Goal: Navigation & Orientation: Find specific page/section

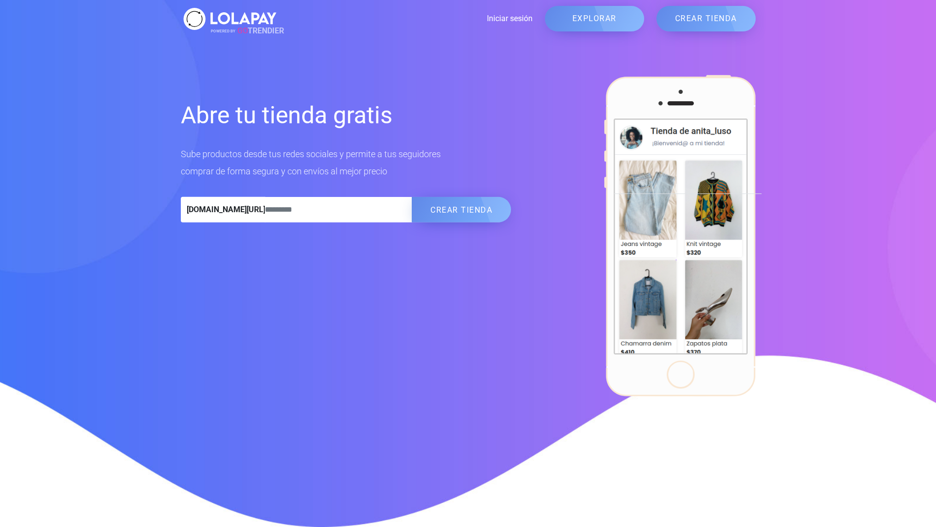
click at [598, 16] on link "EXPLORAR" at bounding box center [594, 19] width 99 height 26
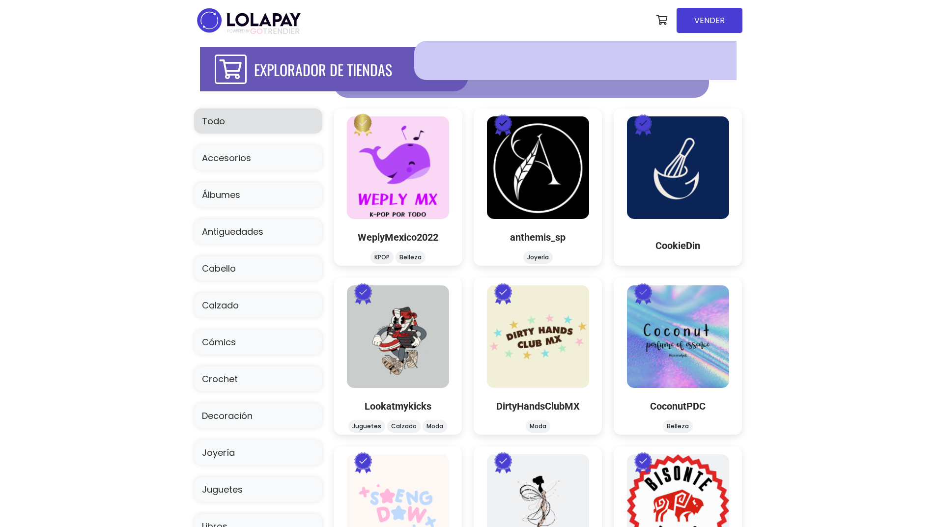
click at [455, 58] on div at bounding box center [575, 60] width 322 height 39
click at [264, 116] on link "Todo" at bounding box center [258, 121] width 128 height 25
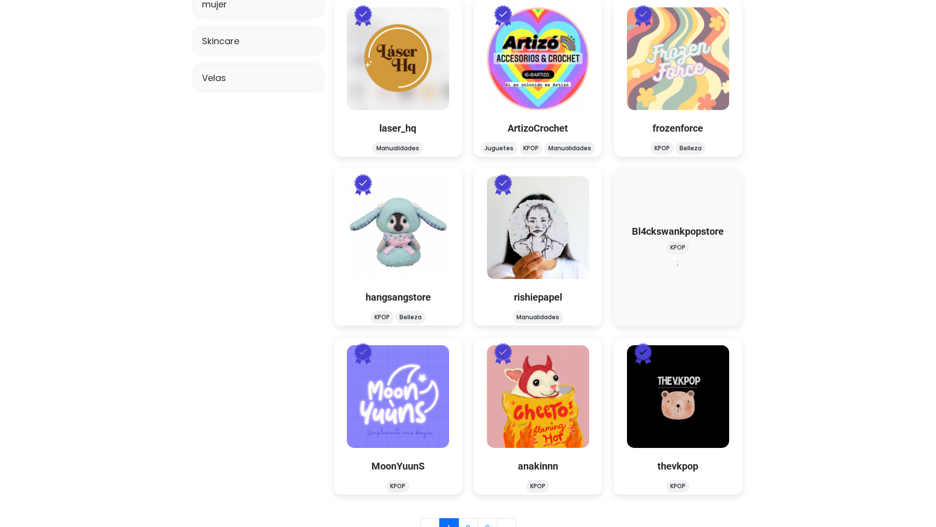
scroll to position [966, 0]
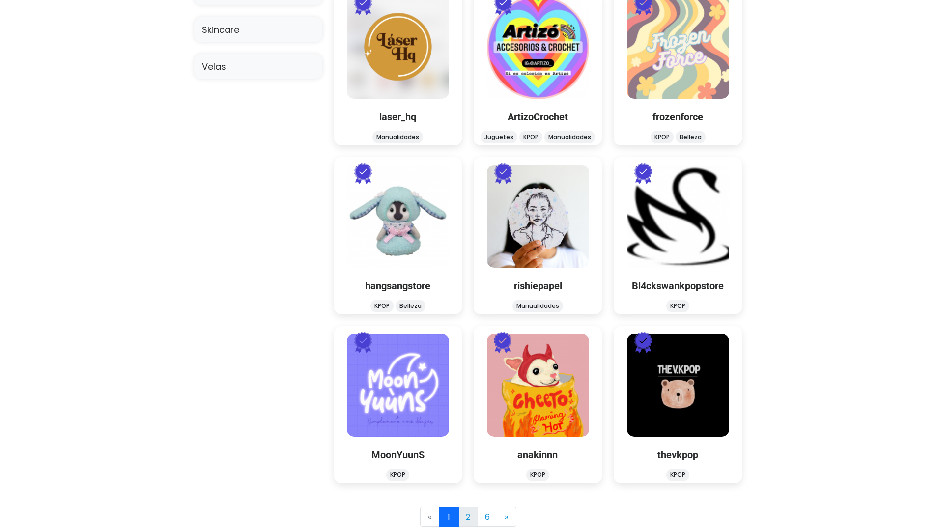
click at [468, 512] on link "2" at bounding box center [469, 517] width 20 height 20
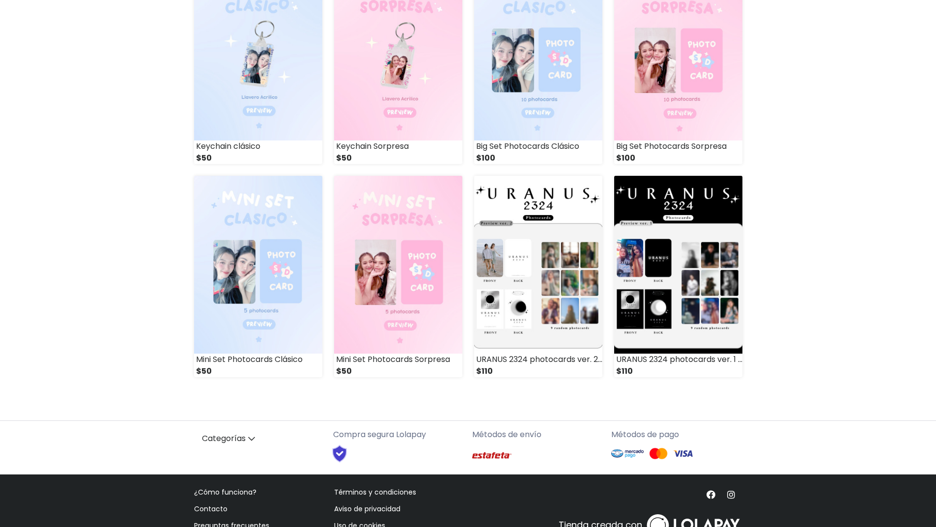
scroll to position [1058, 0]
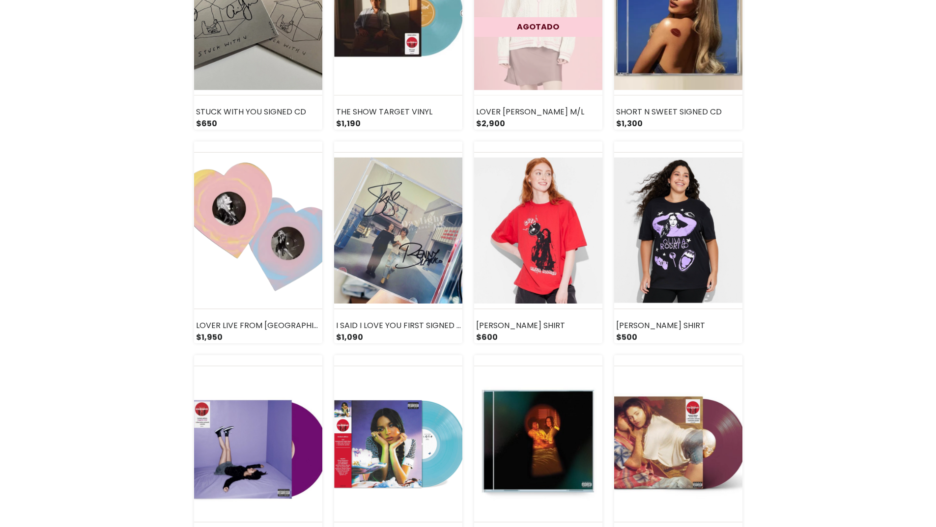
scroll to position [1131, 0]
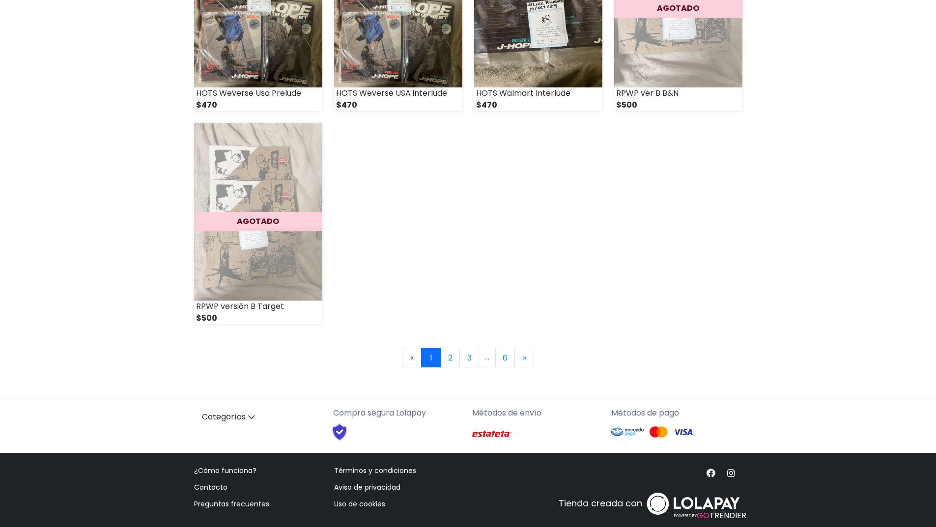
scroll to position [1314, 0]
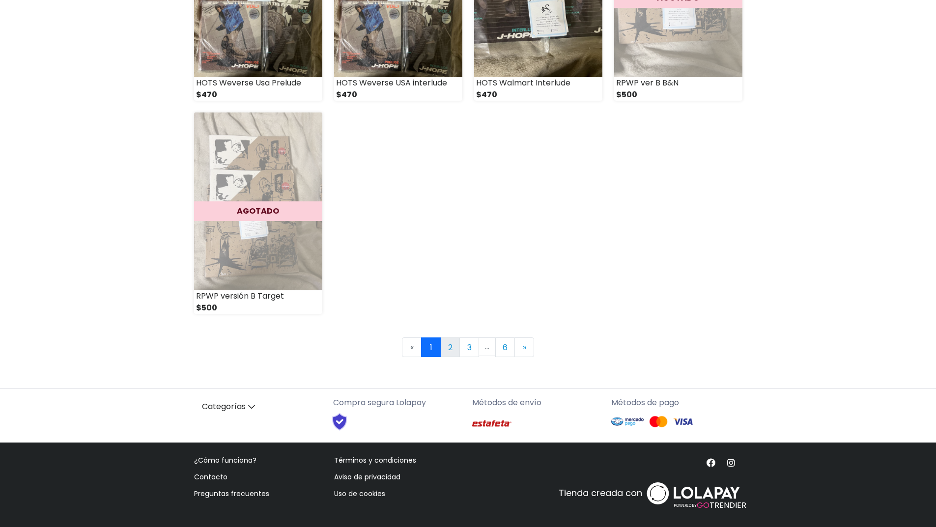
click at [450, 349] on link "2" at bounding box center [450, 348] width 20 height 20
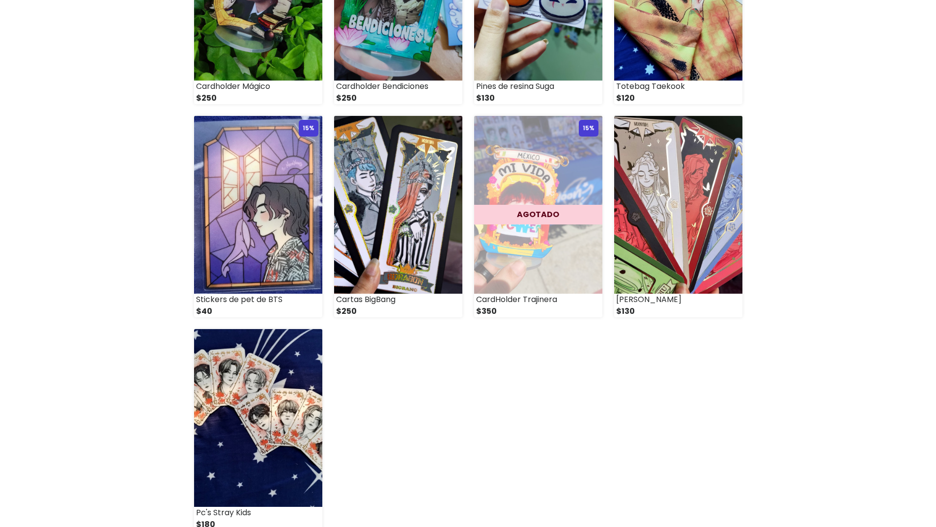
scroll to position [1229, 0]
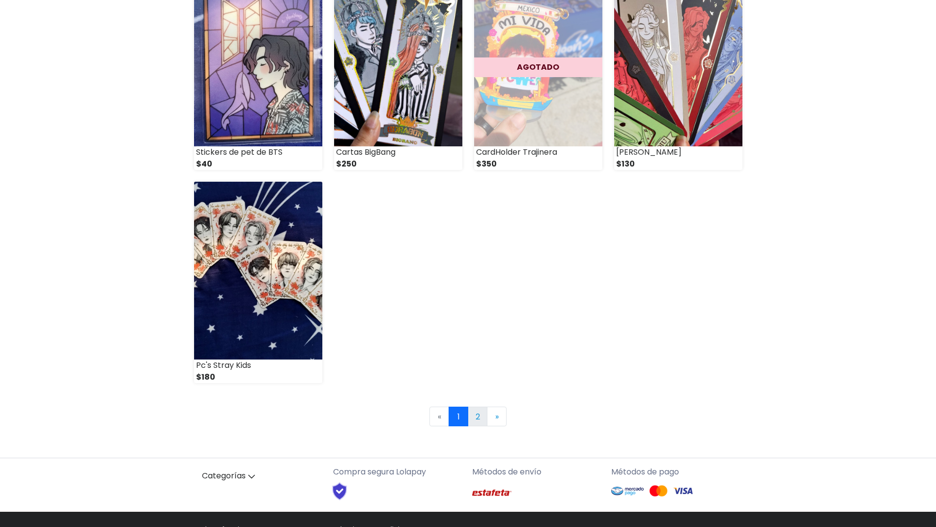
click at [475, 417] on link "2" at bounding box center [478, 417] width 20 height 20
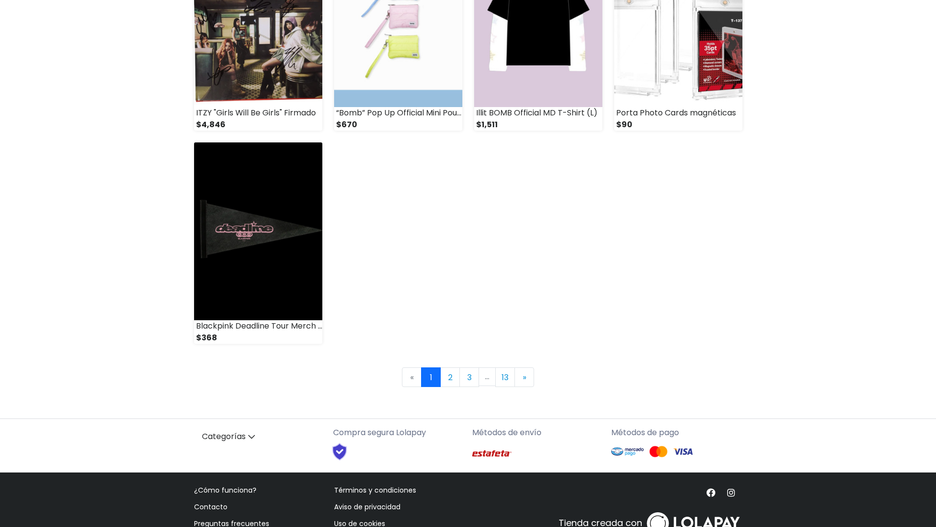
scroll to position [1314, 0]
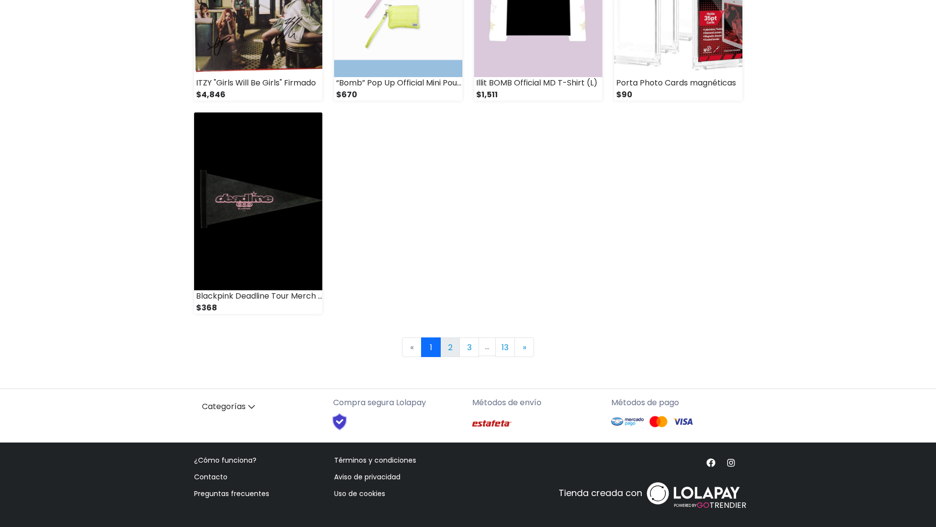
click at [450, 345] on link "2" at bounding box center [450, 348] width 20 height 20
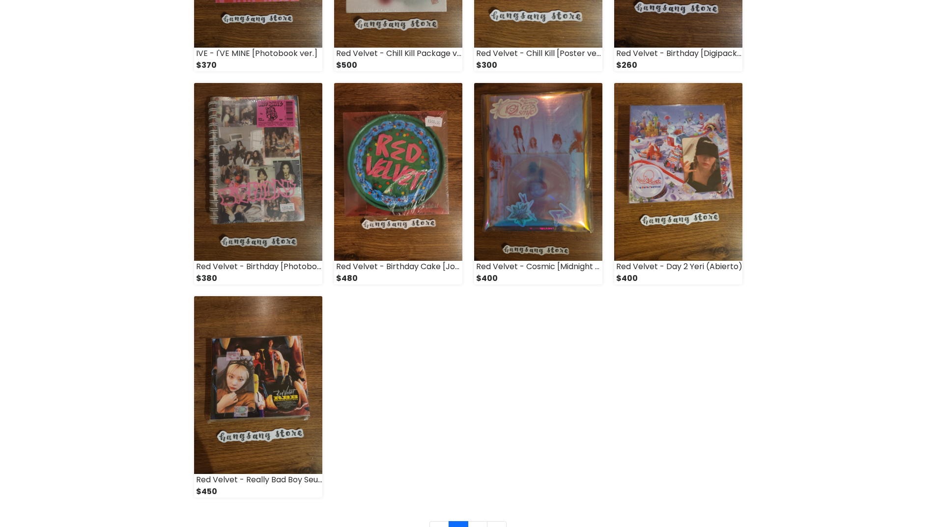
scroll to position [1180, 0]
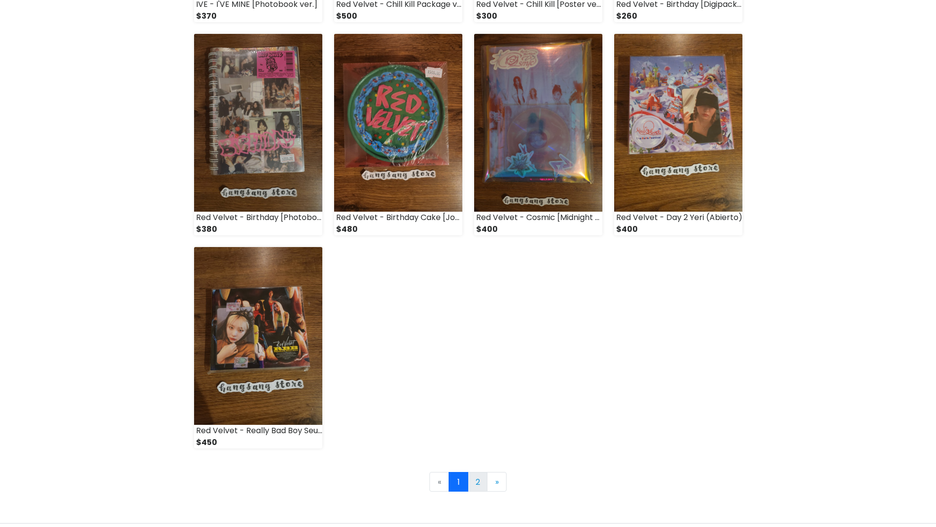
click at [472, 480] on link "2" at bounding box center [478, 482] width 20 height 20
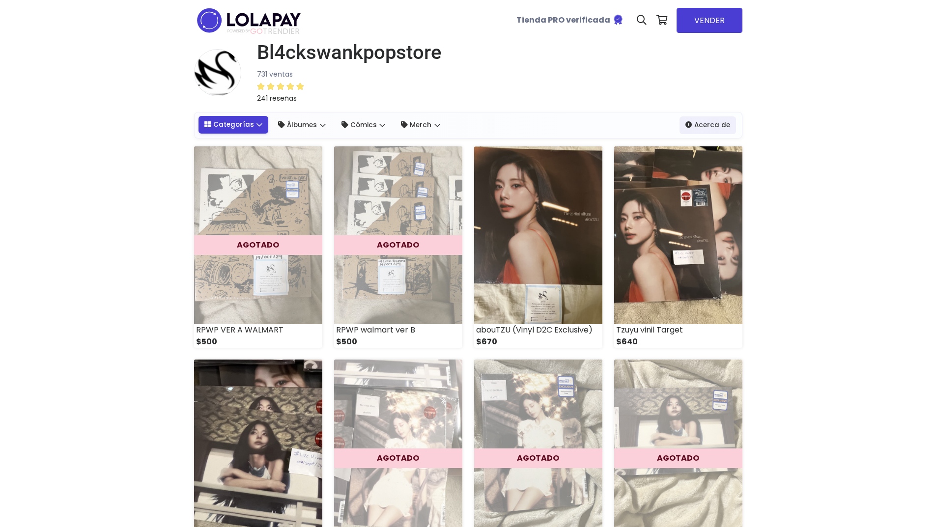
click at [251, 125] on link "Categorías" at bounding box center [234, 125] width 70 height 18
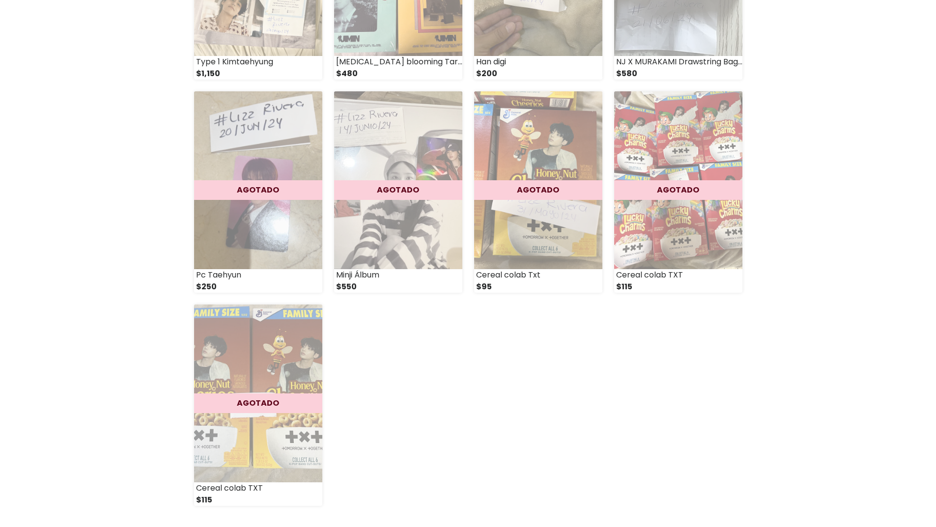
scroll to position [1180, 0]
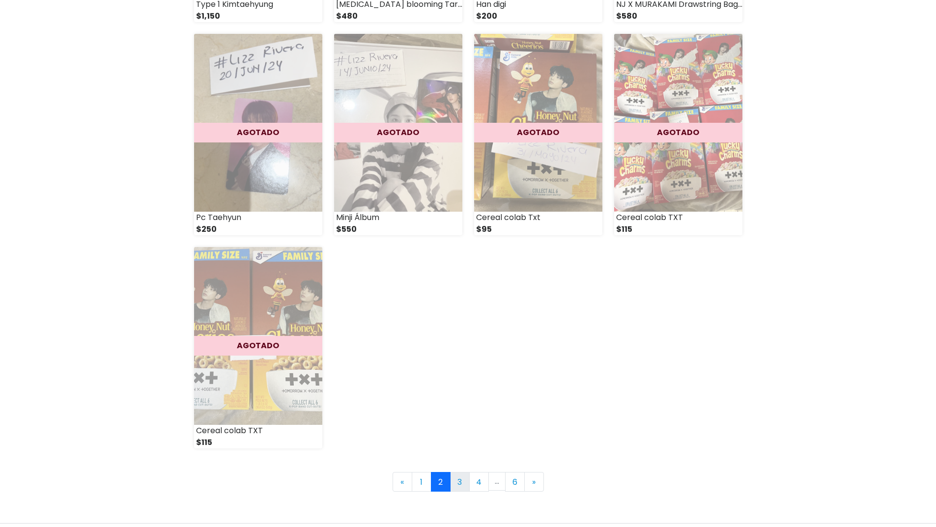
click at [459, 483] on link "3" at bounding box center [460, 482] width 20 height 20
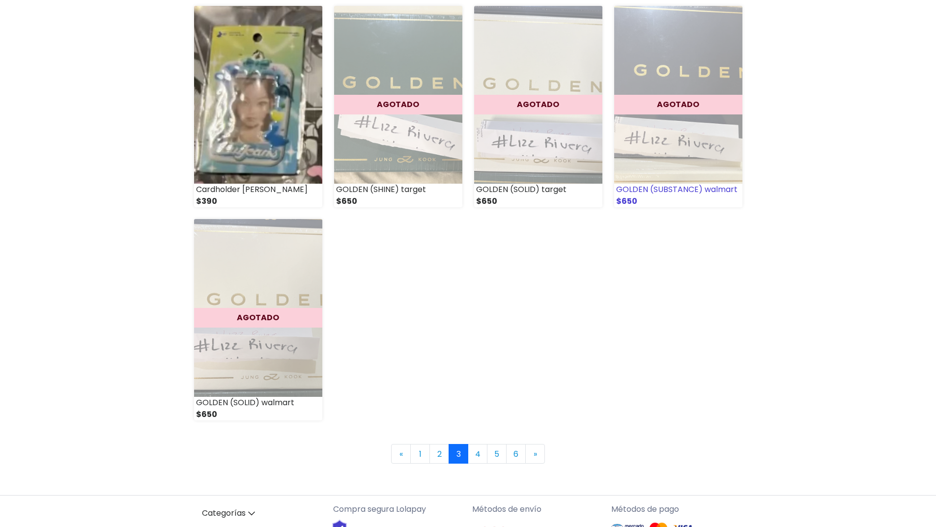
scroll to position [1229, 0]
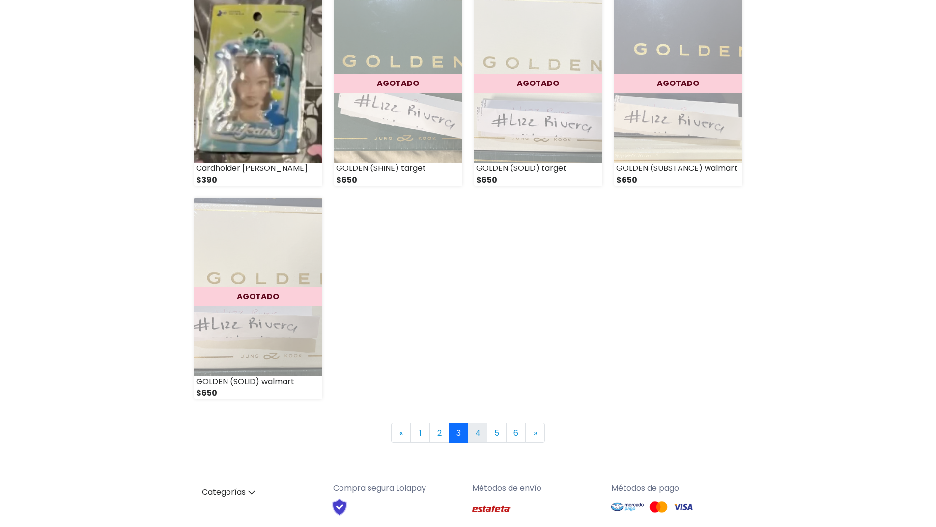
click at [477, 437] on link "4" at bounding box center [478, 433] width 20 height 20
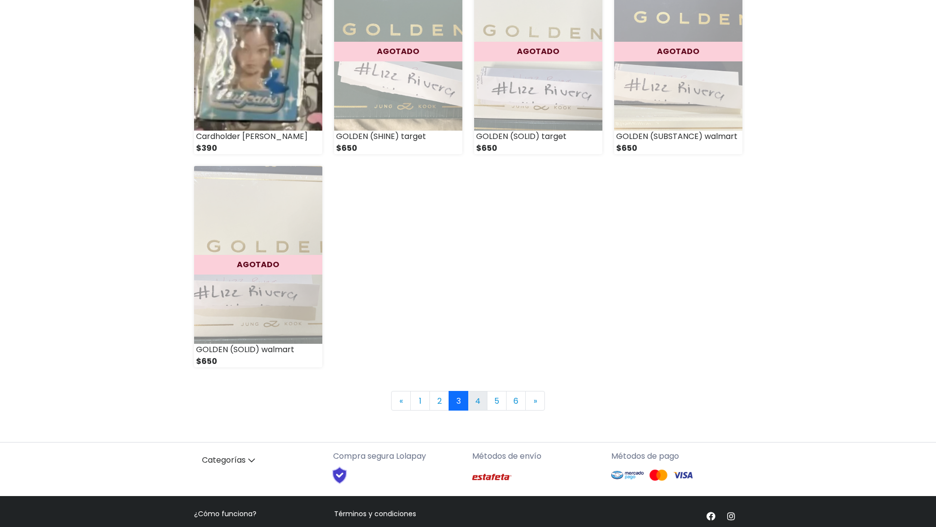
scroll to position [1278, 0]
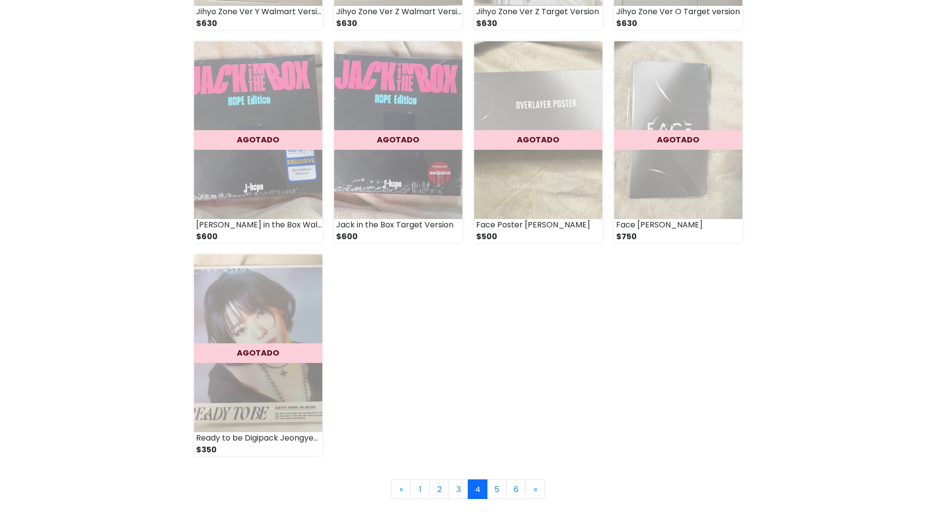
scroll to position [1314, 0]
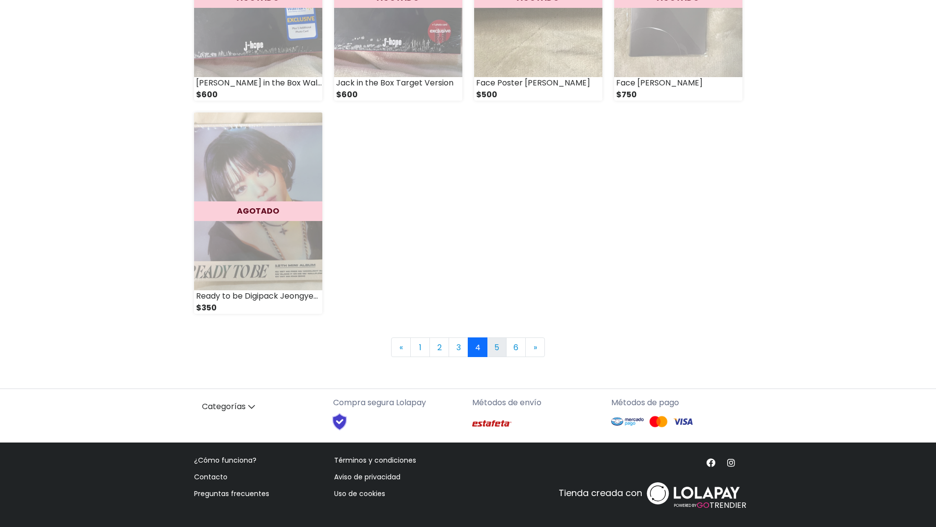
click at [492, 349] on link "5" at bounding box center [497, 348] width 20 height 20
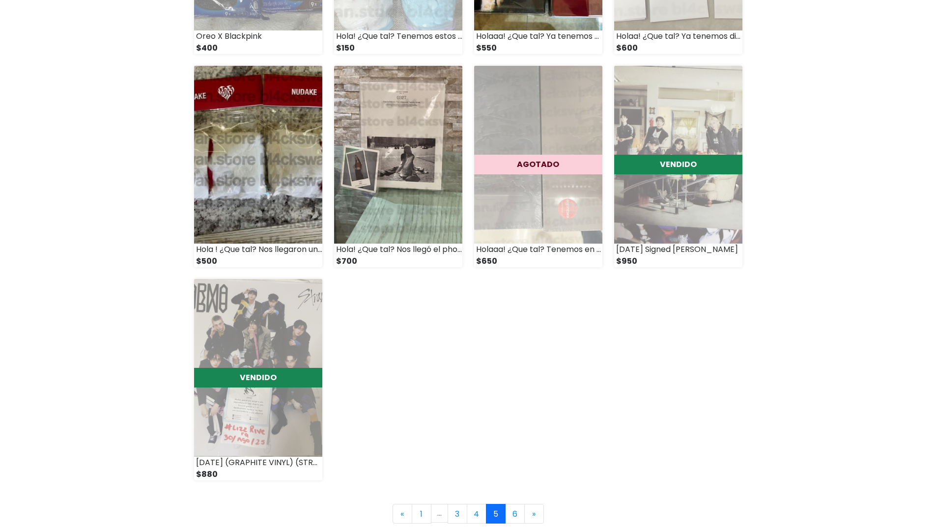
scroll to position [1180, 0]
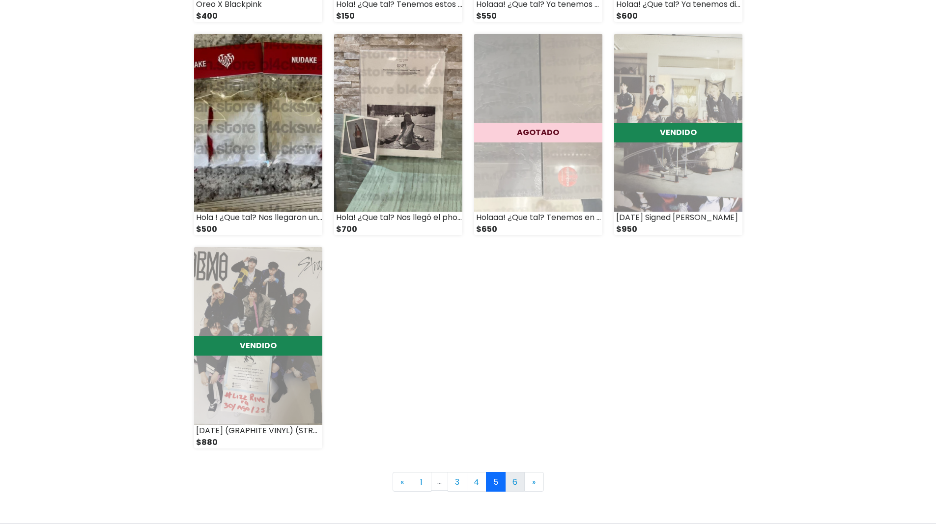
click at [514, 482] on link "6" at bounding box center [515, 482] width 20 height 20
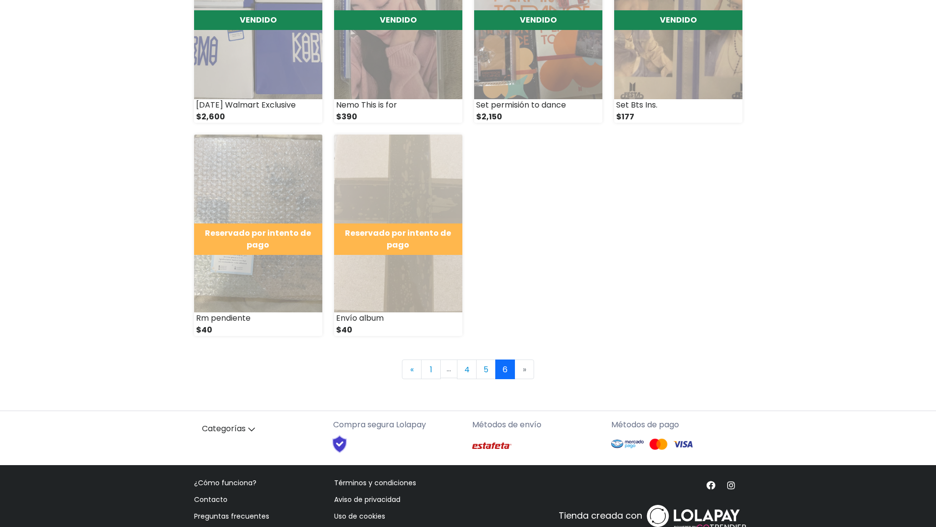
scroll to position [461, 0]
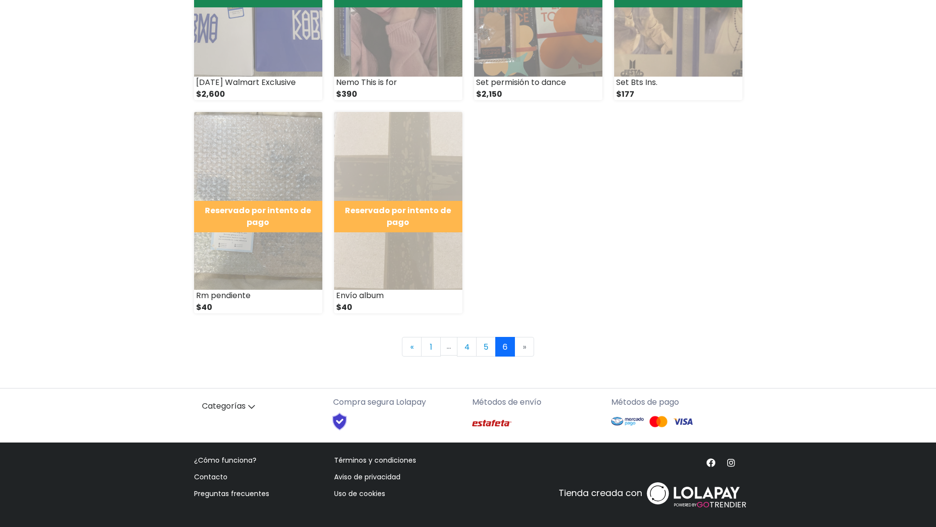
click at [527, 348] on li "» Next" at bounding box center [524, 347] width 19 height 20
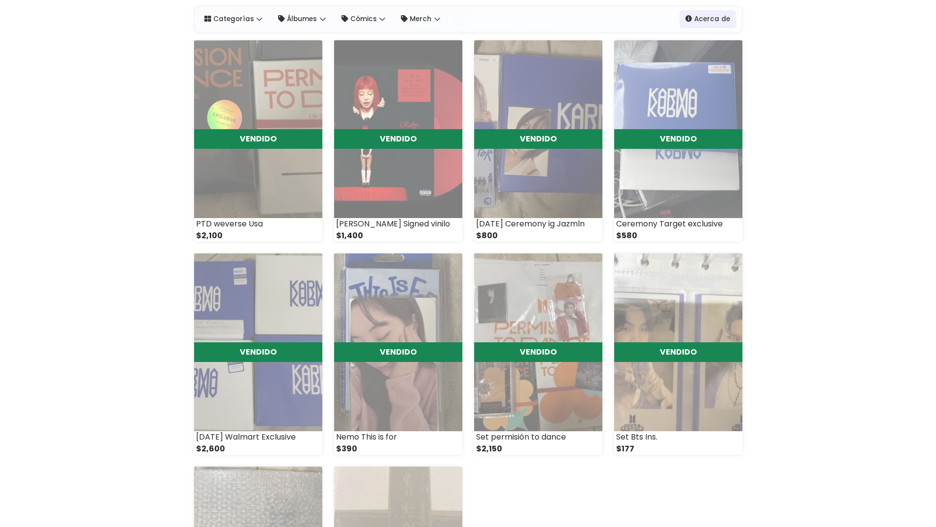
scroll to position [344, 0]
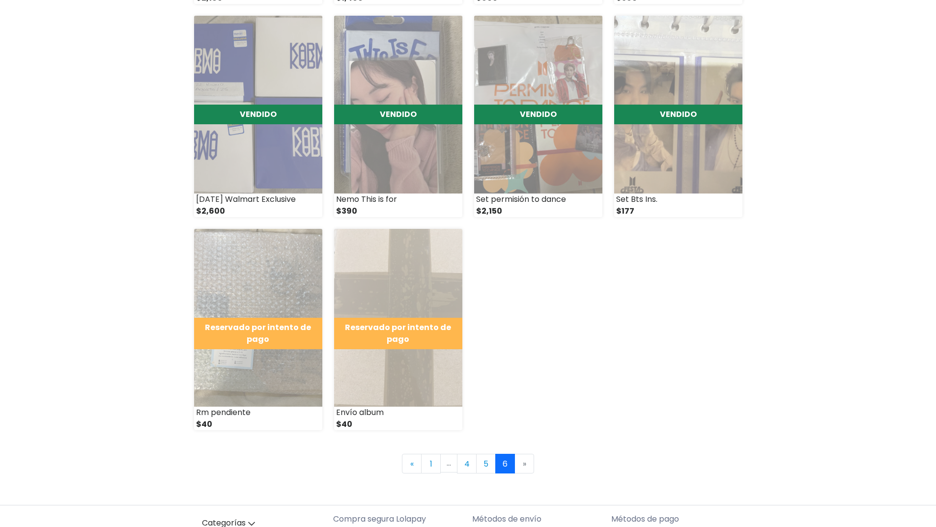
click at [522, 466] on li "» Next" at bounding box center [524, 464] width 19 height 20
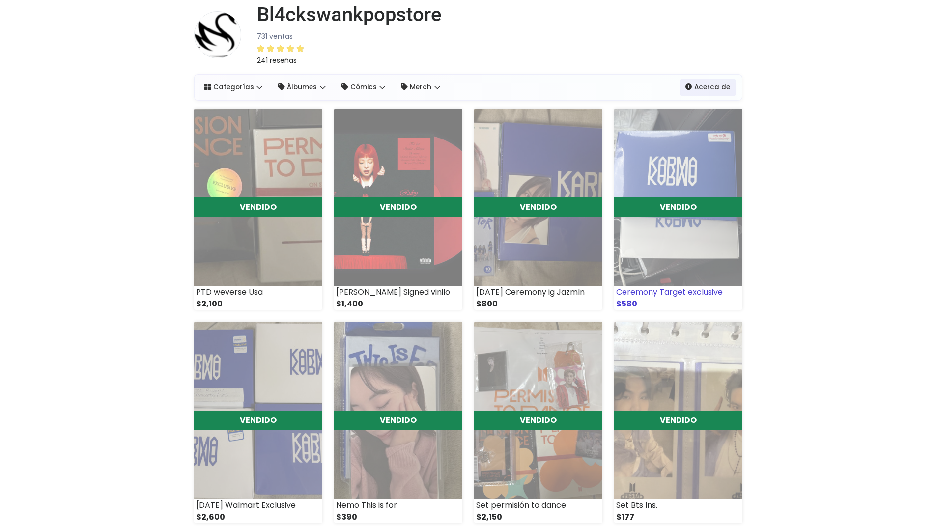
scroll to position [393, 0]
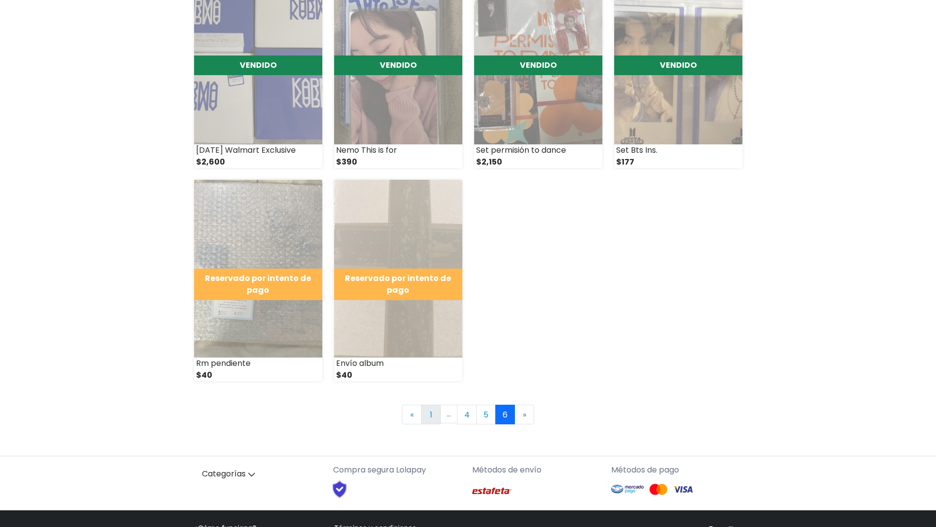
click at [427, 417] on link "1" at bounding box center [431, 415] width 20 height 20
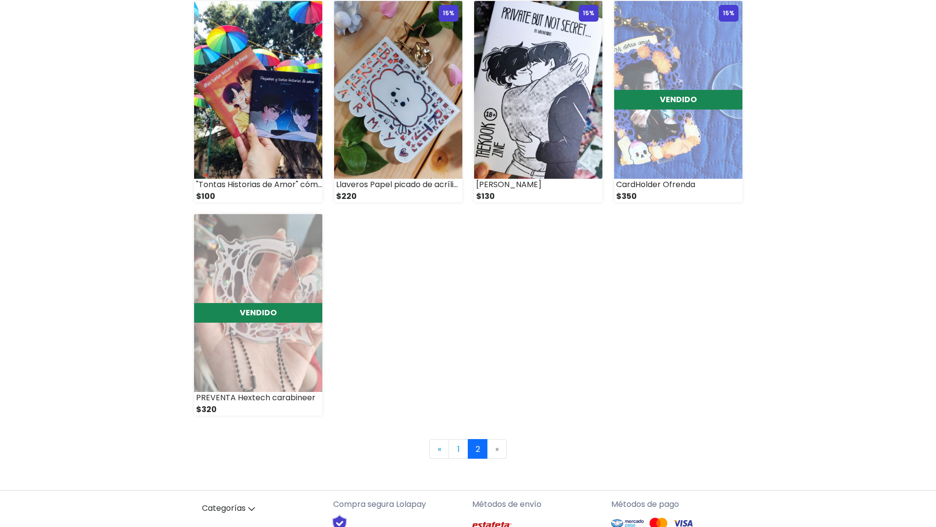
scroll to position [1085, 0]
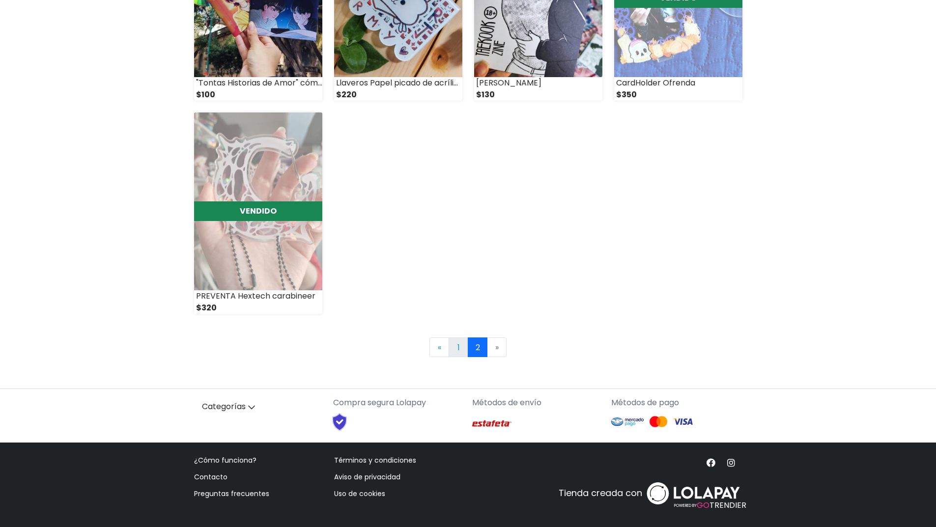
click at [458, 347] on link "1" at bounding box center [459, 348] width 20 height 20
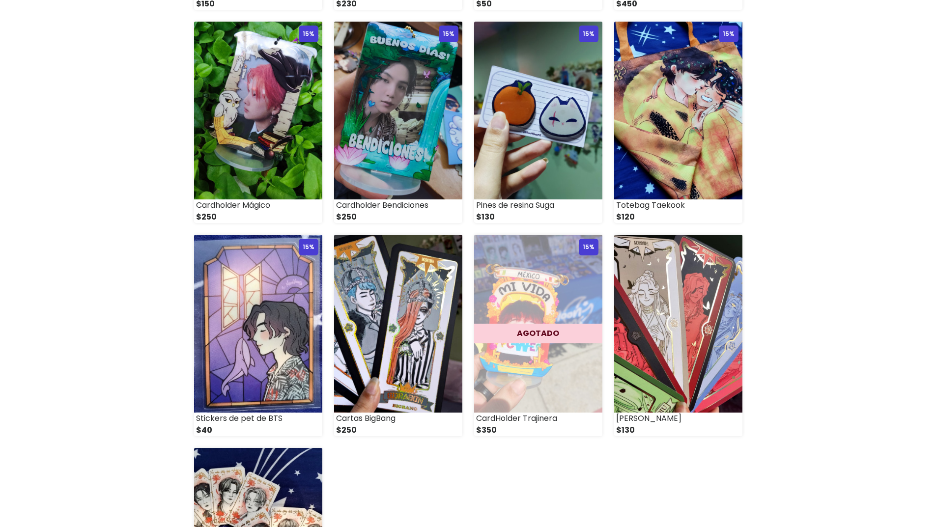
scroll to position [983, 0]
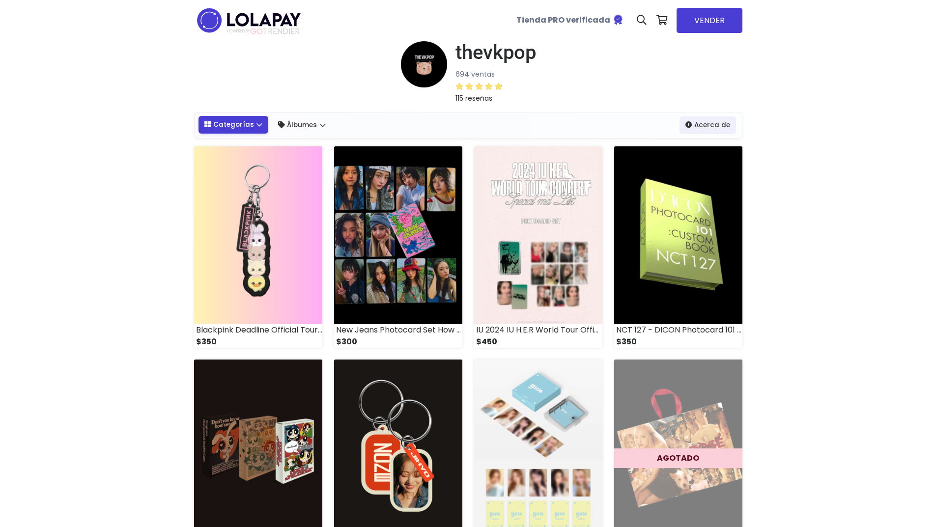
click at [228, 123] on link "Categorías" at bounding box center [234, 125] width 70 height 18
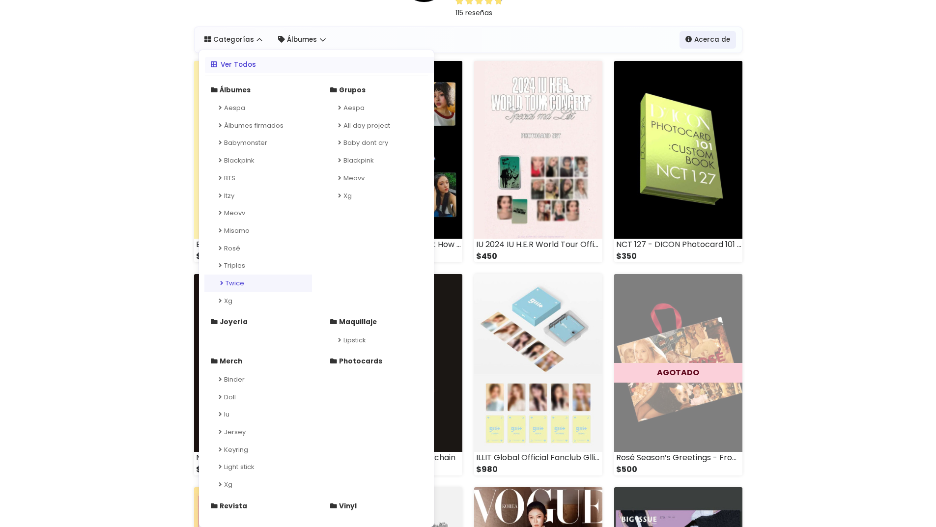
scroll to position [49, 0]
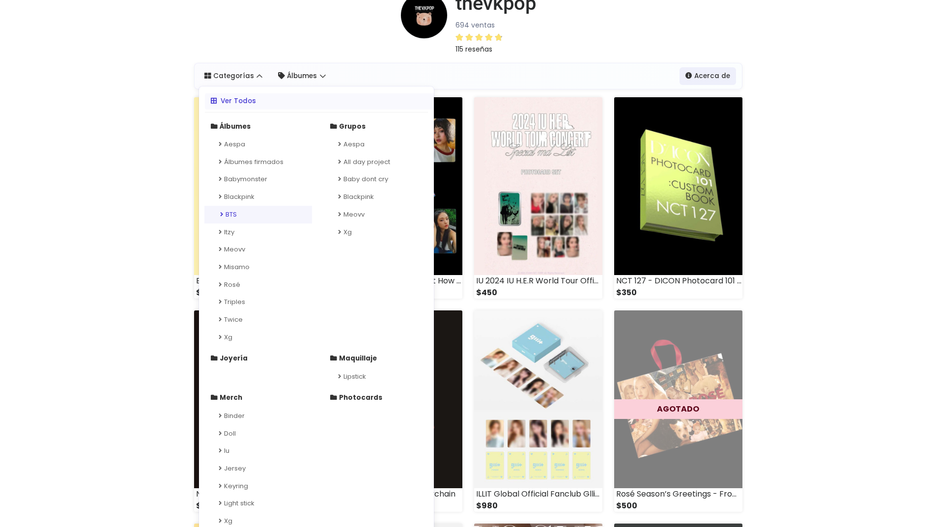
click at [232, 215] on link "BTS" at bounding box center [258, 215] width 108 height 18
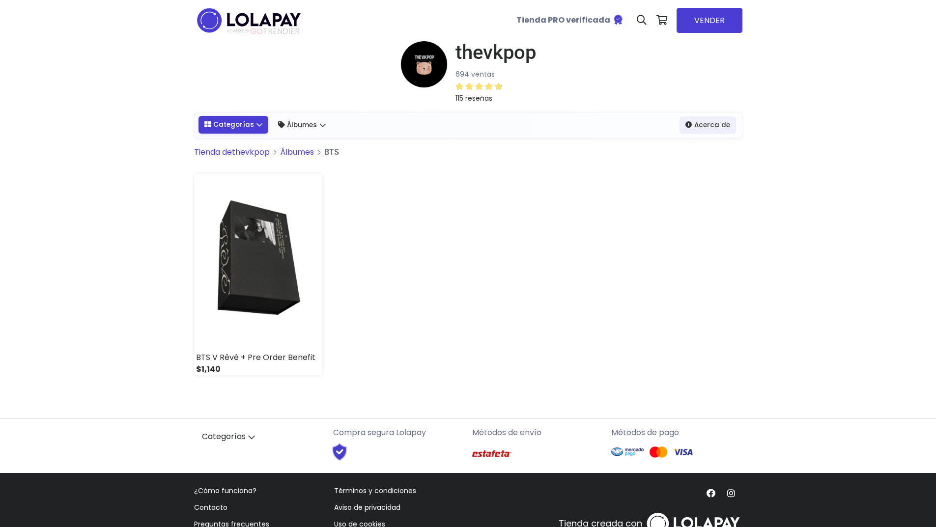
click at [248, 119] on link "Categorías" at bounding box center [234, 125] width 70 height 18
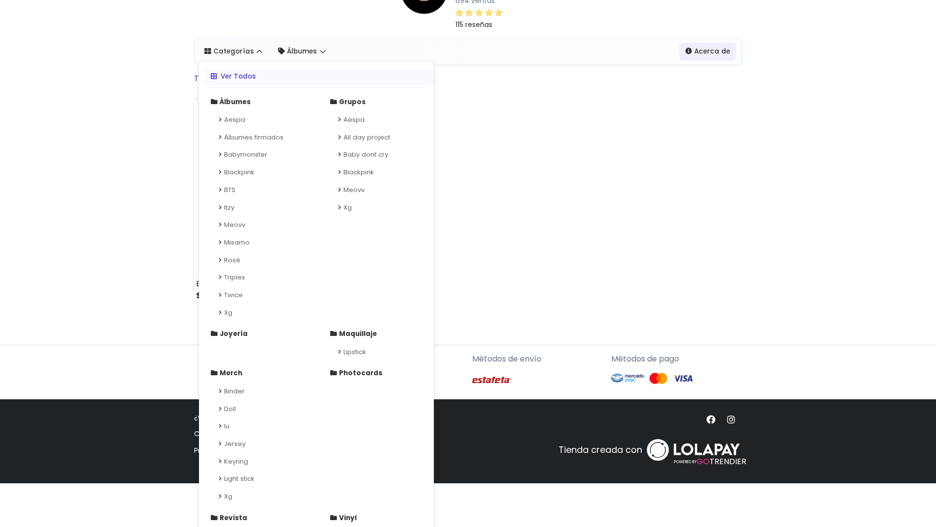
scroll to position [86, 0]
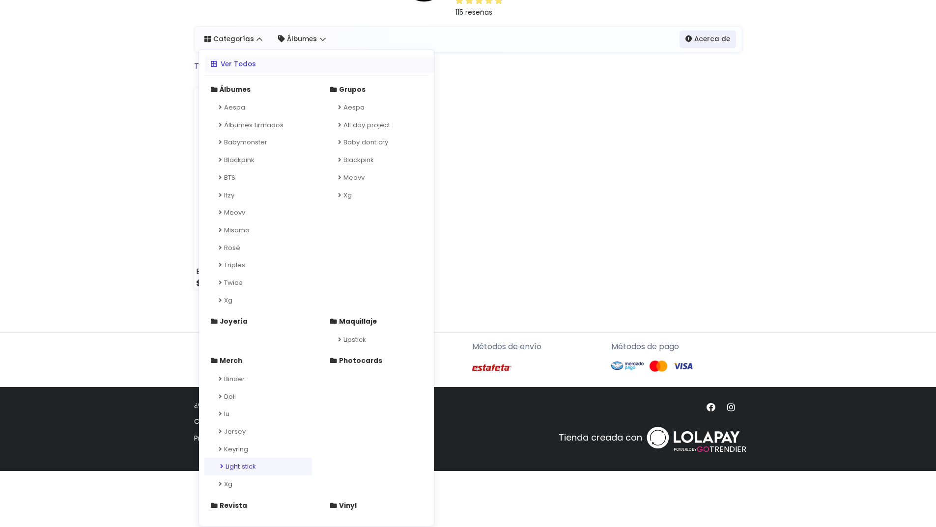
click at [246, 466] on link "Light stick" at bounding box center [258, 467] width 108 height 18
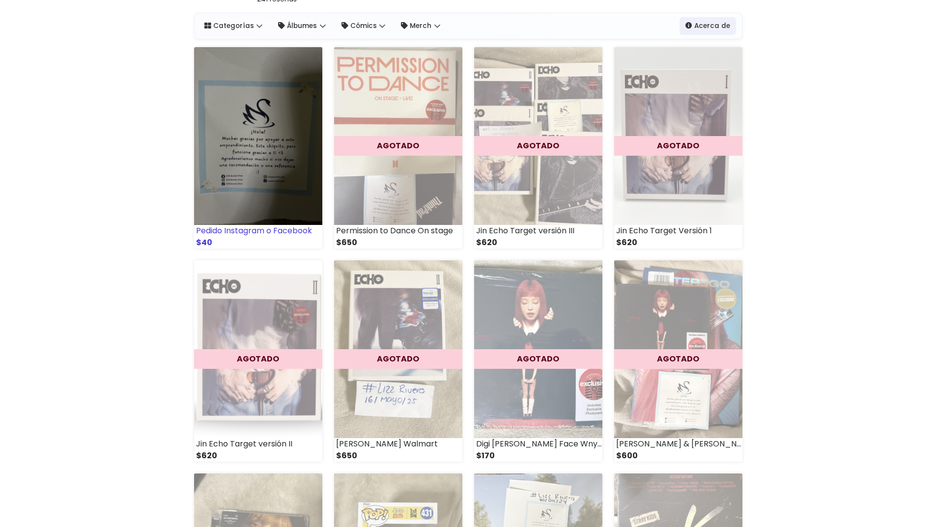
scroll to position [98, 0]
click at [264, 127] on img at bounding box center [258, 137] width 128 height 178
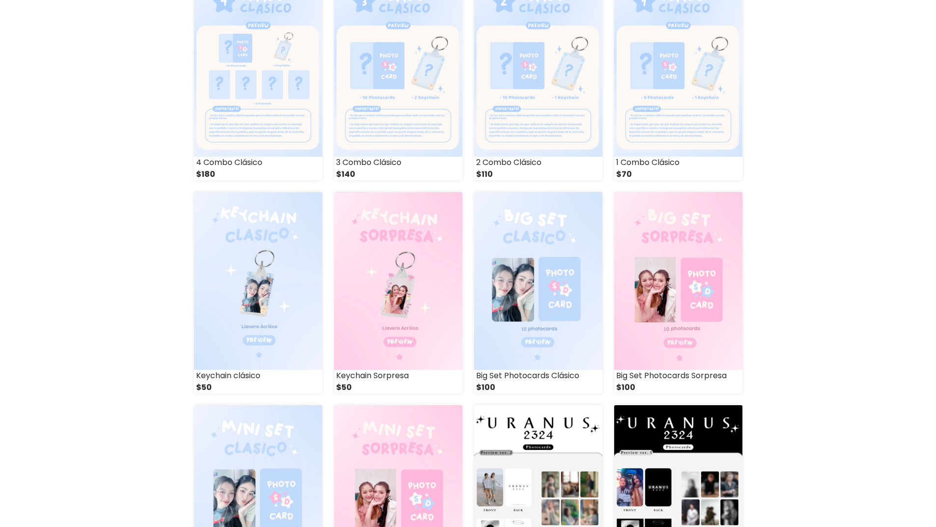
scroll to position [1058, 0]
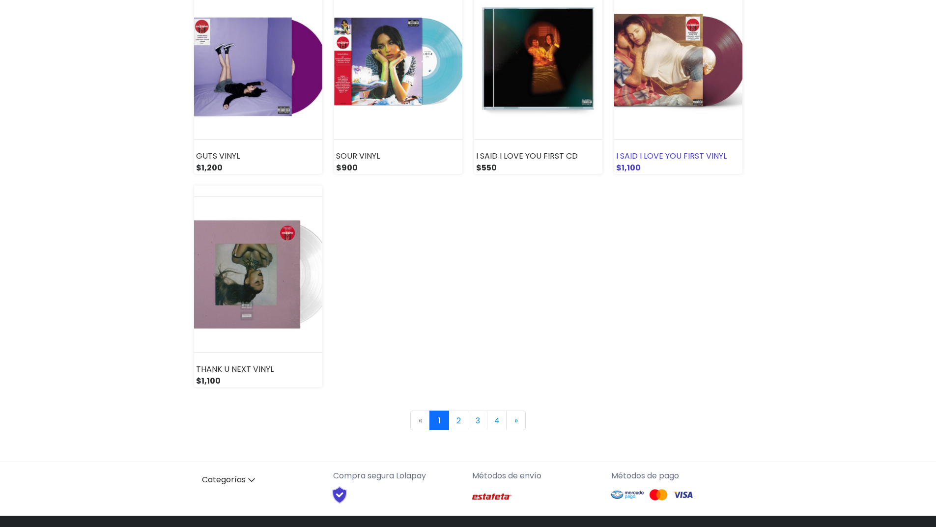
scroll to position [1278, 0]
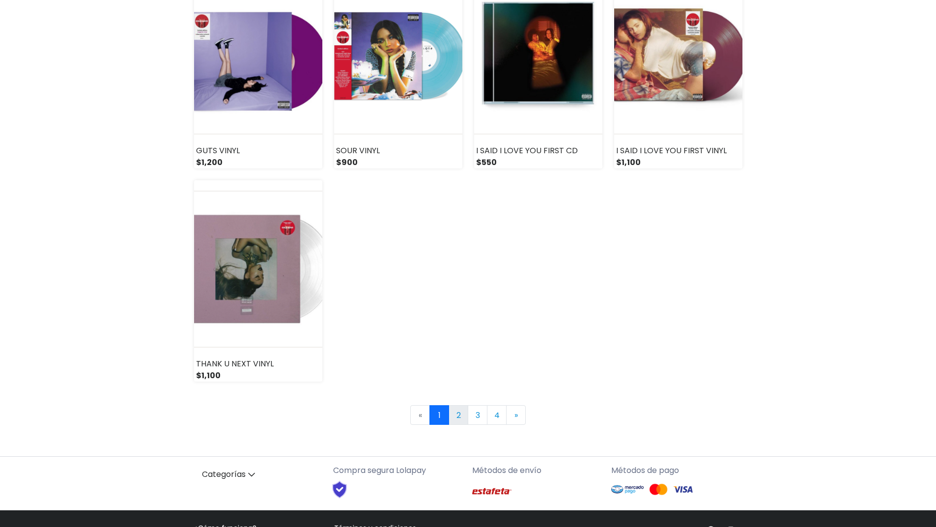
click at [461, 417] on link "2" at bounding box center [459, 416] width 20 height 20
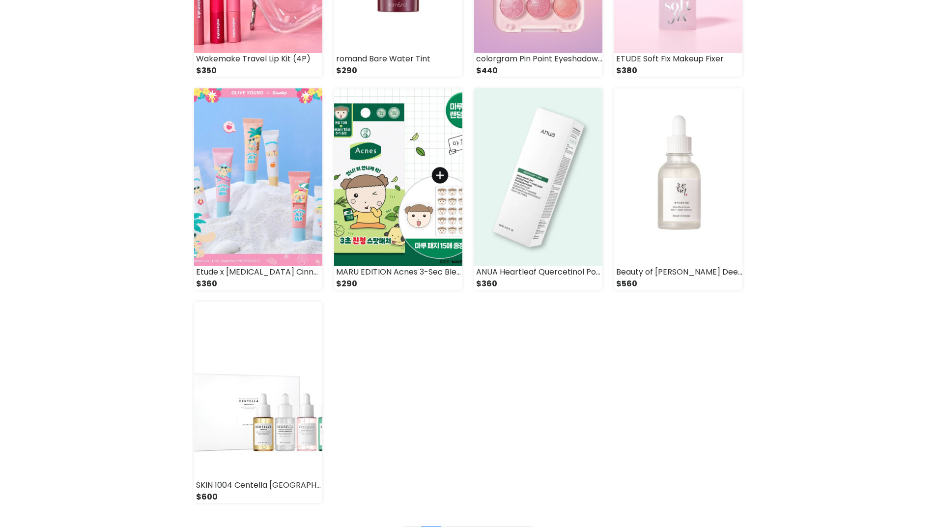
scroll to position [1229, 0]
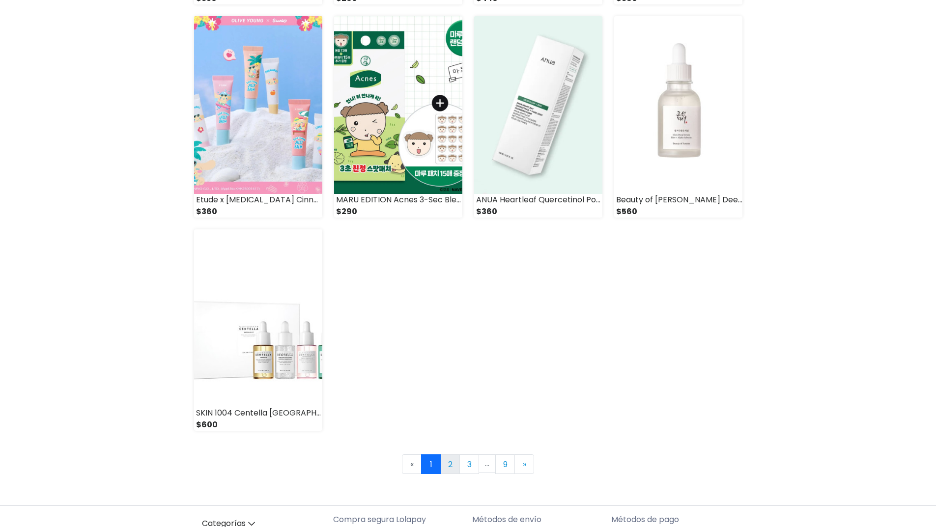
click at [448, 466] on link "2" at bounding box center [450, 465] width 20 height 20
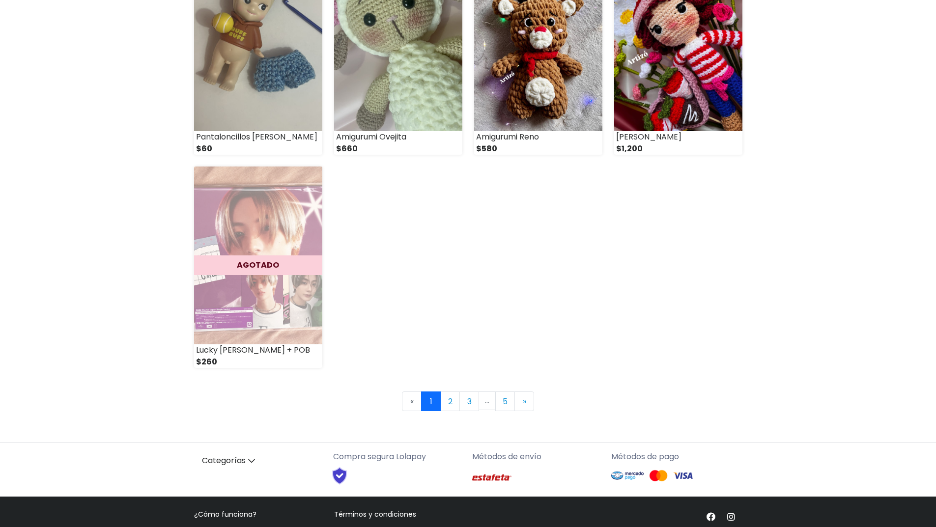
scroll to position [1346, 0]
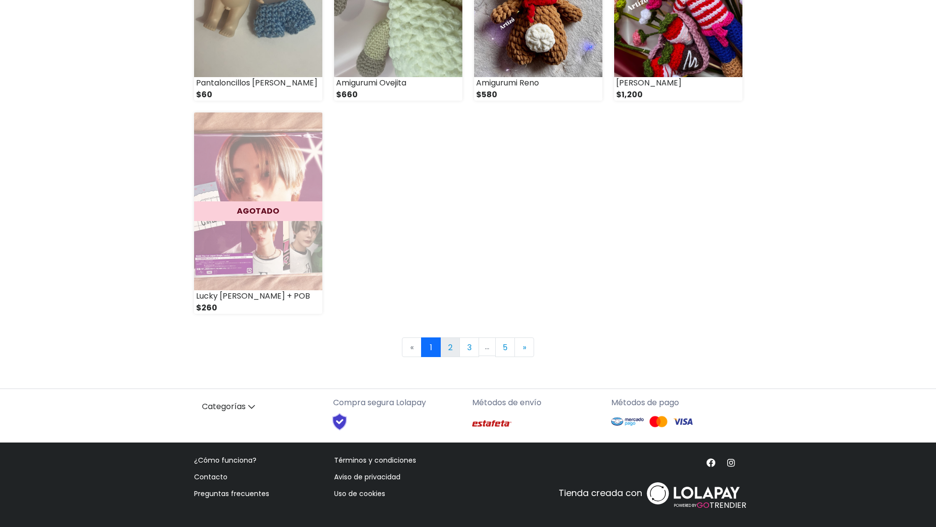
click at [443, 348] on link "2" at bounding box center [450, 348] width 20 height 20
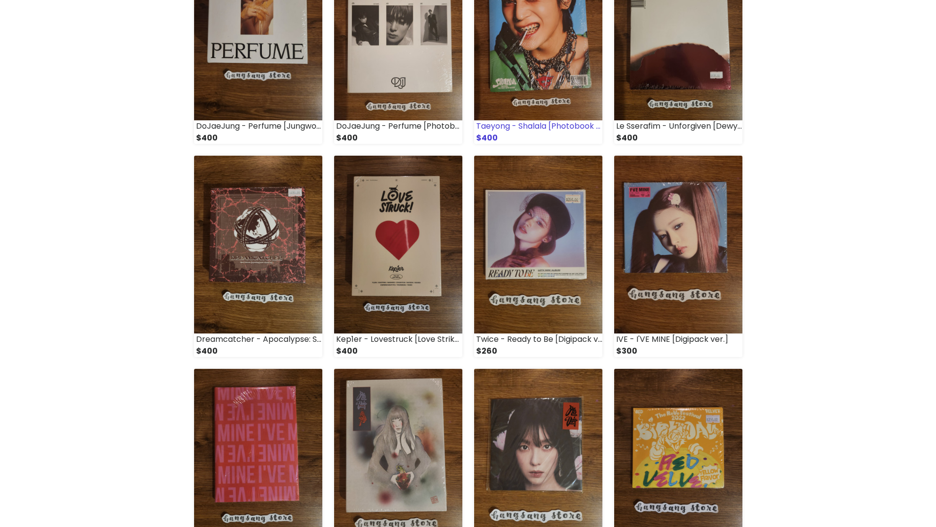
scroll to position [836, 0]
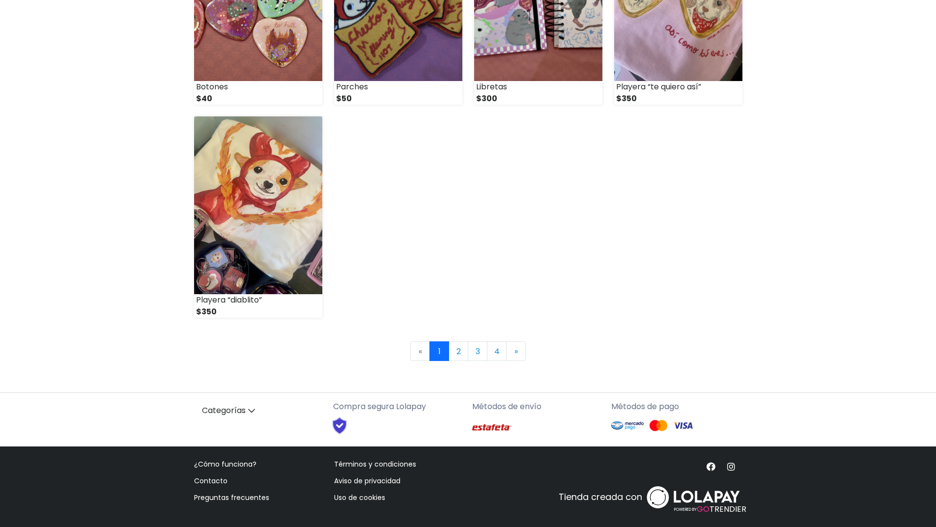
scroll to position [1346, 0]
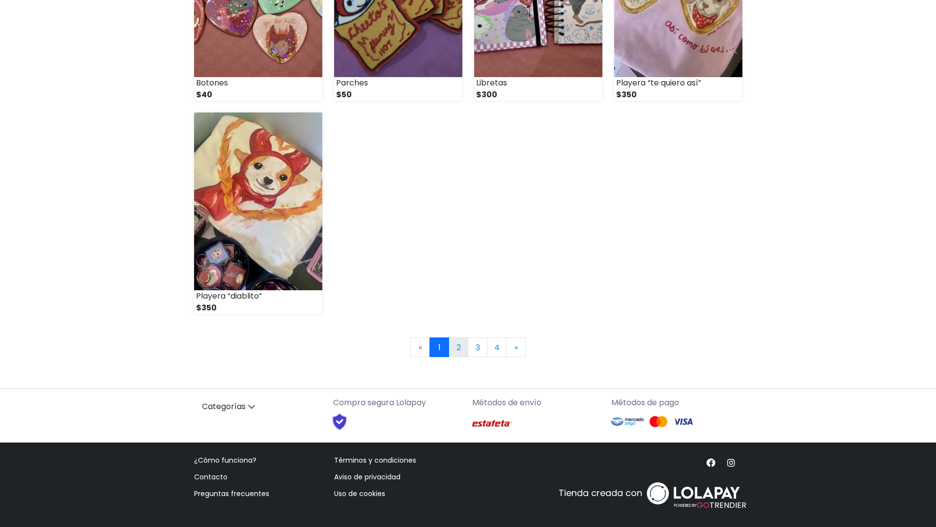
click at [463, 346] on link "2" at bounding box center [459, 348] width 20 height 20
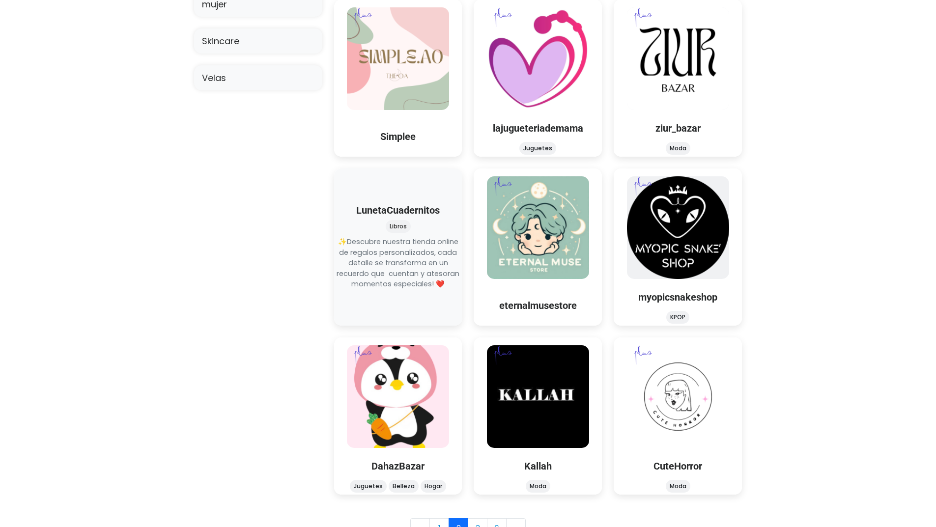
scroll to position [966, 0]
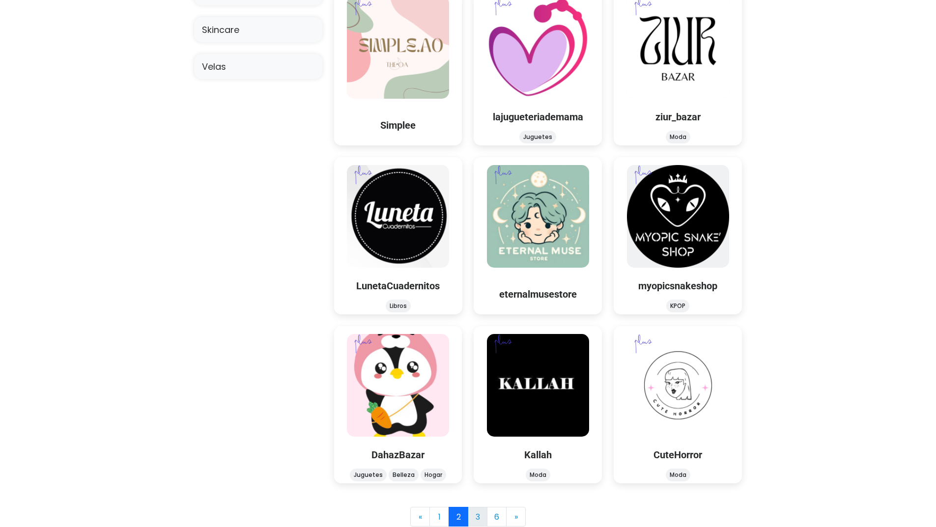
click at [470, 515] on link "3" at bounding box center [478, 517] width 20 height 20
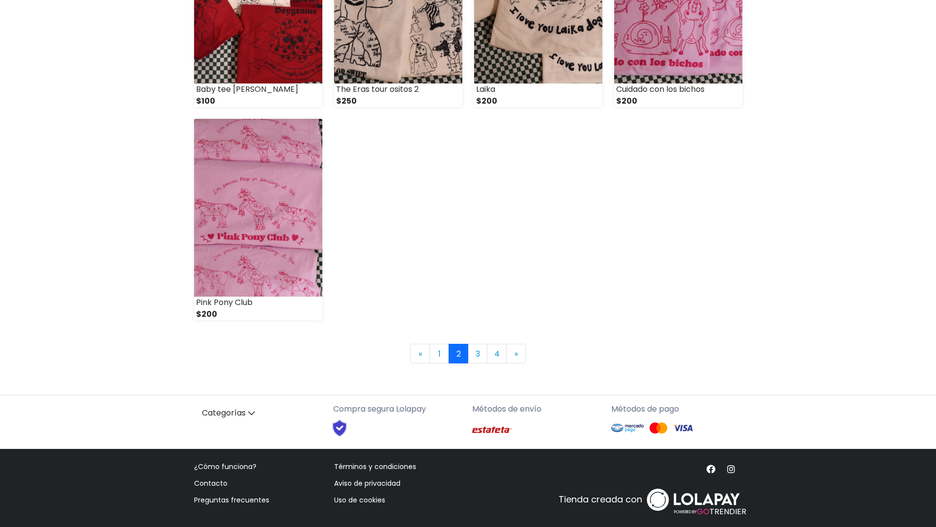
scroll to position [1346, 0]
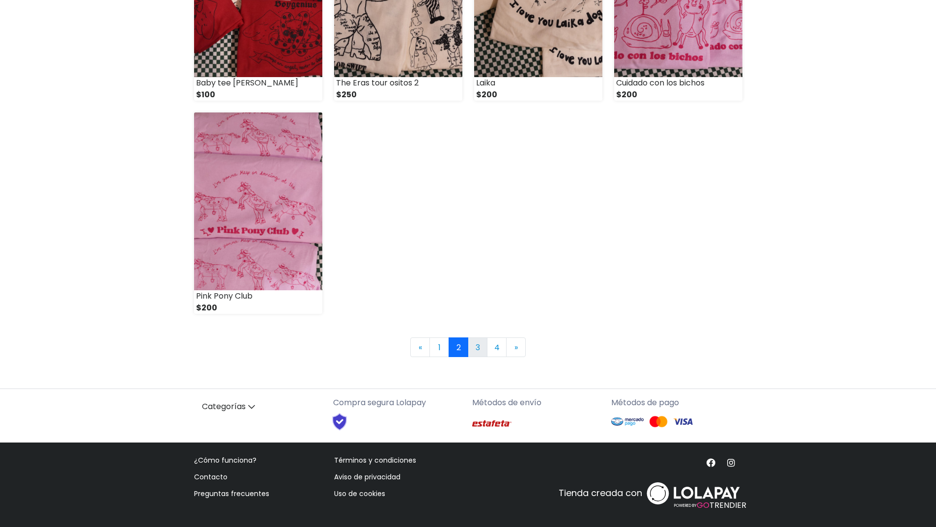
click at [482, 346] on link "3" at bounding box center [478, 348] width 20 height 20
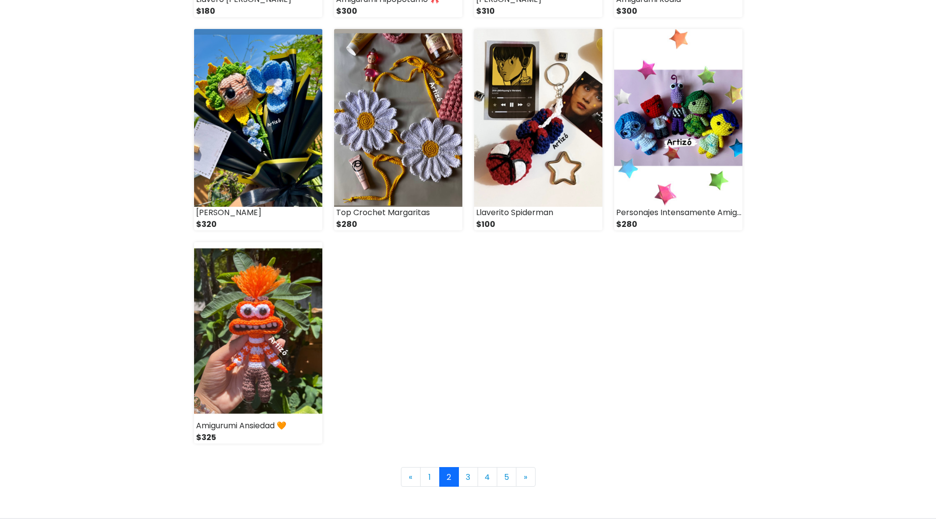
scroll to position [1229, 0]
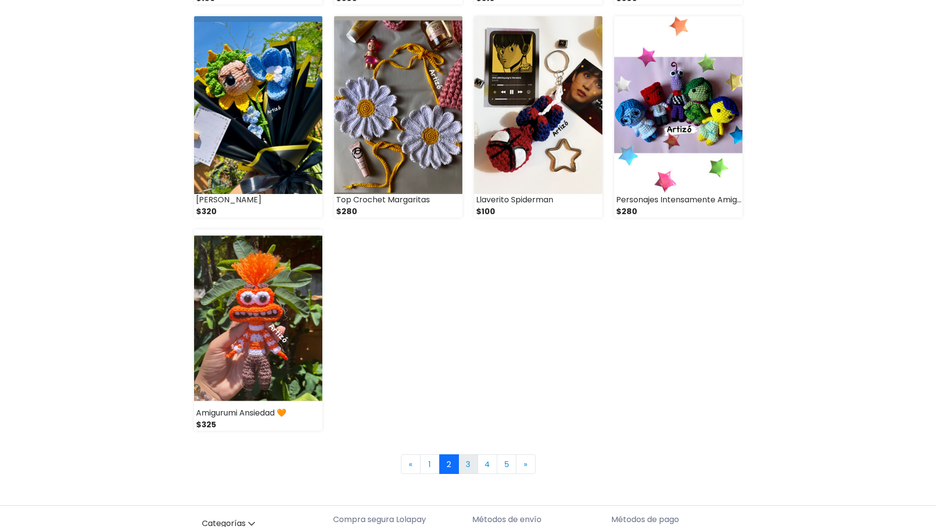
click at [463, 463] on link "3" at bounding box center [469, 465] width 20 height 20
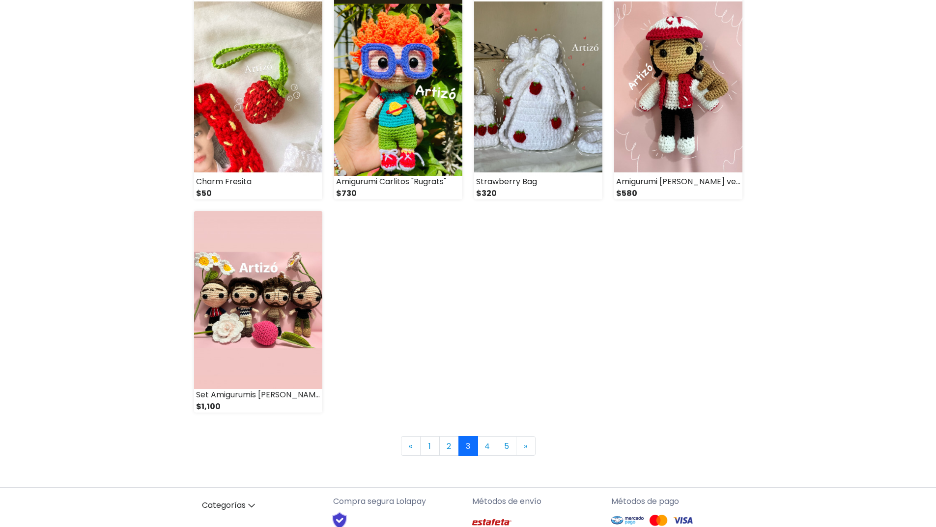
scroll to position [1346, 0]
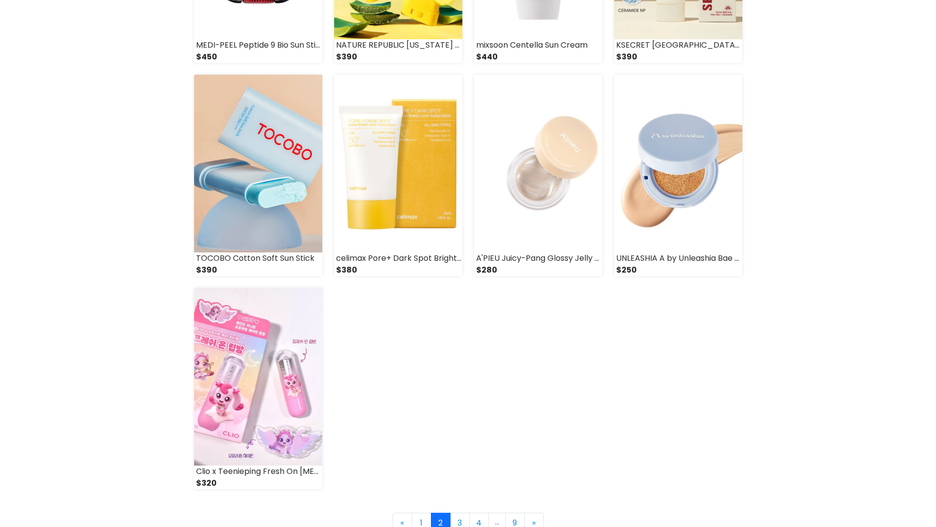
scroll to position [1229, 0]
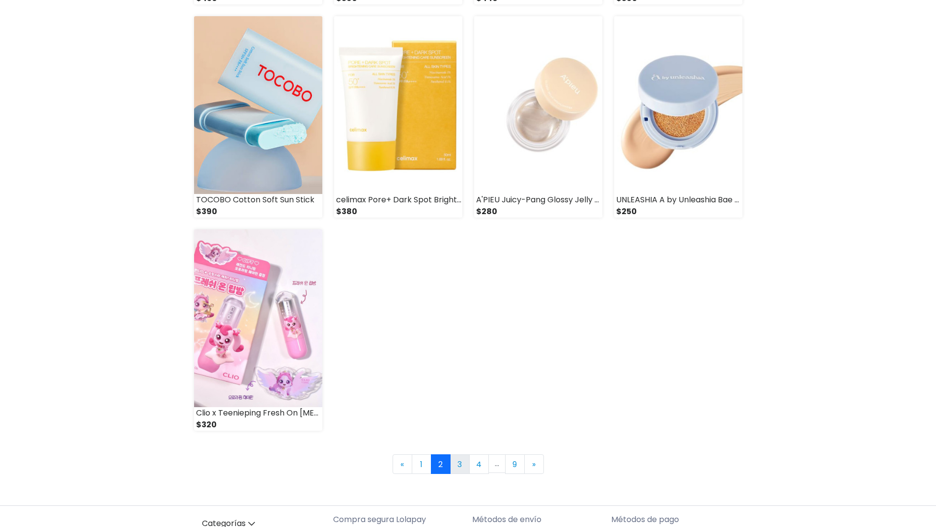
click at [455, 465] on link "3" at bounding box center [460, 465] width 20 height 20
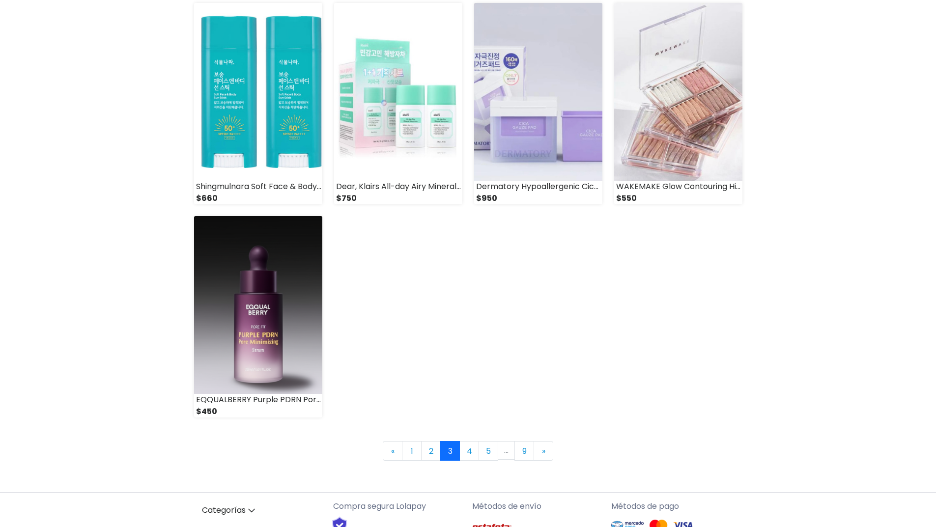
scroll to position [1346, 0]
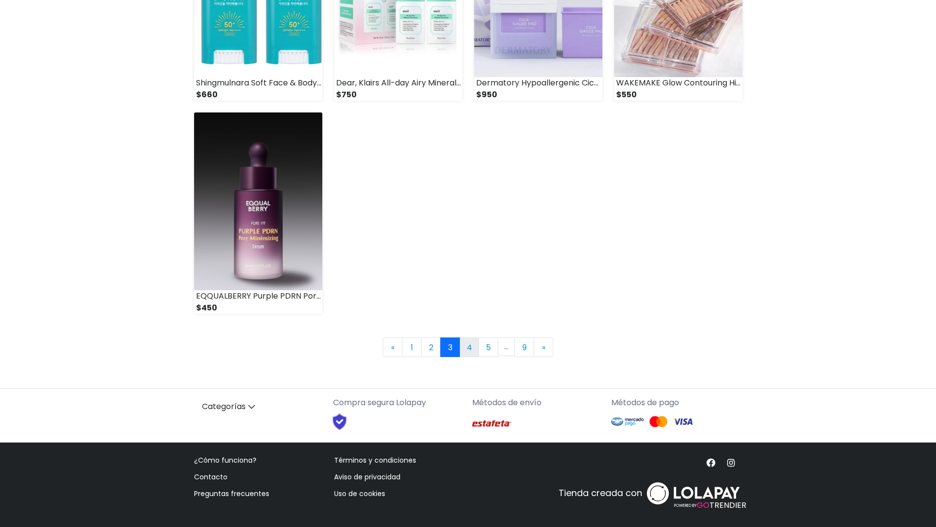
click at [467, 345] on link "4" at bounding box center [470, 348] width 20 height 20
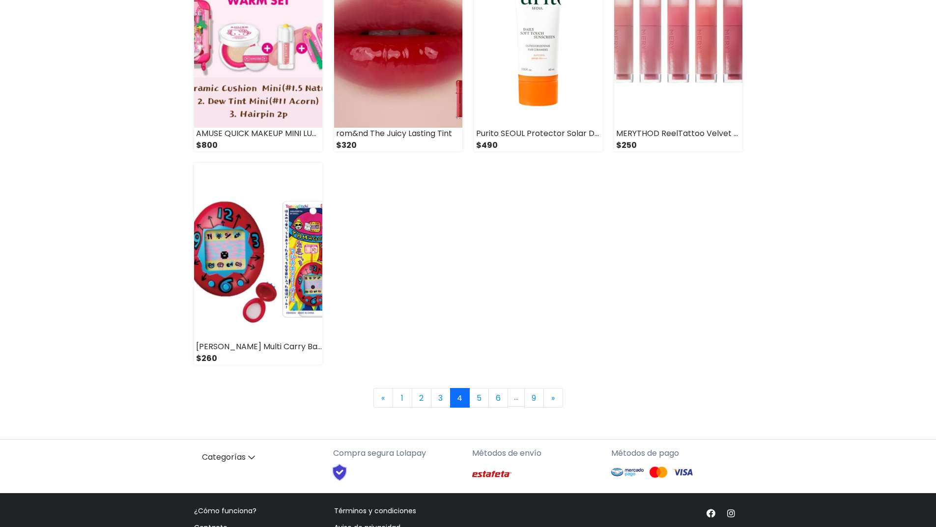
scroll to position [1278, 0]
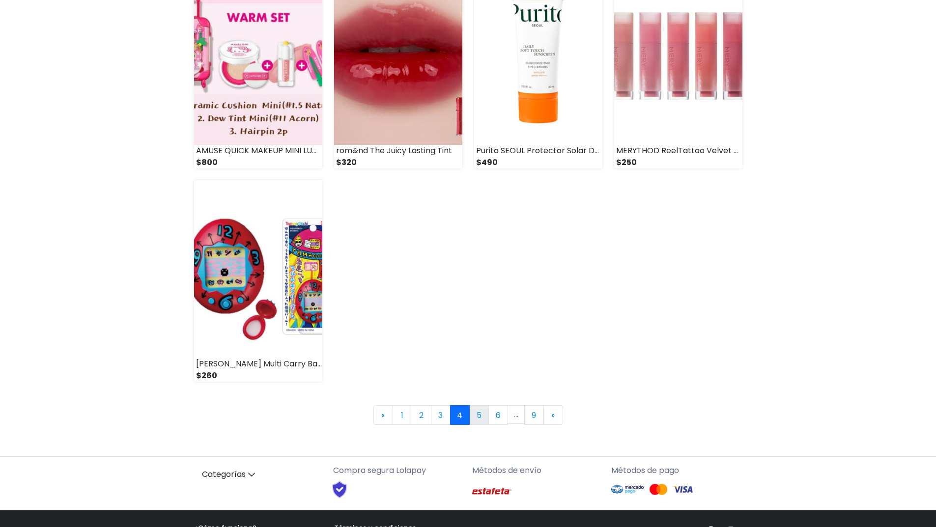
click at [476, 416] on link "5" at bounding box center [479, 416] width 20 height 20
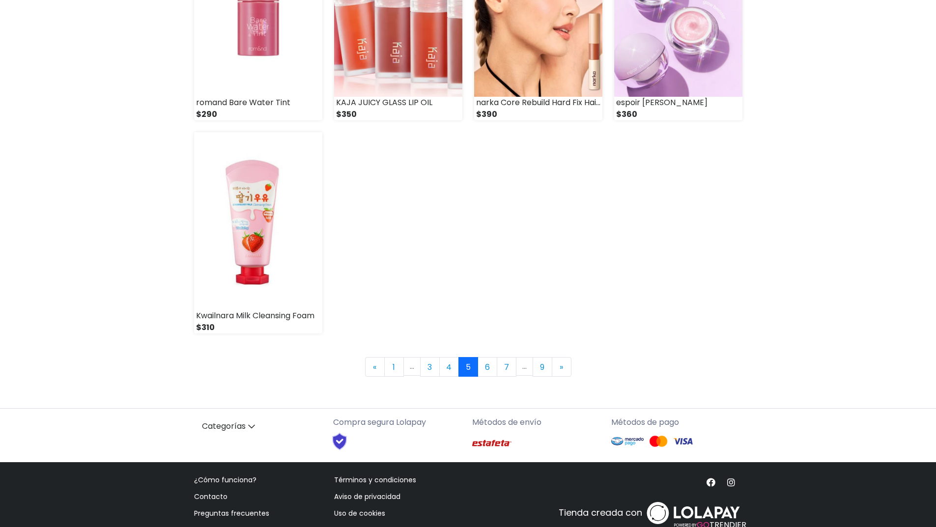
scroll to position [1327, 0]
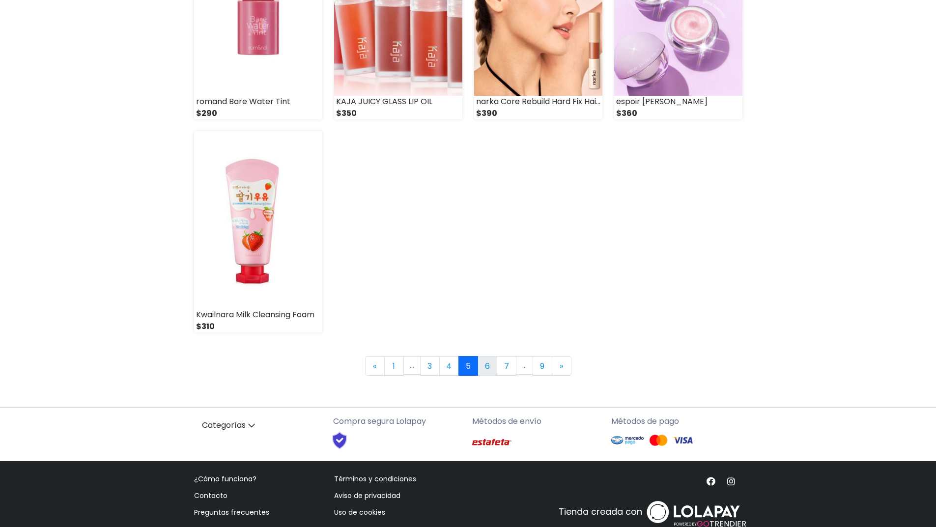
click at [483, 363] on link "6" at bounding box center [488, 366] width 20 height 20
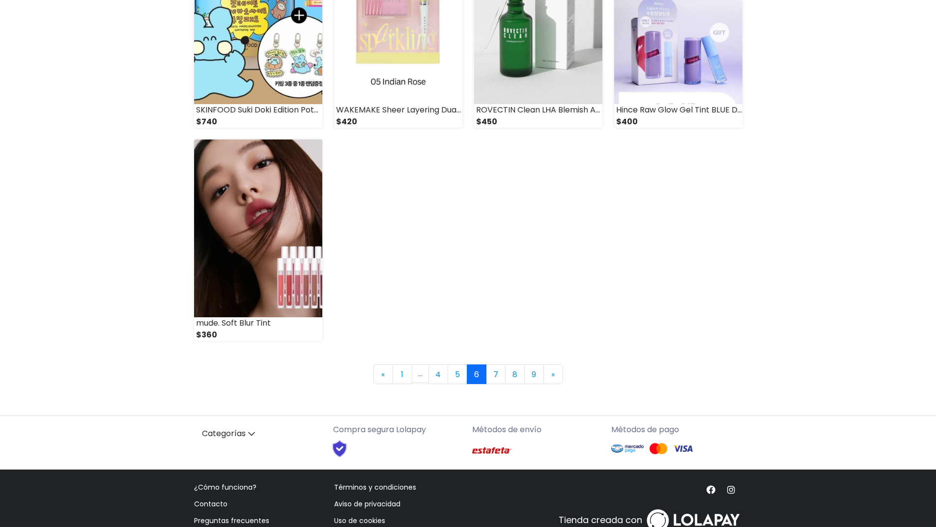
scroll to position [1327, 0]
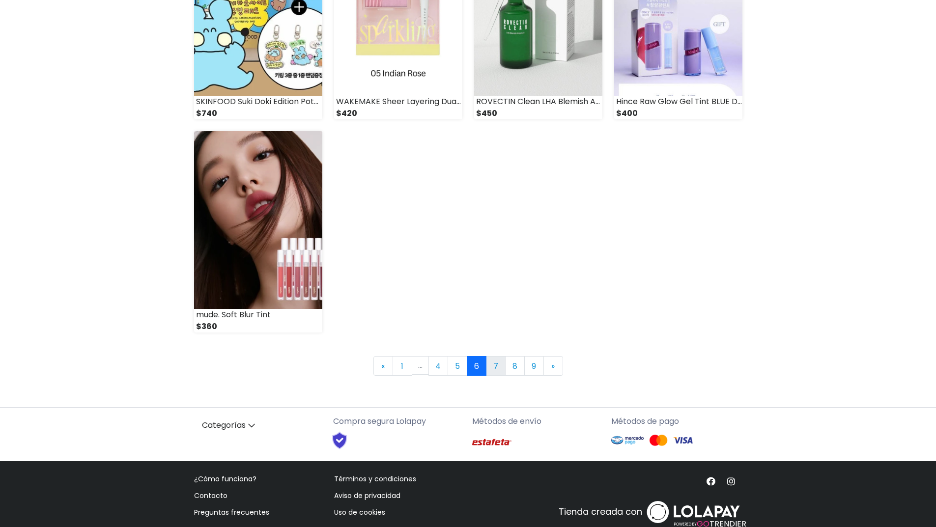
click at [495, 365] on link "7" at bounding box center [496, 366] width 20 height 20
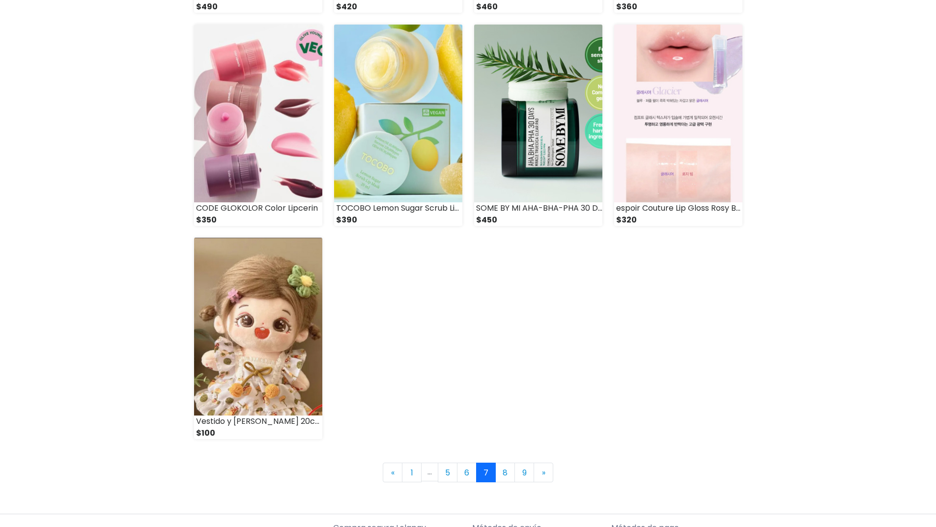
scroll to position [1278, 0]
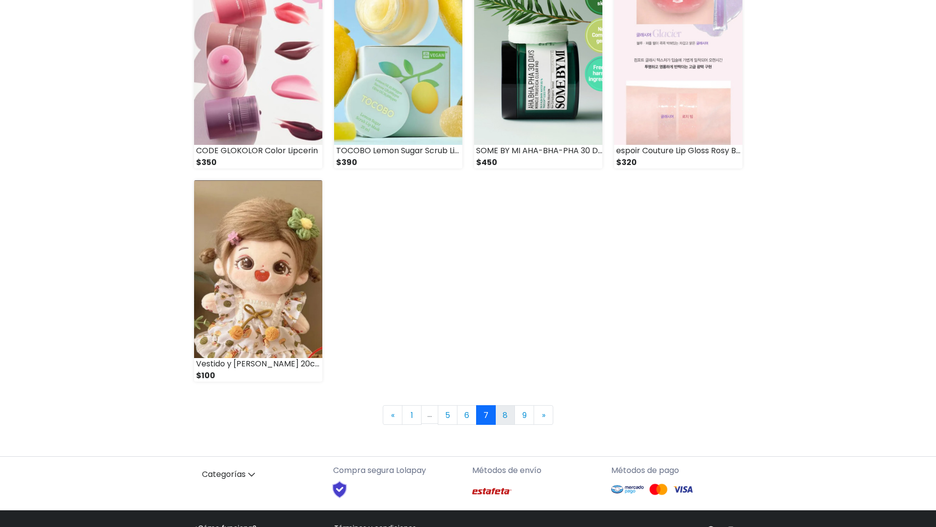
click at [505, 417] on link "8" at bounding box center [505, 416] width 20 height 20
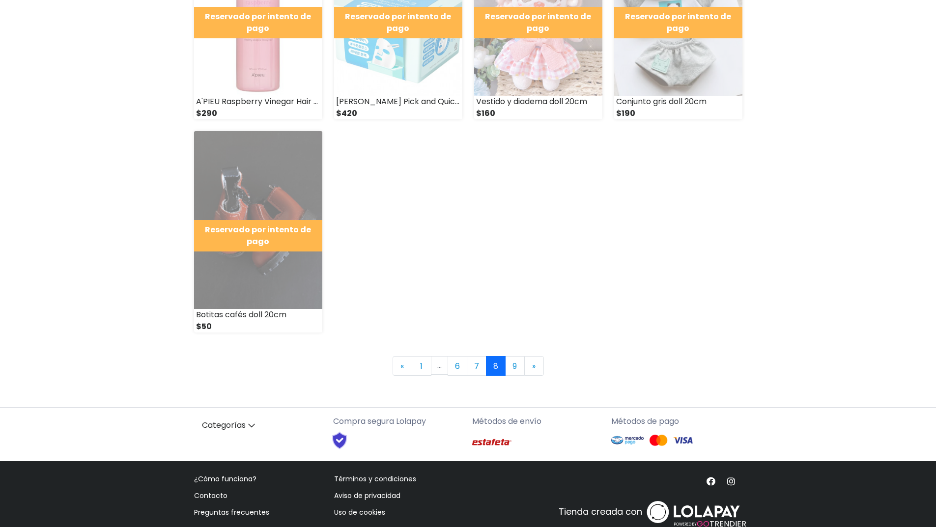
scroll to position [1346, 0]
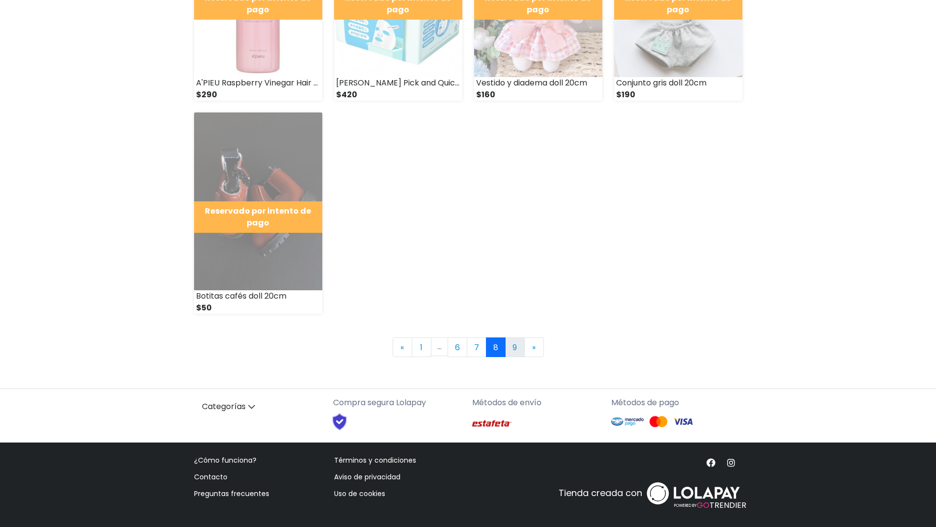
click at [512, 349] on link "9" at bounding box center [515, 348] width 20 height 20
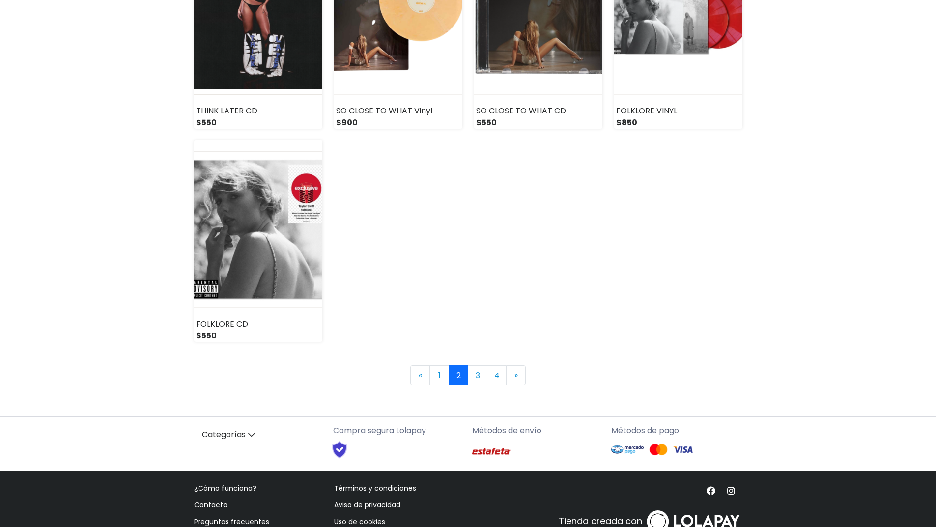
scroll to position [1327, 0]
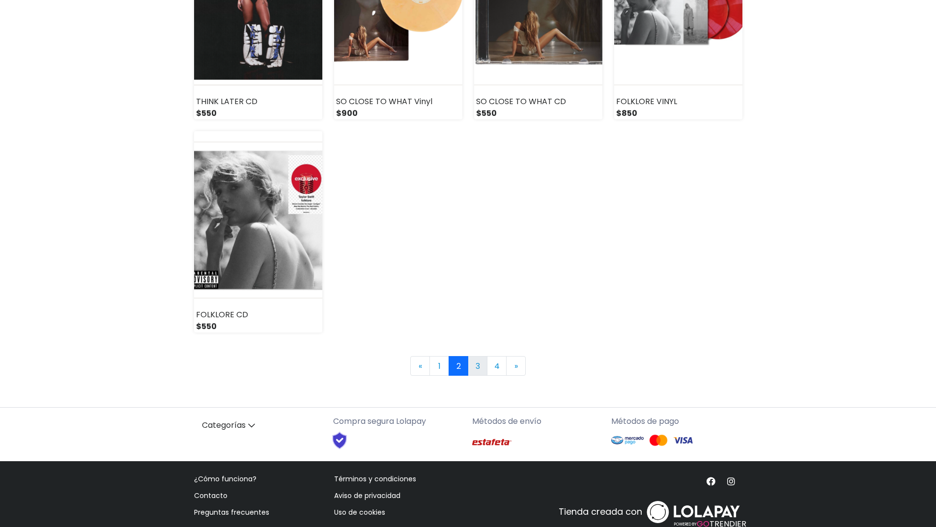
click at [477, 370] on link "3" at bounding box center [478, 366] width 20 height 20
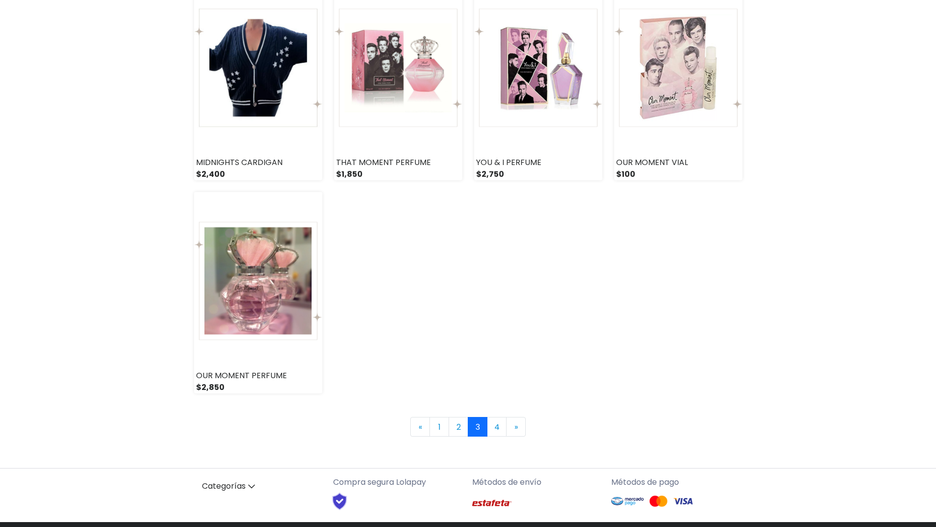
scroll to position [1278, 0]
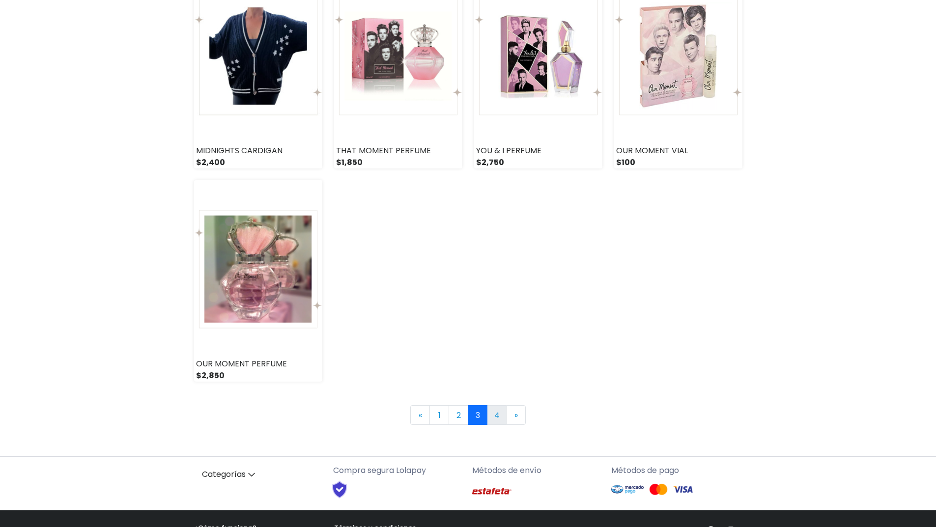
click at [495, 415] on link "4" at bounding box center [497, 416] width 20 height 20
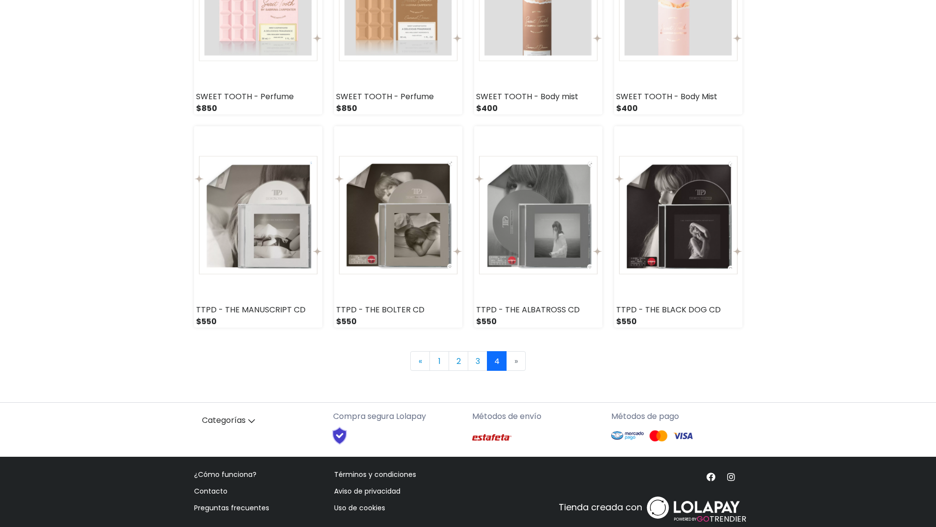
scroll to position [706, 0]
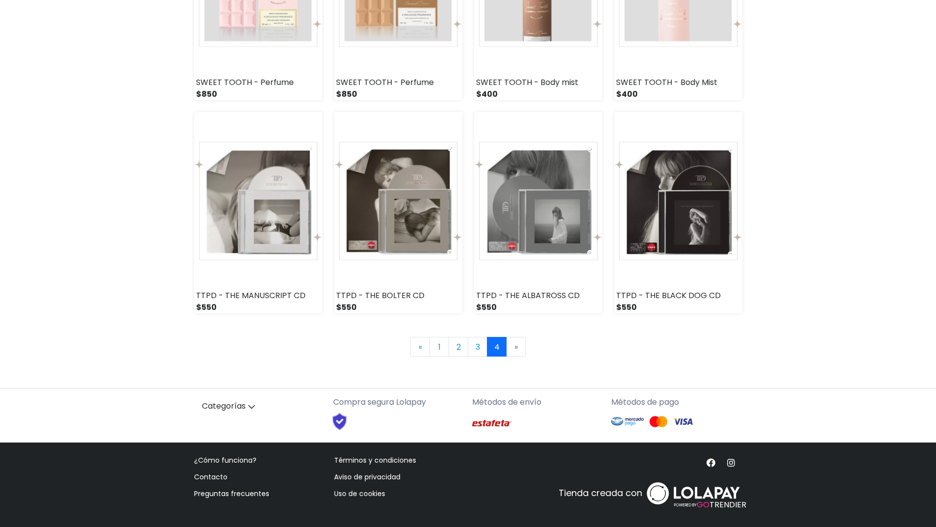
click at [519, 346] on li "» Next" at bounding box center [516, 347] width 19 height 20
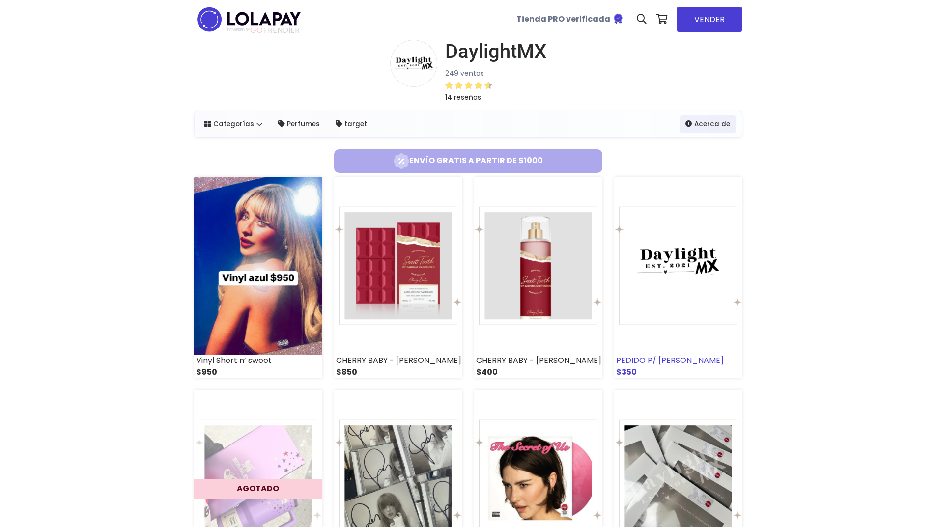
scroll to position [0, 0]
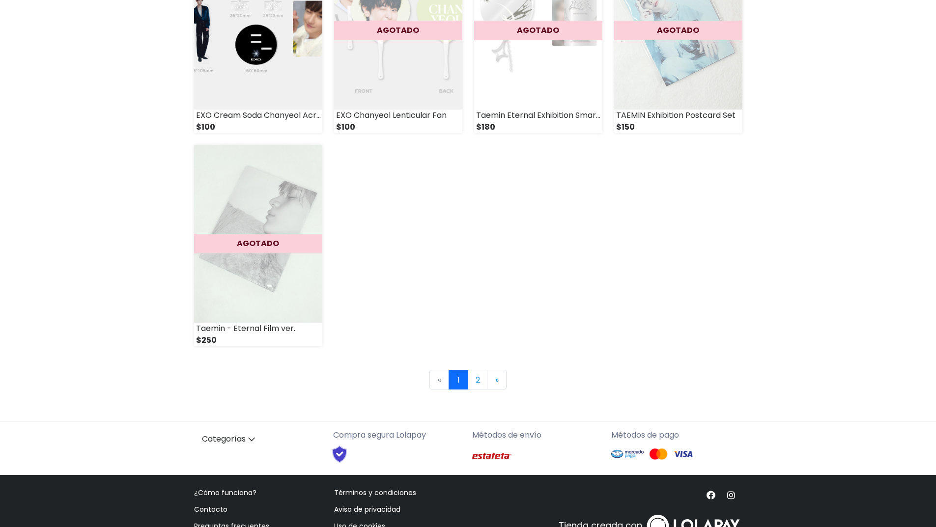
scroll to position [1303, 0]
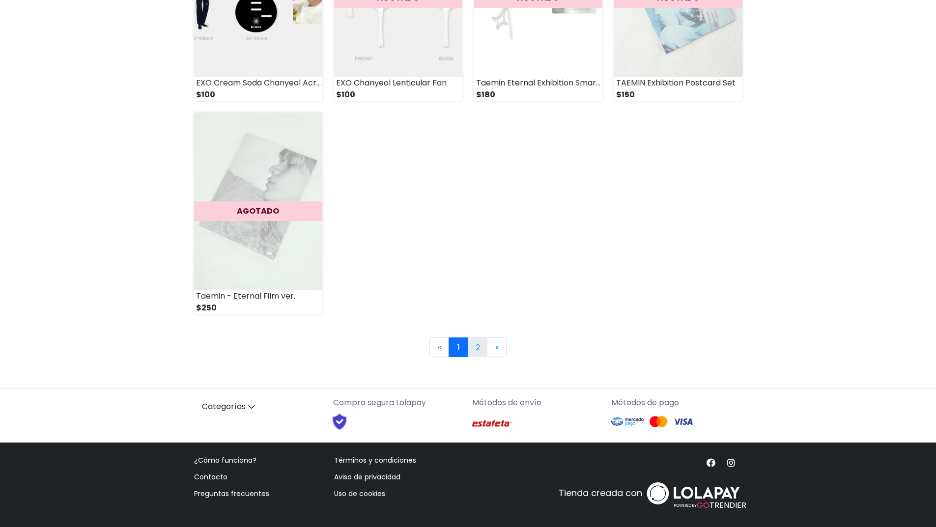
click at [479, 341] on link "2" at bounding box center [478, 348] width 20 height 20
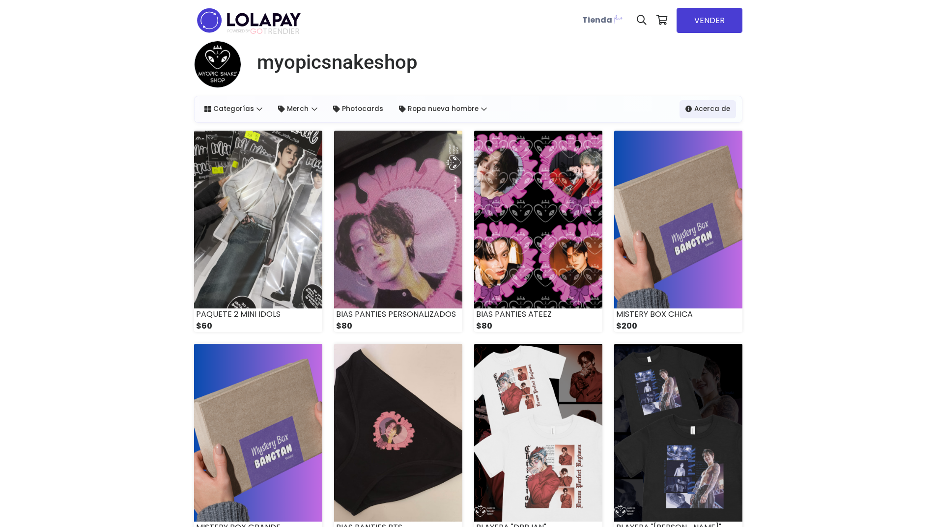
click at [488, 19] on nav "**********" at bounding box center [468, 20] width 549 height 41
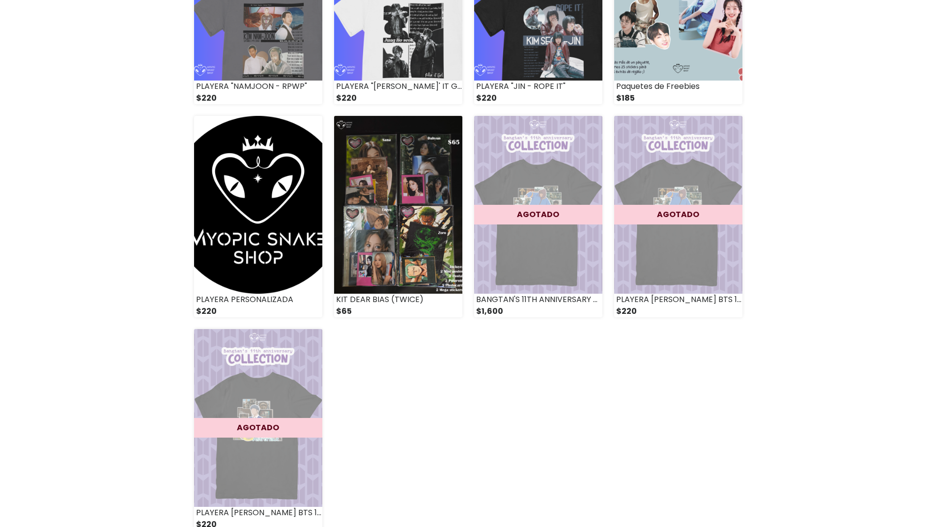
scroll to position [1298, 0]
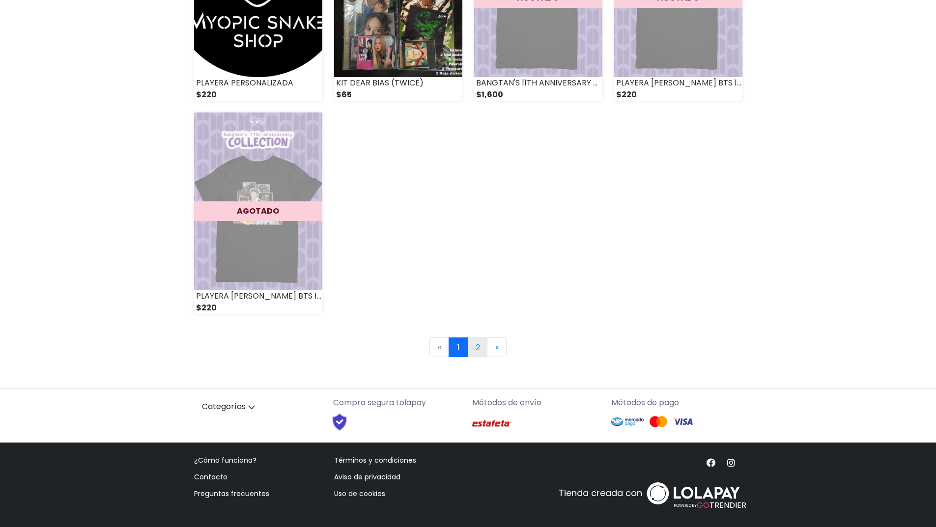
click at [479, 344] on link "2" at bounding box center [478, 348] width 20 height 20
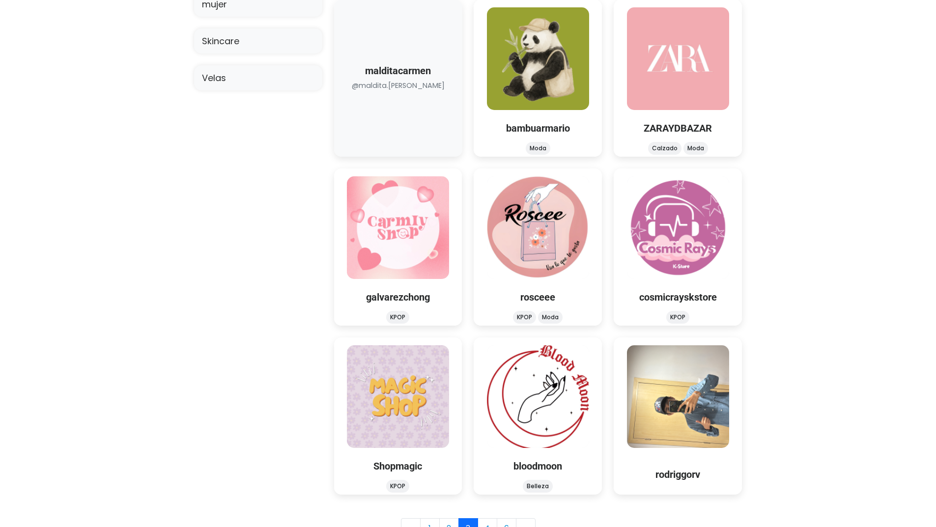
scroll to position [966, 0]
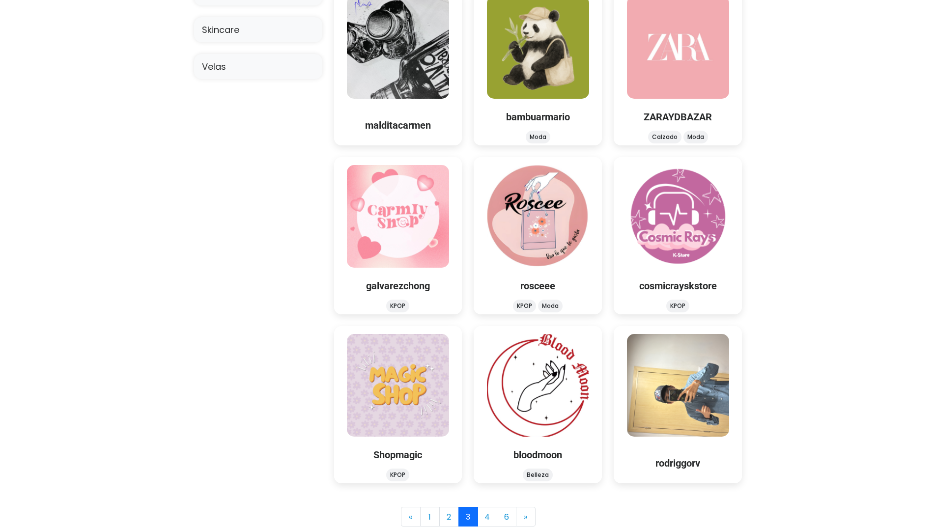
drag, startPoint x: 521, startPoint y: 422, endPoint x: 836, endPoint y: 330, distance: 327.7
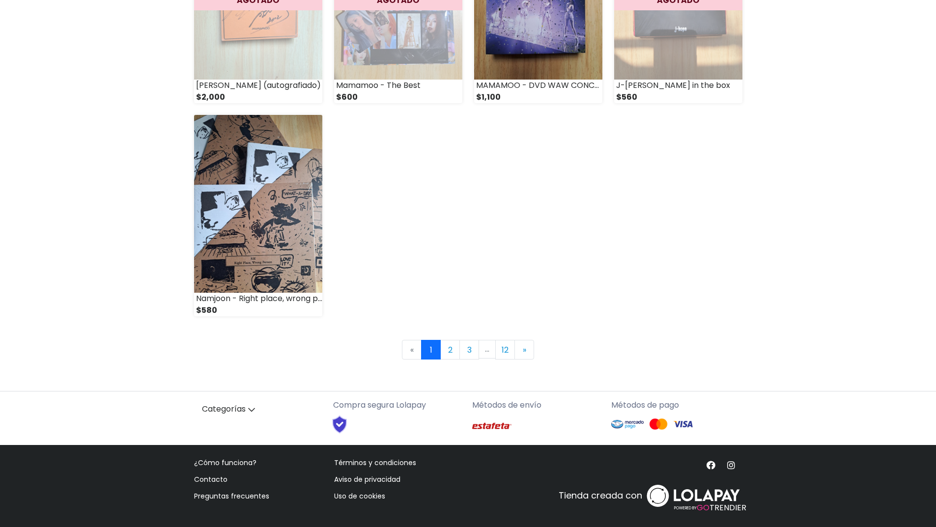
scroll to position [1298, 0]
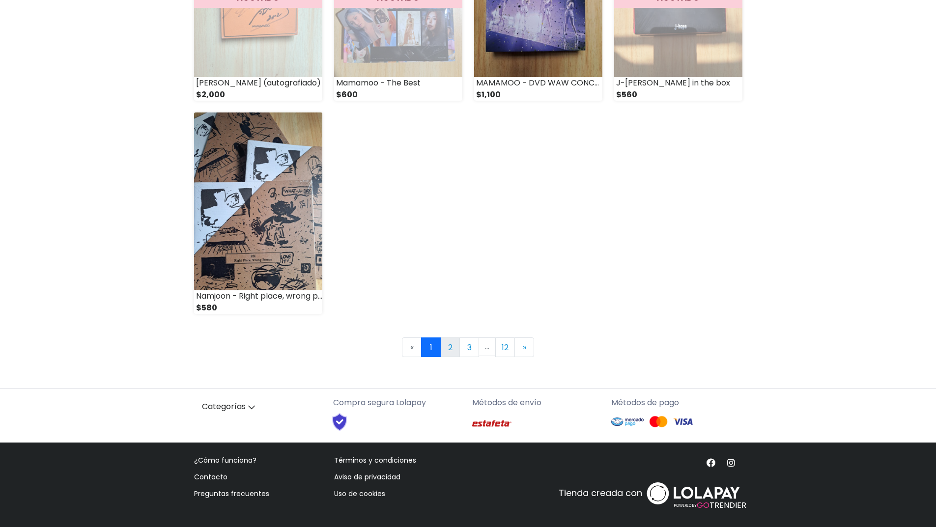
click at [452, 343] on link "2" at bounding box center [450, 348] width 20 height 20
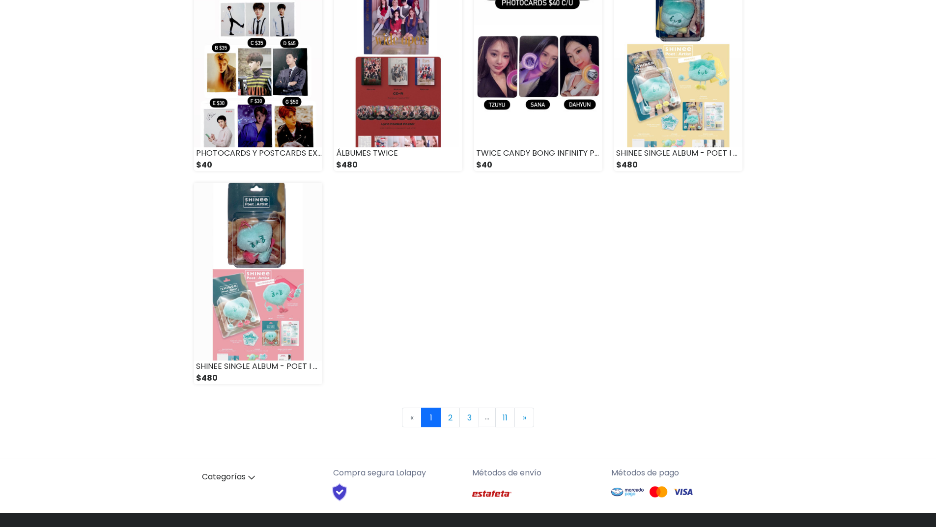
scroll to position [1229, 0]
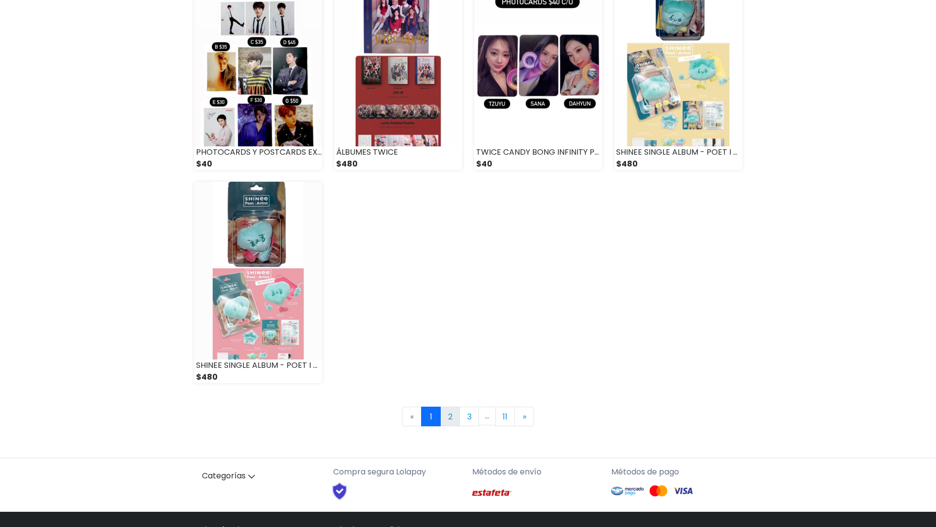
click at [448, 419] on link "2" at bounding box center [450, 417] width 20 height 20
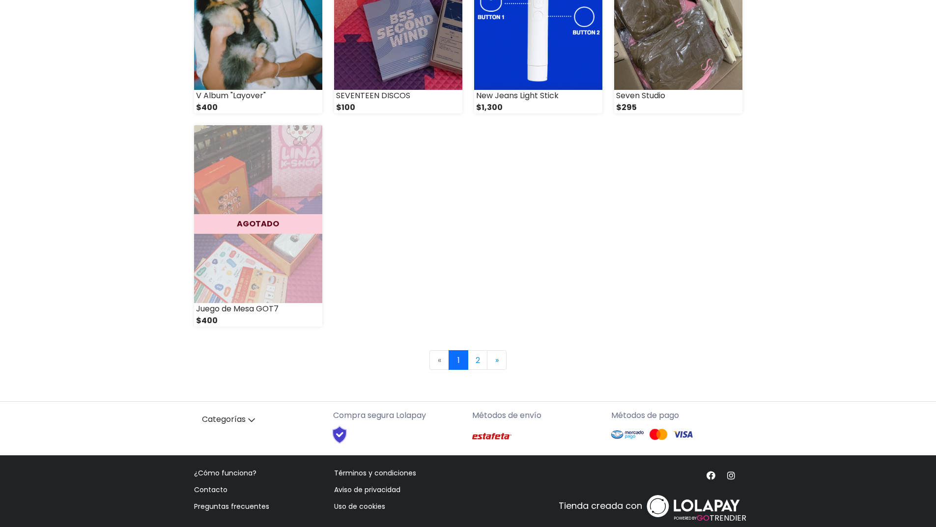
scroll to position [1298, 0]
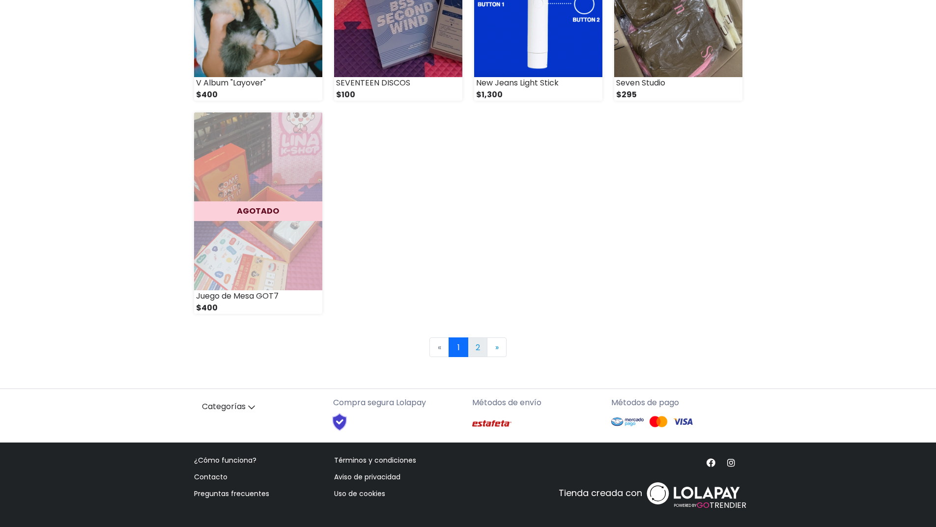
click at [476, 347] on link "2" at bounding box center [478, 348] width 20 height 20
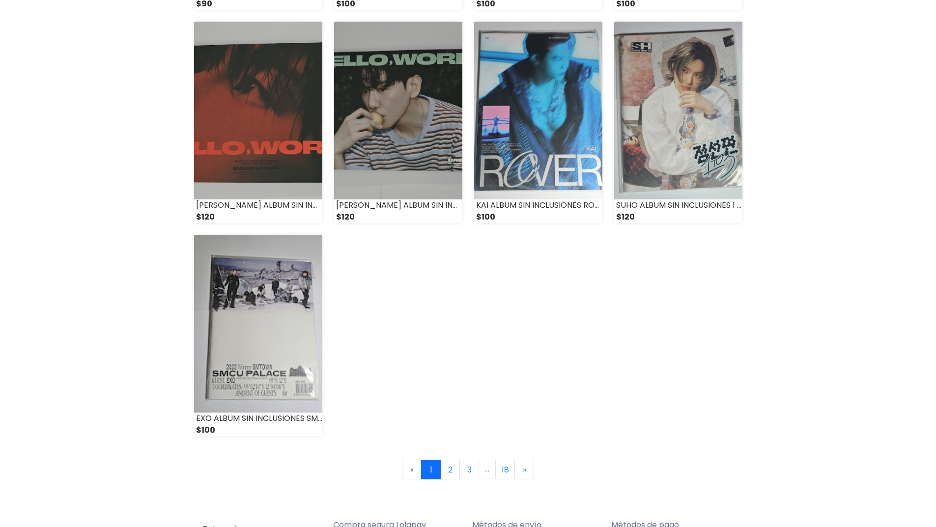
scroll to position [1180, 0]
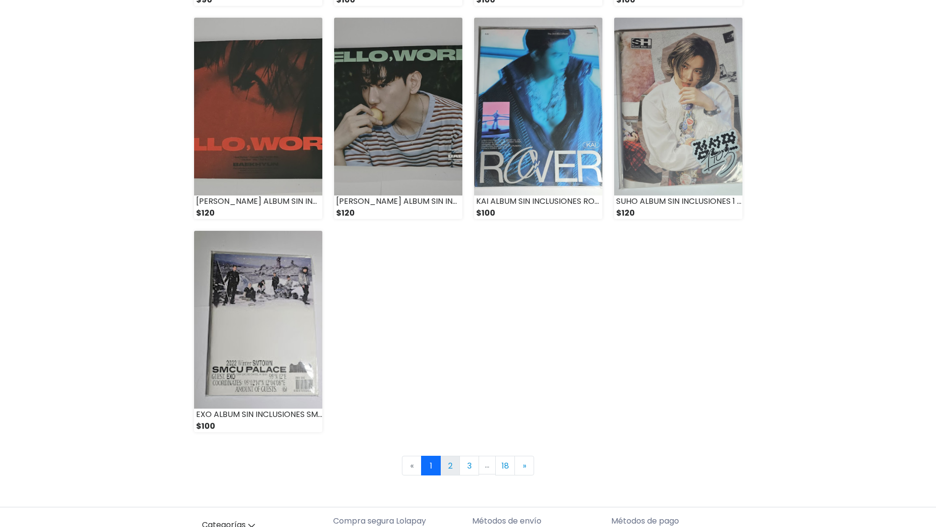
click at [451, 465] on link "2" at bounding box center [450, 466] width 20 height 20
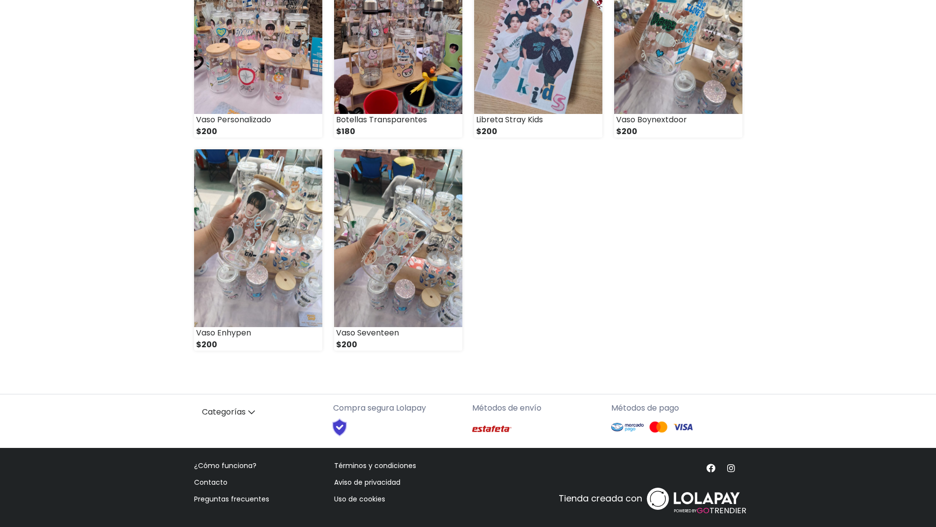
scroll to position [627, 0]
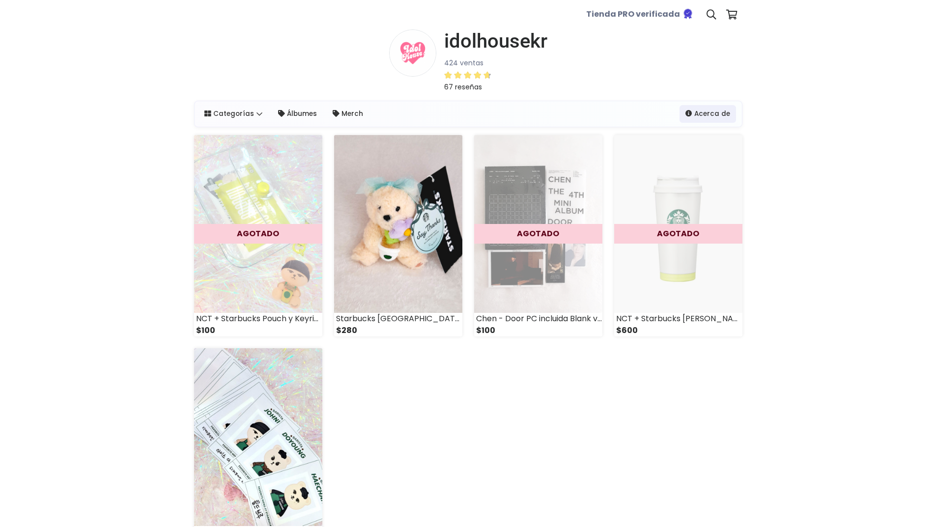
click at [407, 414] on div "AGOTADO NCT + Starbucks Pouch y Keyring $100 Starbucks Korea Bearista Mayo 2024…" at bounding box center [468, 364] width 560 height 458
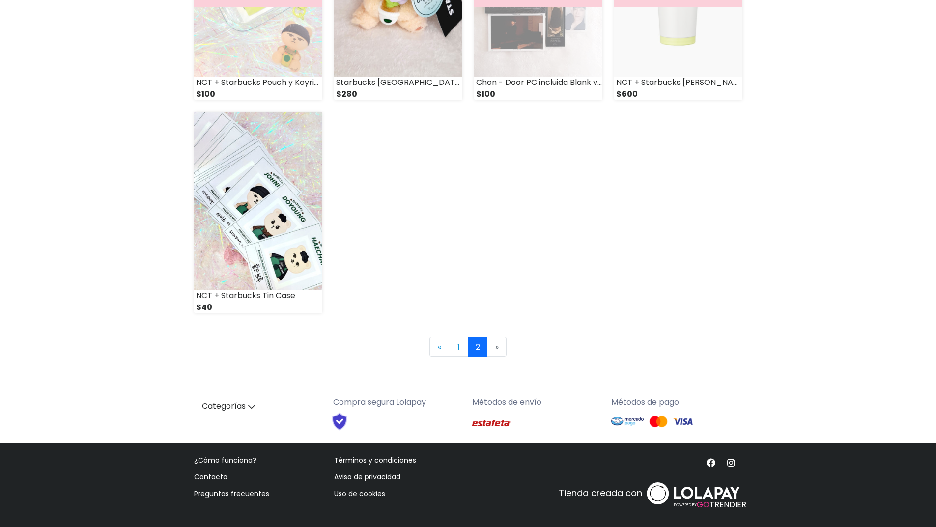
scroll to position [40, 0]
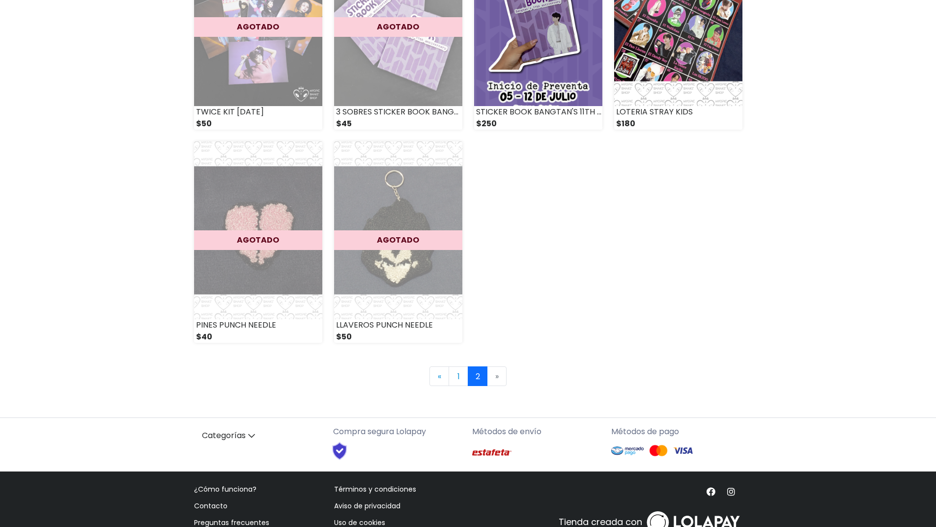
scroll to position [658, 0]
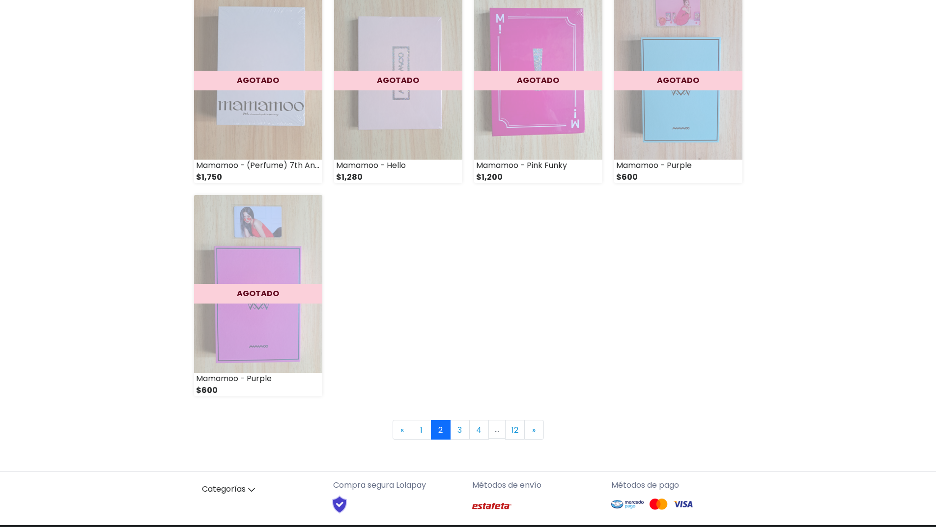
scroll to position [1229, 0]
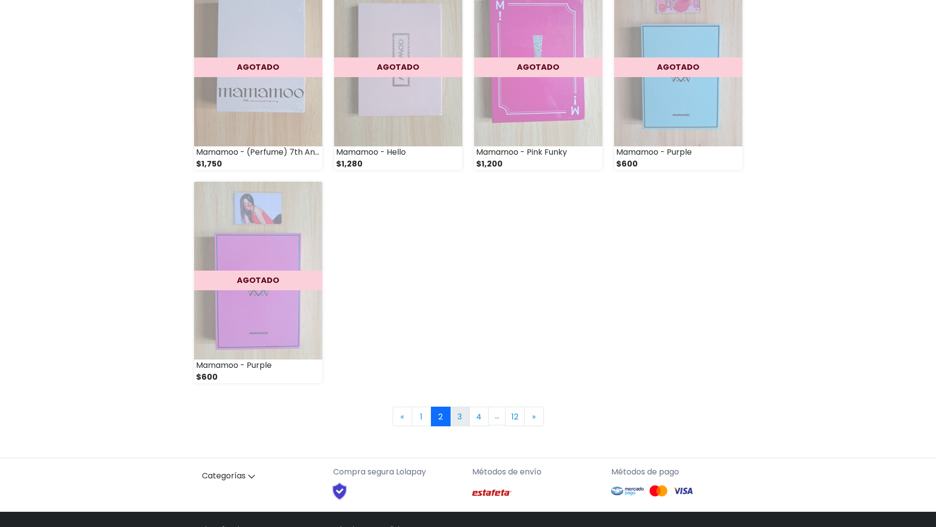
click at [456, 416] on link "3" at bounding box center [460, 417] width 20 height 20
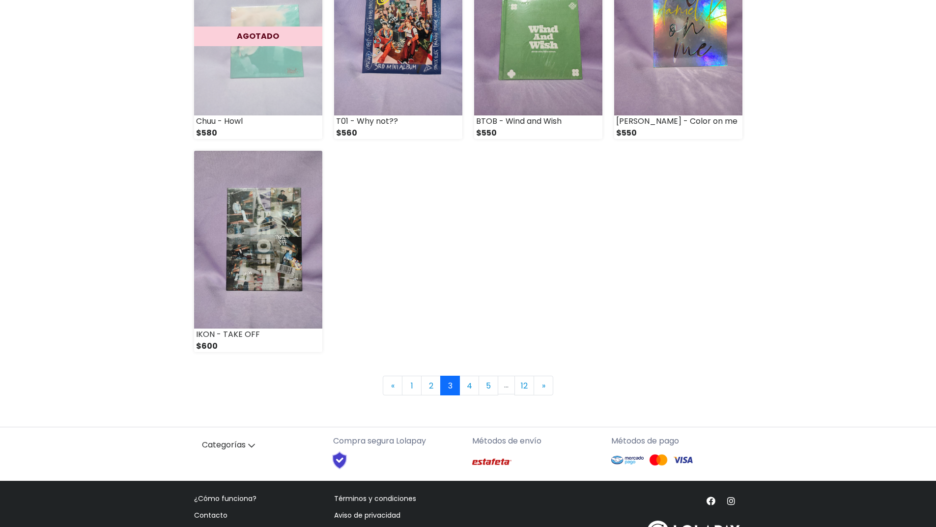
scroll to position [1278, 0]
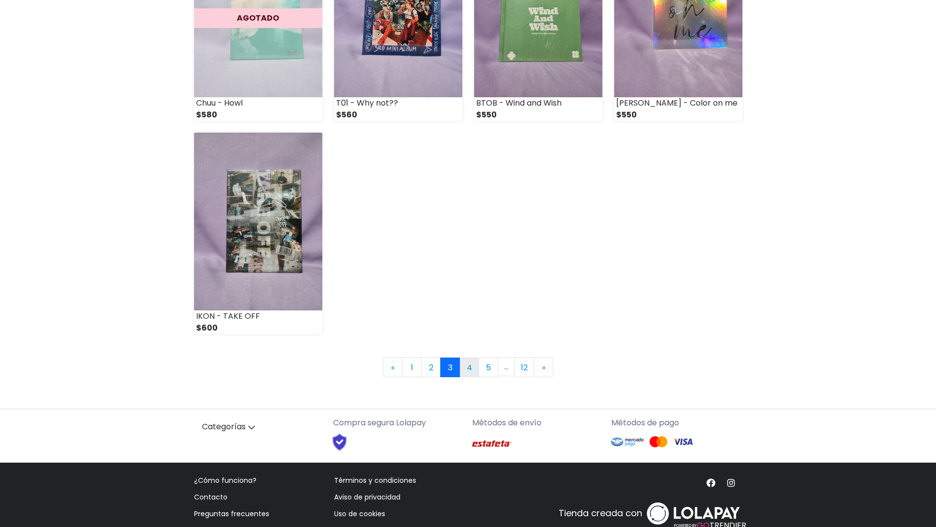
click at [470, 365] on link "4" at bounding box center [470, 368] width 20 height 20
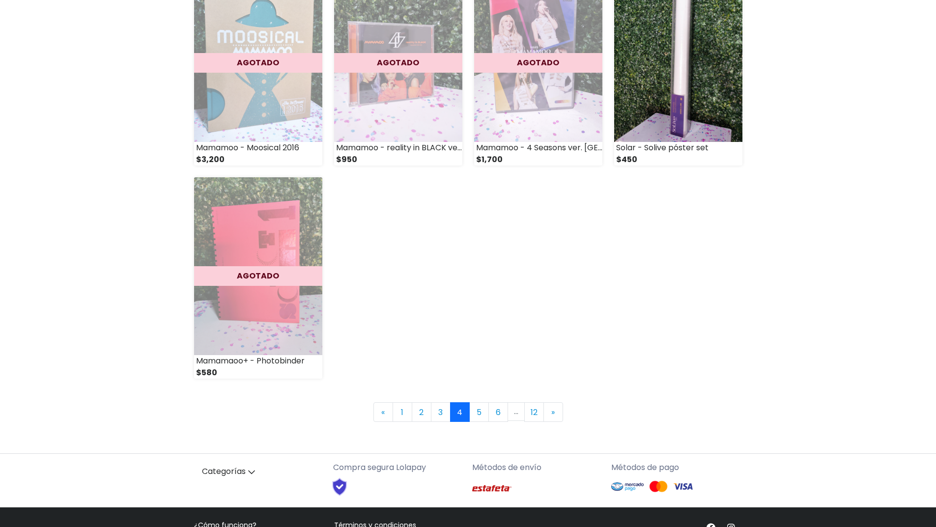
scroll to position [1278, 0]
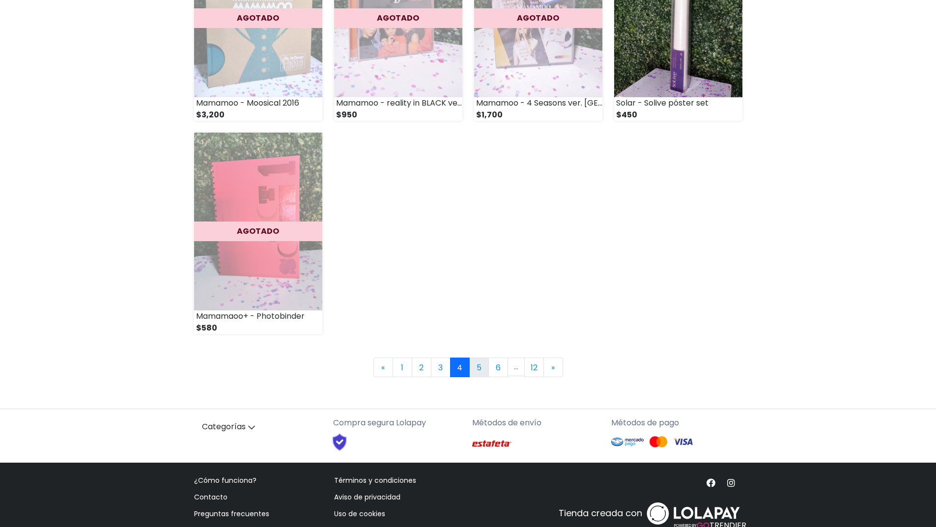
click at [478, 367] on link "5" at bounding box center [479, 368] width 20 height 20
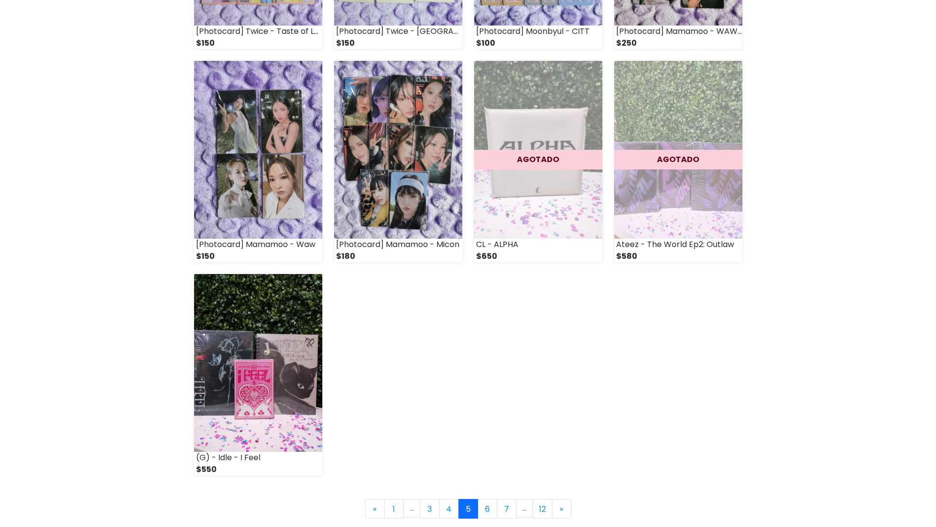
scroll to position [1180, 0]
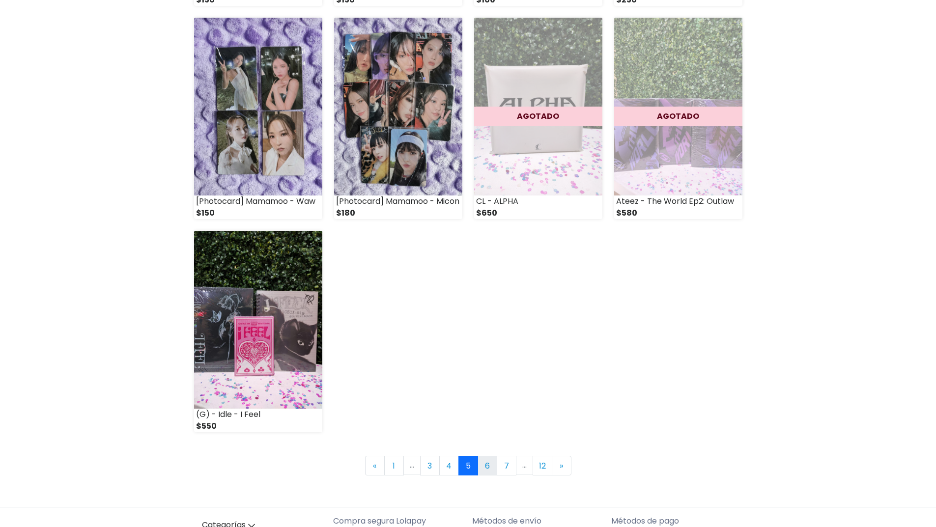
click at [489, 464] on link "6" at bounding box center [488, 466] width 20 height 20
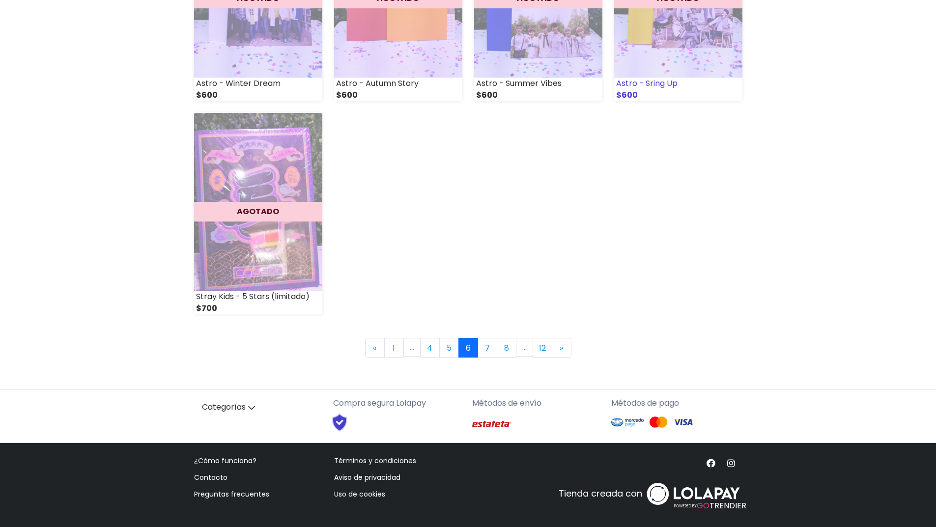
scroll to position [1298, 0]
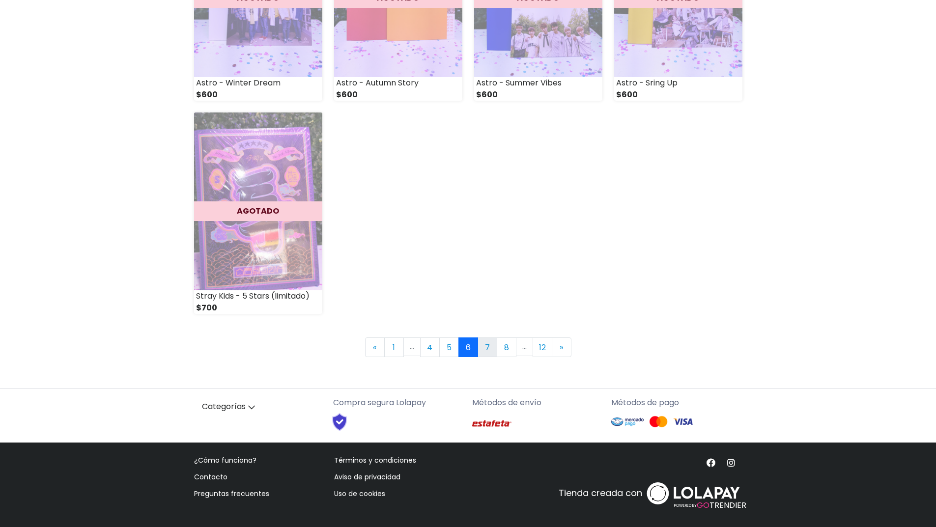
click at [487, 345] on link "7" at bounding box center [488, 348] width 20 height 20
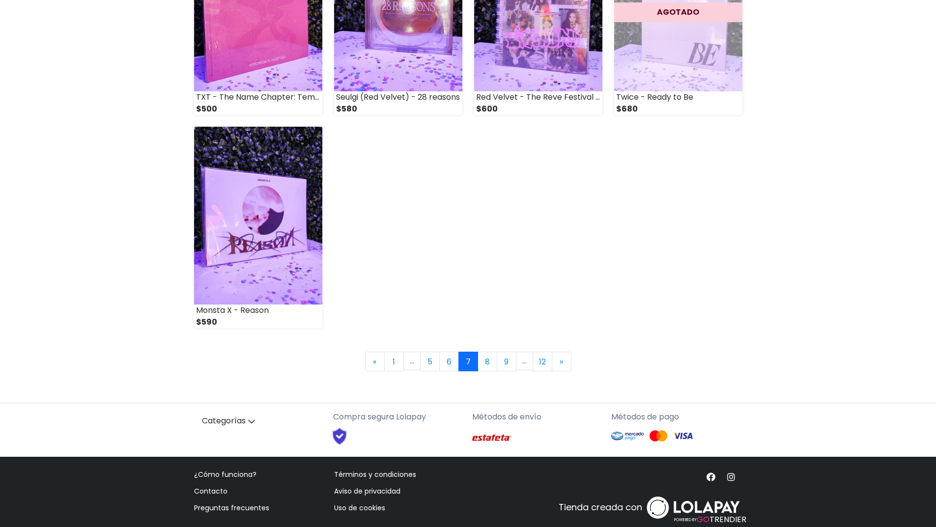
scroll to position [1298, 0]
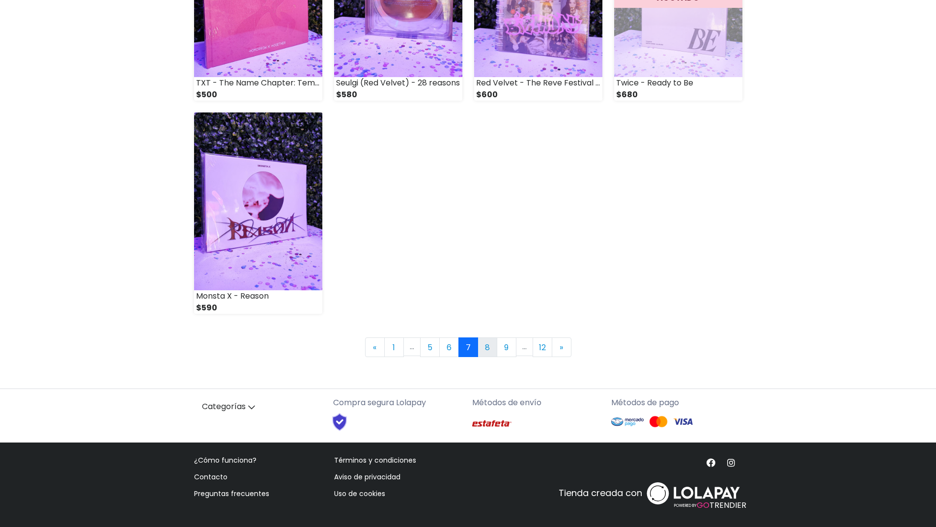
click at [487, 346] on link "8" at bounding box center [488, 348] width 20 height 20
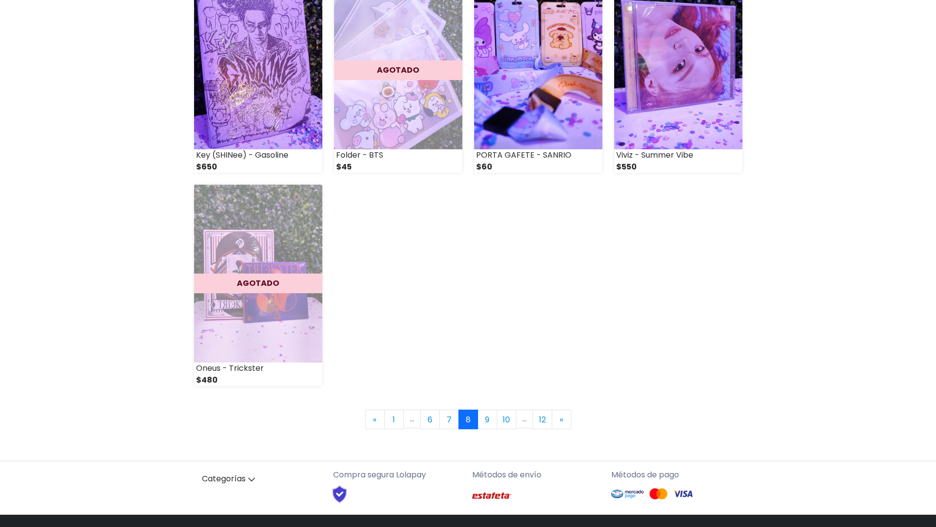
scroll to position [1229, 0]
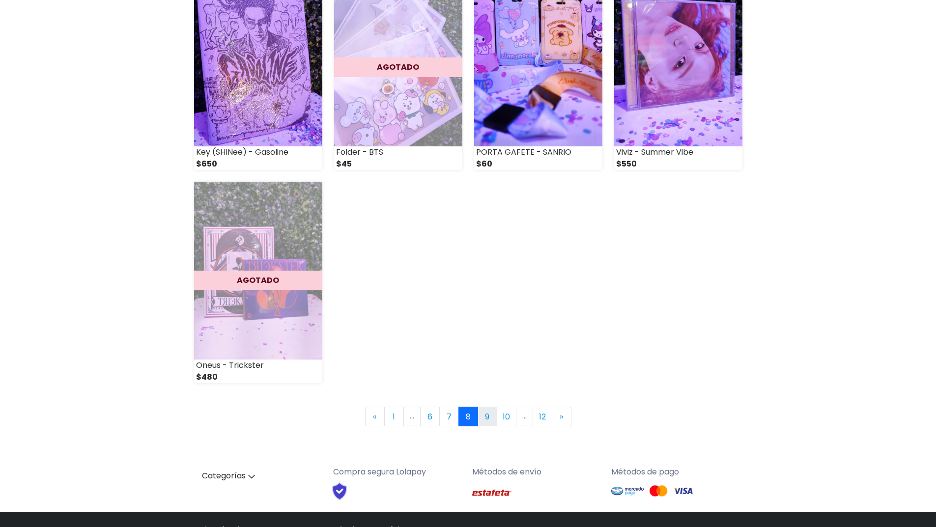
click at [485, 413] on link "9" at bounding box center [488, 417] width 20 height 20
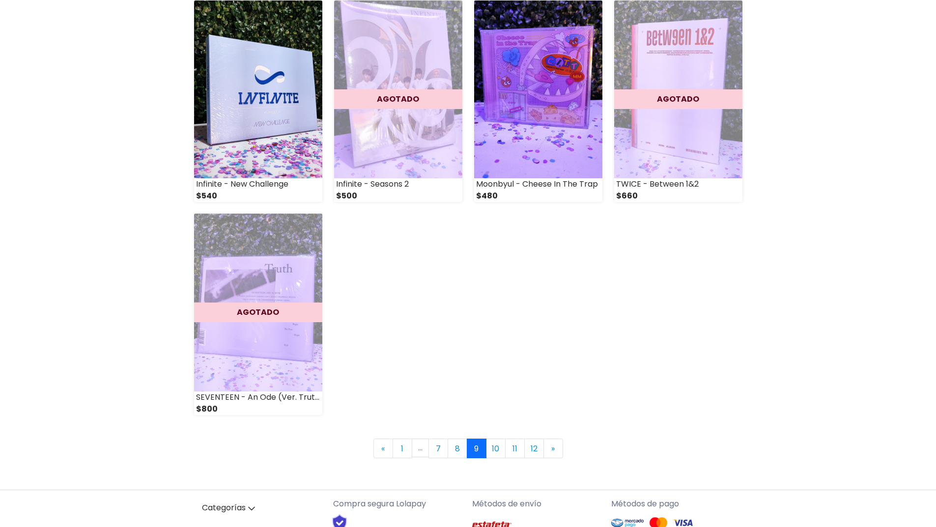
scroll to position [1278, 0]
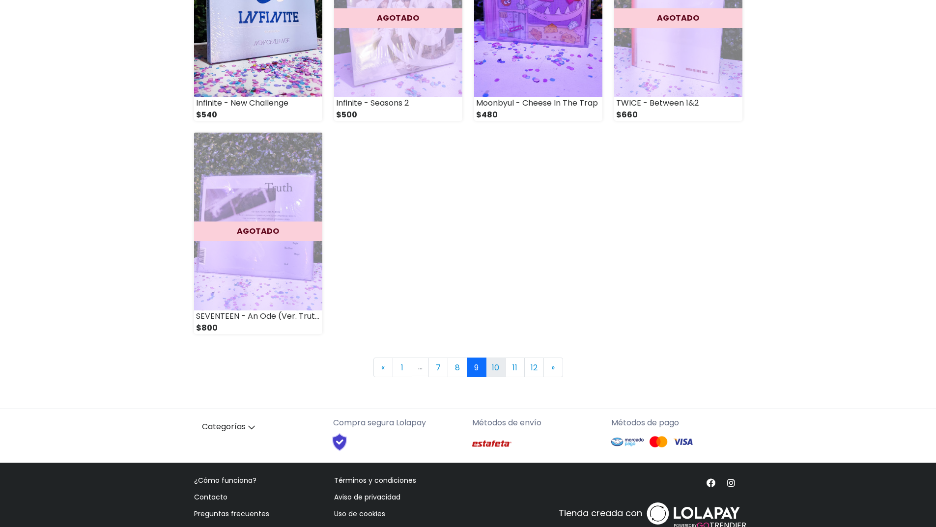
click at [495, 365] on link "10" at bounding box center [496, 368] width 20 height 20
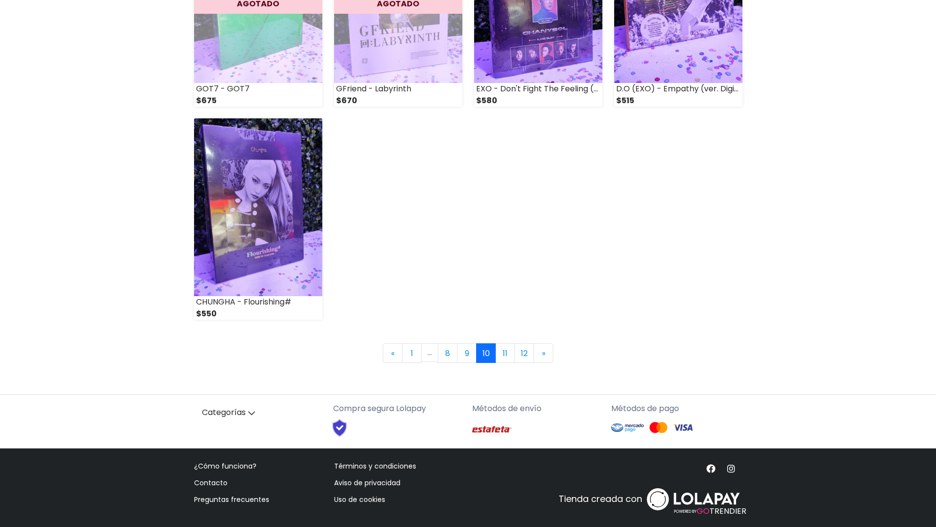
scroll to position [1298, 0]
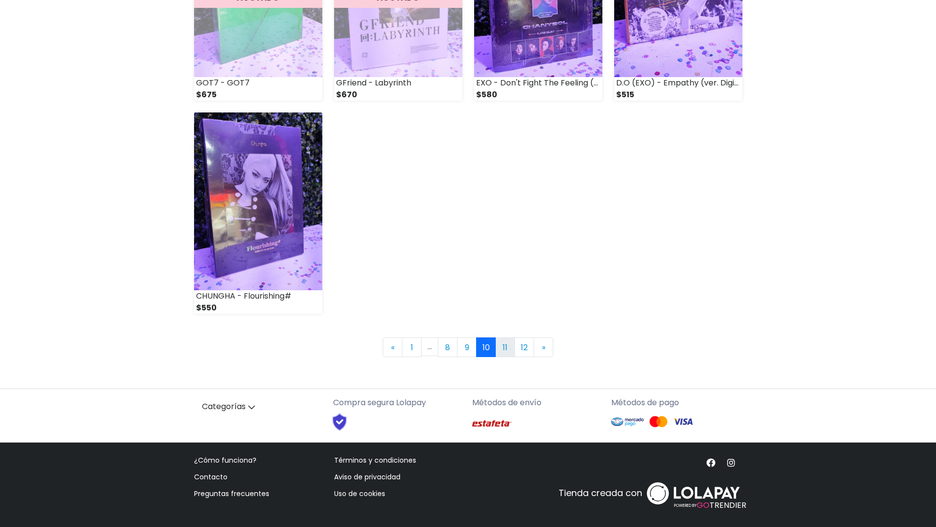
click at [508, 346] on link "11" at bounding box center [505, 348] width 20 height 20
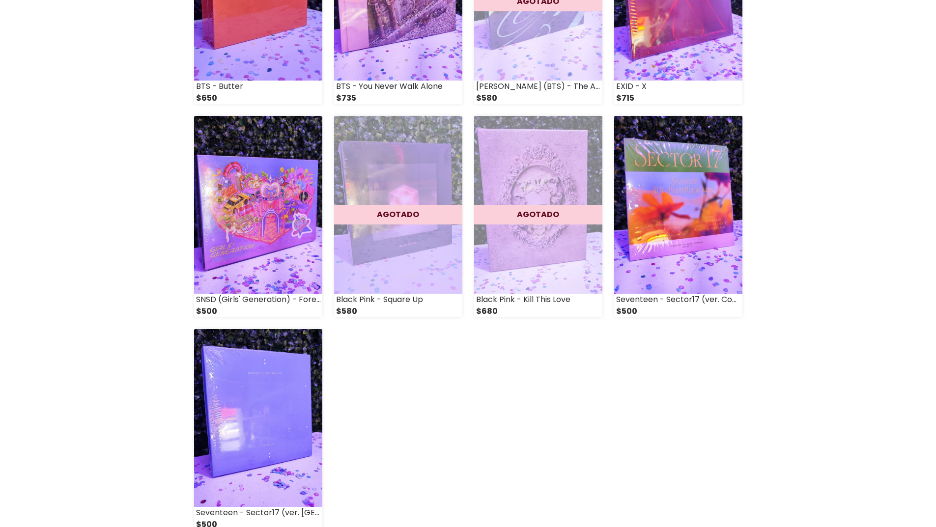
scroll to position [1298, 0]
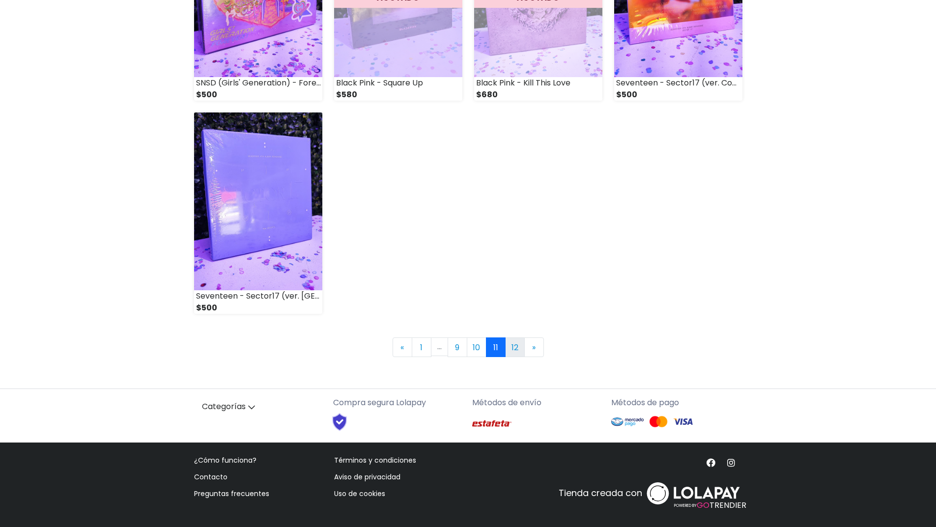
click at [515, 349] on link "12" at bounding box center [515, 348] width 20 height 20
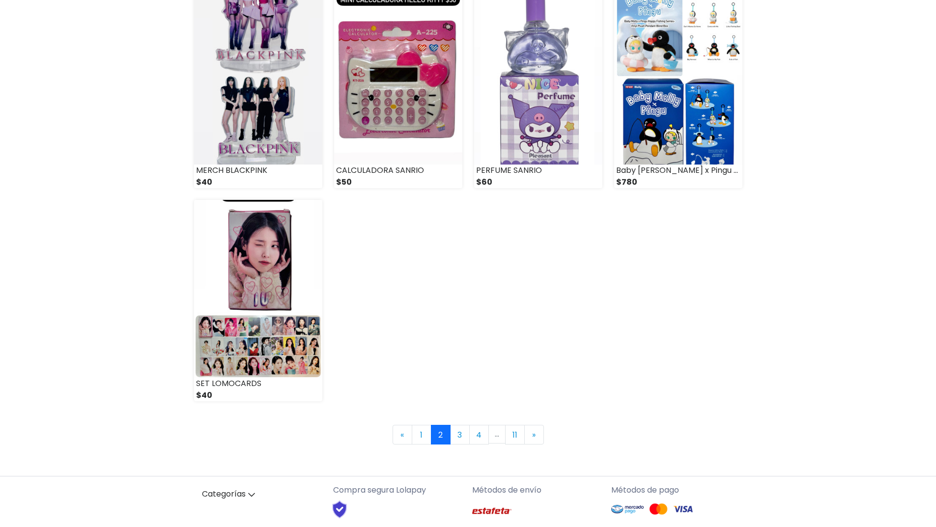
scroll to position [1298, 0]
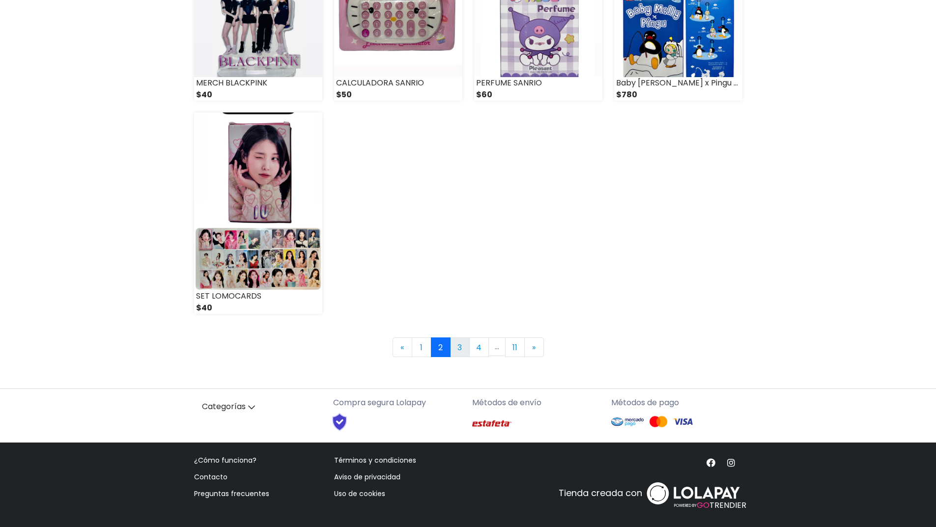
click at [462, 347] on link "3" at bounding box center [460, 348] width 20 height 20
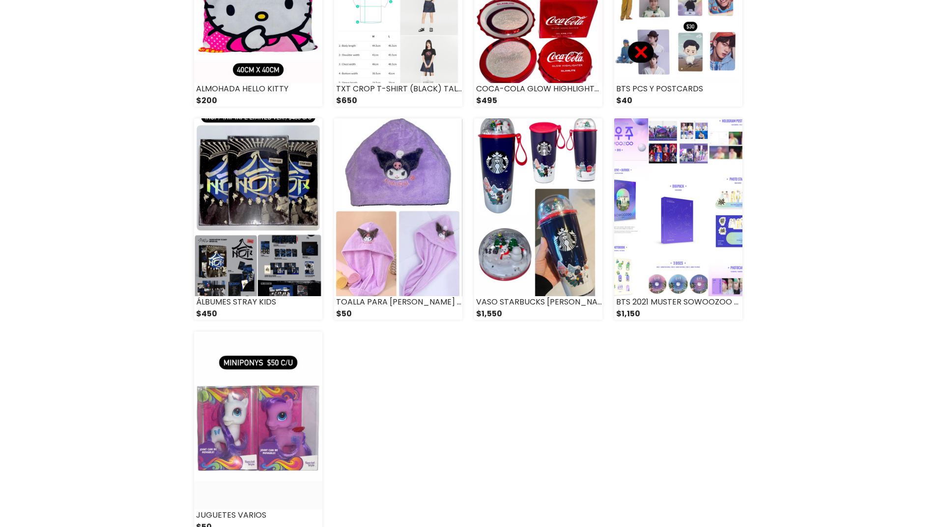
scroll to position [1180, 0]
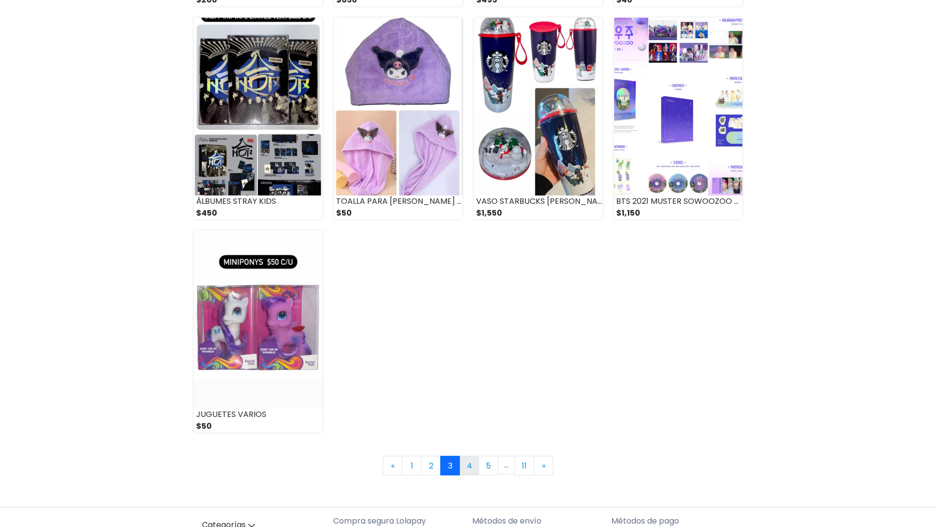
click at [467, 465] on link "4" at bounding box center [470, 466] width 20 height 20
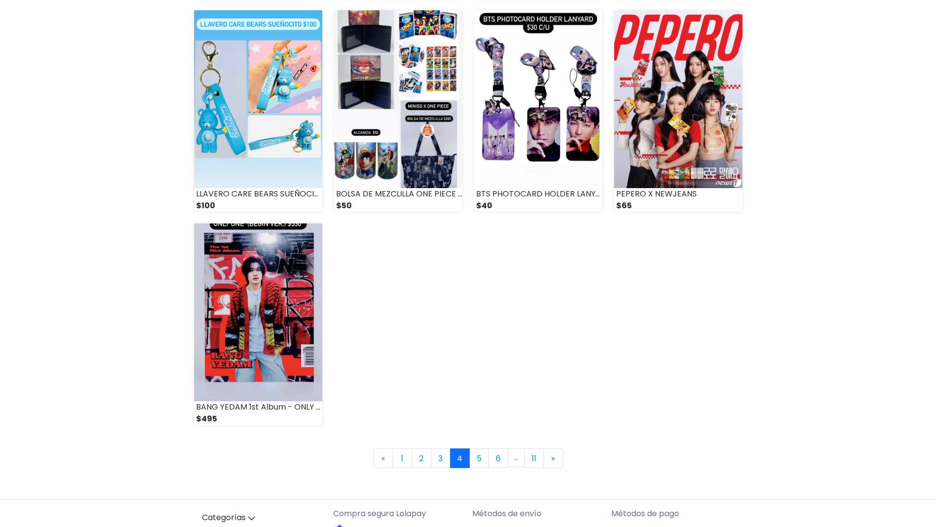
scroll to position [1180, 0]
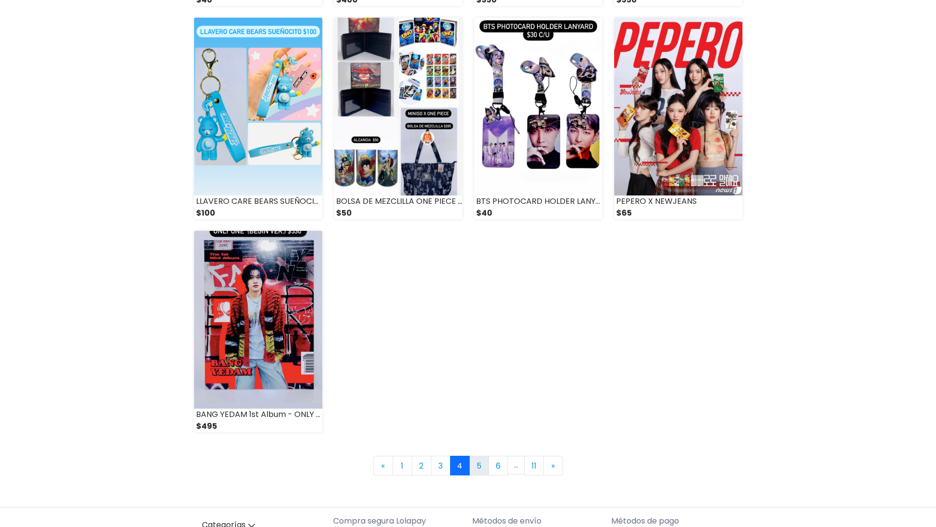
click at [477, 468] on link "5" at bounding box center [479, 466] width 20 height 20
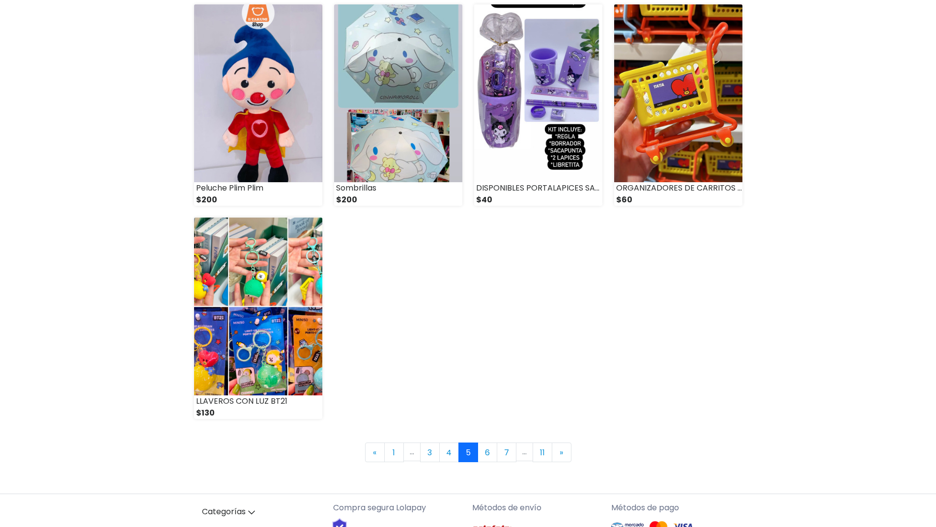
scroll to position [1298, 0]
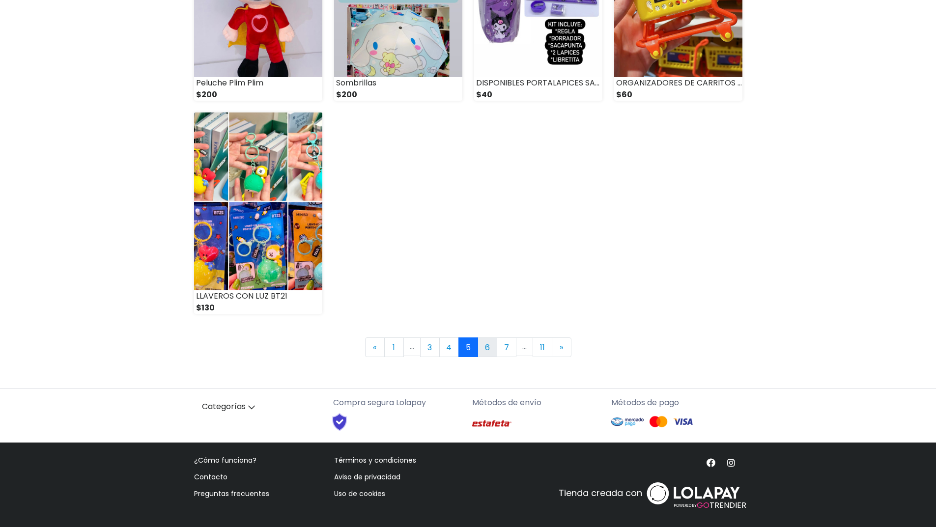
click at [486, 347] on link "6" at bounding box center [488, 348] width 20 height 20
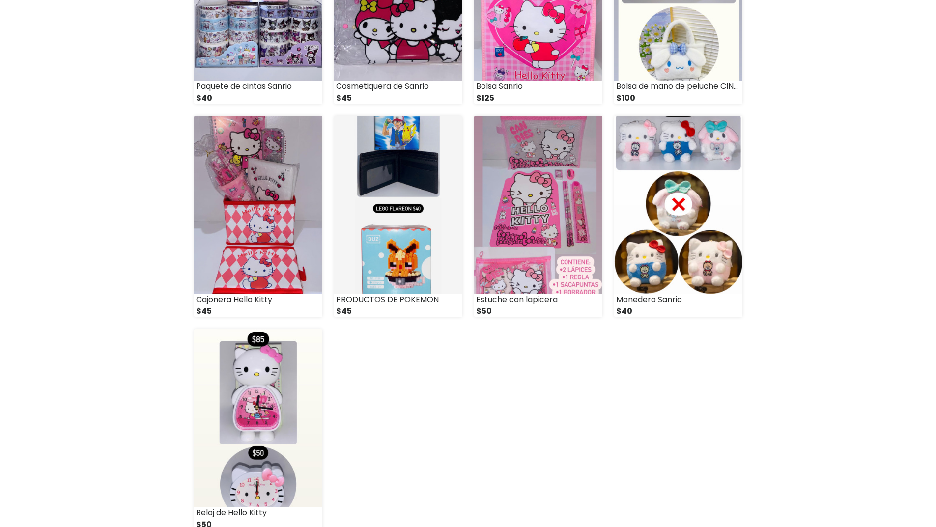
scroll to position [1131, 0]
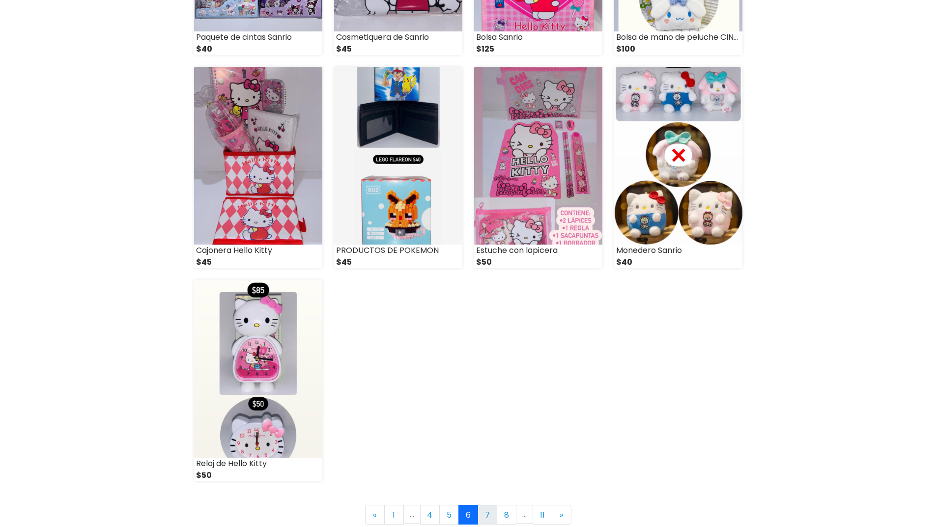
click at [491, 511] on link "7" at bounding box center [488, 515] width 20 height 20
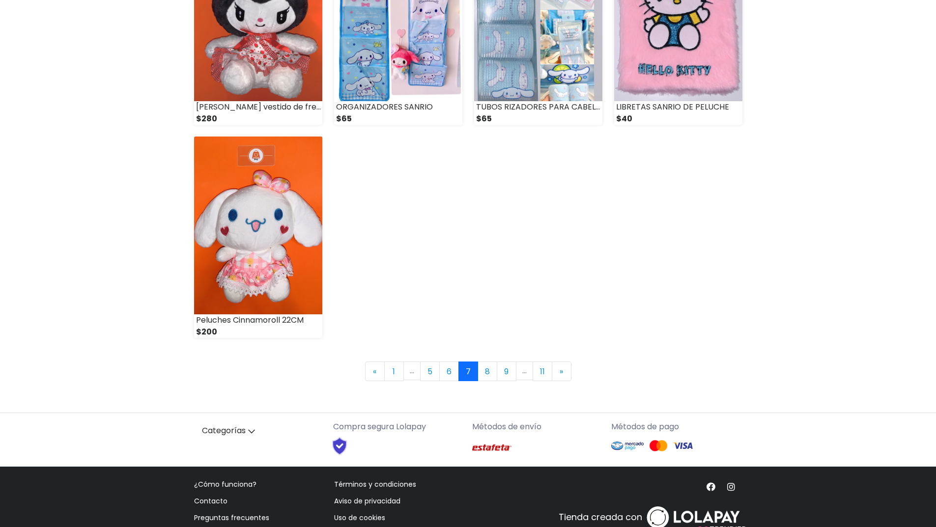
scroll to position [1278, 0]
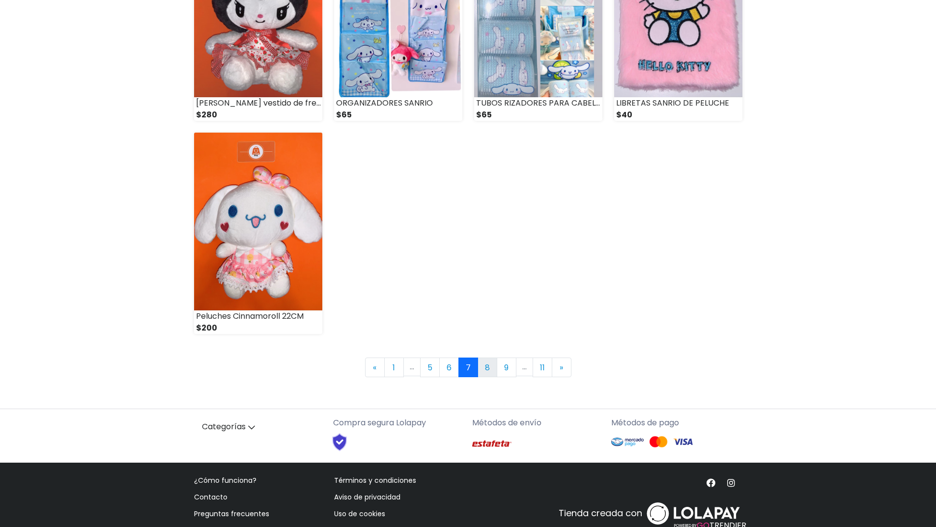
click at [491, 364] on link "8" at bounding box center [488, 368] width 20 height 20
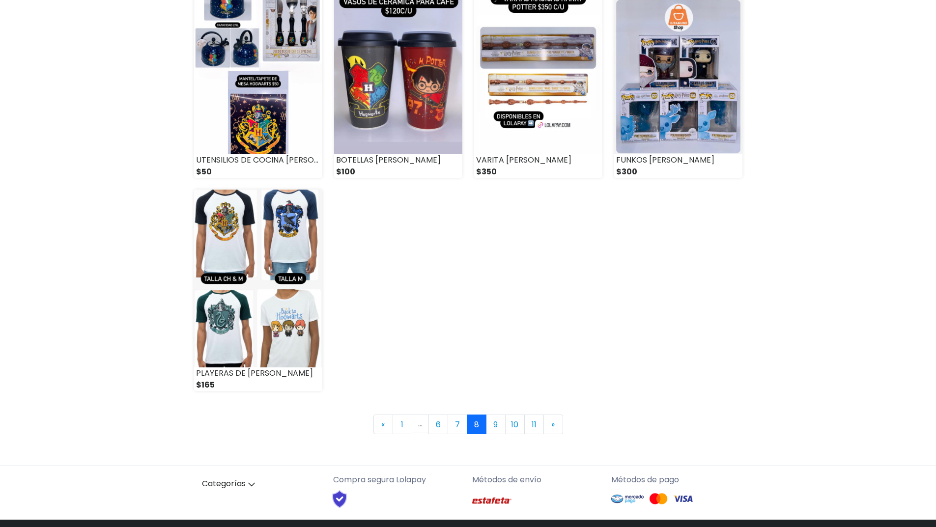
scroll to position [1278, 0]
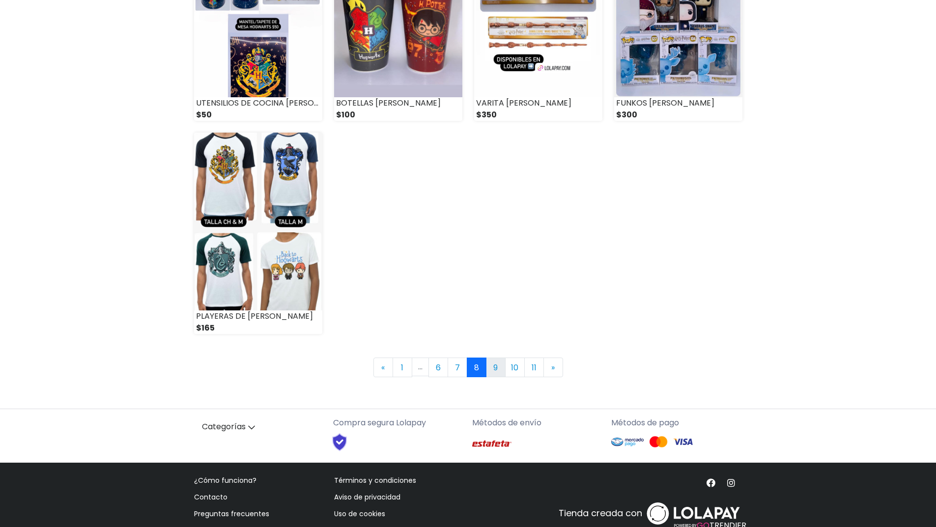
click at [493, 365] on link "9" at bounding box center [496, 368] width 20 height 20
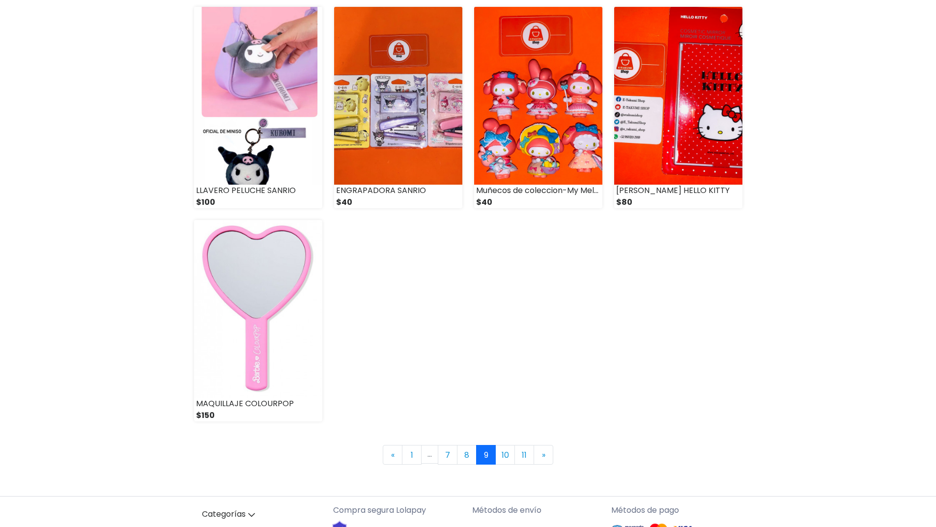
scroll to position [1298, 0]
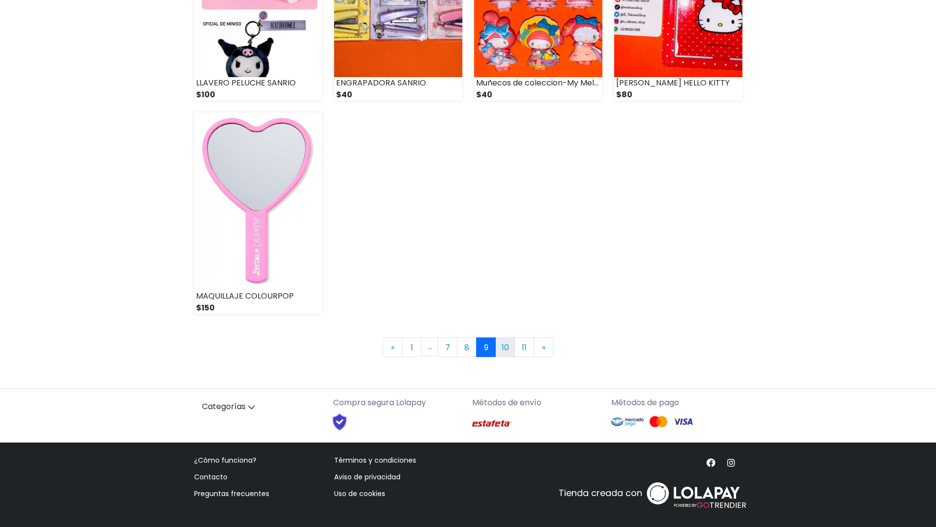
click at [507, 347] on link "10" at bounding box center [505, 348] width 20 height 20
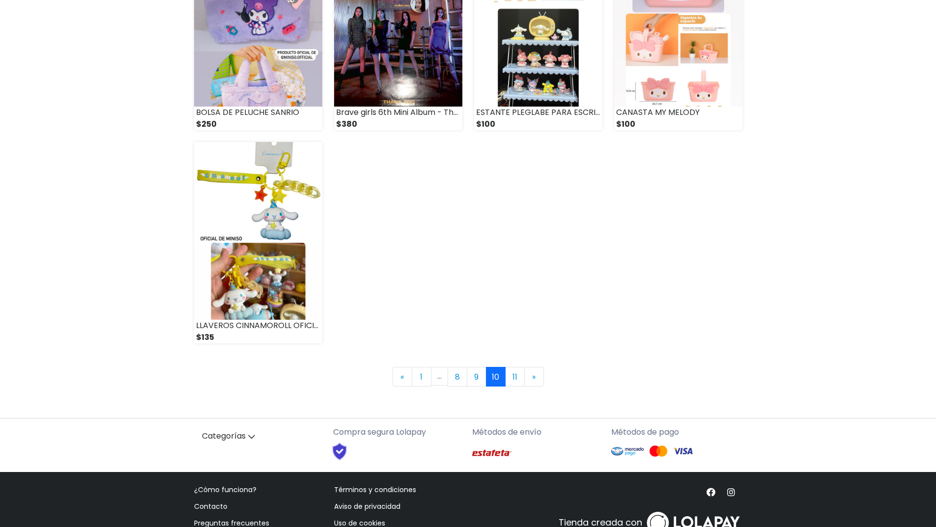
scroll to position [1278, 0]
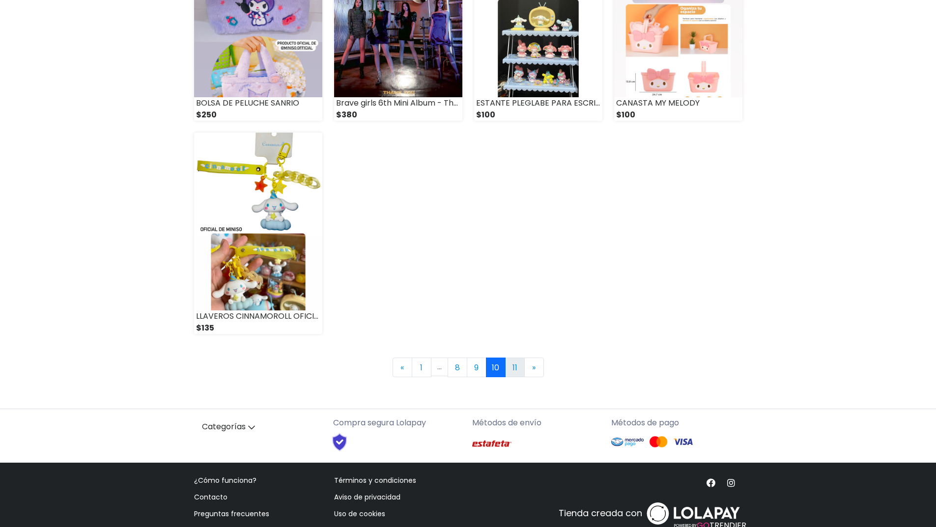
click at [517, 366] on link "11" at bounding box center [515, 368] width 20 height 20
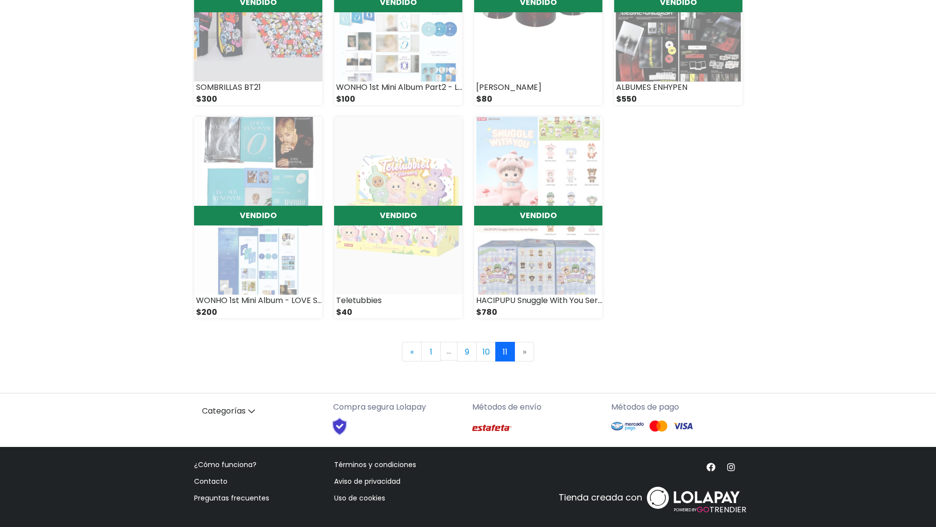
scroll to position [658, 0]
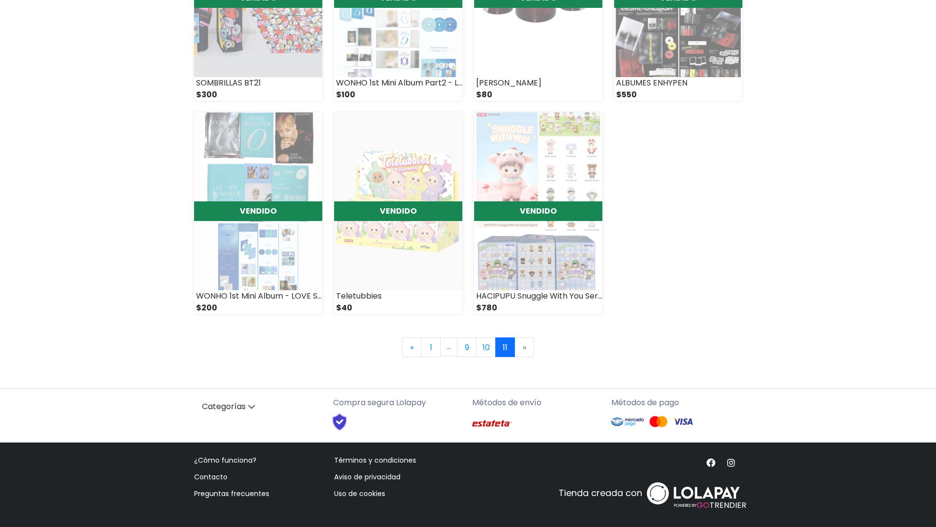
click at [527, 350] on li "» Next" at bounding box center [524, 348] width 19 height 20
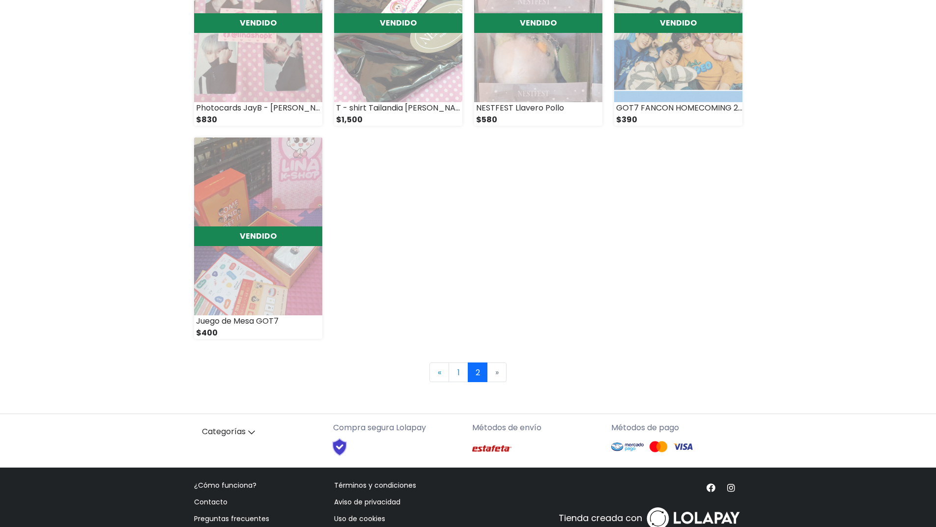
scroll to position [1085, 0]
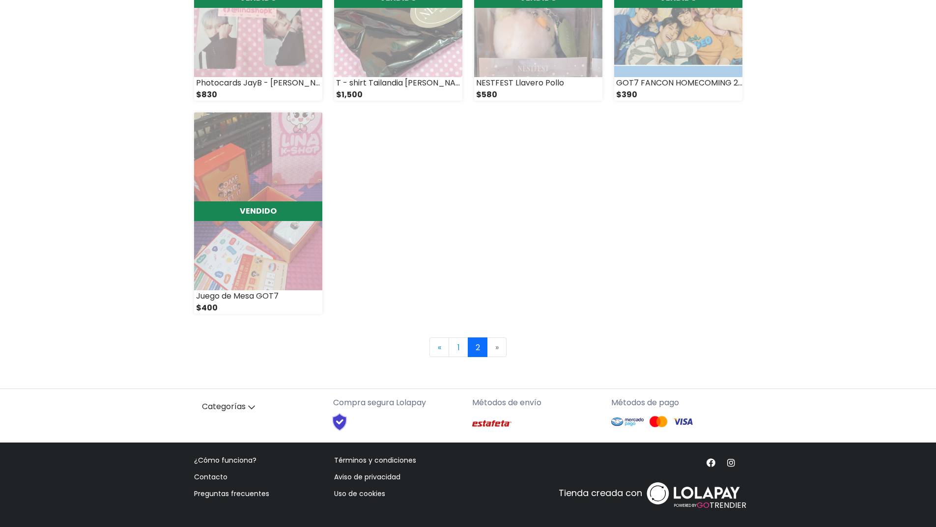
click at [493, 345] on li "» Next" at bounding box center [497, 348] width 19 height 20
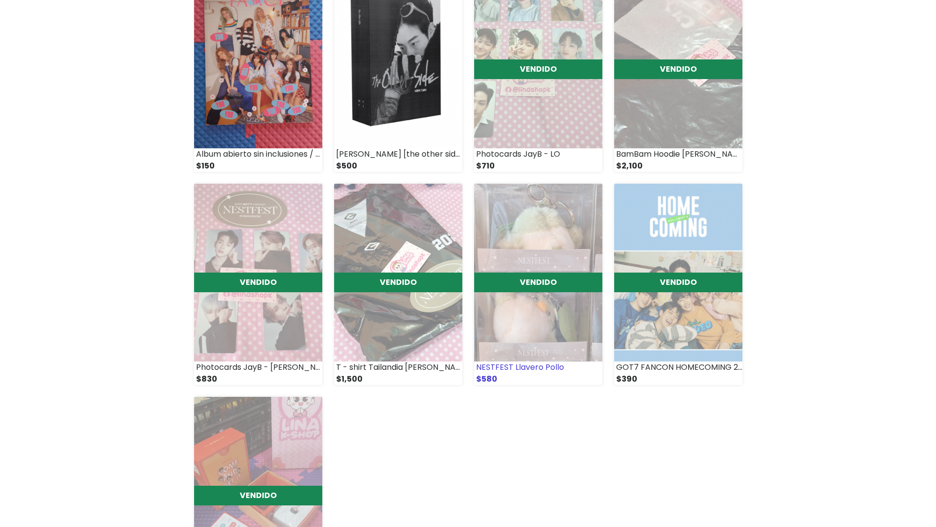
scroll to position [790, 0]
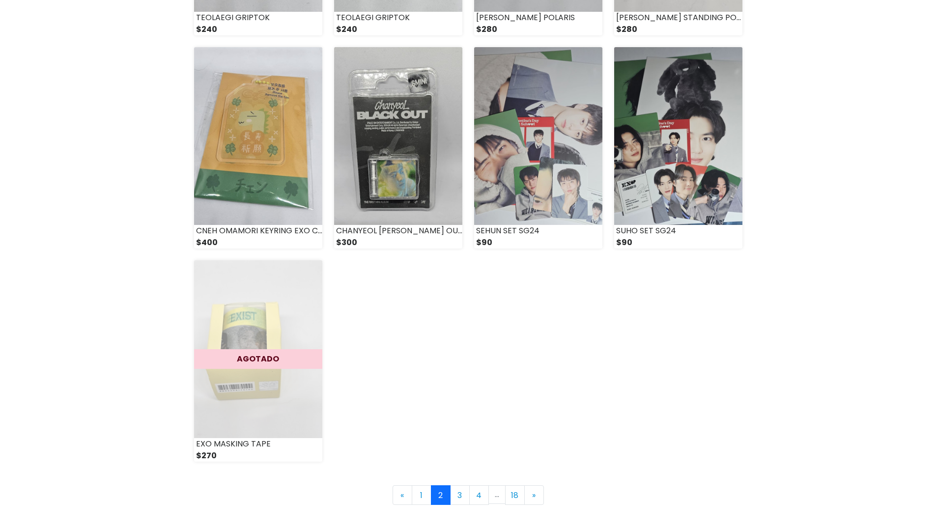
scroll to position [1180, 0]
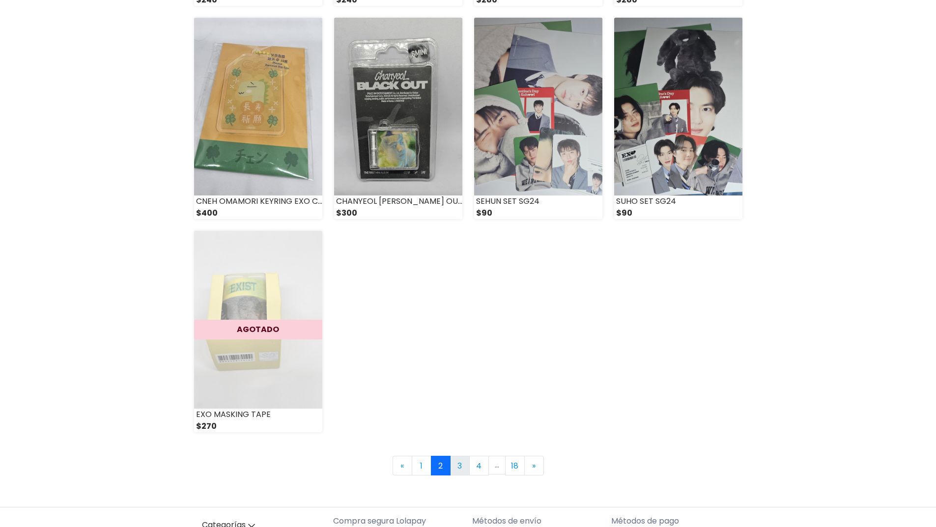
click at [464, 466] on link "3" at bounding box center [460, 466] width 20 height 20
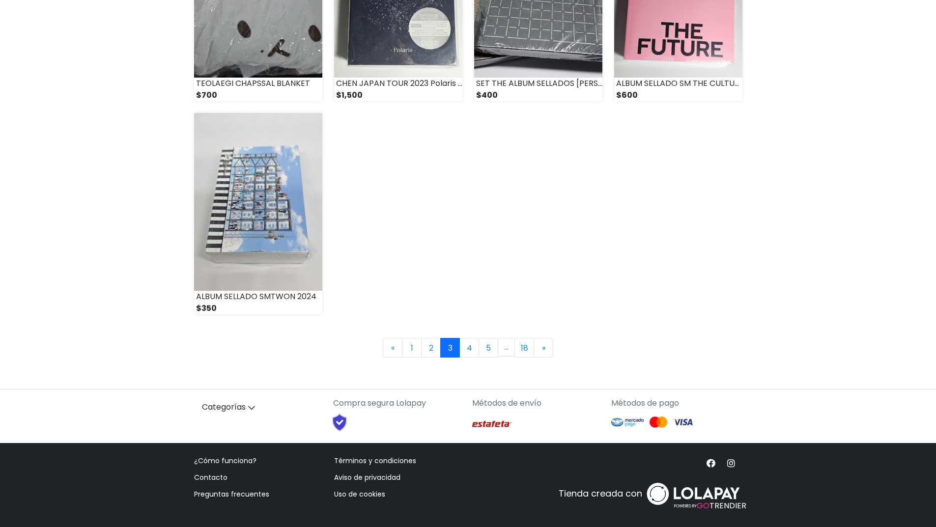
scroll to position [1298, 0]
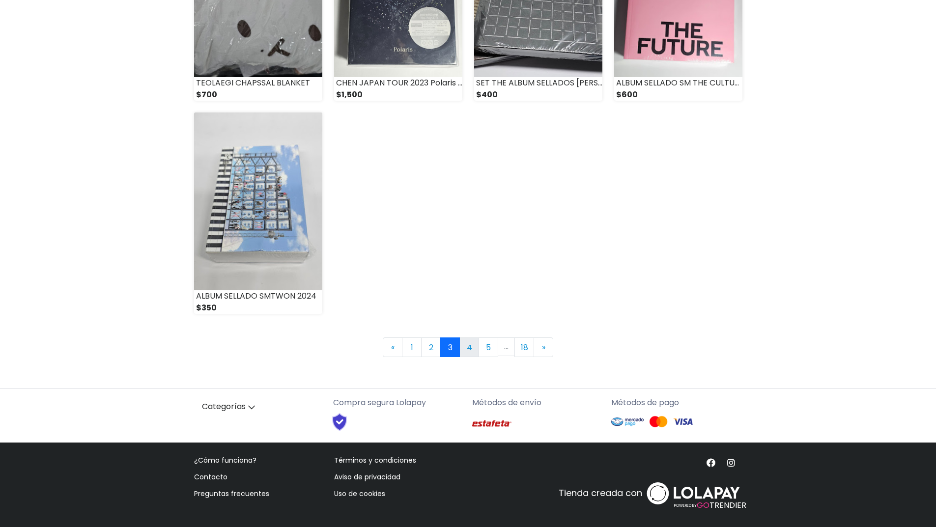
click at [470, 347] on link "4" at bounding box center [470, 348] width 20 height 20
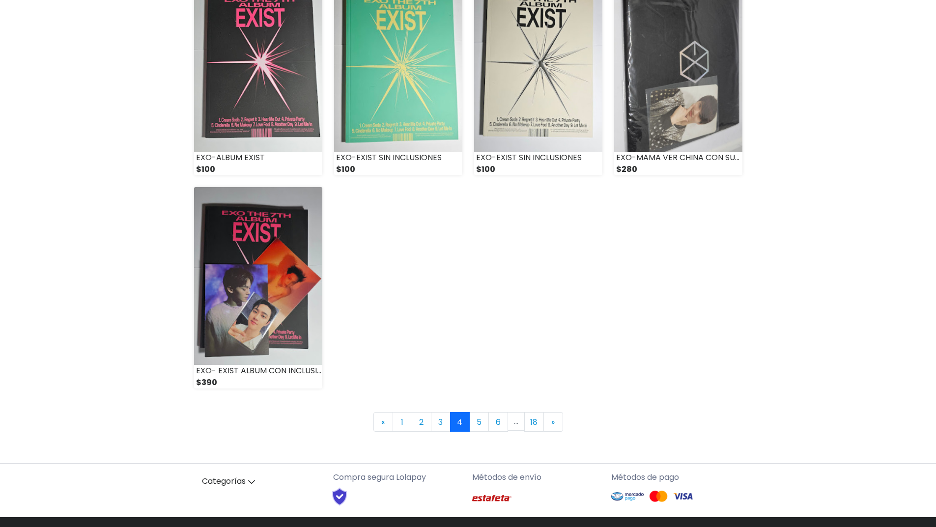
scroll to position [1298, 0]
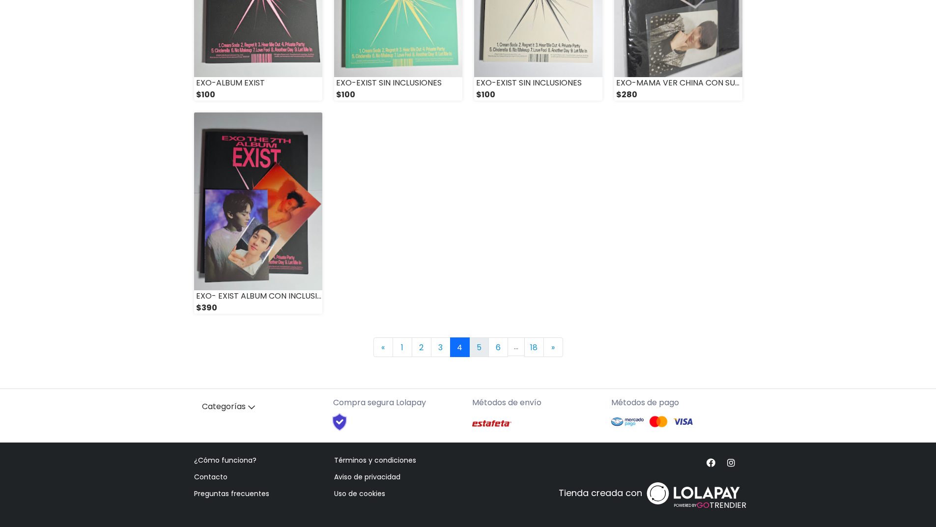
click at [472, 352] on link "5" at bounding box center [479, 348] width 20 height 20
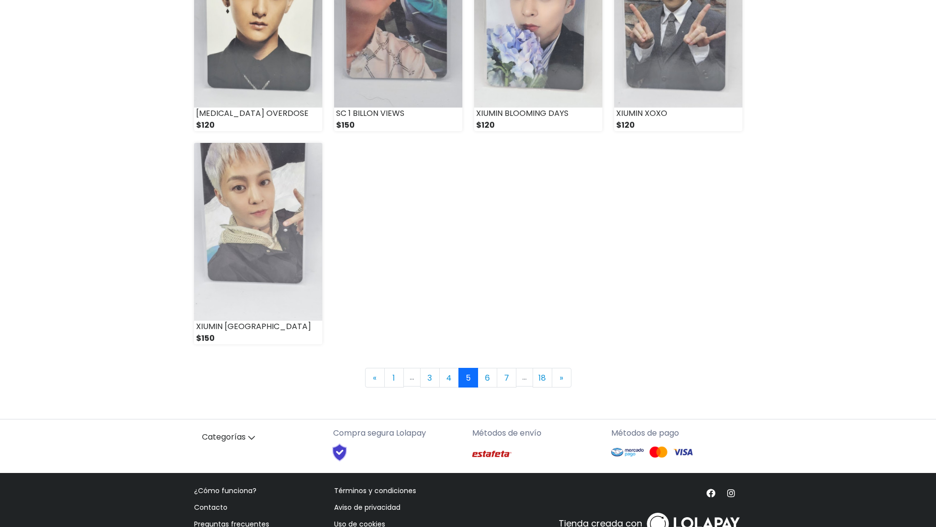
scroll to position [1278, 0]
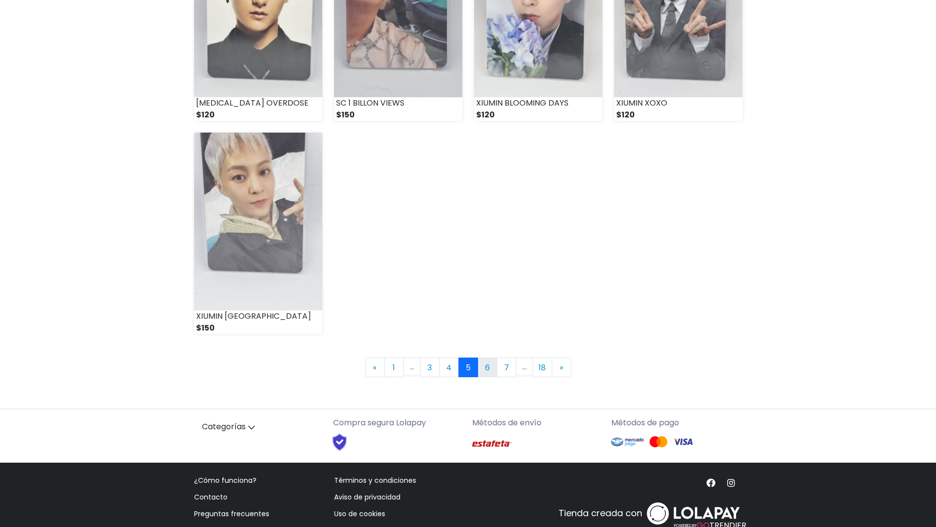
click at [486, 369] on link "6" at bounding box center [488, 368] width 20 height 20
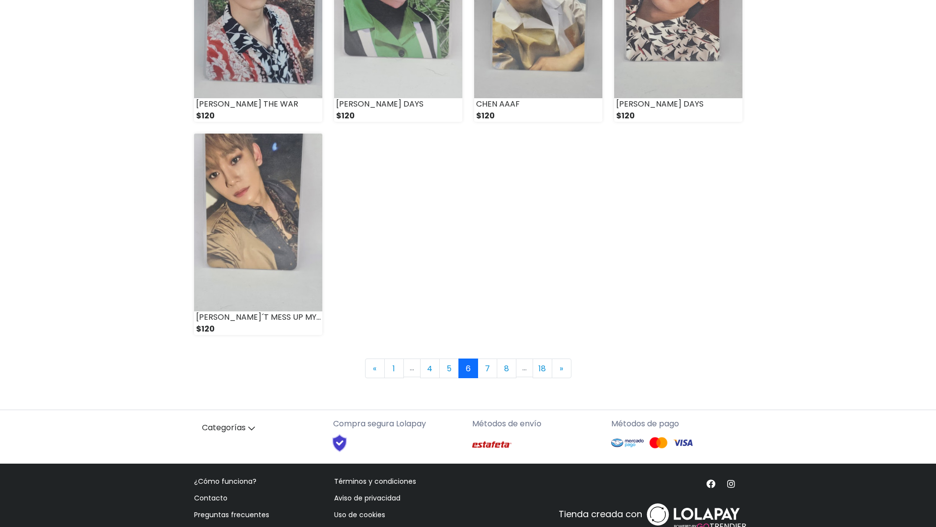
scroll to position [1278, 0]
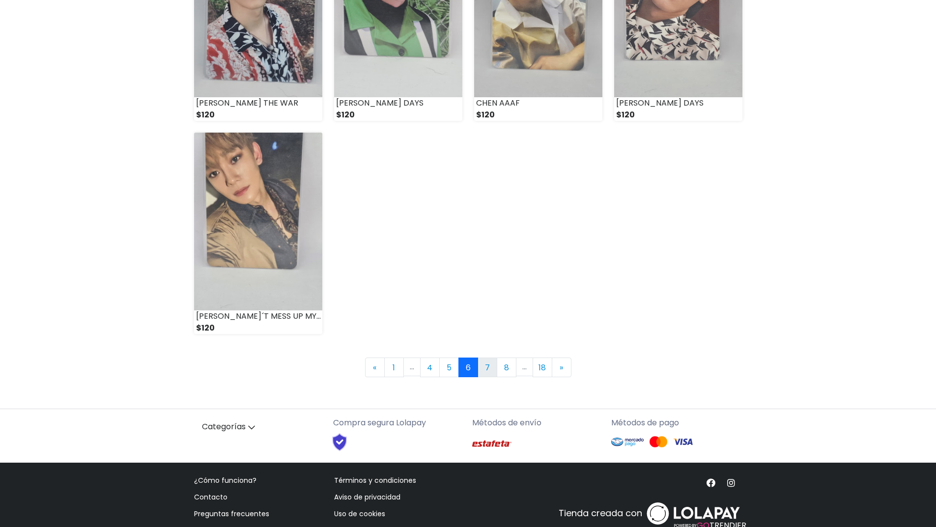
click at [487, 367] on link "7" at bounding box center [488, 368] width 20 height 20
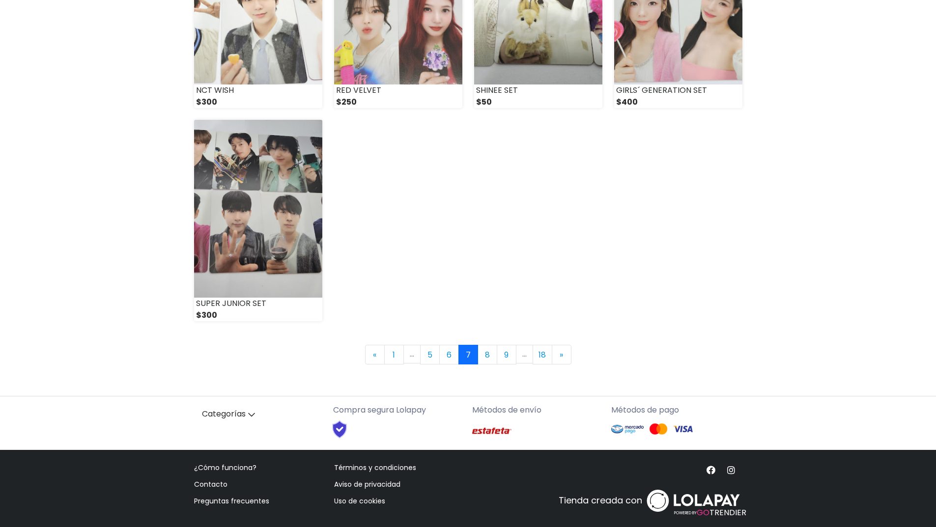
scroll to position [1298, 0]
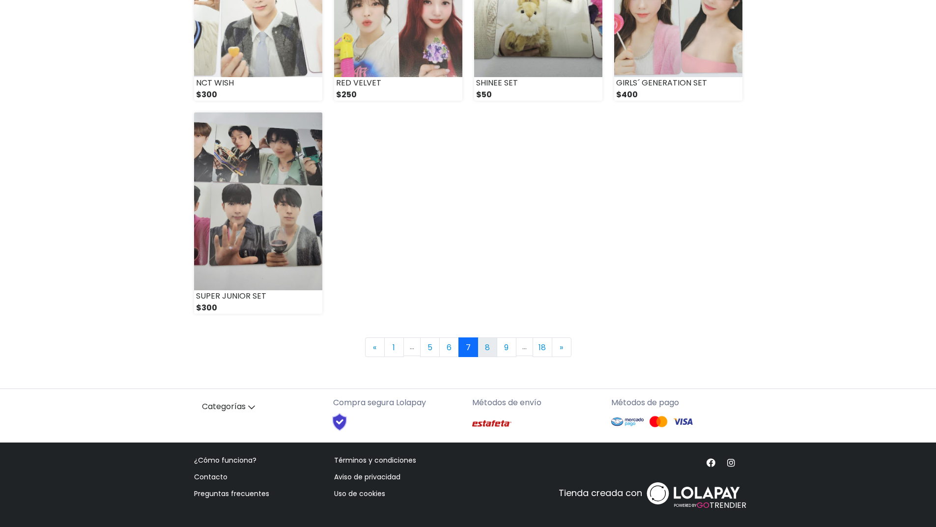
click at [487, 351] on link "8" at bounding box center [488, 348] width 20 height 20
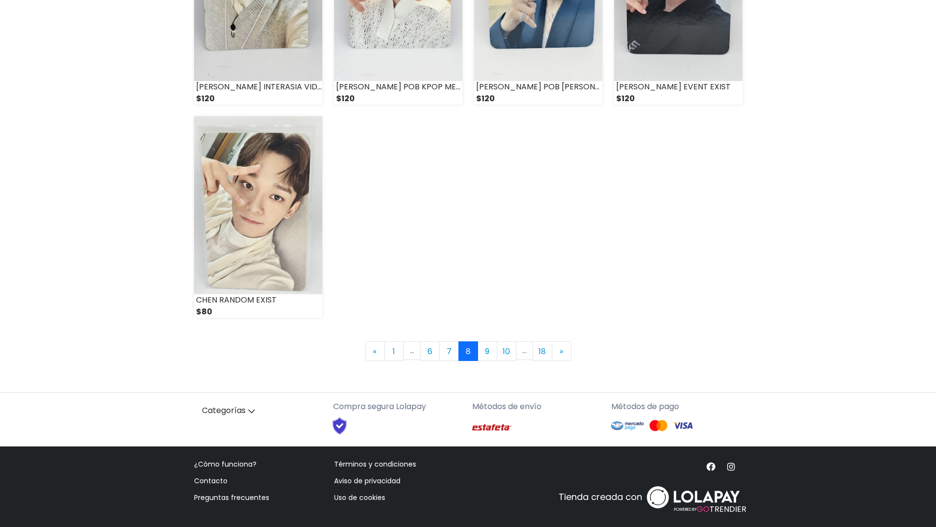
scroll to position [1298, 0]
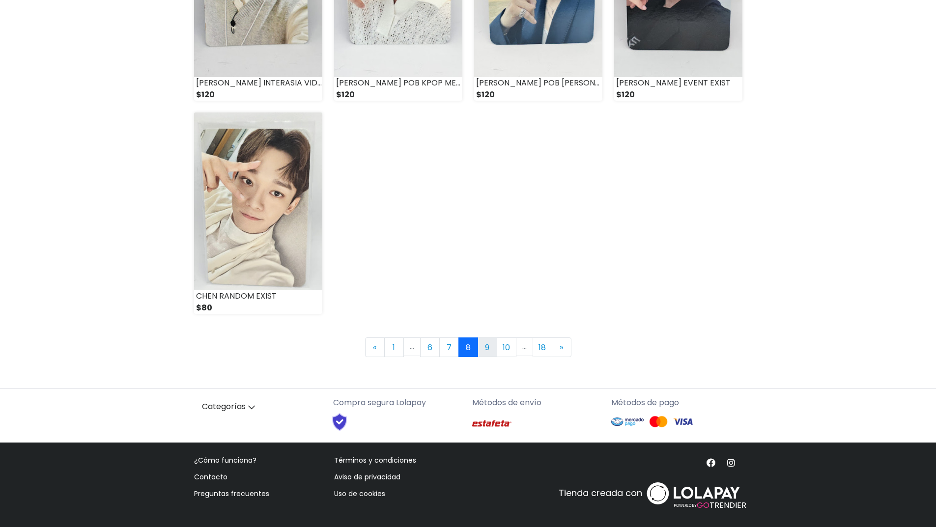
click at [488, 350] on link "9" at bounding box center [488, 348] width 20 height 20
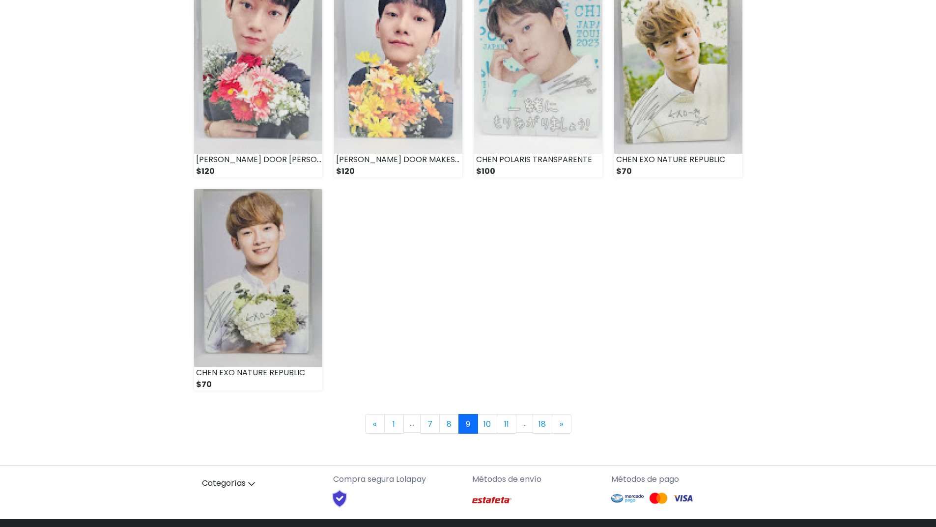
scroll to position [1229, 0]
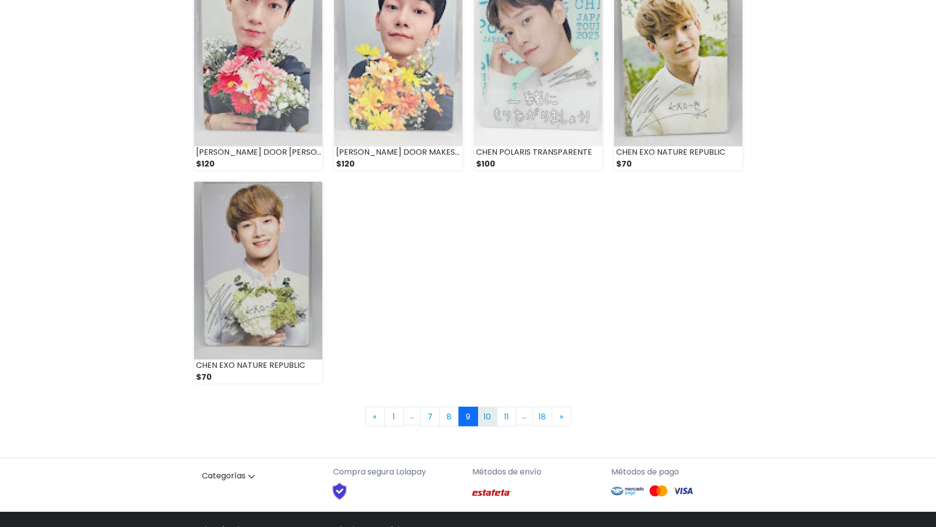
click at [493, 411] on link "10" at bounding box center [488, 417] width 20 height 20
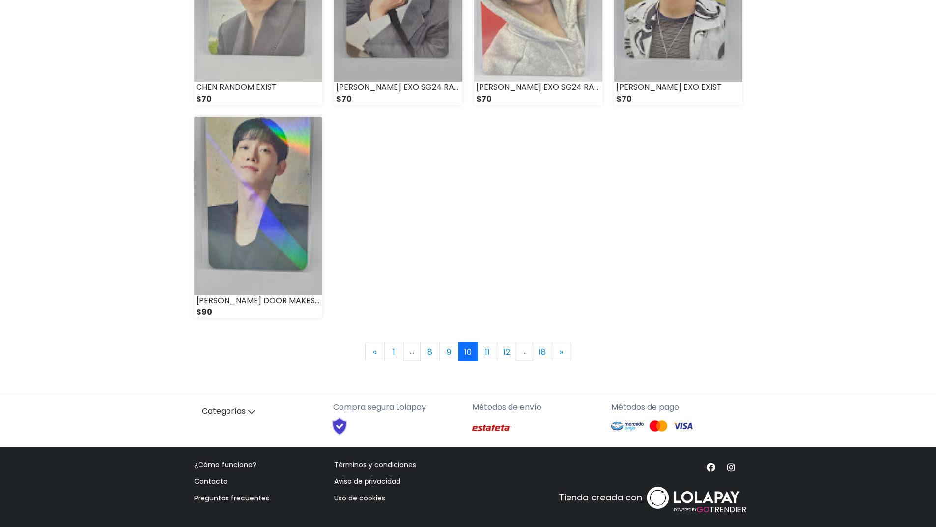
scroll to position [1298, 0]
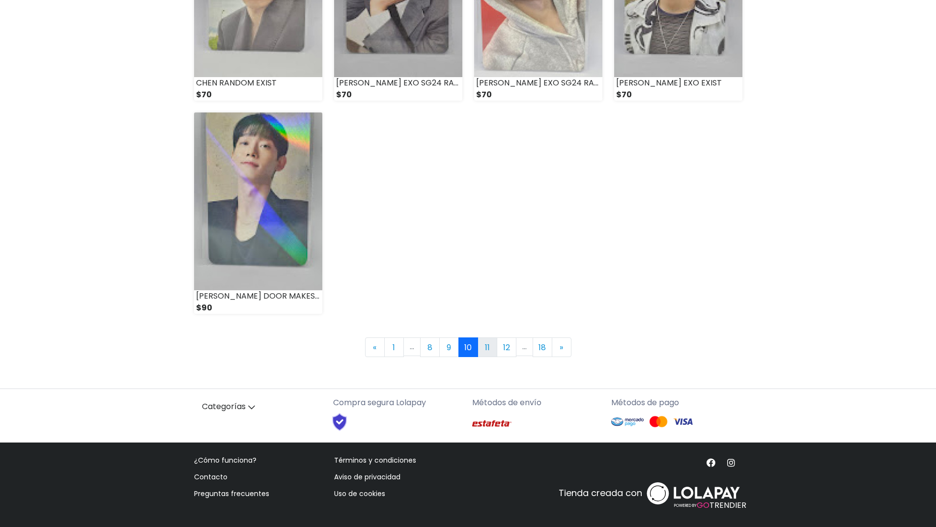
click at [483, 350] on link "11" at bounding box center [488, 348] width 20 height 20
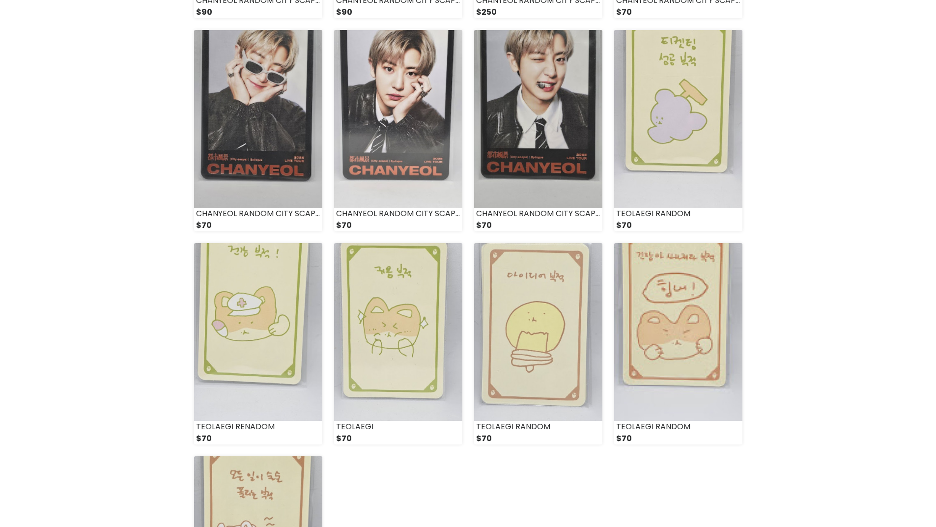
scroll to position [1298, 0]
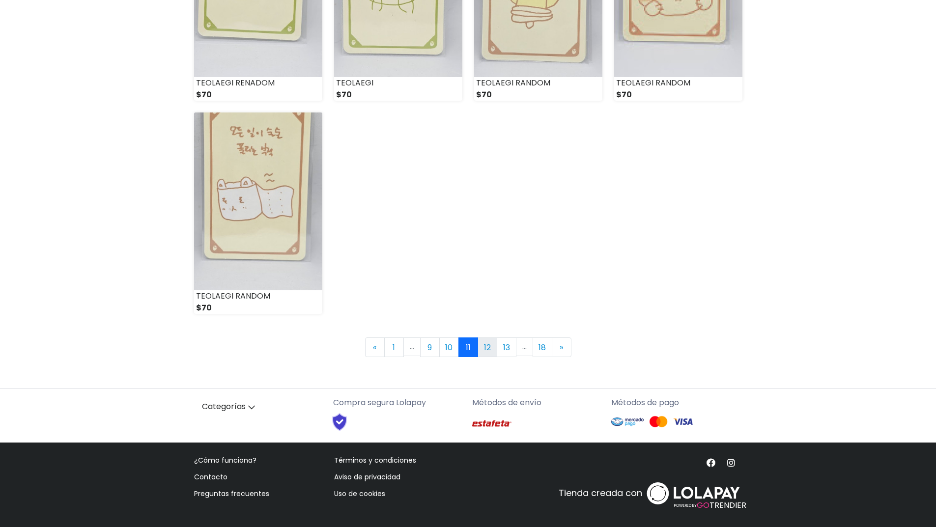
click at [483, 348] on link "12" at bounding box center [488, 348] width 20 height 20
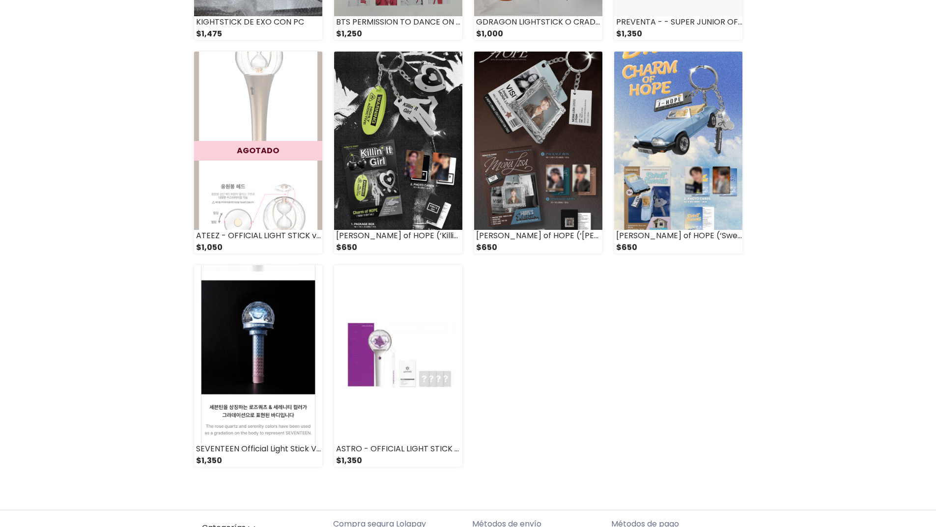
scroll to position [845, 0]
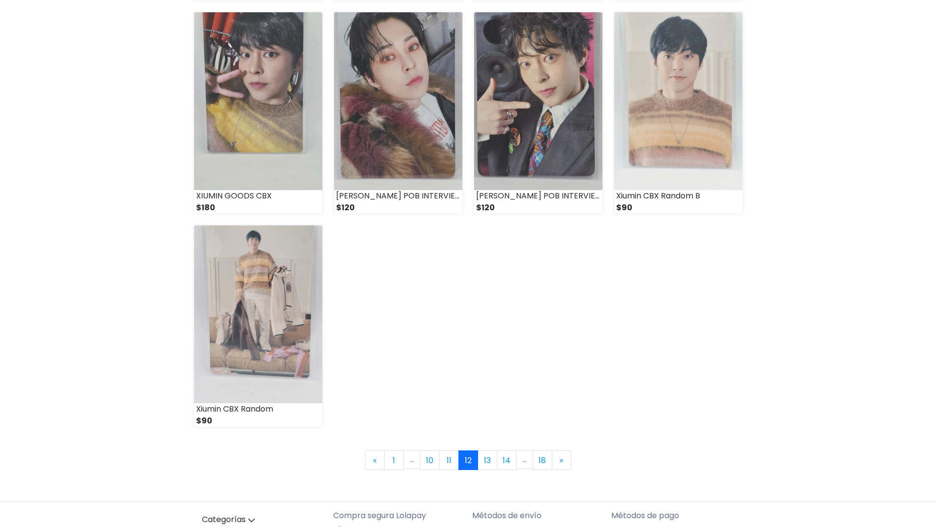
scroll to position [1298, 0]
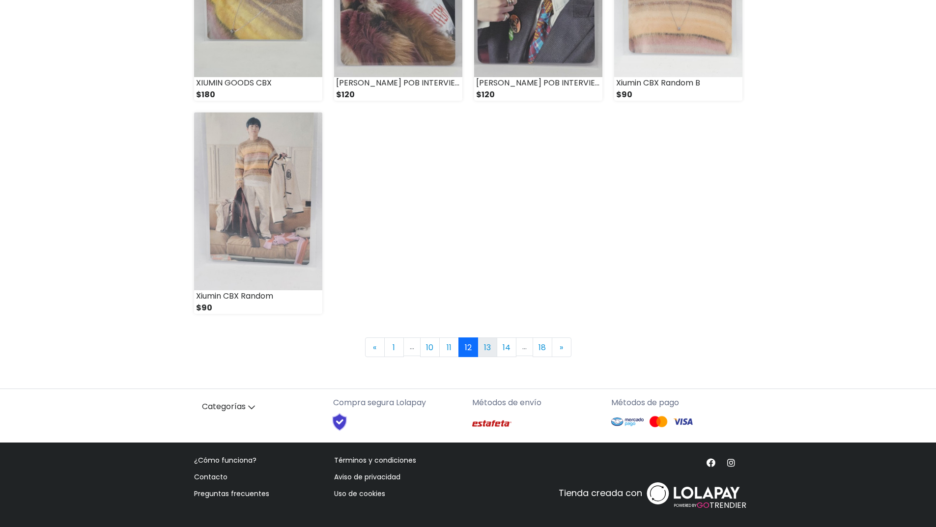
click at [482, 345] on link "13" at bounding box center [488, 348] width 20 height 20
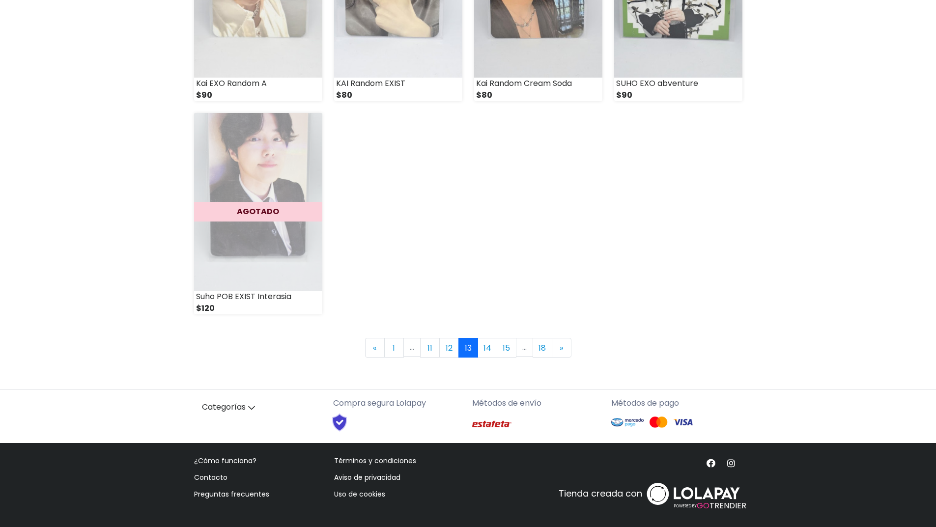
scroll to position [1298, 0]
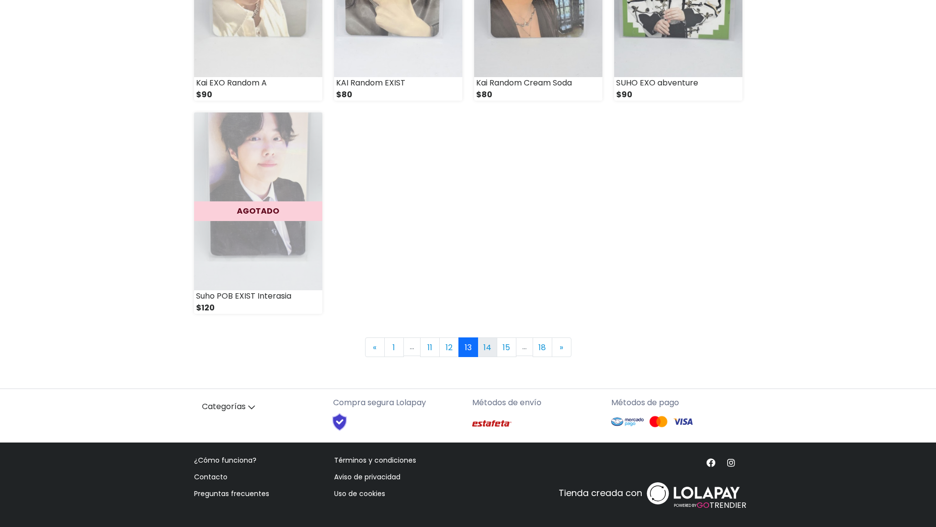
click at [489, 352] on link "14" at bounding box center [488, 348] width 20 height 20
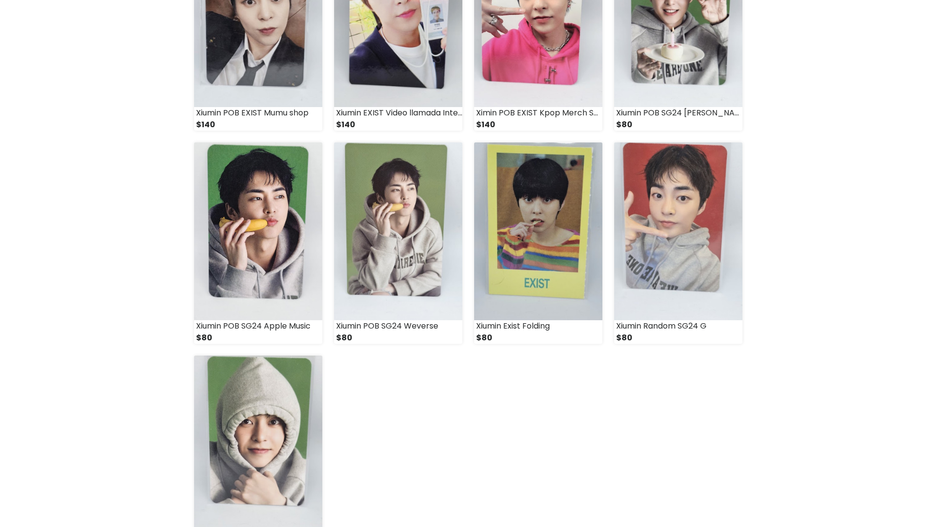
scroll to position [1229, 0]
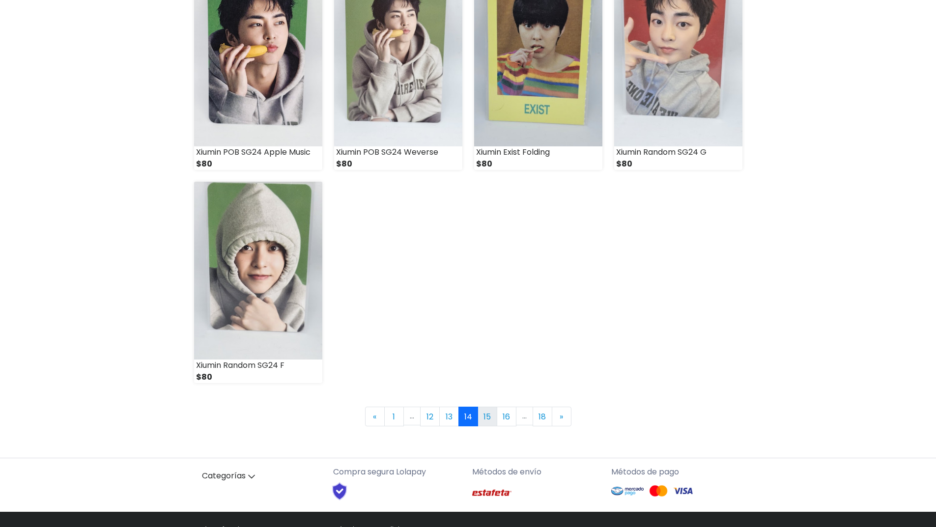
click at [481, 417] on link "15" at bounding box center [488, 417] width 20 height 20
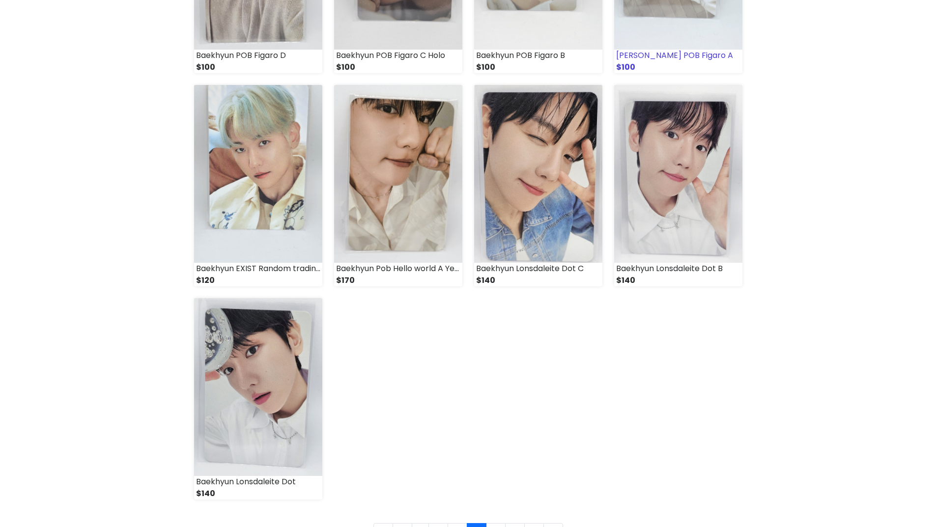
scroll to position [1180, 0]
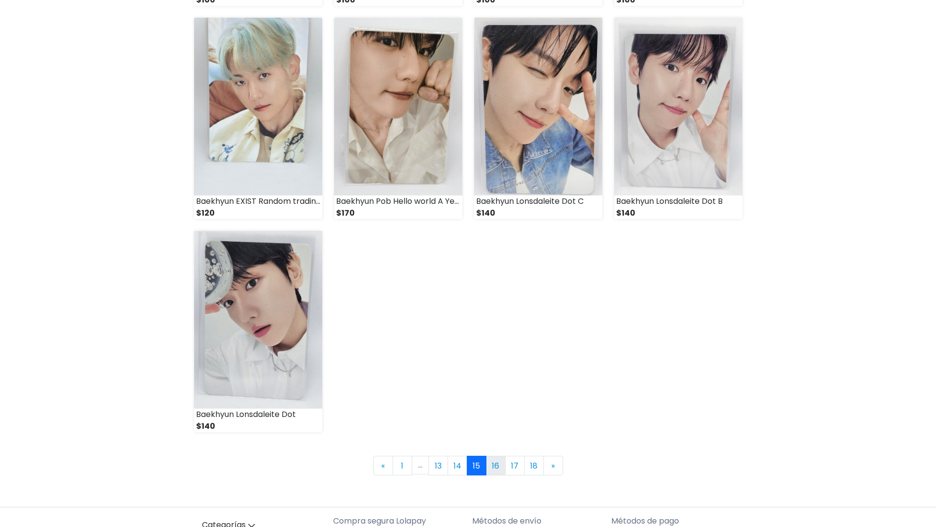
click at [495, 468] on link "16" at bounding box center [496, 466] width 20 height 20
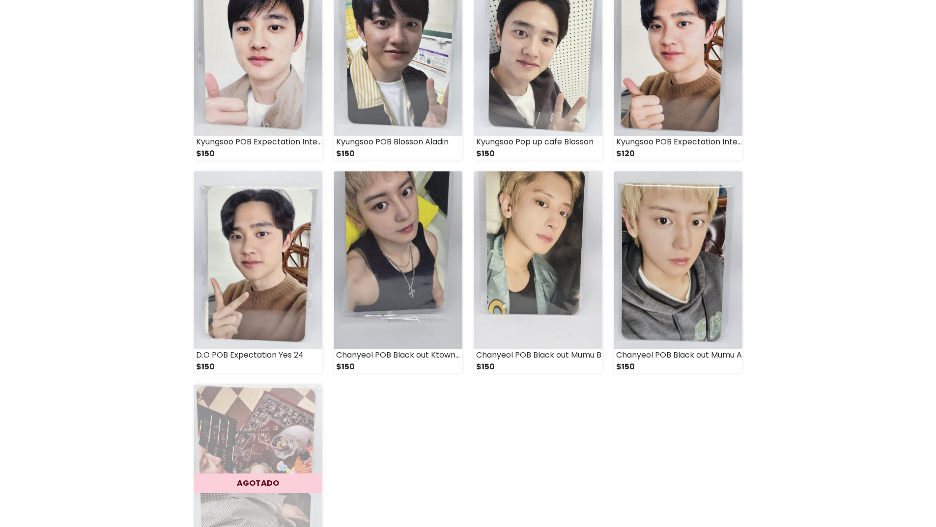
scroll to position [1180, 0]
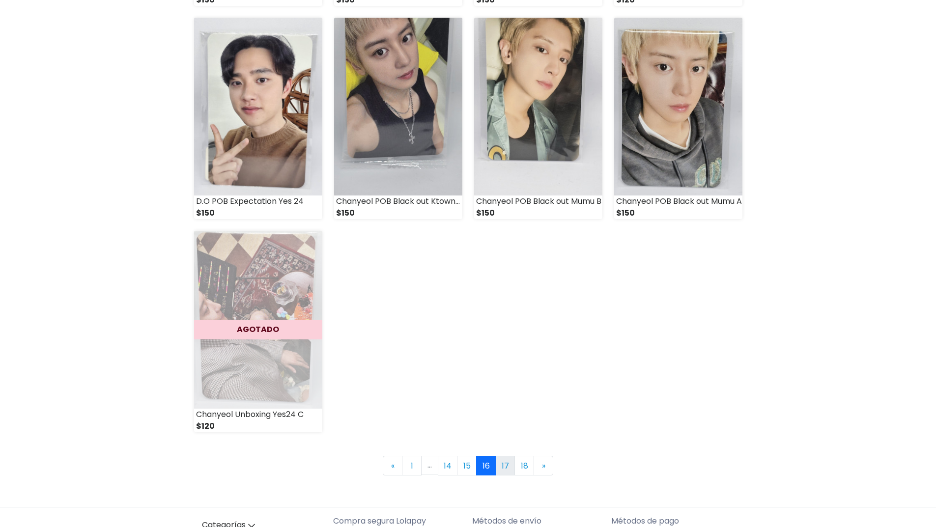
click at [509, 470] on link "17" at bounding box center [505, 466] width 20 height 20
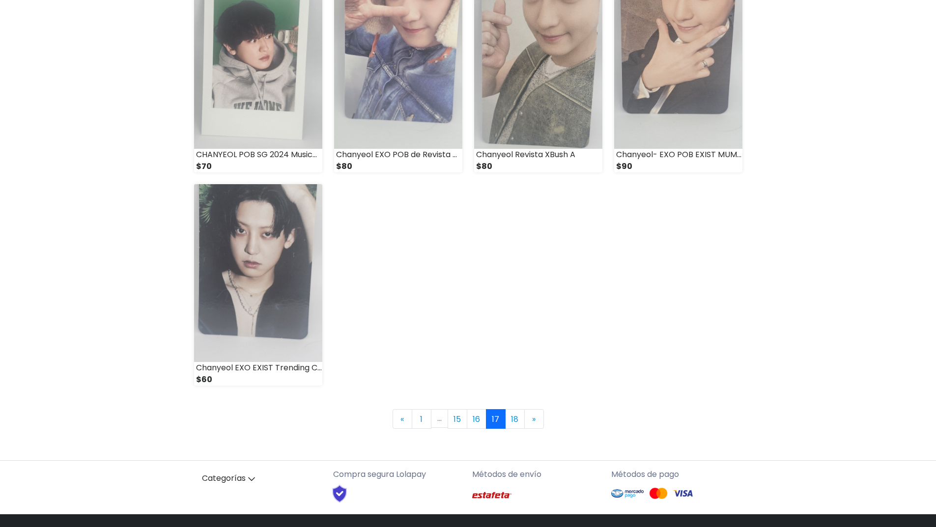
scroll to position [1229, 0]
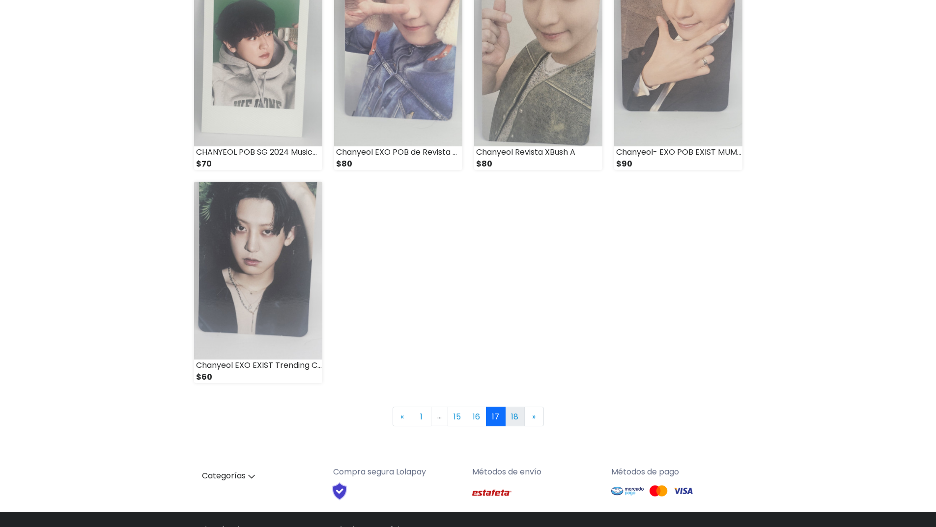
click at [515, 416] on link "18" at bounding box center [515, 417] width 20 height 20
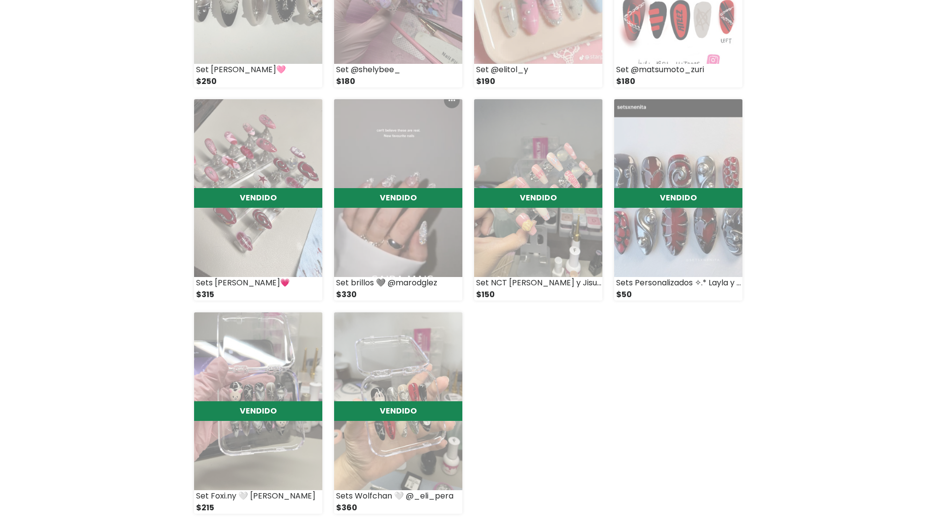
scroll to position [1053, 0]
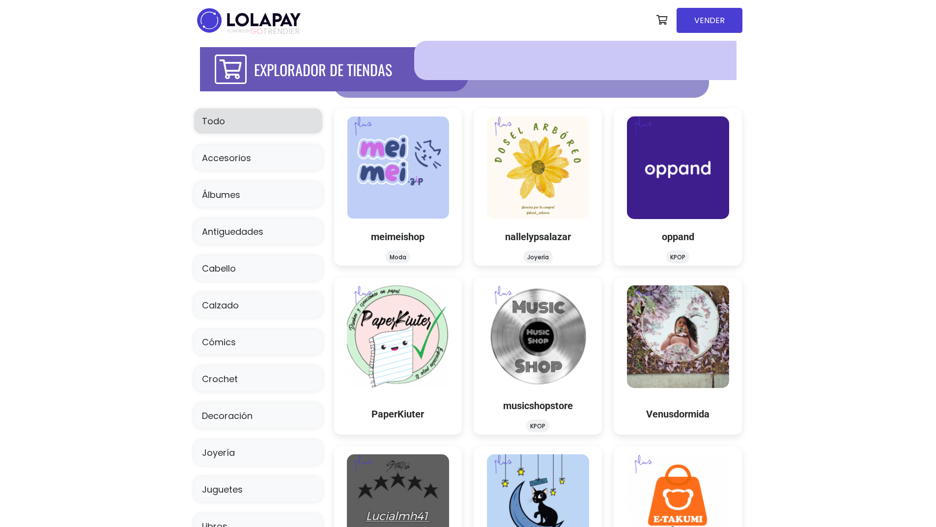
scroll to position [966, 0]
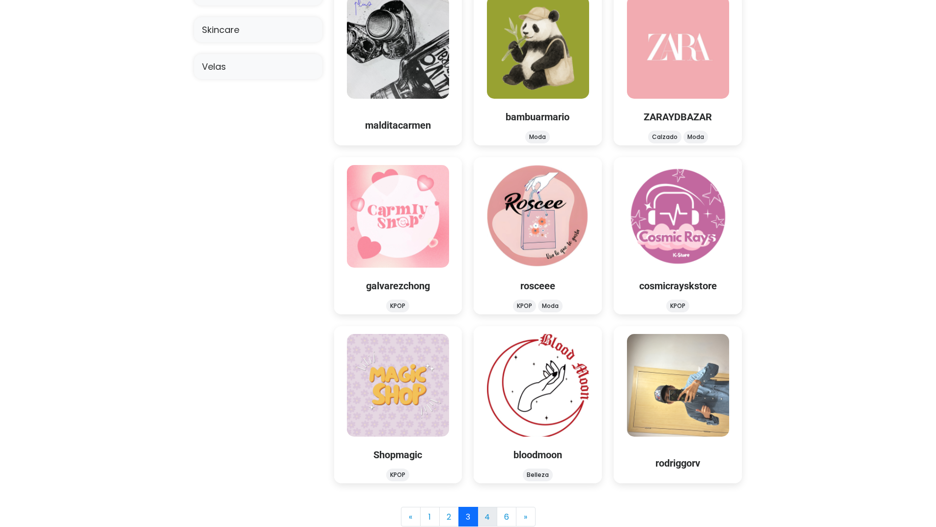
click at [489, 519] on link "4" at bounding box center [488, 517] width 20 height 20
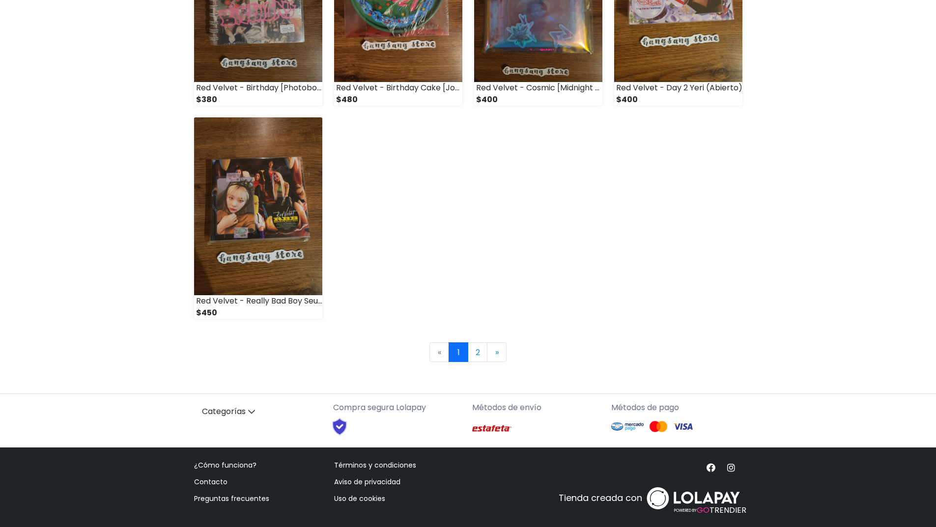
scroll to position [1314, 0]
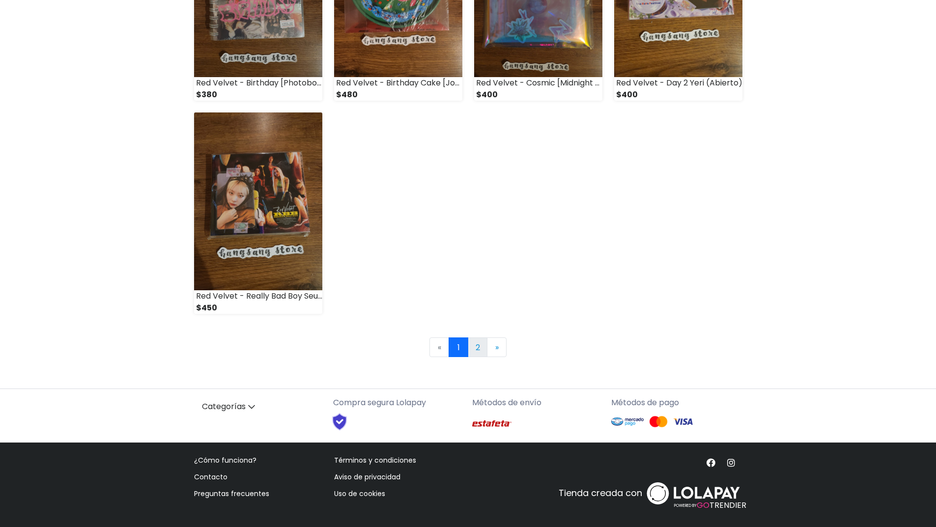
click at [472, 348] on link "2" at bounding box center [478, 348] width 20 height 20
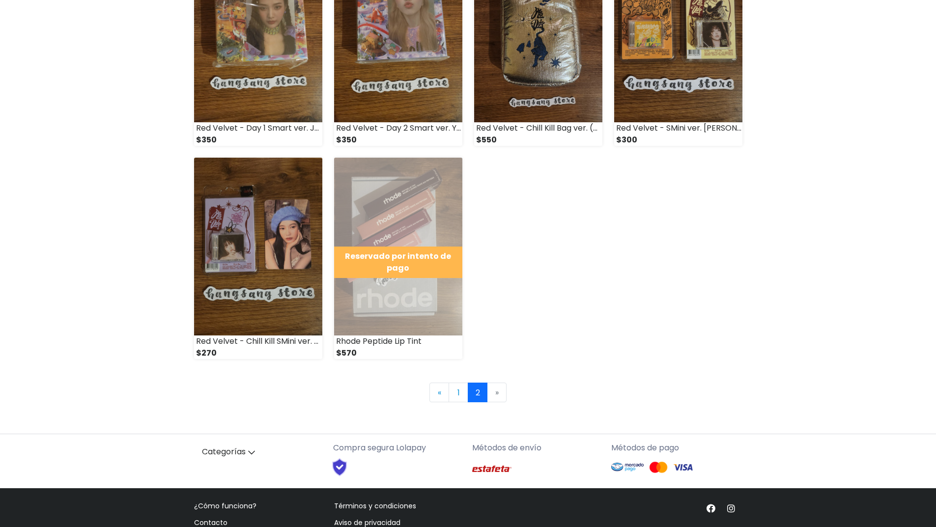
scroll to position [248, 0]
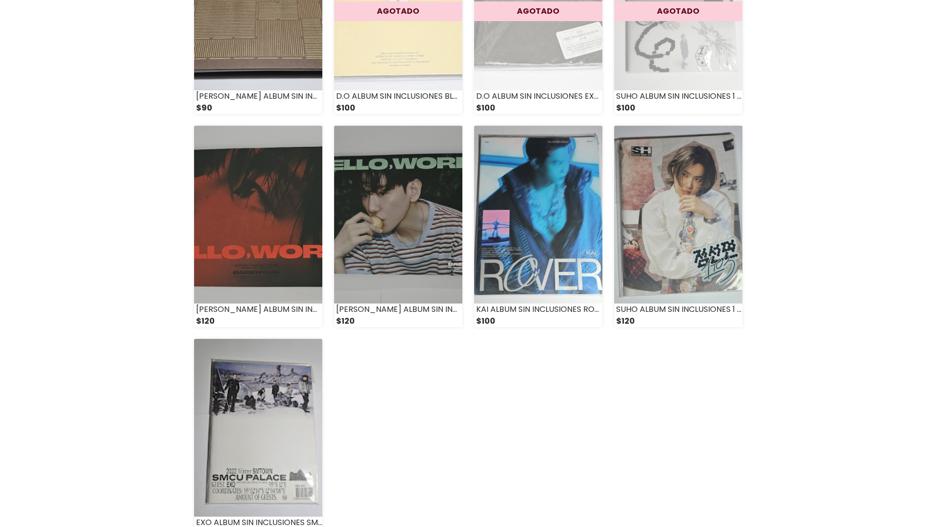
scroll to position [1081, 0]
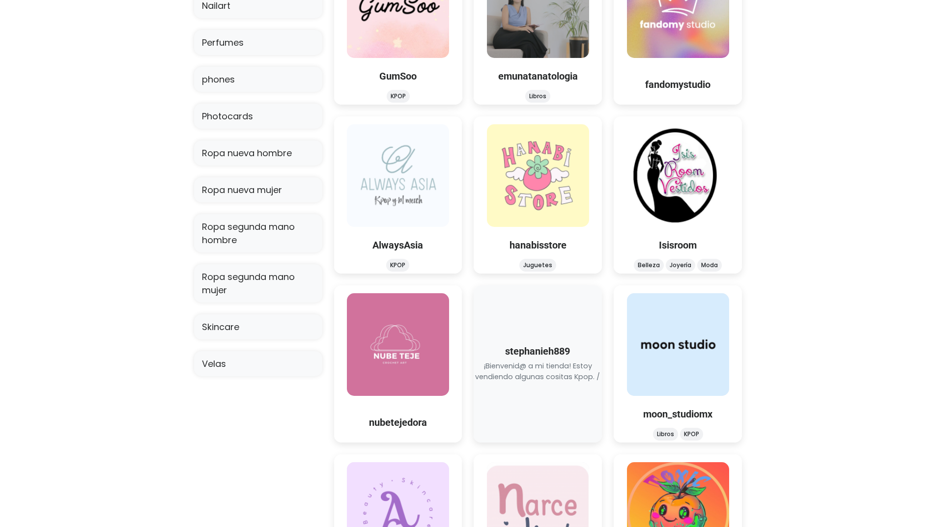
scroll to position [688, 0]
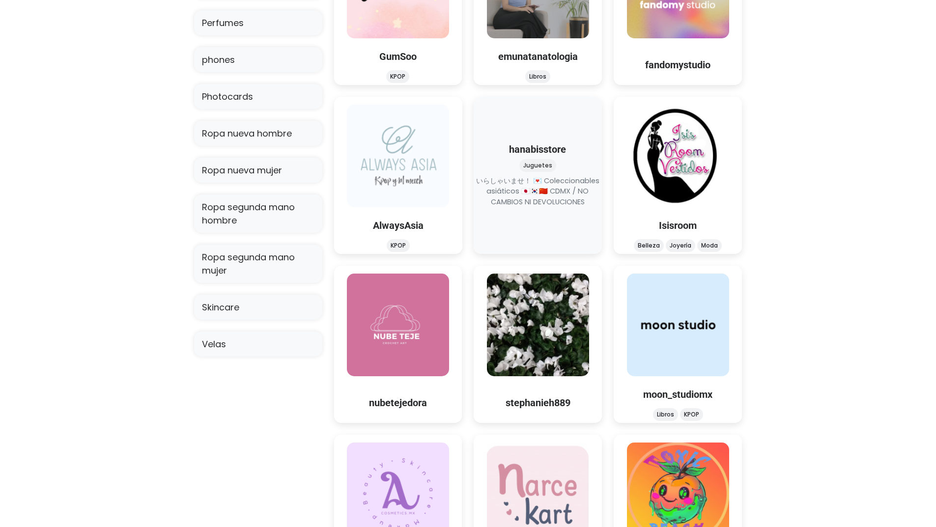
click at [531, 158] on img at bounding box center [538, 156] width 103 height 103
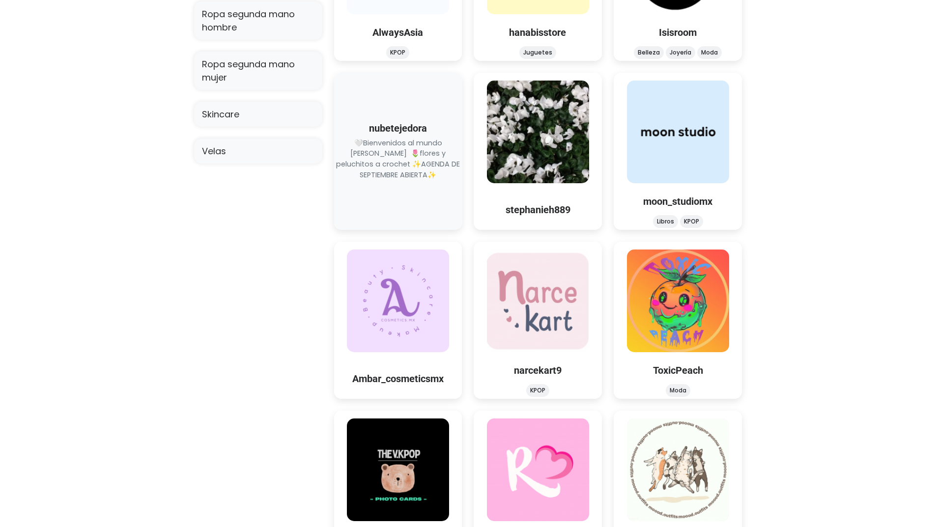
scroll to position [885, 0]
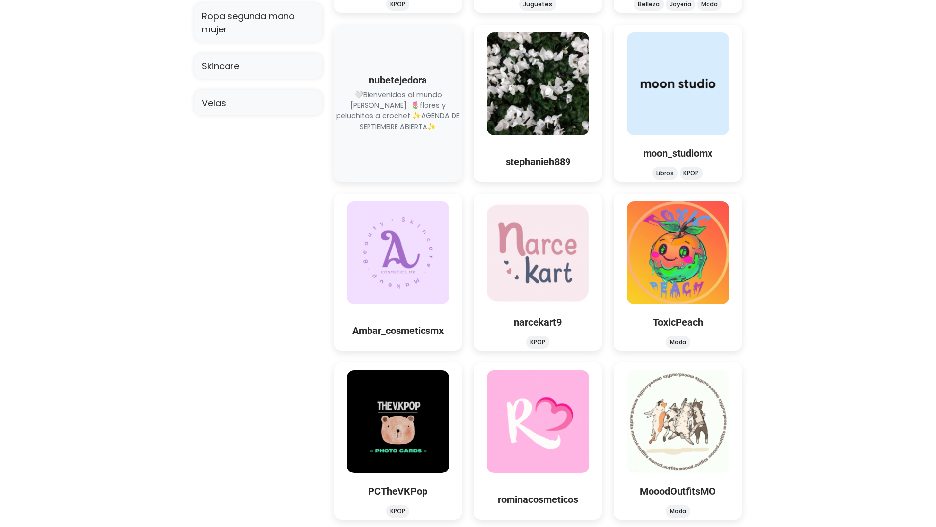
scroll to position [966, 0]
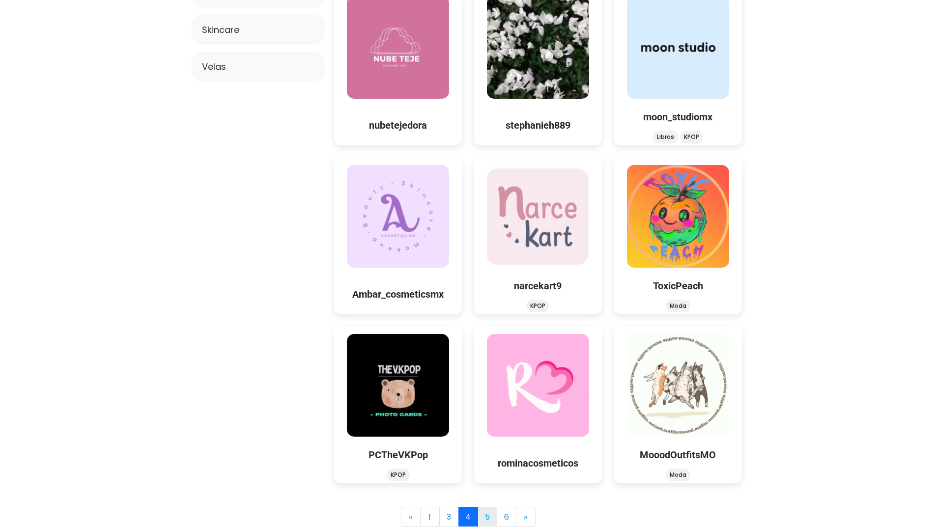
click at [485, 518] on link "5" at bounding box center [488, 517] width 20 height 20
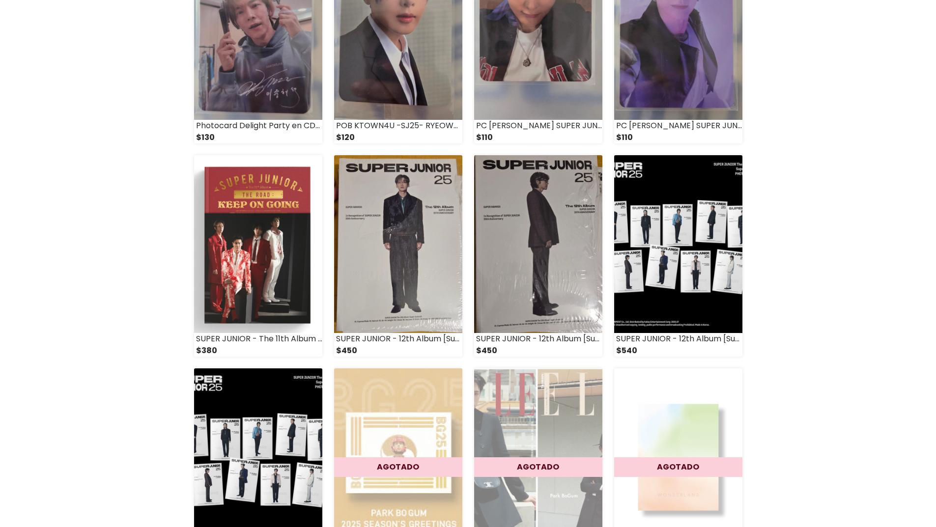
scroll to position [37, 0]
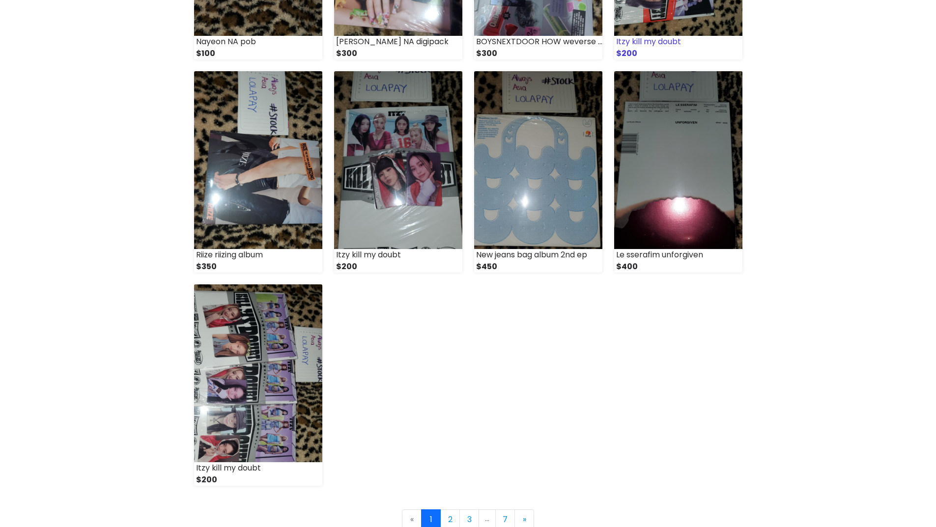
scroll to position [1151, 0]
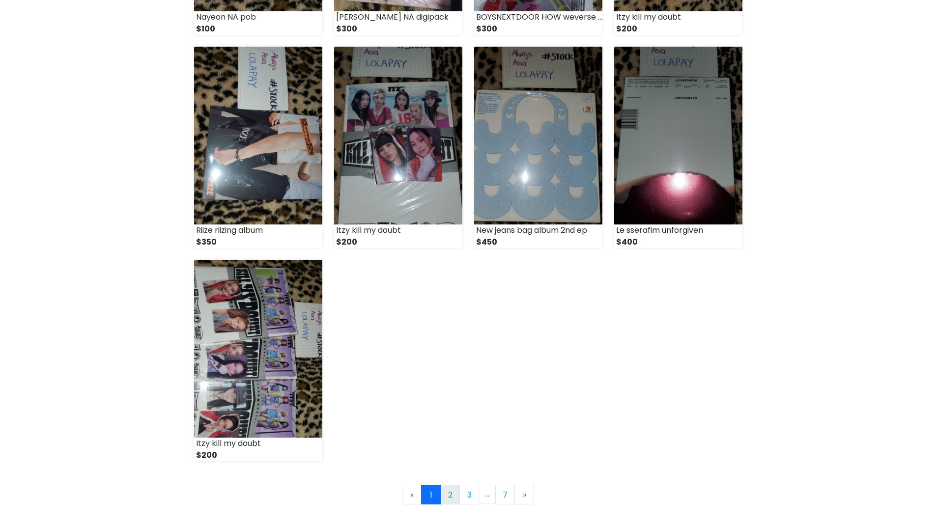
click at [447, 495] on link "2" at bounding box center [450, 495] width 20 height 20
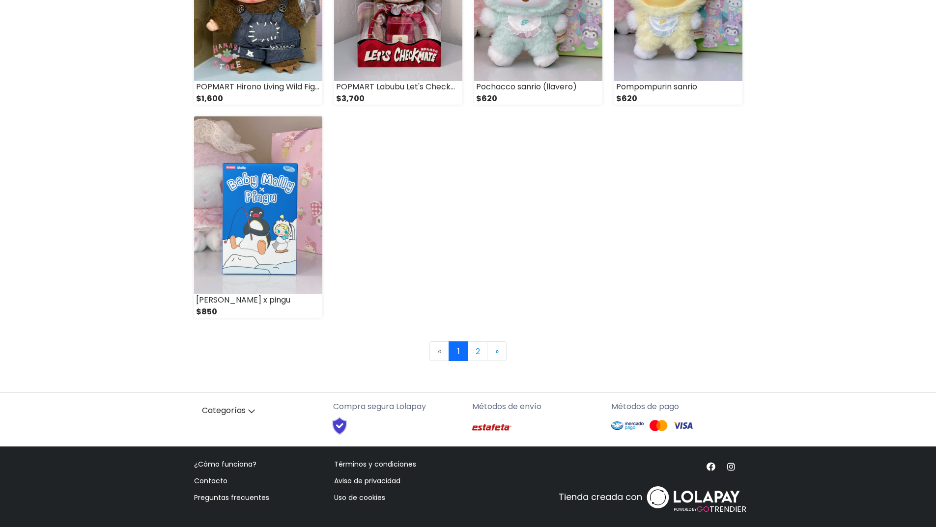
scroll to position [1298, 0]
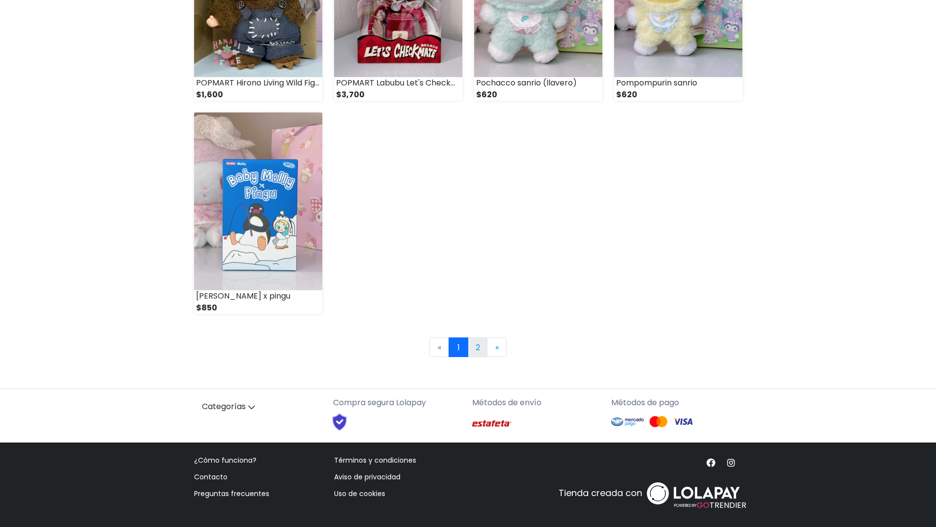
click at [479, 342] on link "2" at bounding box center [478, 348] width 20 height 20
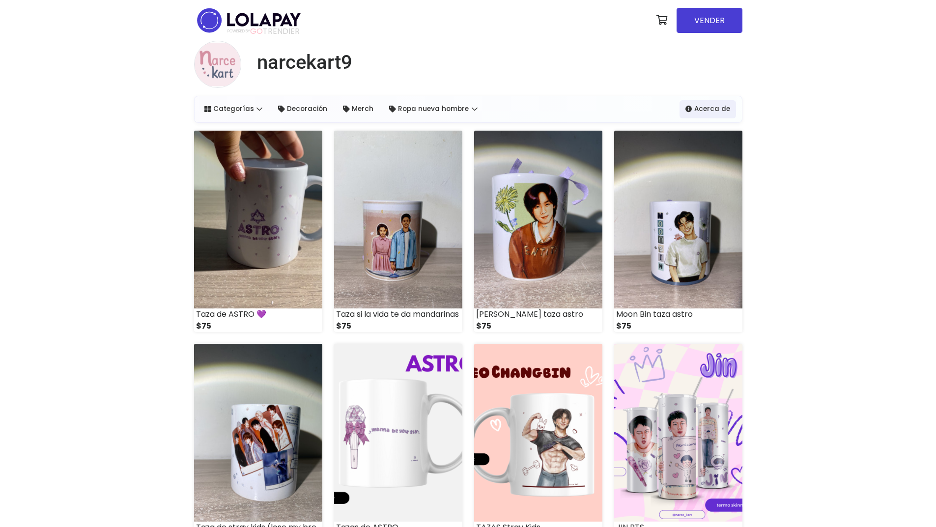
click at [806, 210] on div "narcekart9 Categorías Ver Todos Decoración Merch Ver Todo" at bounding box center [468, 524] width 936 height 967
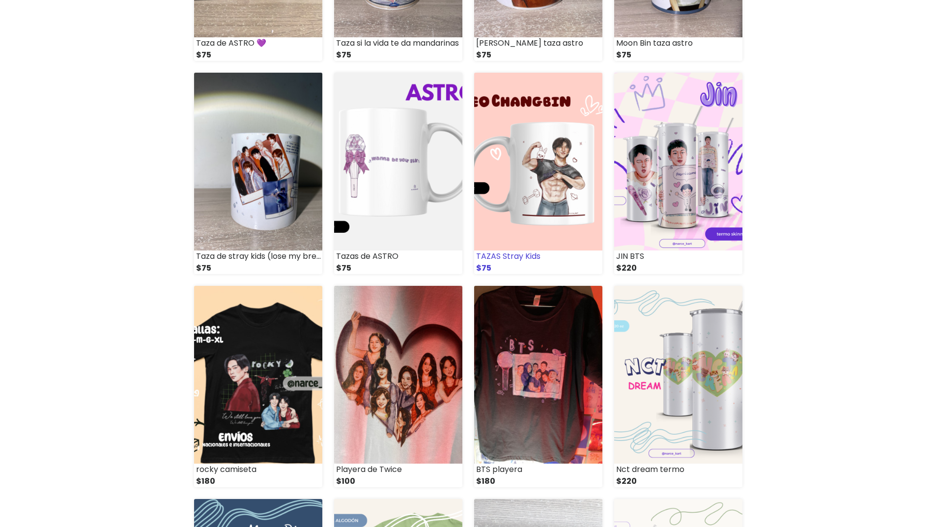
scroll to position [147, 0]
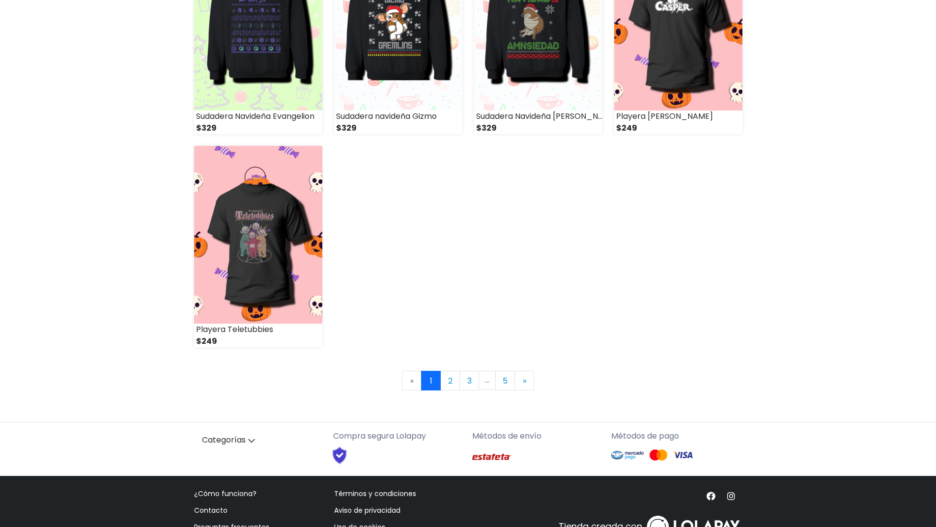
scroll to position [1278, 0]
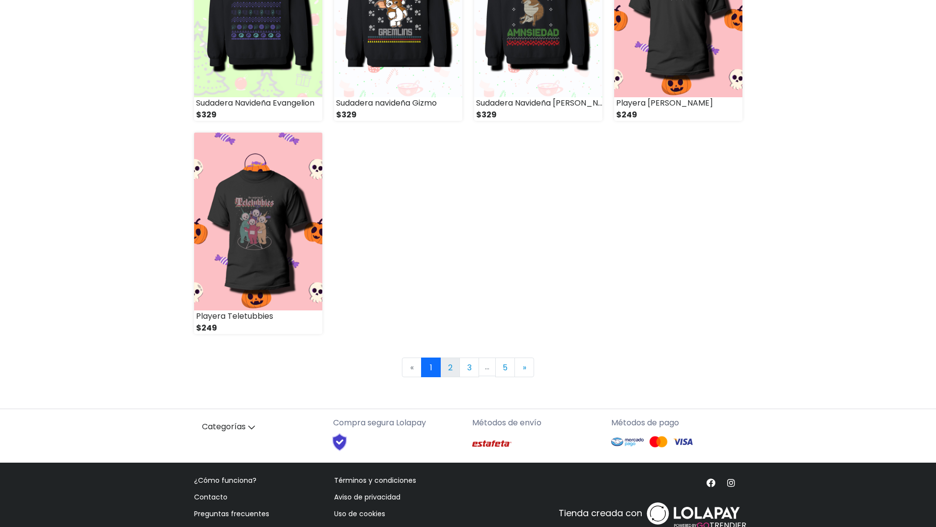
click at [451, 370] on link "2" at bounding box center [450, 368] width 20 height 20
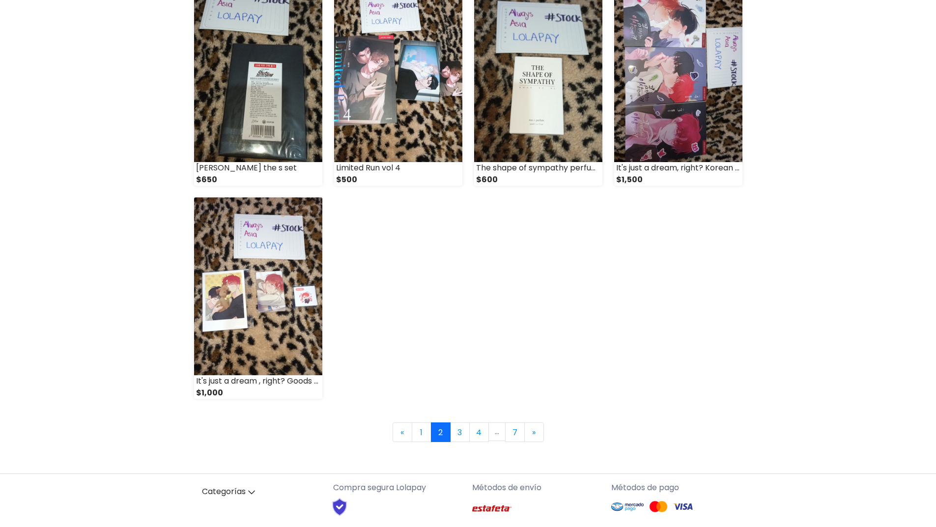
scroll to position [1229, 0]
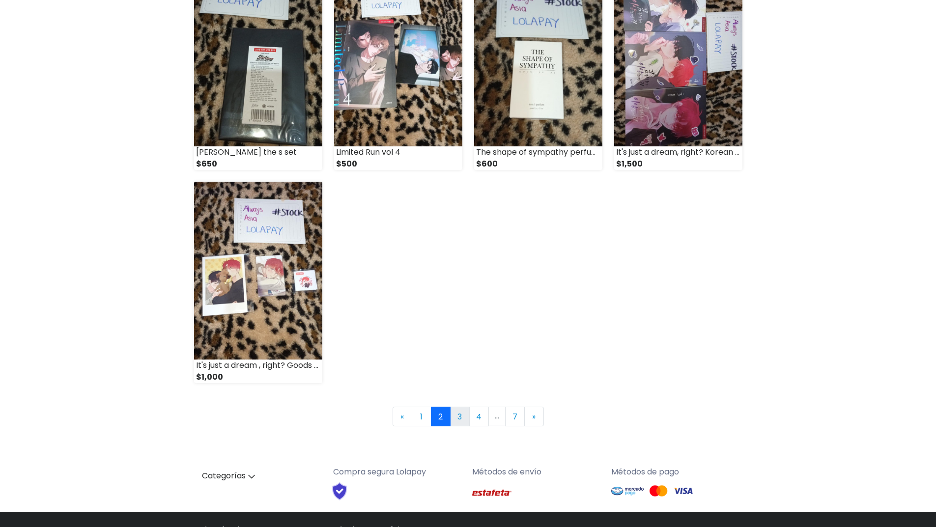
click at [465, 415] on link "3" at bounding box center [460, 417] width 20 height 20
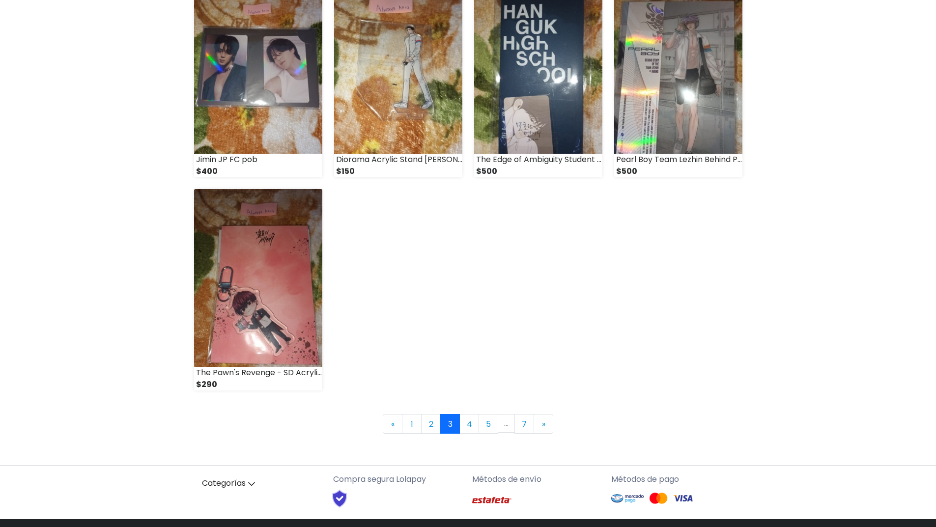
scroll to position [1229, 0]
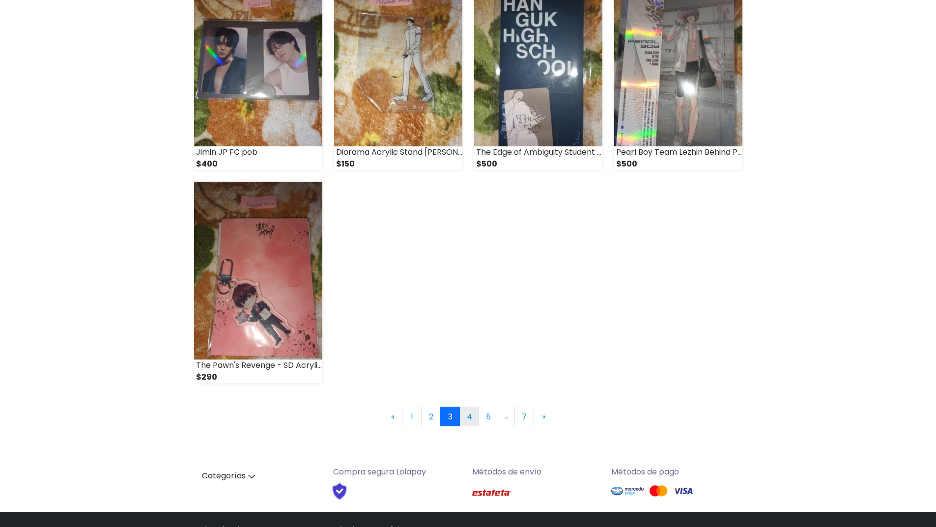
click at [472, 419] on link "4" at bounding box center [470, 417] width 20 height 20
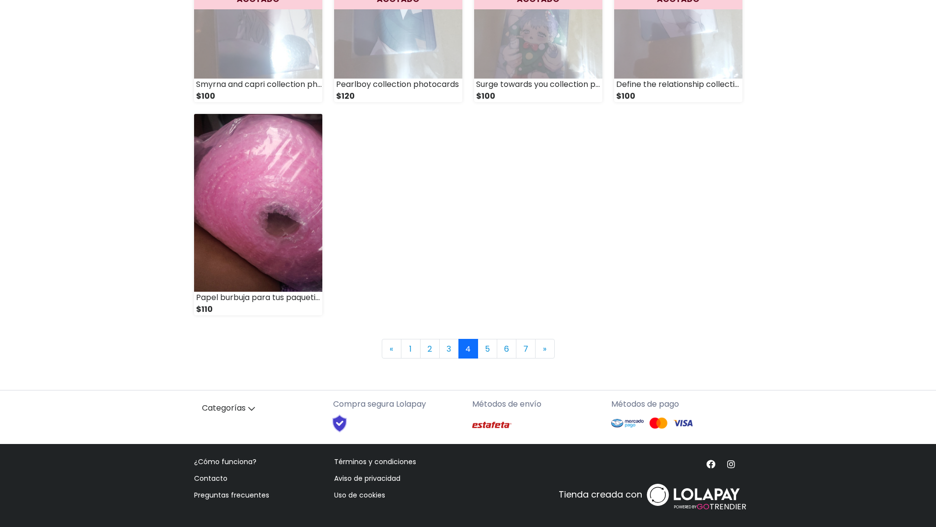
scroll to position [1298, 0]
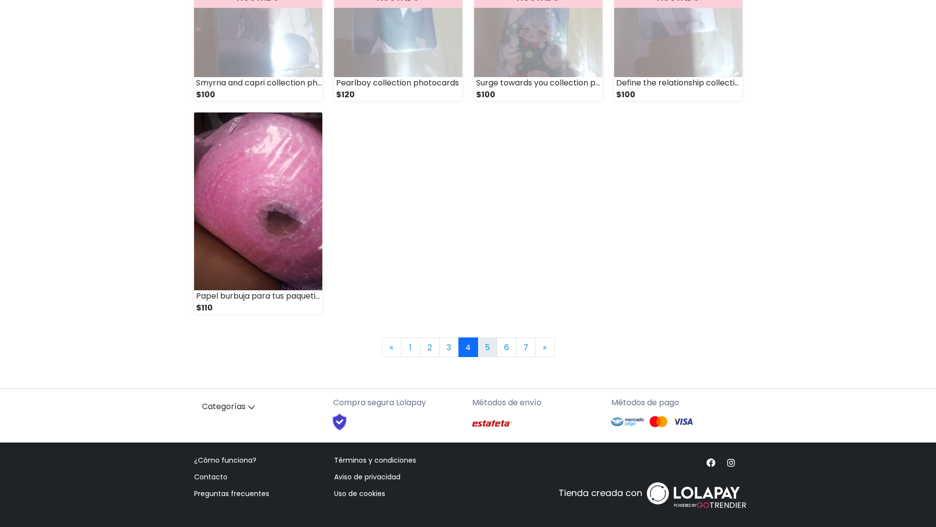
click at [490, 350] on link "5" at bounding box center [488, 348] width 20 height 20
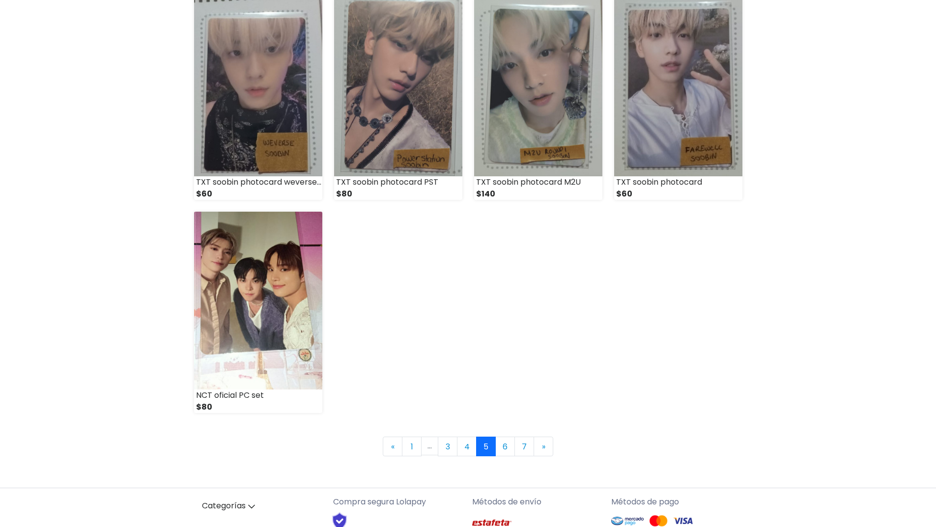
scroll to position [1200, 0]
click at [505, 443] on link "6" at bounding box center [505, 446] width 20 height 20
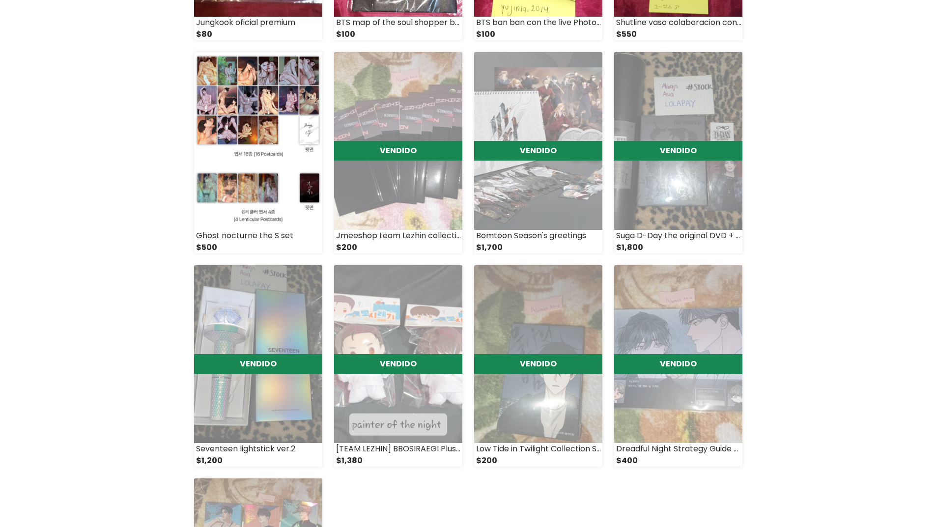
scroll to position [1180, 0]
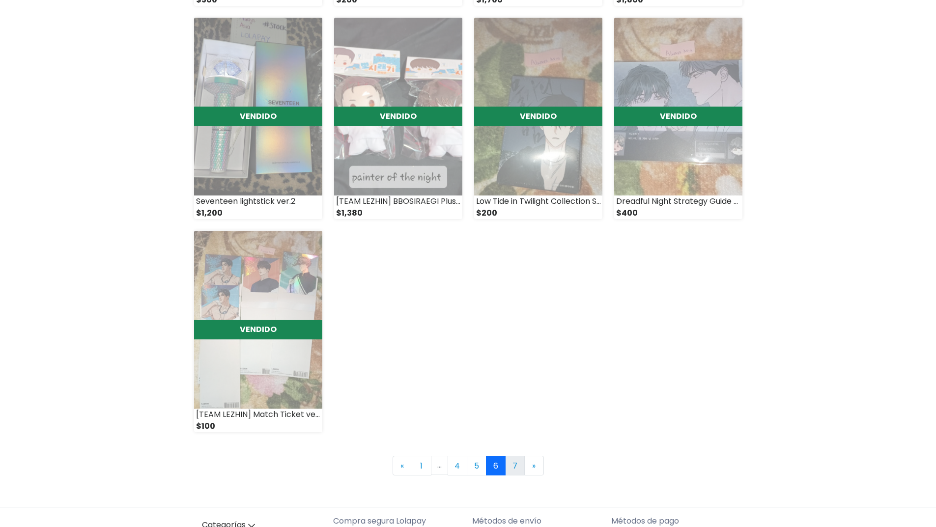
click at [513, 473] on link "7" at bounding box center [515, 466] width 20 height 20
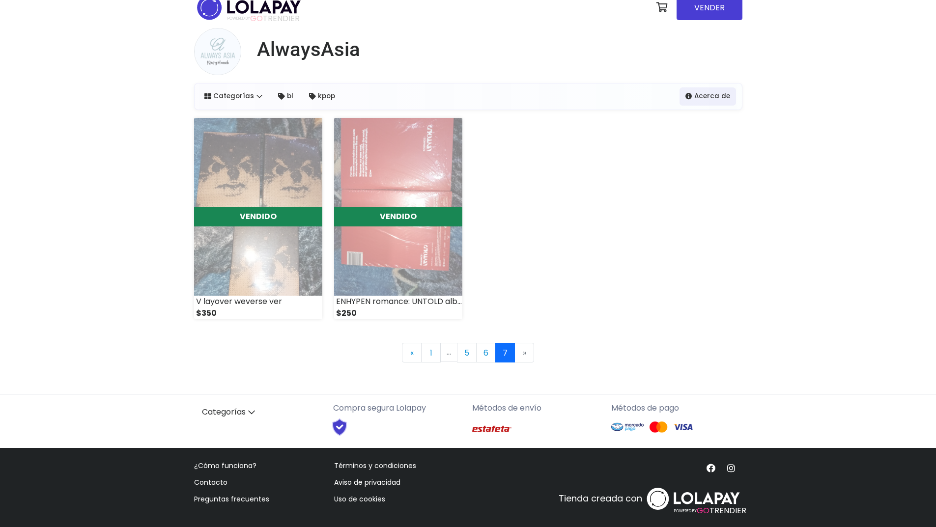
scroll to position [18, 0]
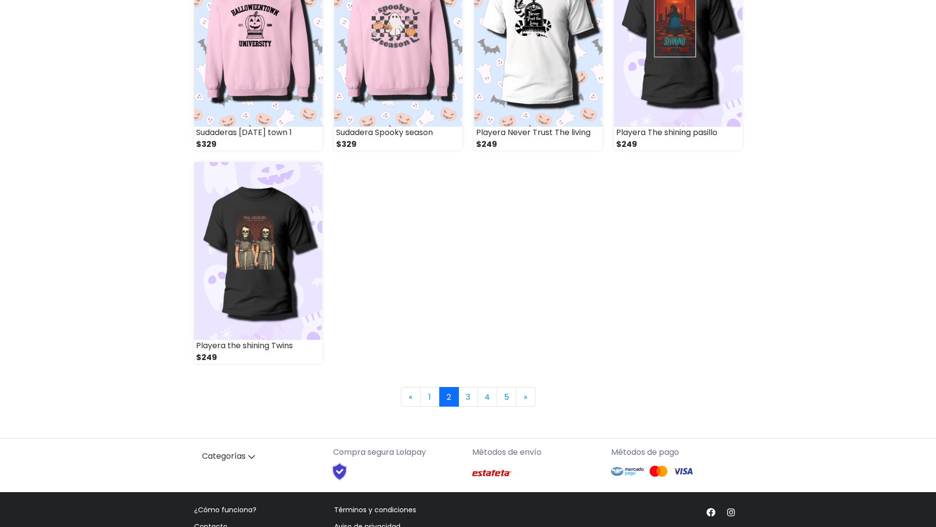
scroll to position [1298, 0]
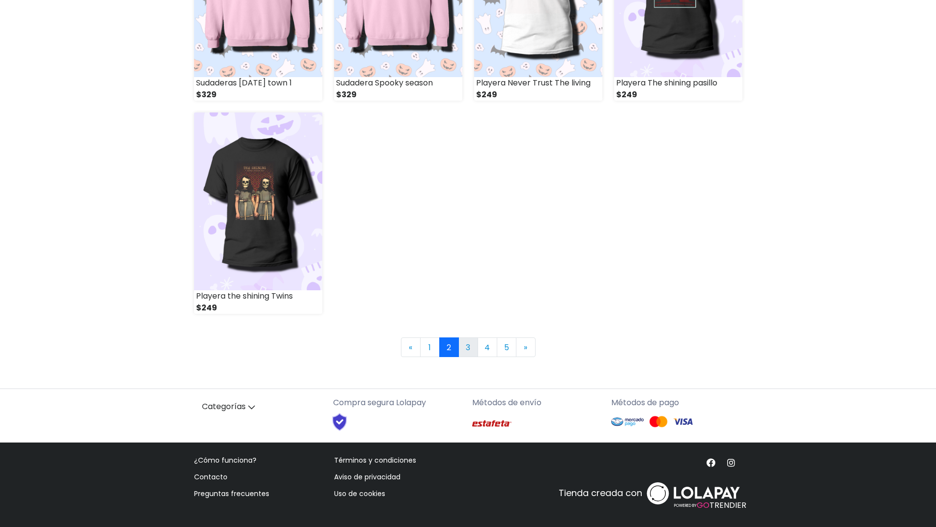
click at [467, 349] on link "3" at bounding box center [469, 348] width 20 height 20
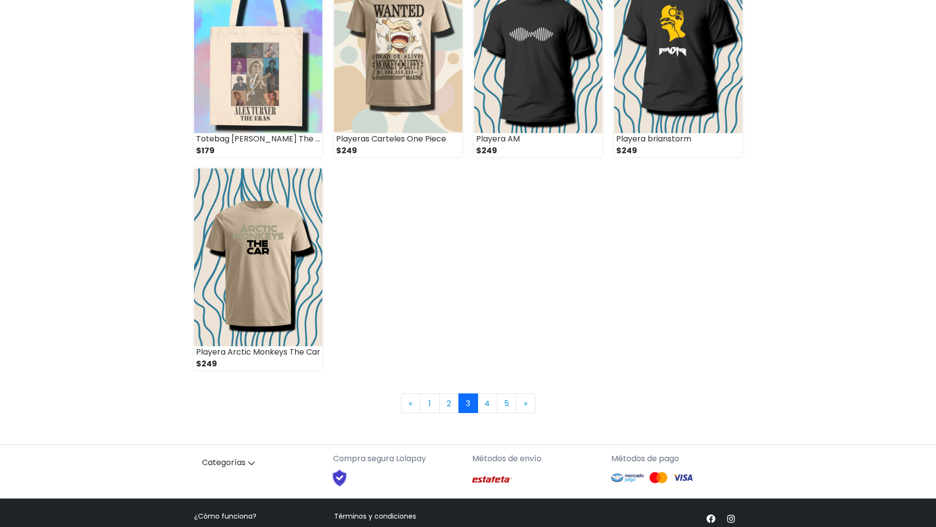
scroll to position [1278, 0]
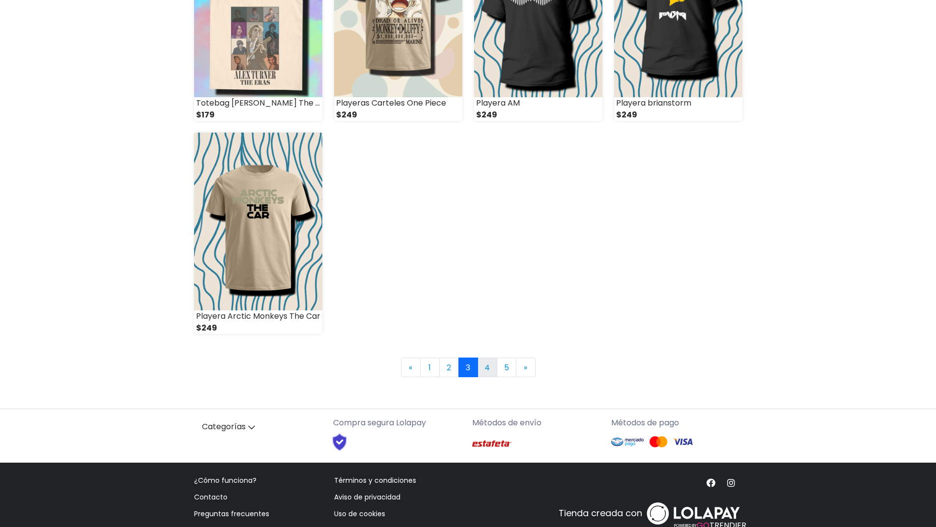
click at [486, 365] on link "4" at bounding box center [488, 368] width 20 height 20
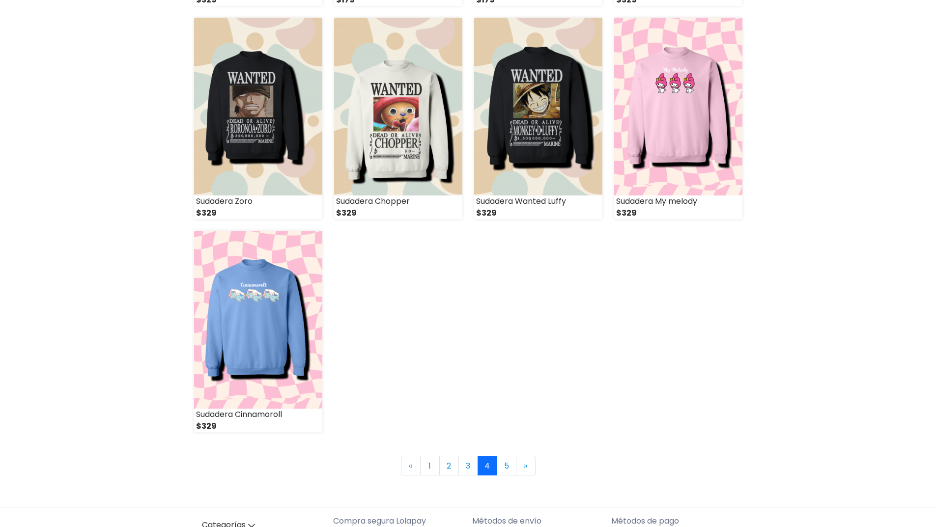
scroll to position [1229, 0]
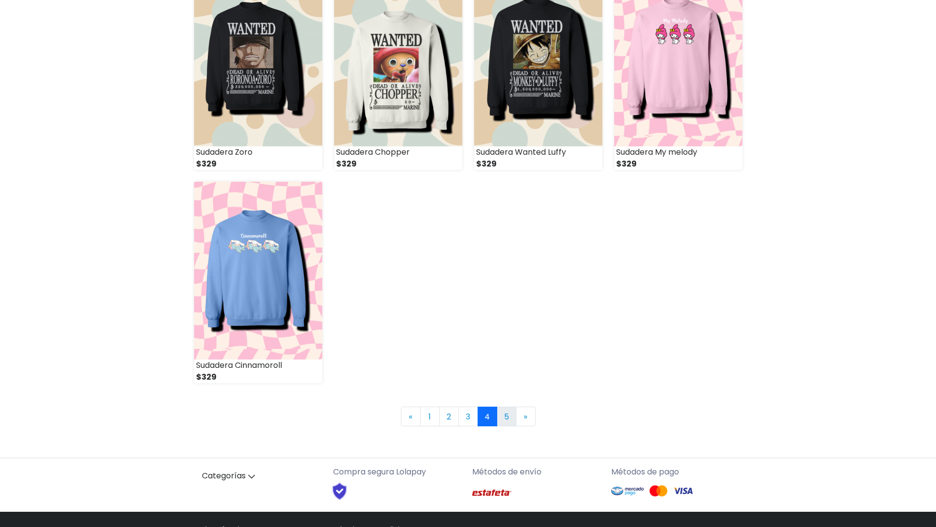
click at [500, 415] on link "5" at bounding box center [507, 417] width 20 height 20
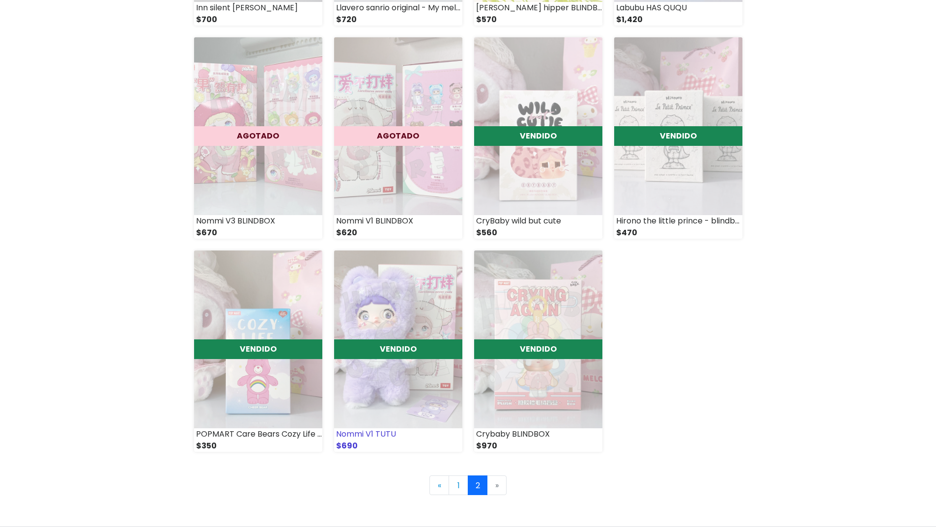
scroll to position [872, 0]
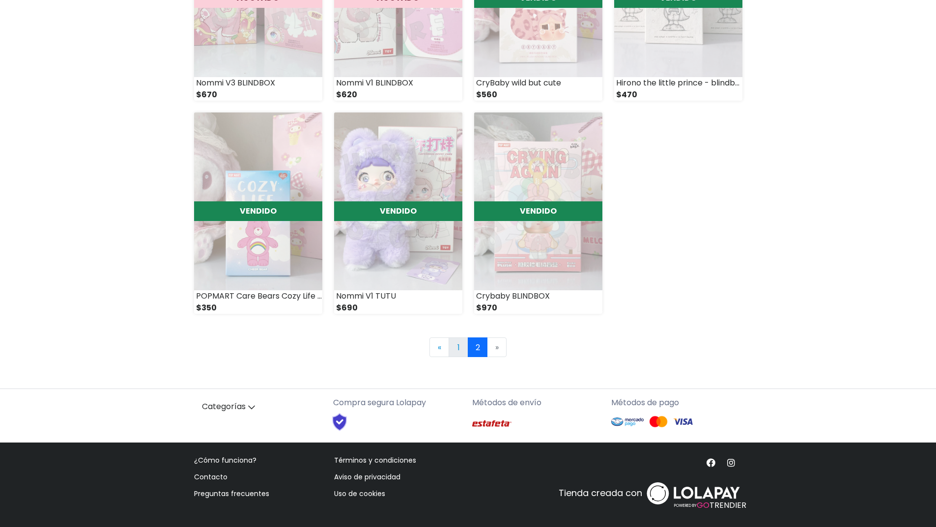
click at [455, 351] on link "1" at bounding box center [459, 348] width 20 height 20
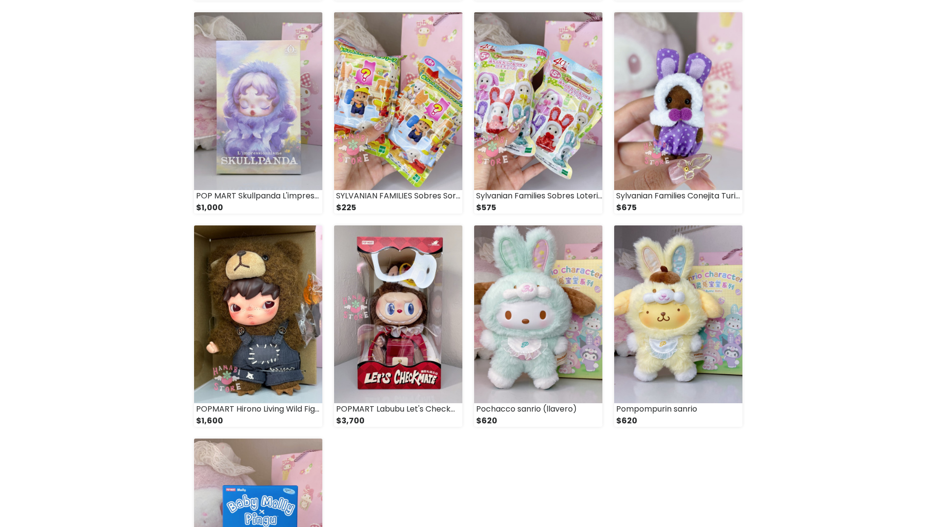
scroll to position [983, 0]
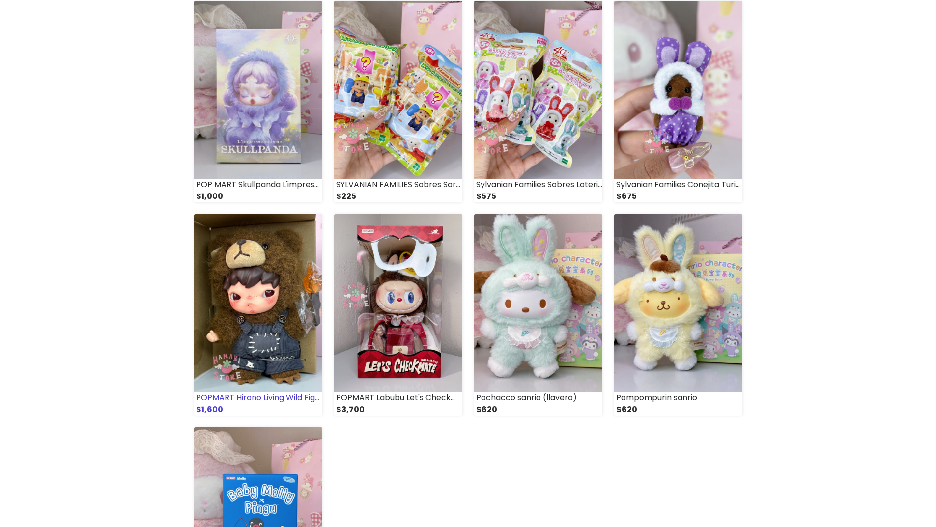
click at [251, 332] on img at bounding box center [258, 303] width 128 height 178
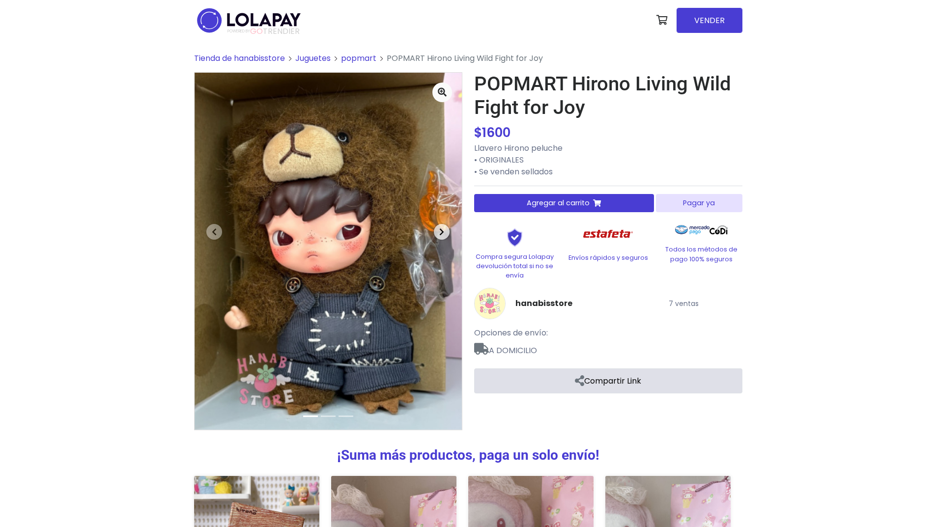
click at [443, 233] on icon "button" at bounding box center [441, 232] width 5 height 8
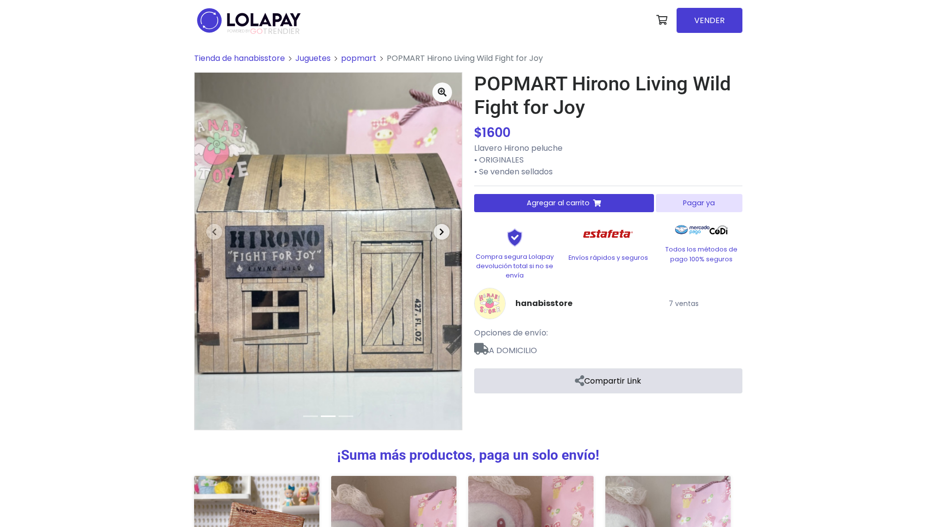
click at [443, 233] on icon "button" at bounding box center [441, 232] width 5 height 8
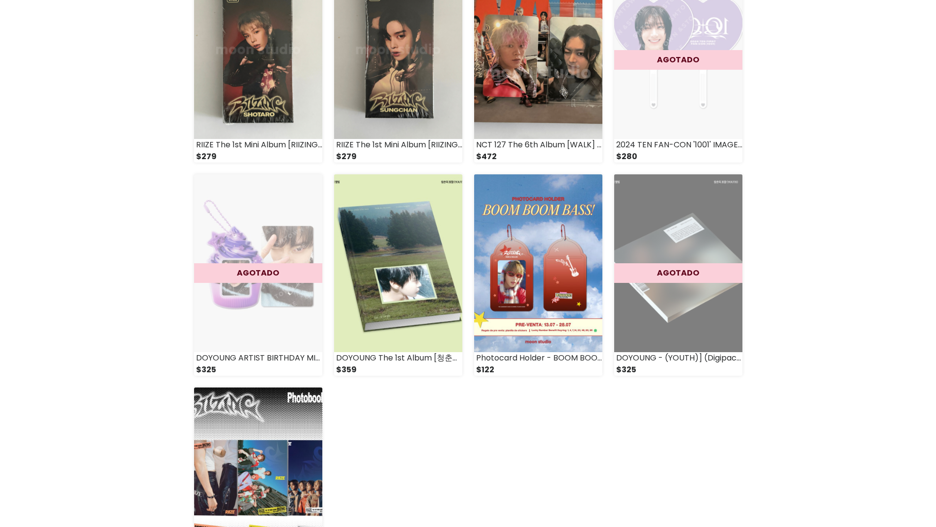
scroll to position [1278, 0]
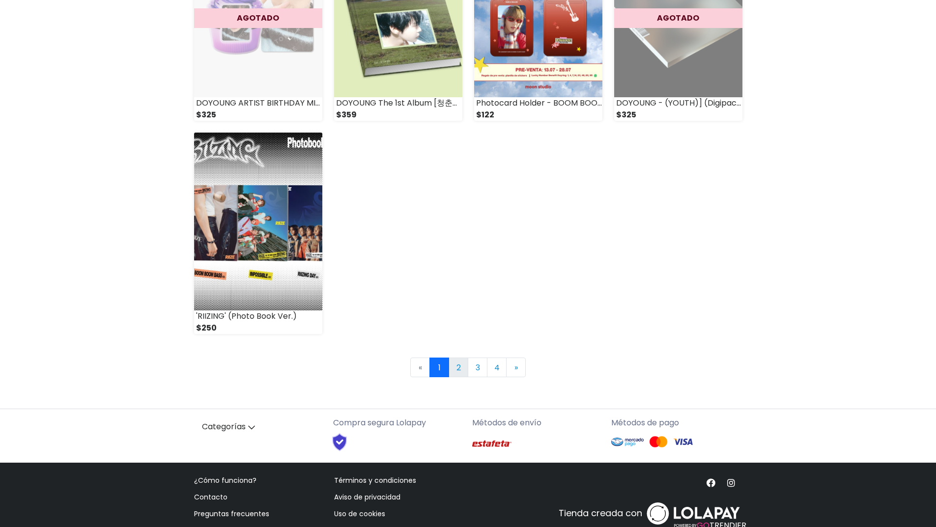
click at [461, 370] on link "2" at bounding box center [459, 368] width 20 height 20
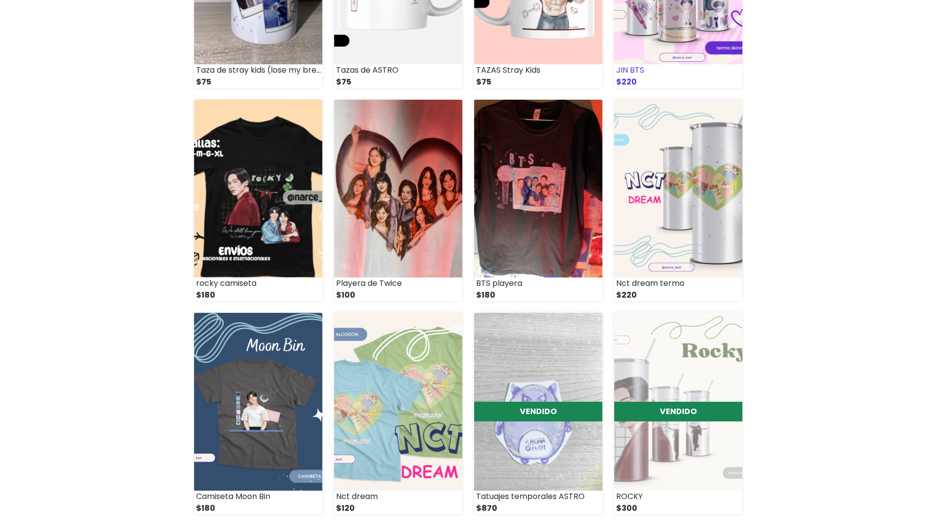
scroll to position [627, 0]
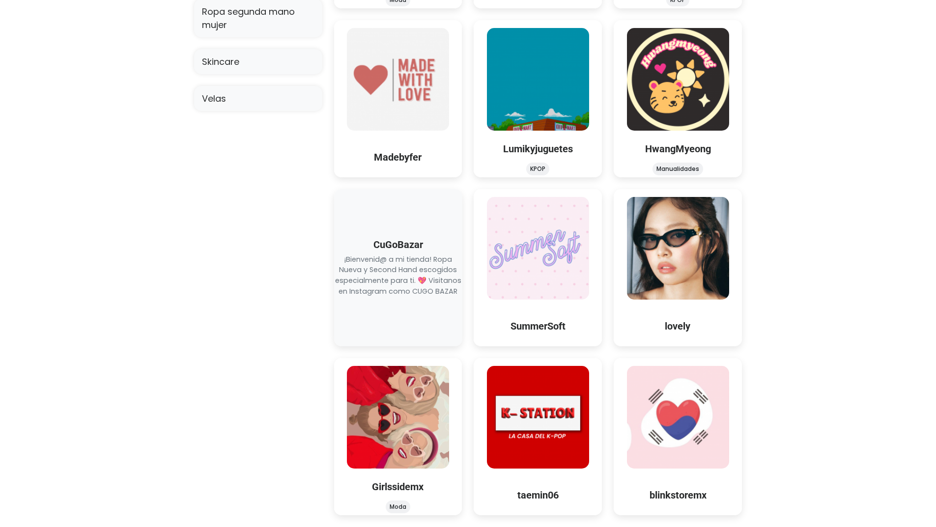
scroll to position [966, 0]
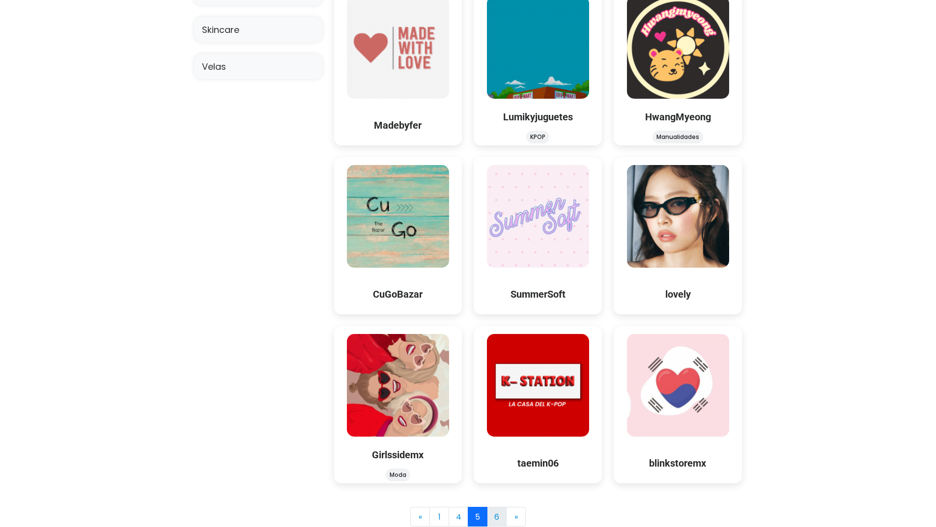
click at [500, 517] on link "6" at bounding box center [497, 517] width 20 height 20
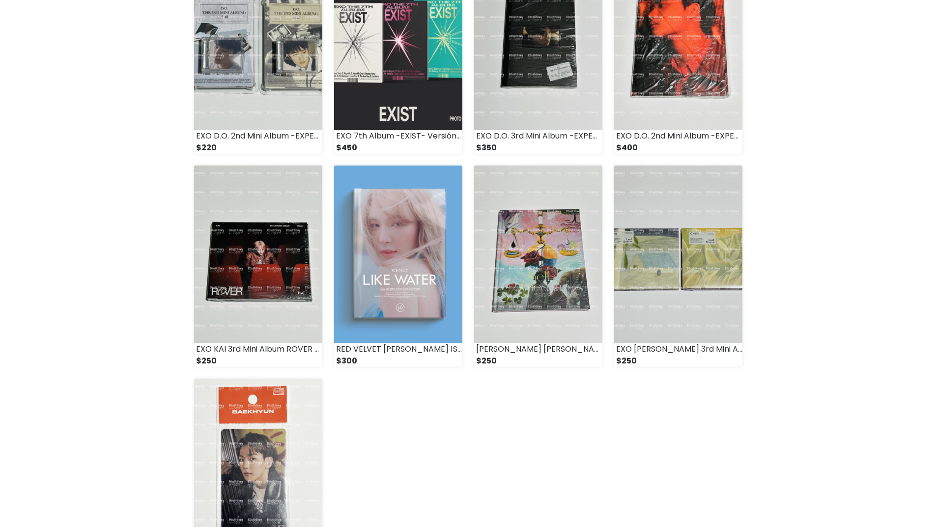
scroll to position [1032, 0]
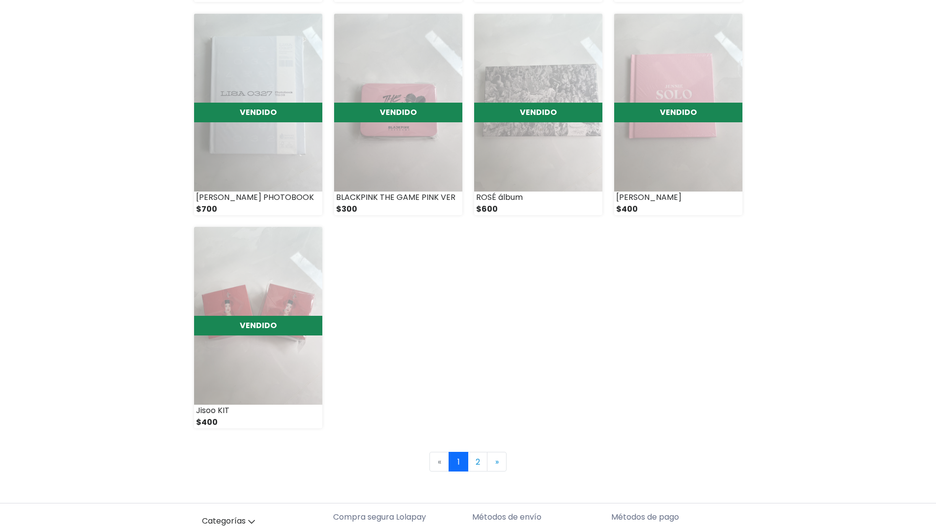
scroll to position [1278, 0]
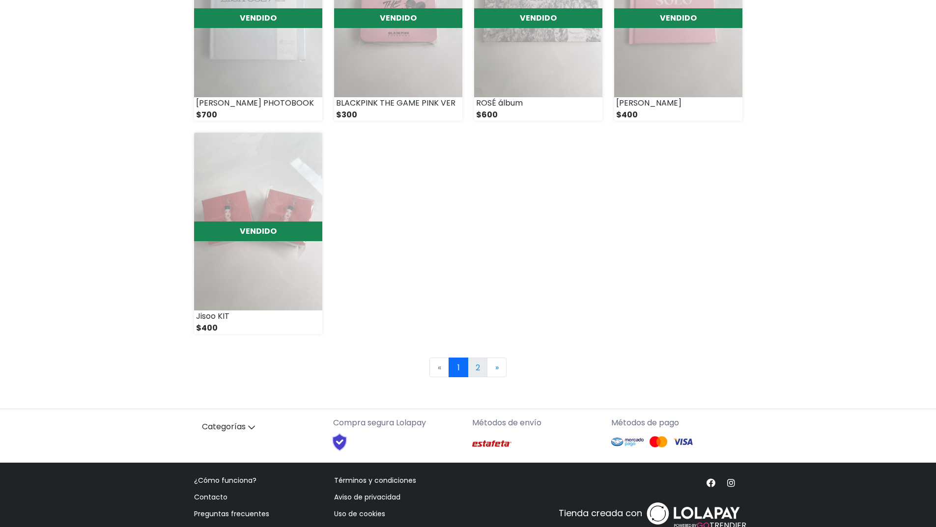
click at [481, 367] on link "2" at bounding box center [478, 368] width 20 height 20
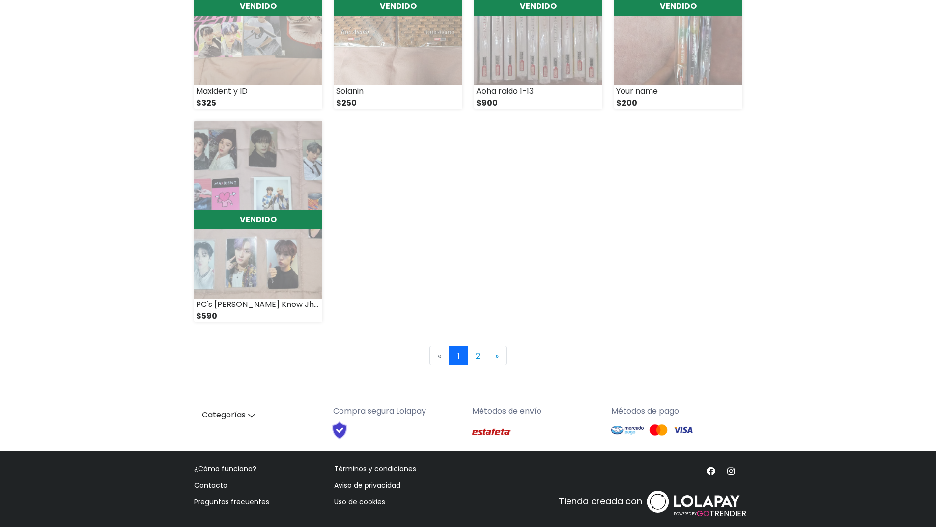
scroll to position [1298, 0]
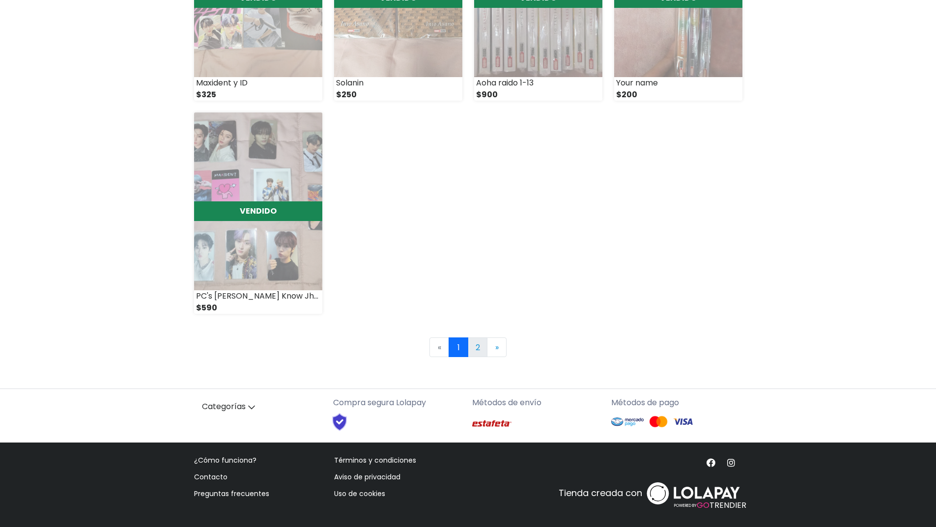
click at [476, 349] on link "2" at bounding box center [478, 348] width 20 height 20
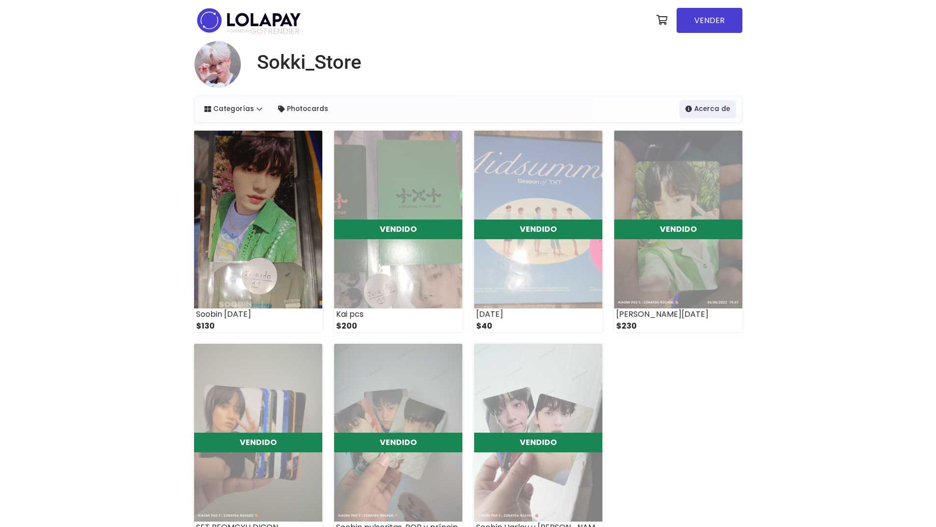
scroll to position [49, 0]
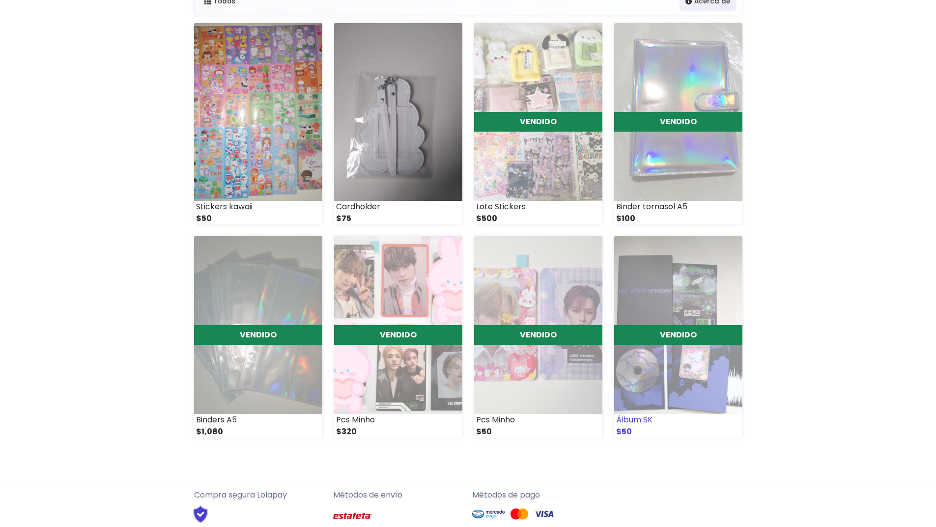
scroll to position [200, 0]
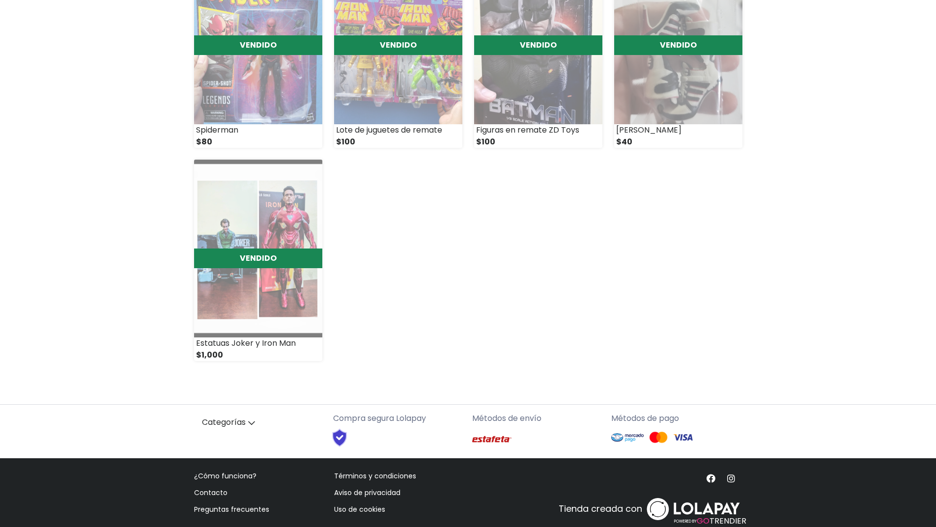
scroll to position [1053, 0]
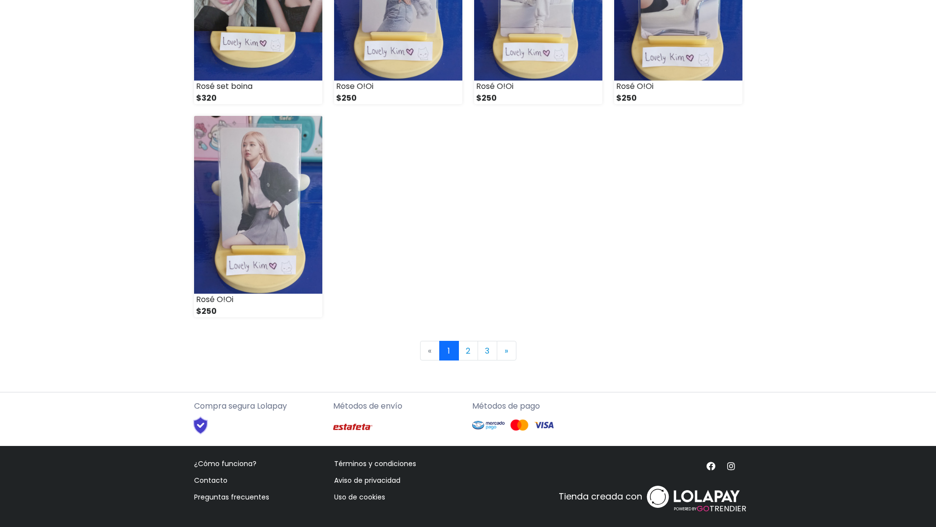
scroll to position [1298, 0]
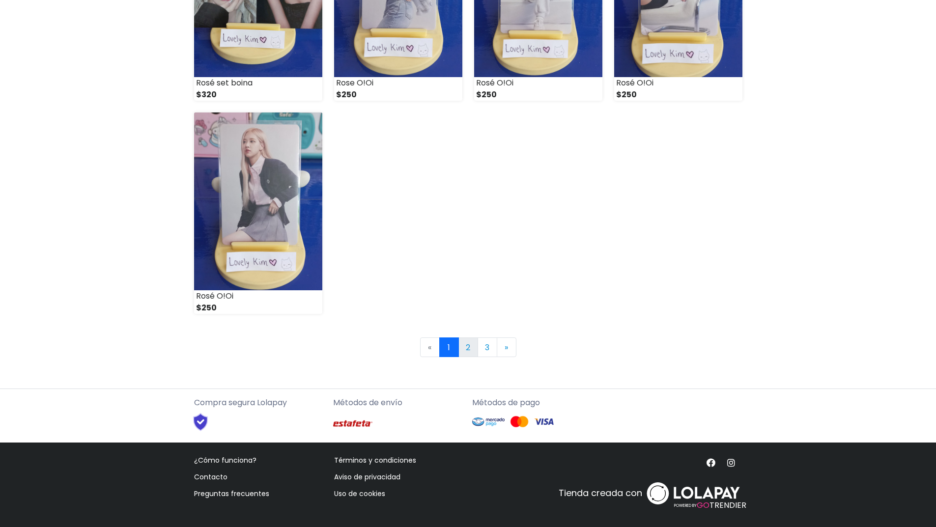
click at [469, 351] on link "2" at bounding box center [469, 348] width 20 height 20
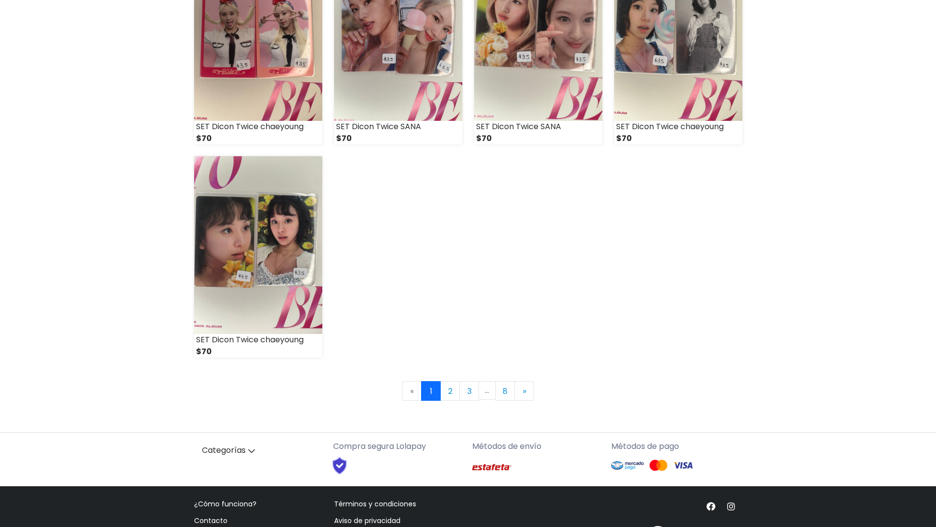
scroll to position [1298, 0]
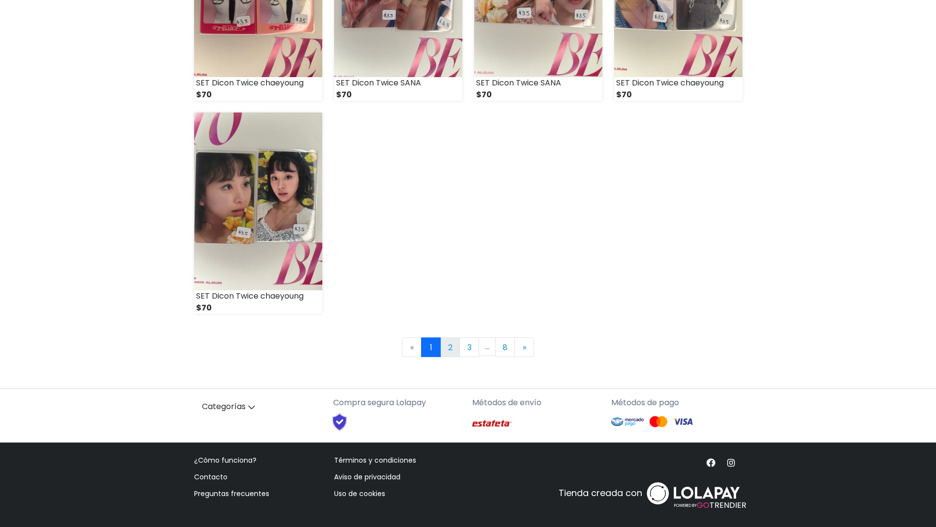
click at [451, 340] on link "2" at bounding box center [450, 348] width 20 height 20
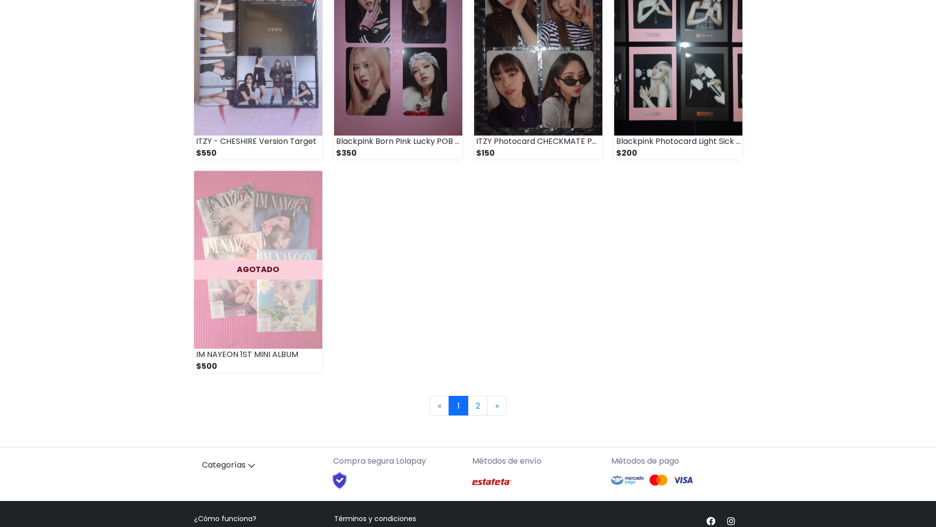
scroll to position [1298, 0]
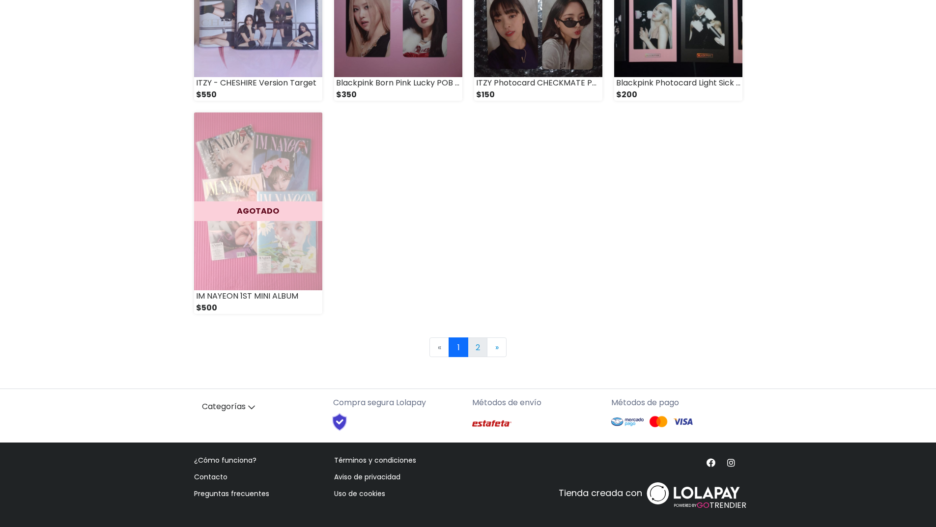
click at [479, 354] on link "2" at bounding box center [478, 348] width 20 height 20
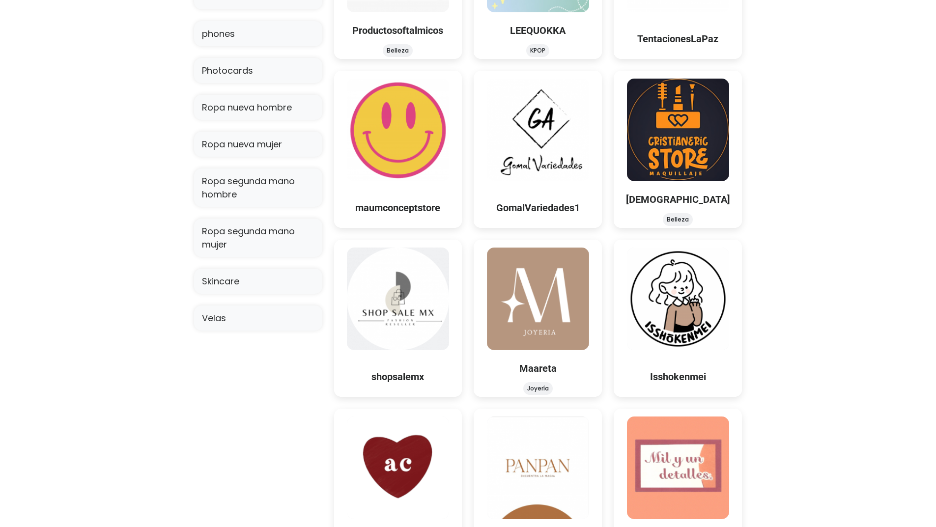
scroll to position [797, 0]
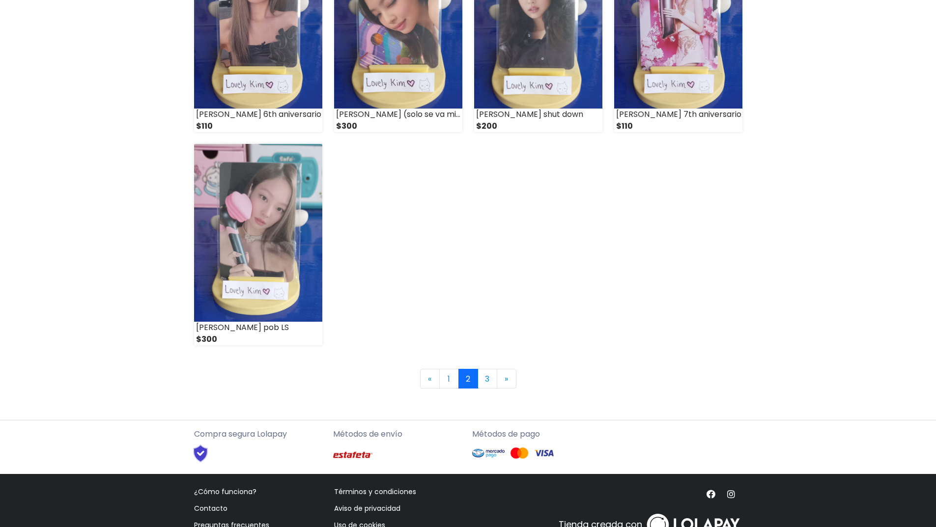
scroll to position [1298, 0]
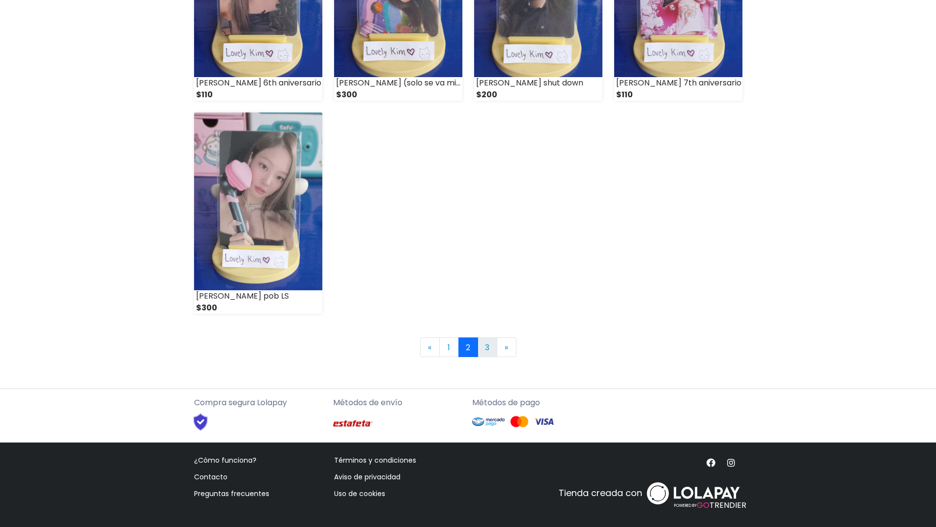
click at [491, 346] on link "3" at bounding box center [488, 348] width 20 height 20
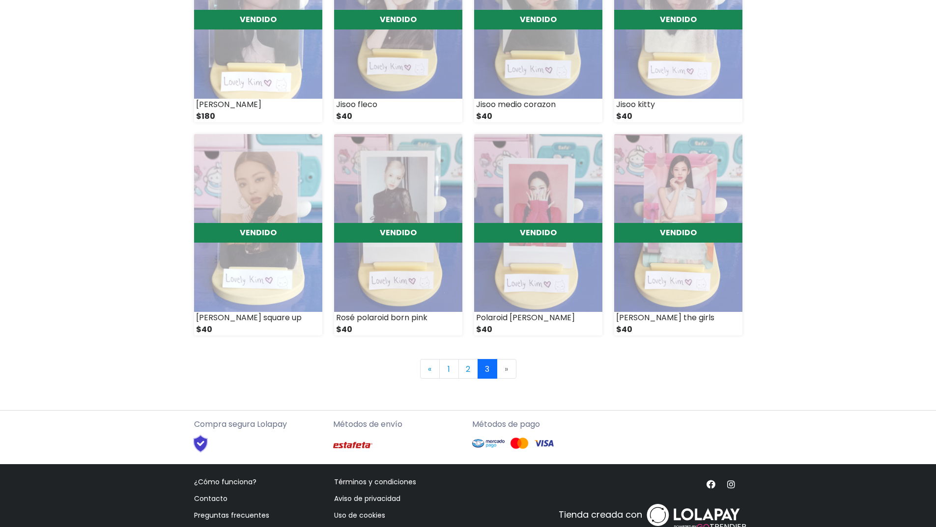
scroll to position [872, 0]
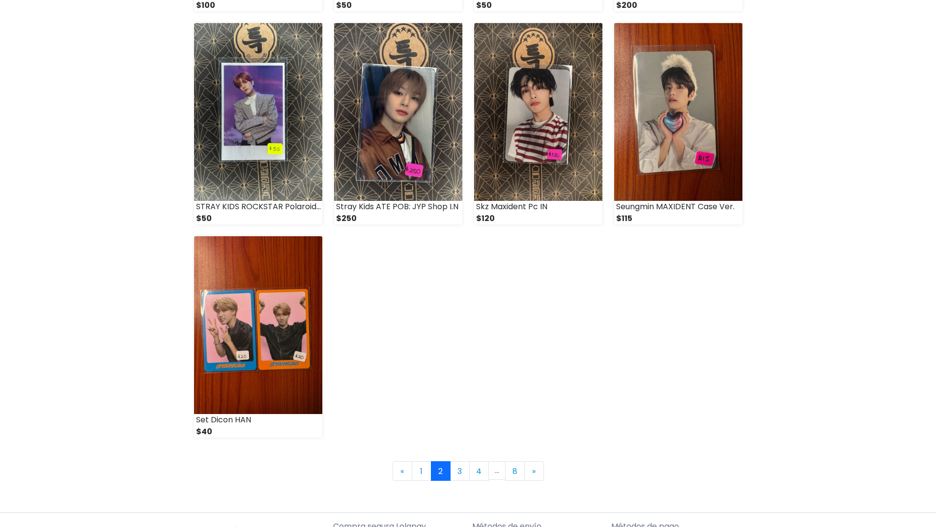
scroll to position [1180, 0]
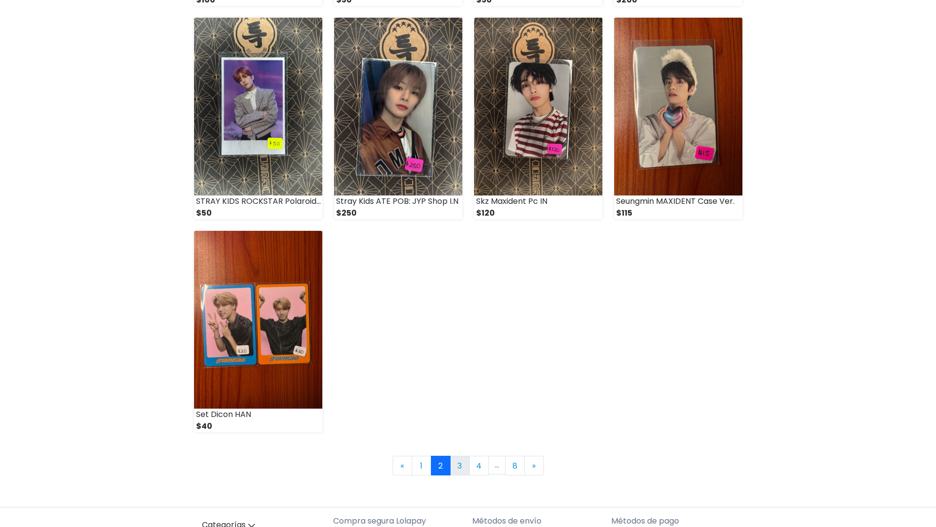
click at [459, 467] on link "3" at bounding box center [460, 466] width 20 height 20
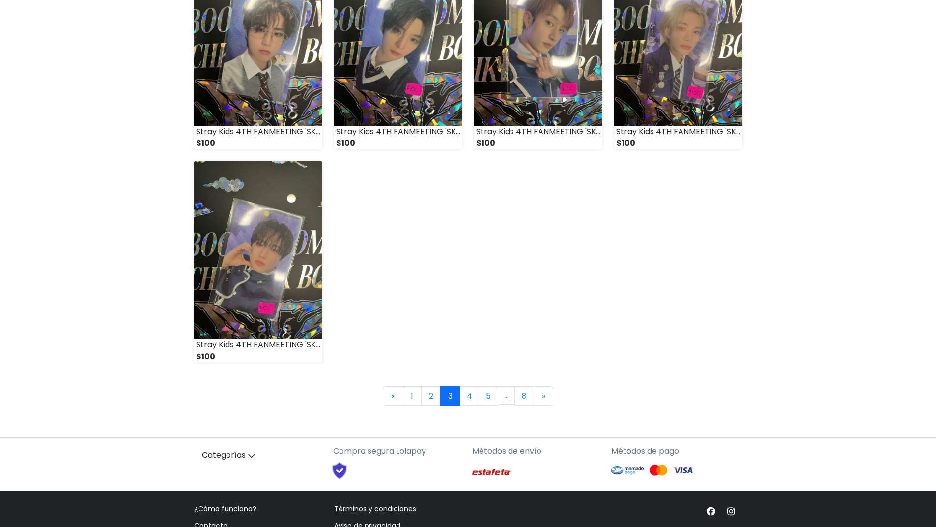
scroll to position [1298, 0]
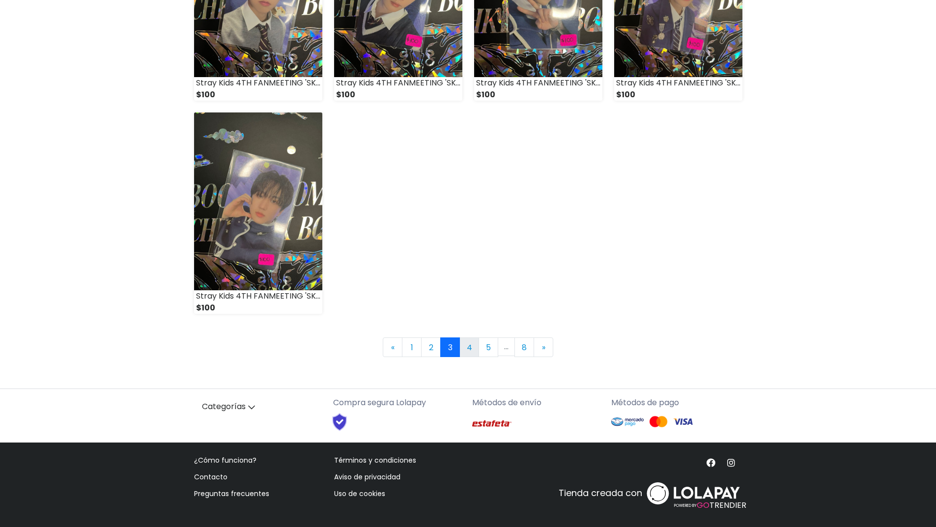
click at [465, 349] on link "4" at bounding box center [470, 348] width 20 height 20
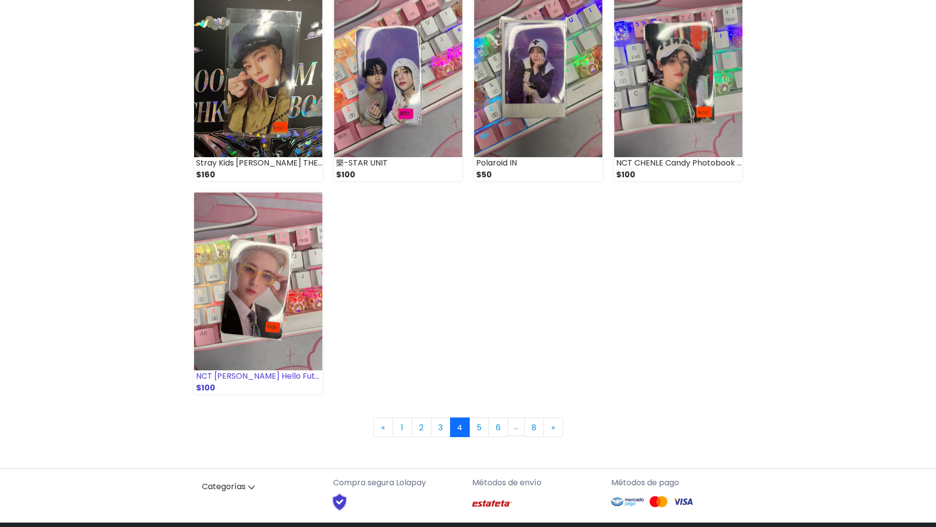
scroll to position [1229, 0]
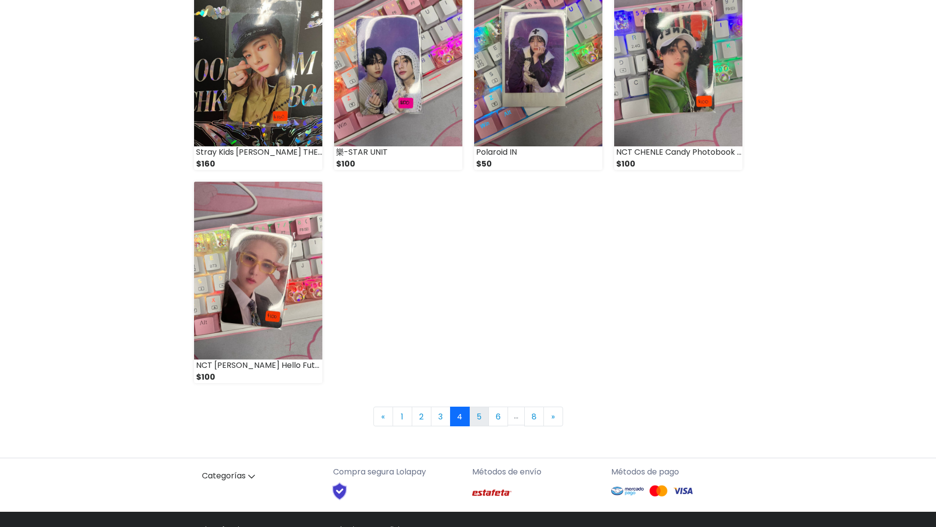
click at [479, 418] on link "5" at bounding box center [479, 417] width 20 height 20
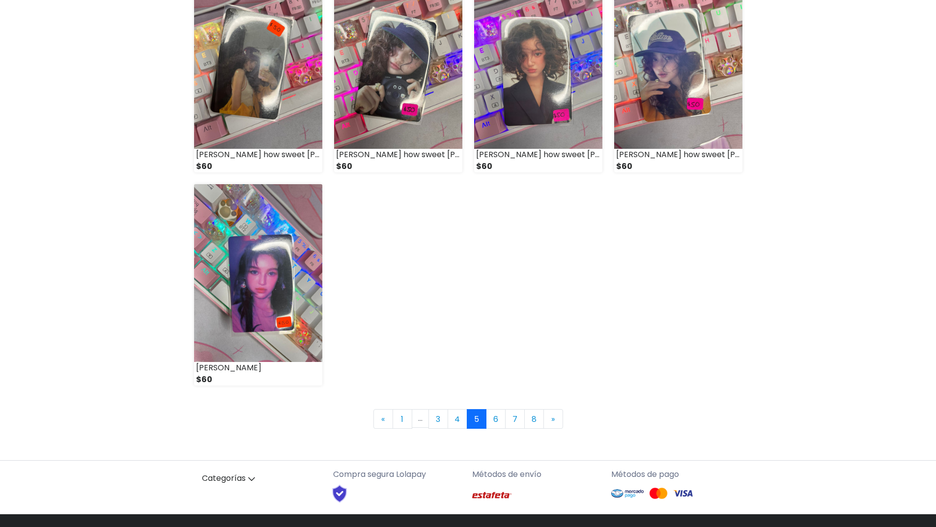
scroll to position [1229, 0]
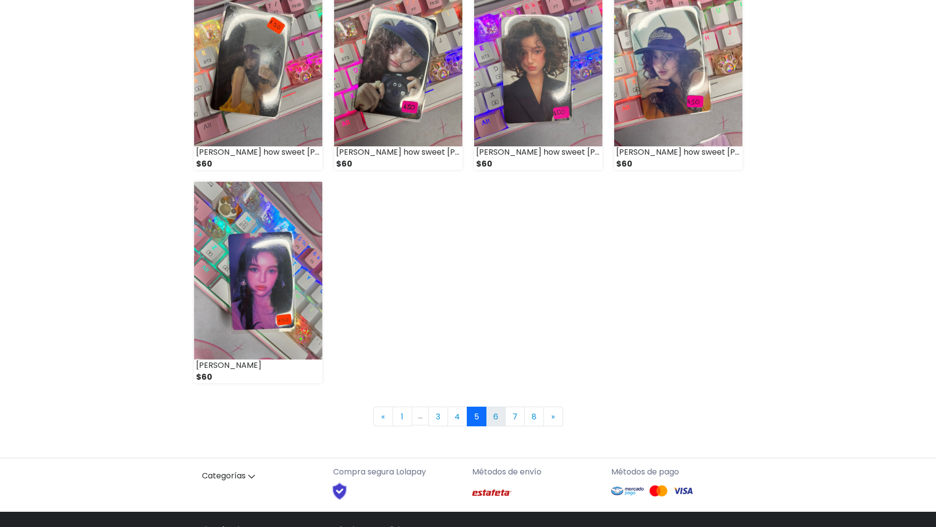
click at [494, 419] on link "6" at bounding box center [496, 417] width 20 height 20
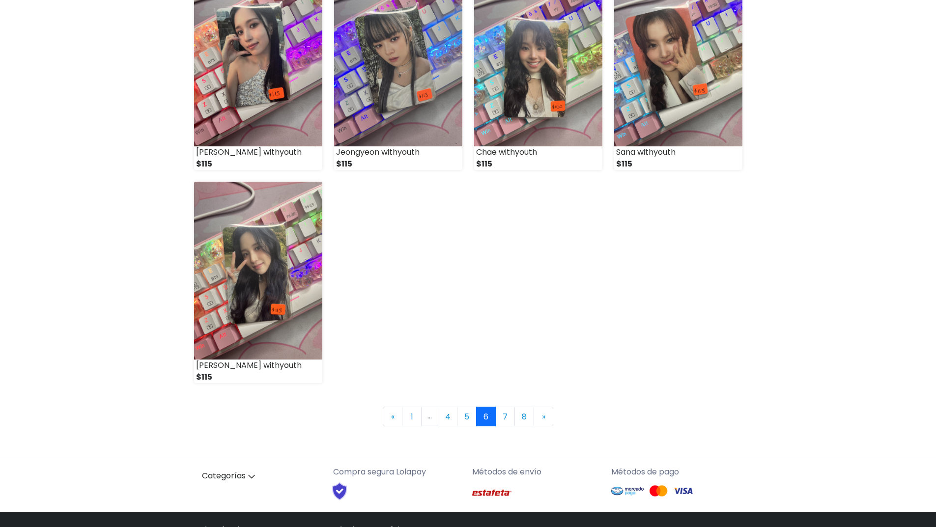
scroll to position [1278, 0]
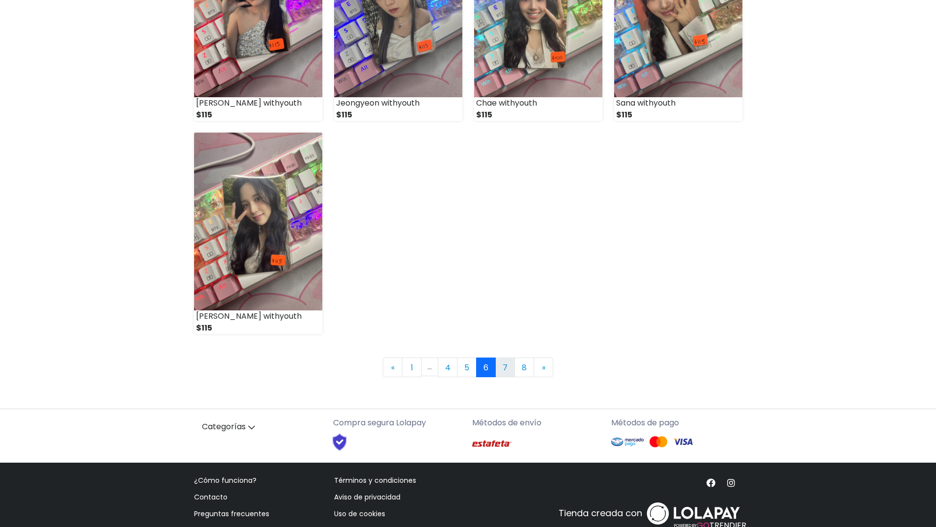
click at [504, 365] on link "7" at bounding box center [505, 368] width 20 height 20
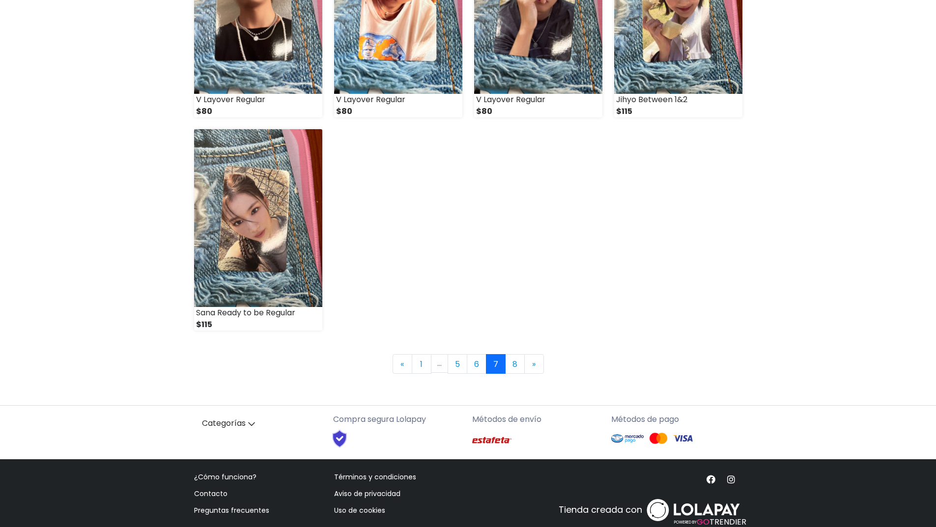
scroll to position [1298, 0]
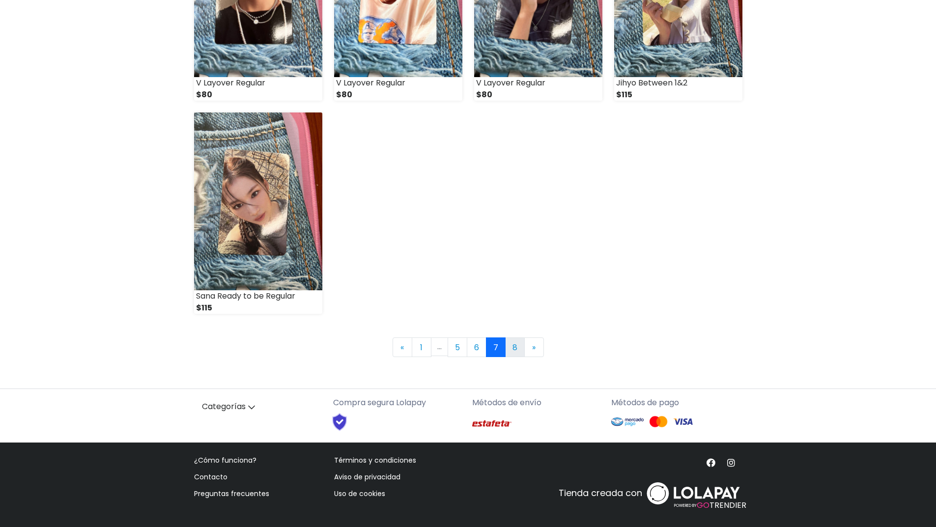
click at [514, 350] on link "8" at bounding box center [515, 348] width 20 height 20
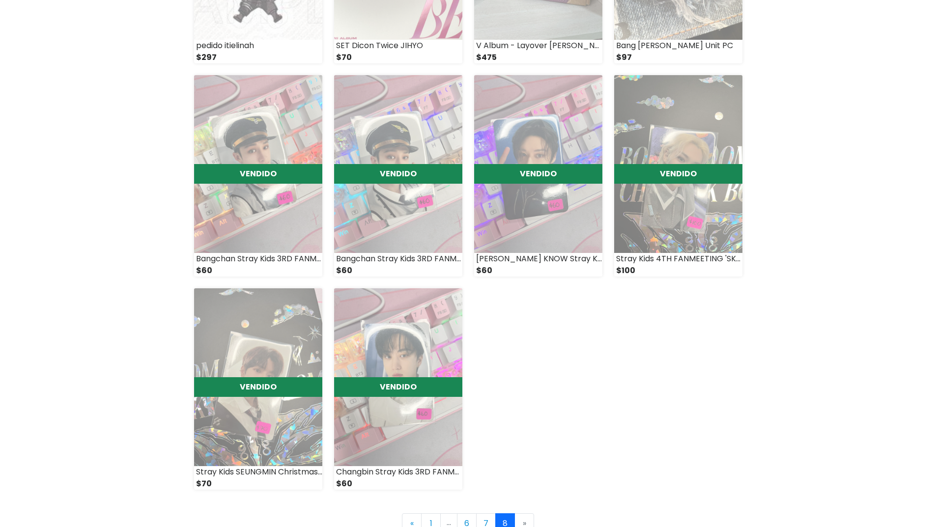
scroll to position [872, 0]
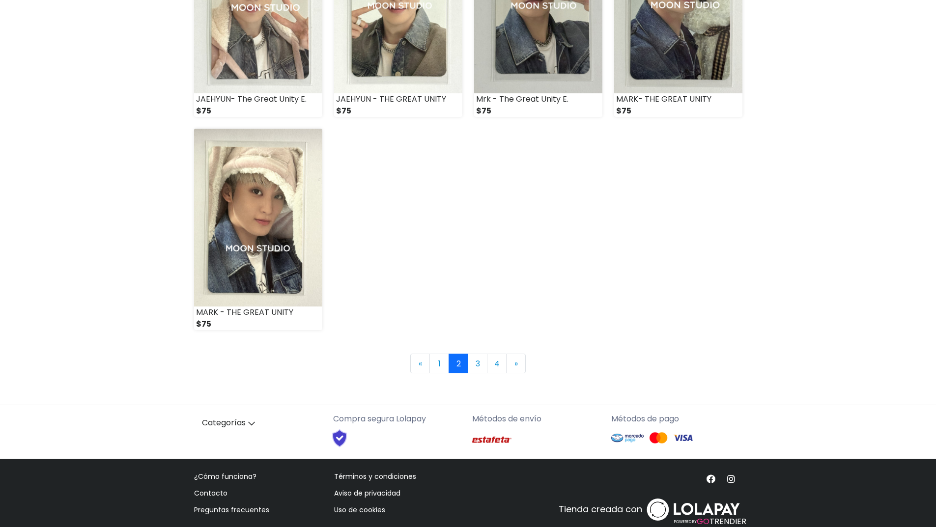
scroll to position [1298, 0]
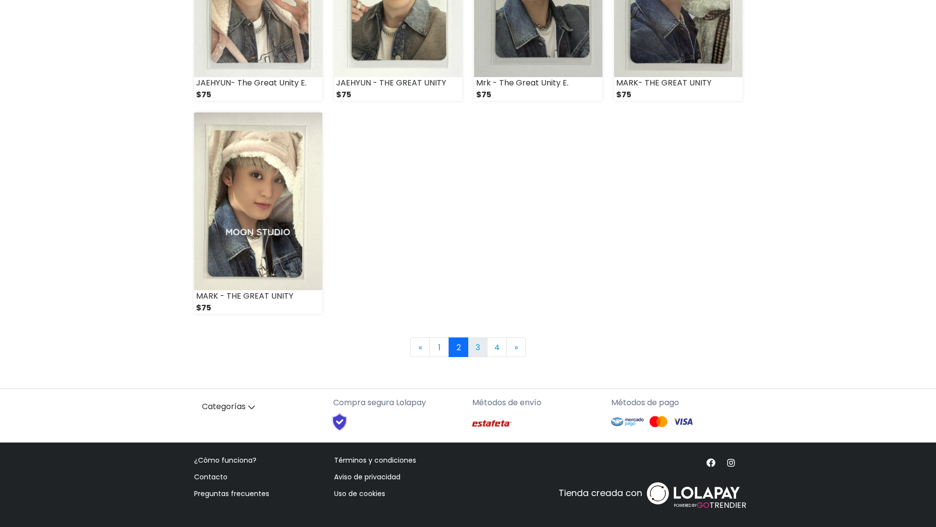
click at [475, 349] on link "3" at bounding box center [478, 348] width 20 height 20
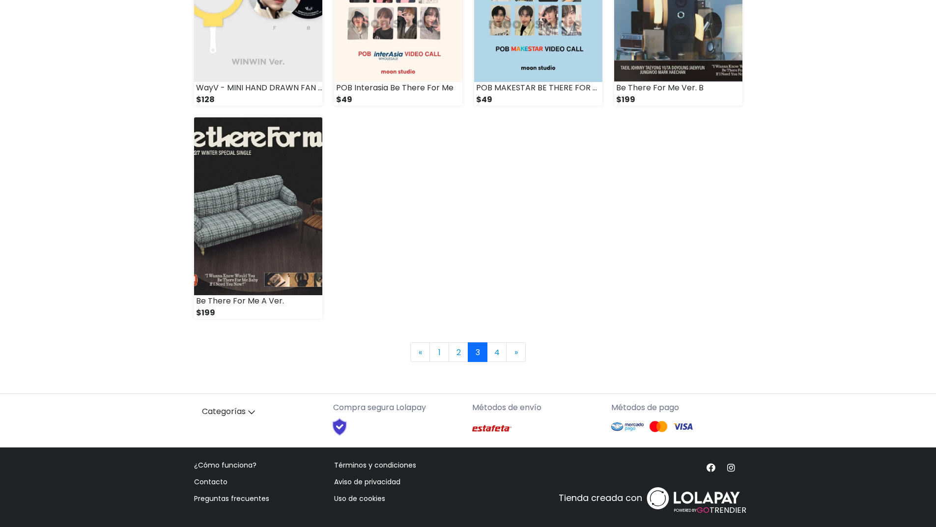
scroll to position [1298, 0]
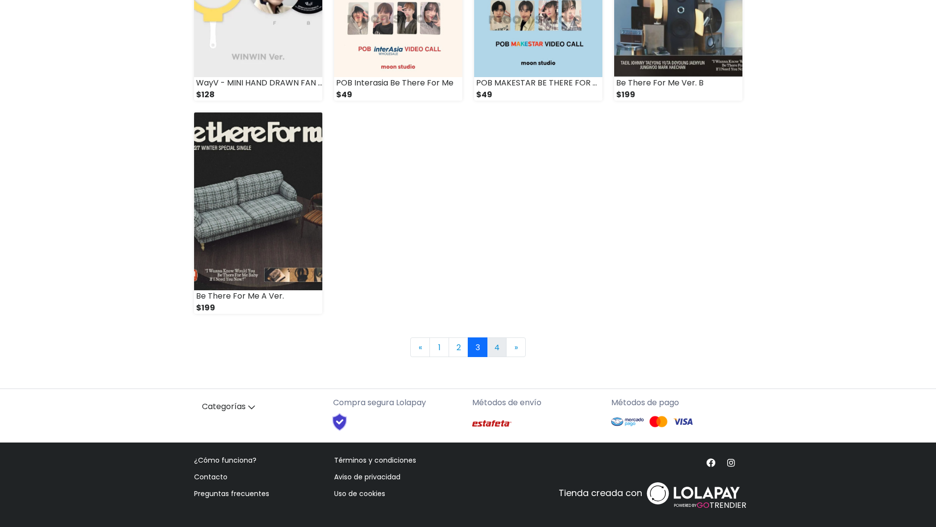
click at [497, 347] on link "4" at bounding box center [497, 348] width 20 height 20
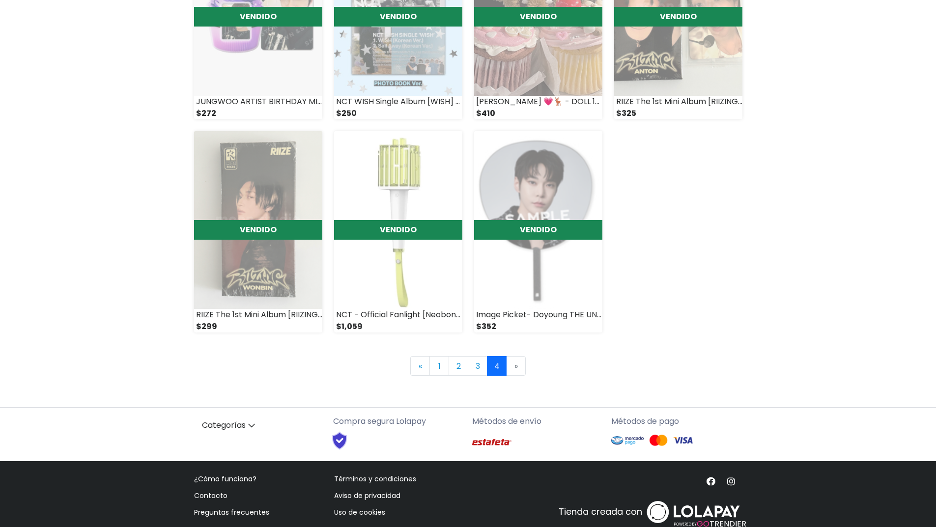
scroll to position [232, 0]
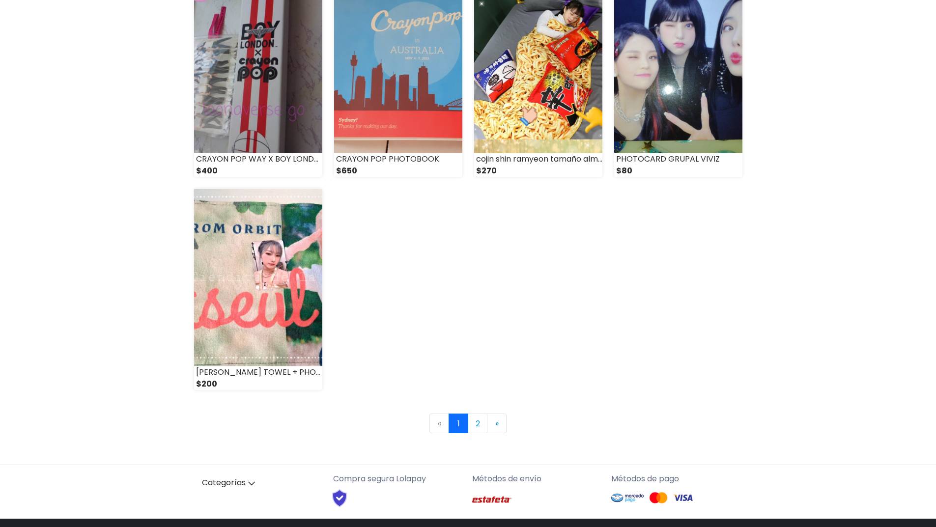
scroll to position [1229, 0]
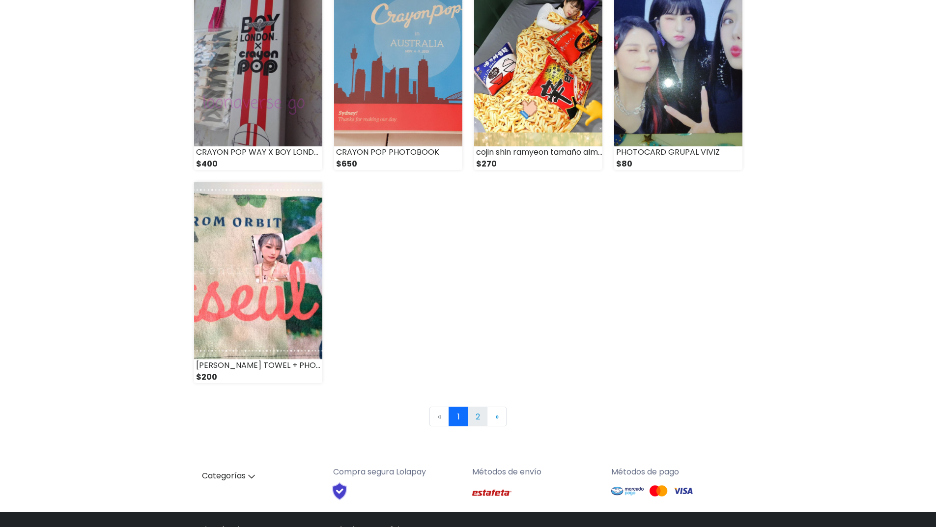
click at [479, 418] on link "2" at bounding box center [478, 417] width 20 height 20
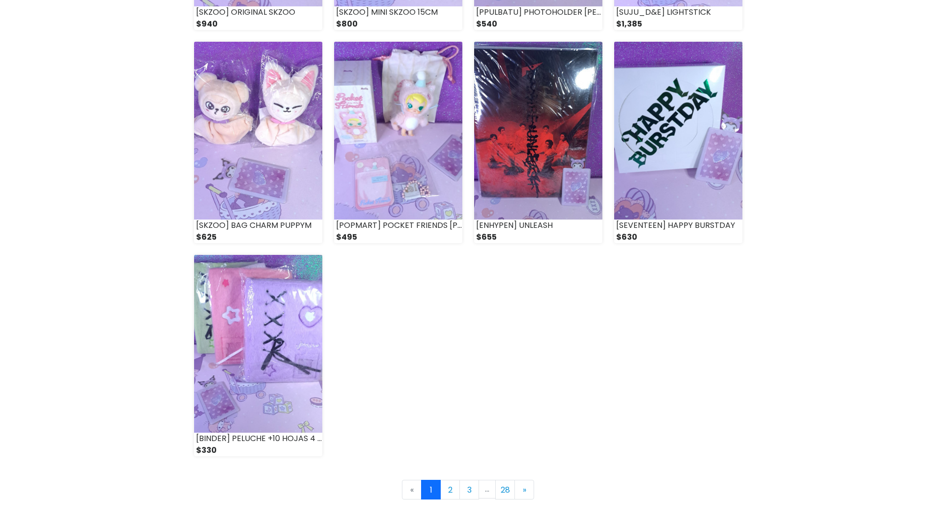
scroll to position [1180, 0]
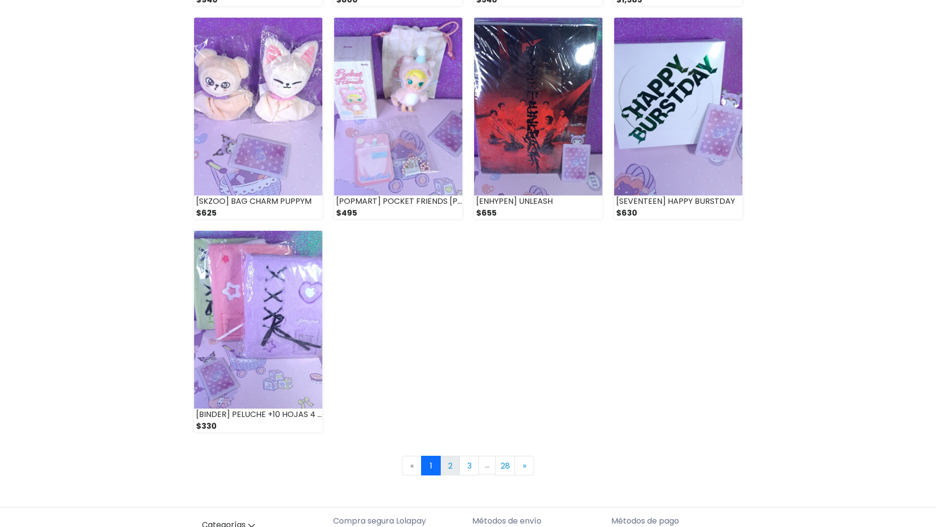
click at [450, 470] on link "2" at bounding box center [450, 466] width 20 height 20
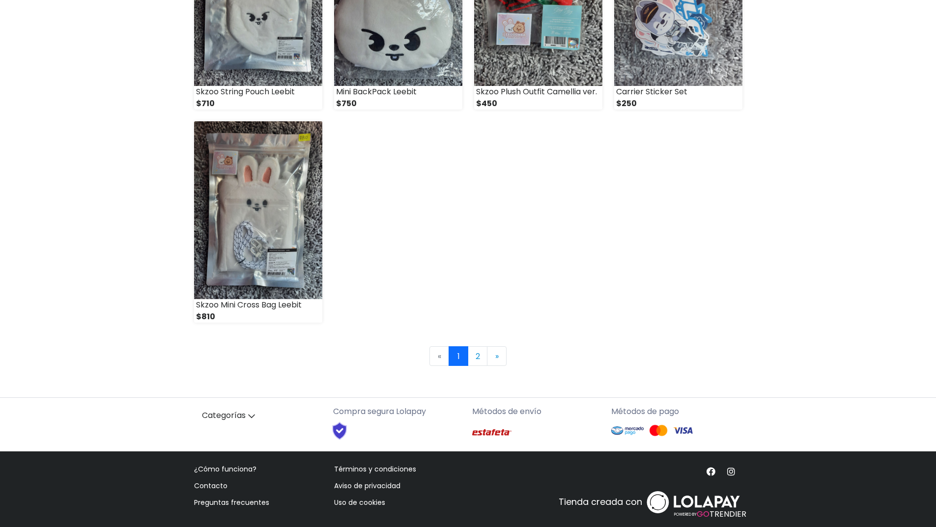
scroll to position [1298, 0]
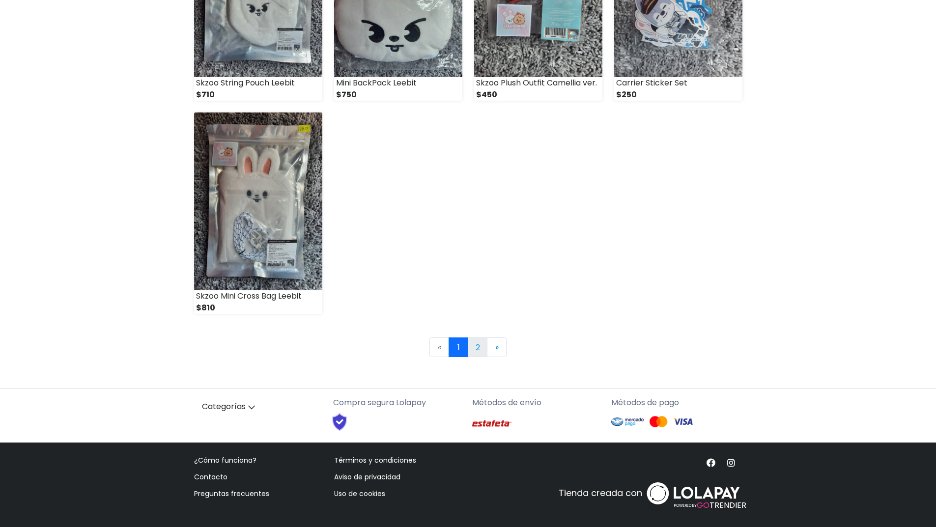
click at [479, 342] on link "2" at bounding box center [478, 348] width 20 height 20
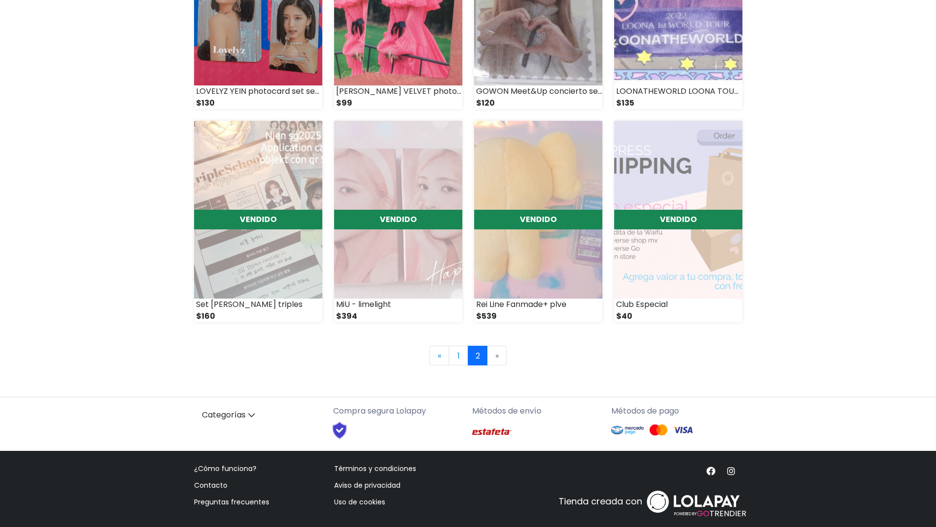
scroll to position [658, 0]
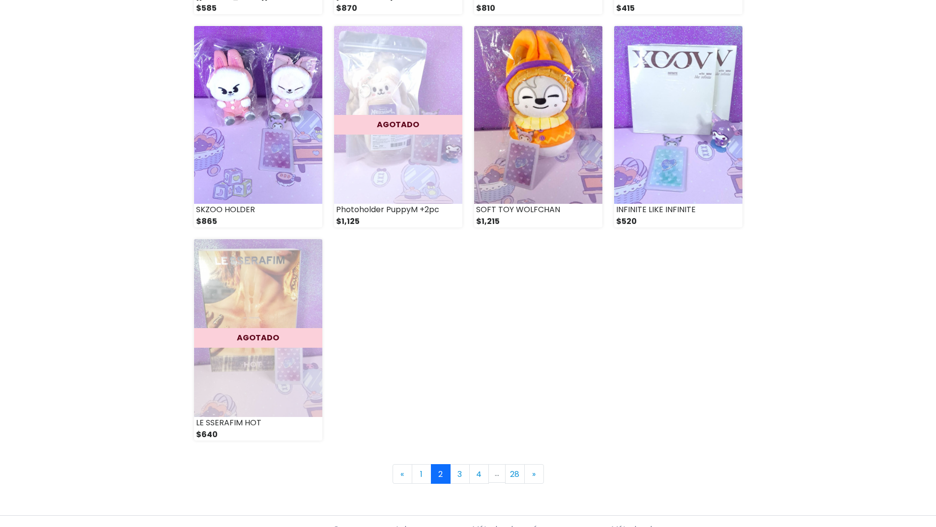
scroll to position [1298, 0]
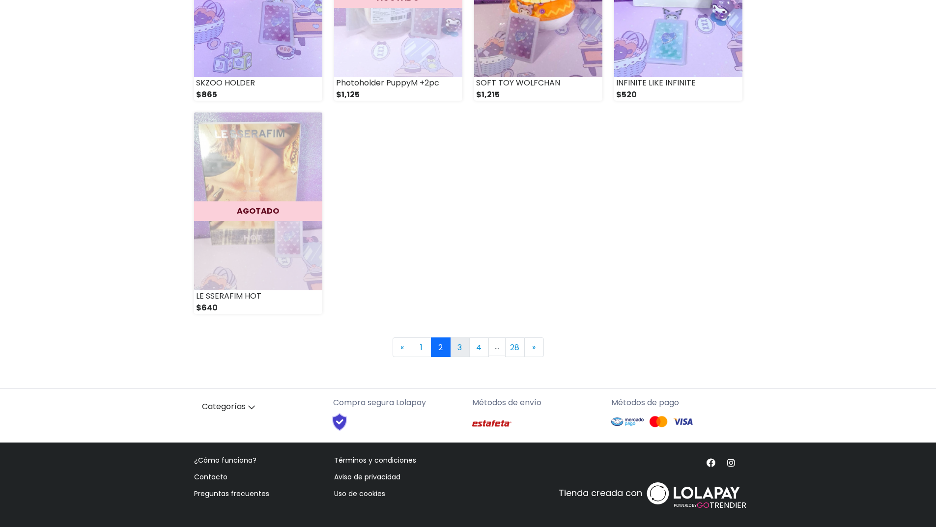
click at [456, 345] on link "3" at bounding box center [460, 348] width 20 height 20
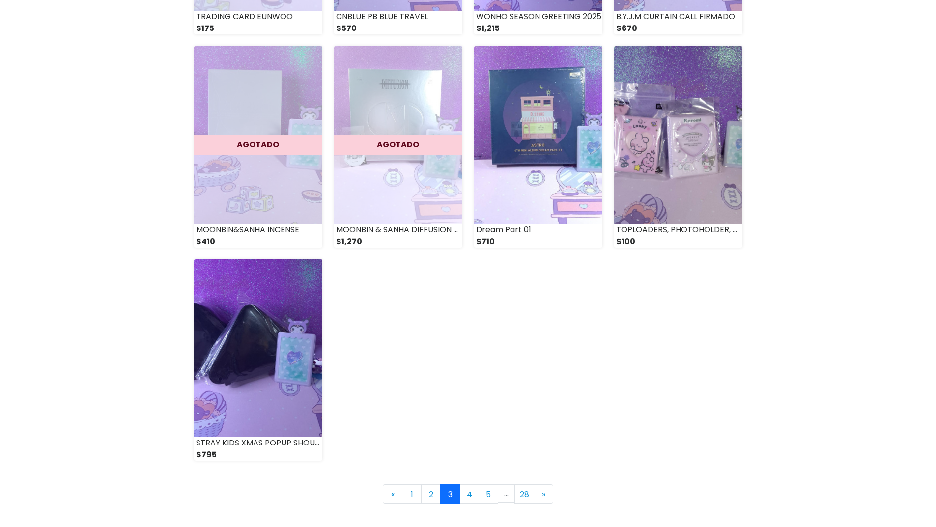
scroll to position [1180, 0]
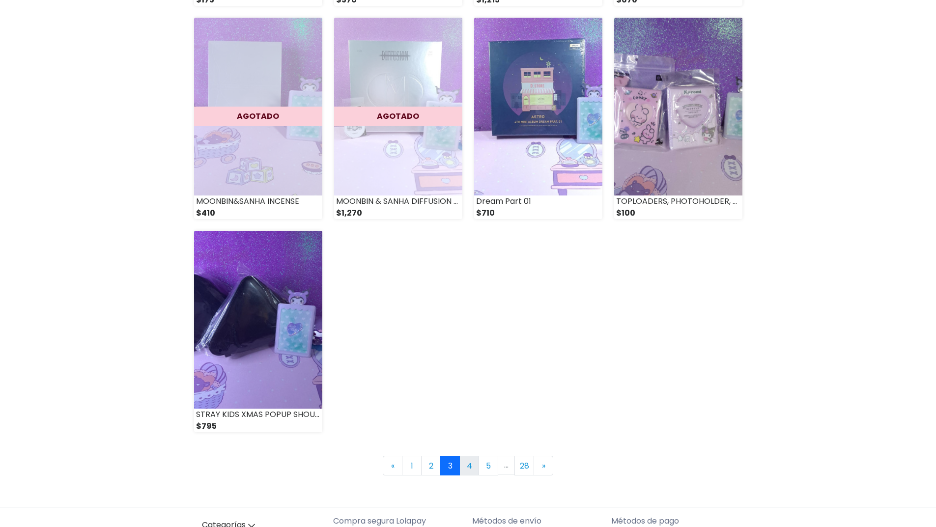
click at [466, 469] on link "4" at bounding box center [470, 466] width 20 height 20
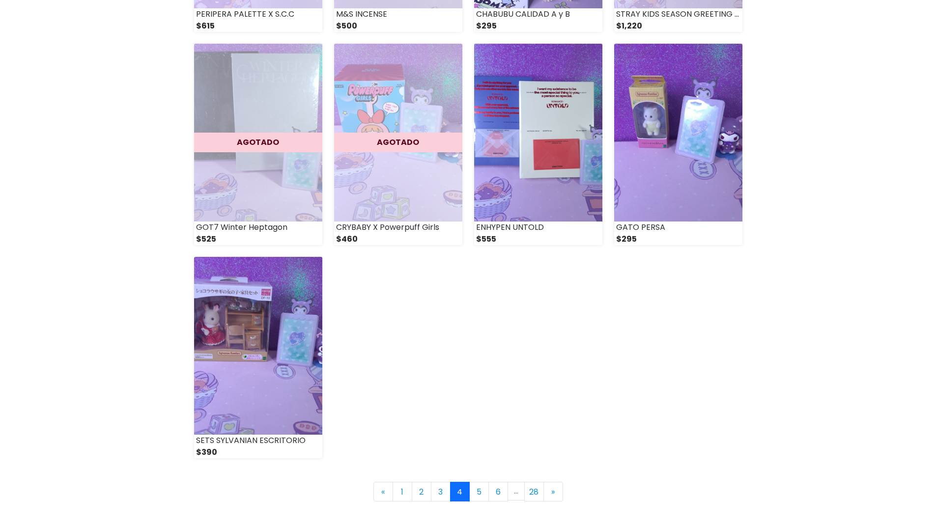
scroll to position [1180, 0]
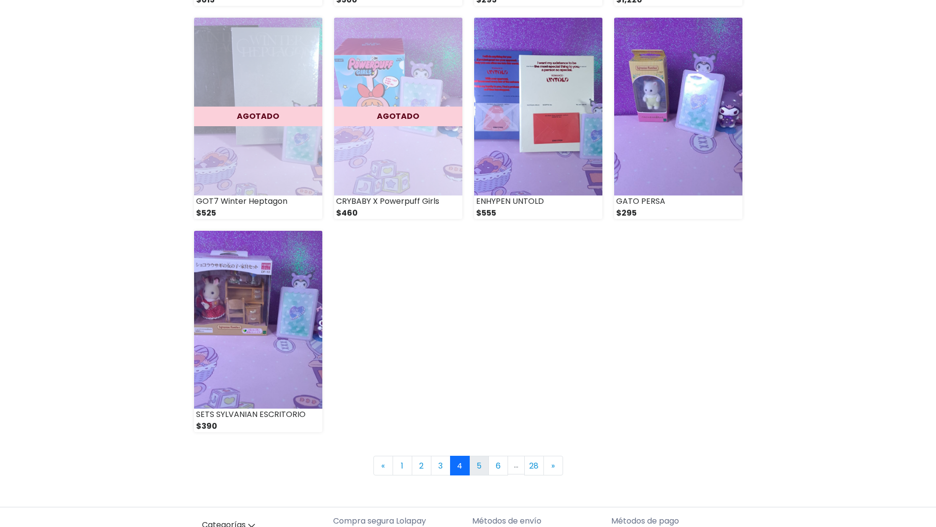
click at [480, 470] on link "5" at bounding box center [479, 466] width 20 height 20
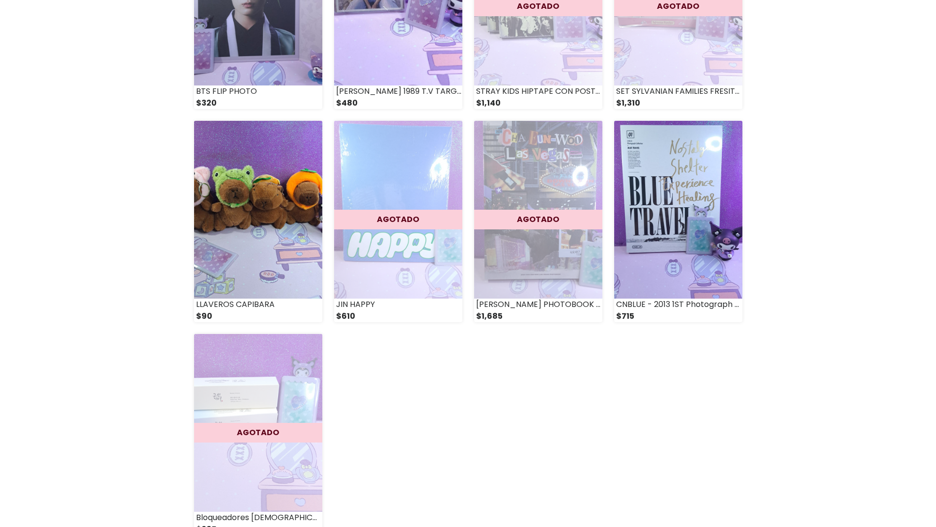
scroll to position [1229, 0]
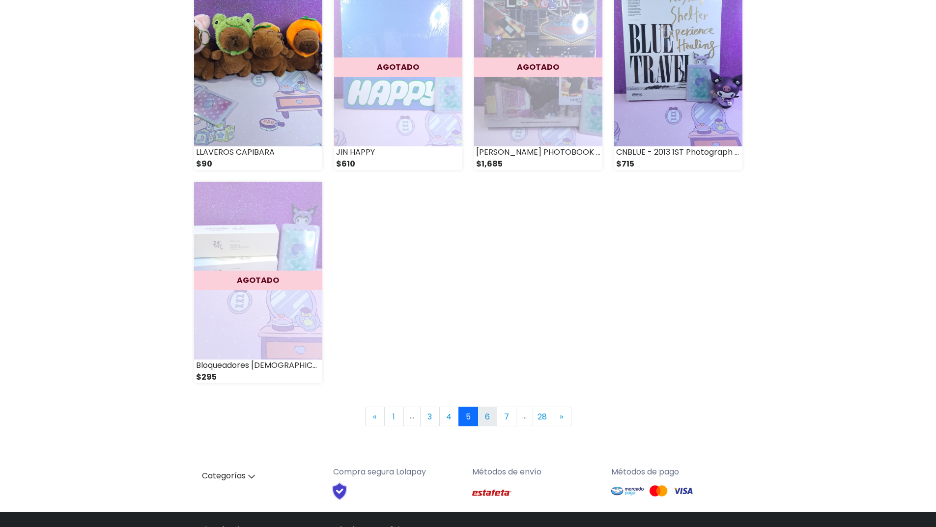
click at [488, 416] on link "6" at bounding box center [488, 417] width 20 height 20
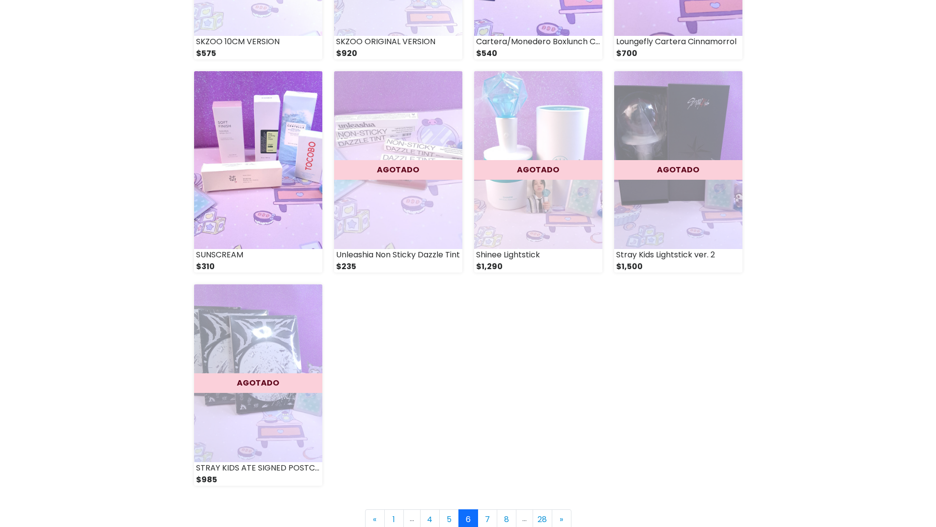
scroll to position [1180, 0]
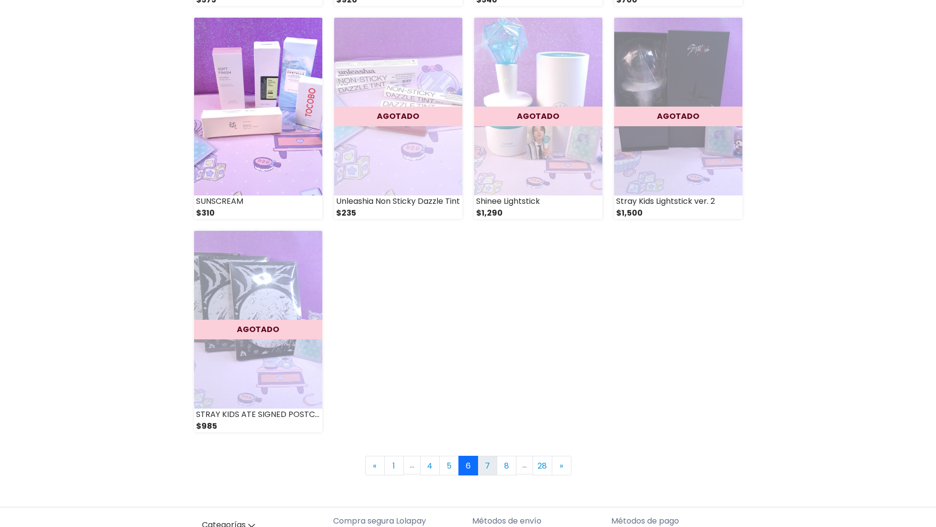
click at [487, 468] on link "7" at bounding box center [488, 466] width 20 height 20
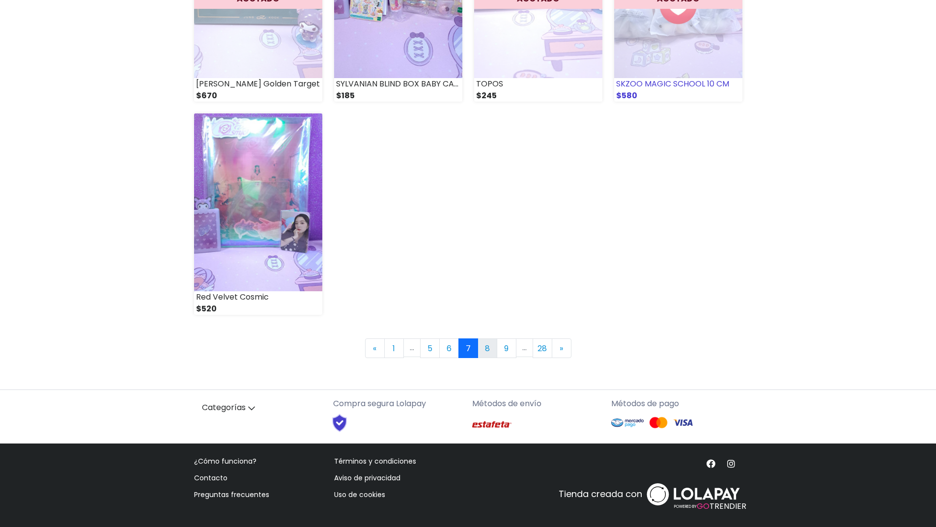
scroll to position [1298, 0]
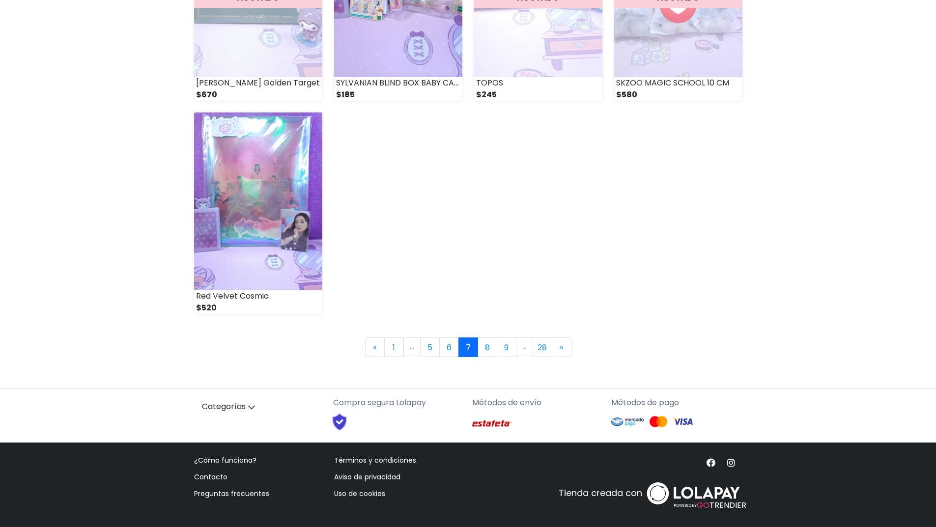
click at [466, 346] on link "7" at bounding box center [469, 348] width 20 height 20
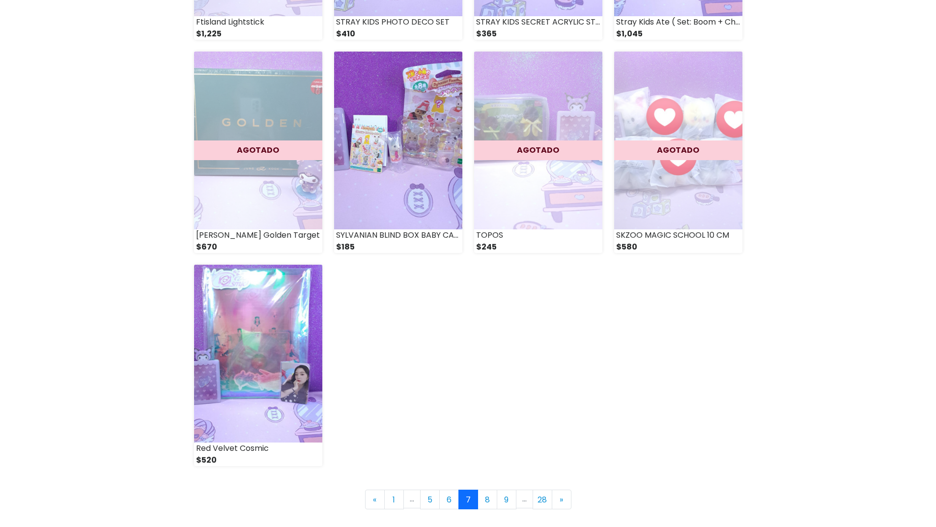
scroll to position [1180, 0]
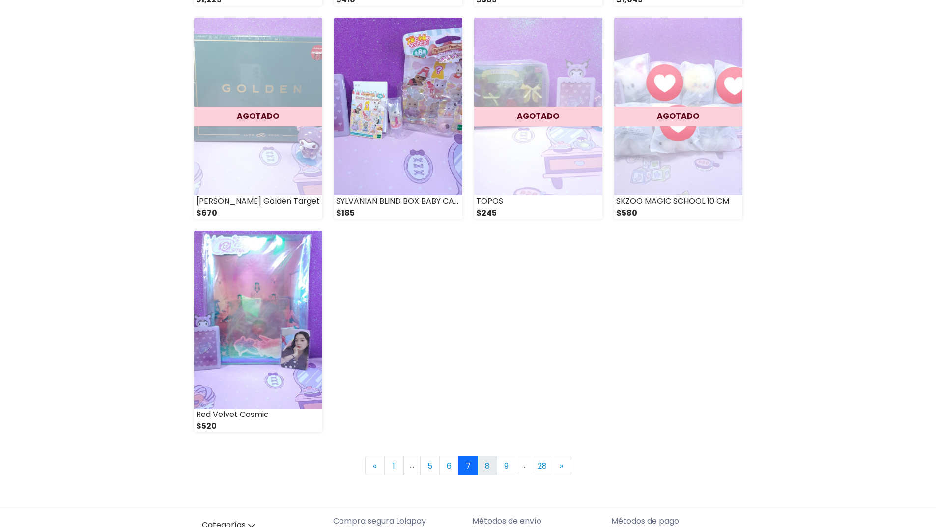
click at [482, 462] on link "8" at bounding box center [488, 466] width 20 height 20
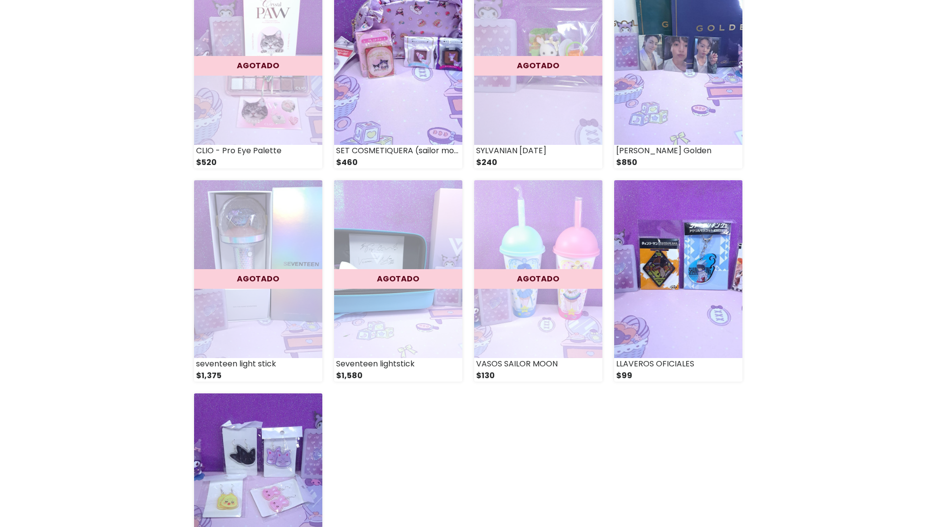
scroll to position [1180, 0]
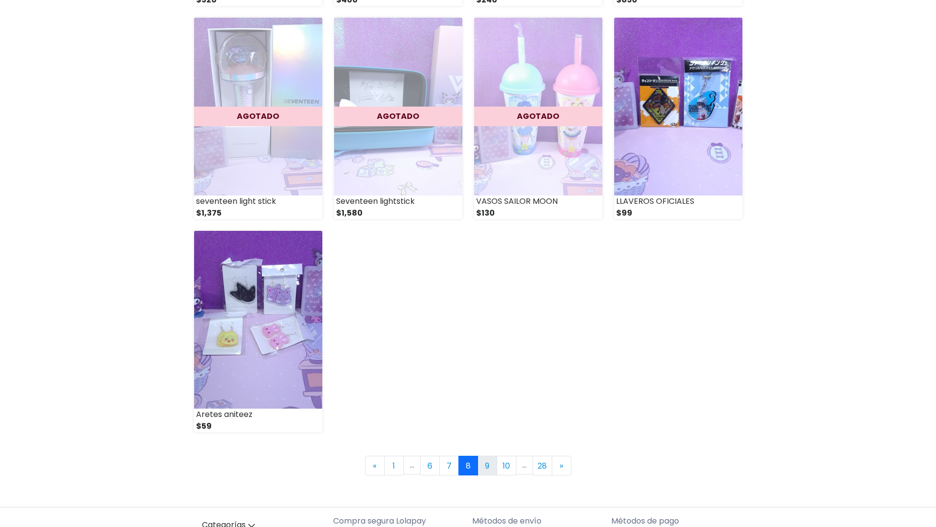
click at [481, 458] on link "9" at bounding box center [488, 466] width 20 height 20
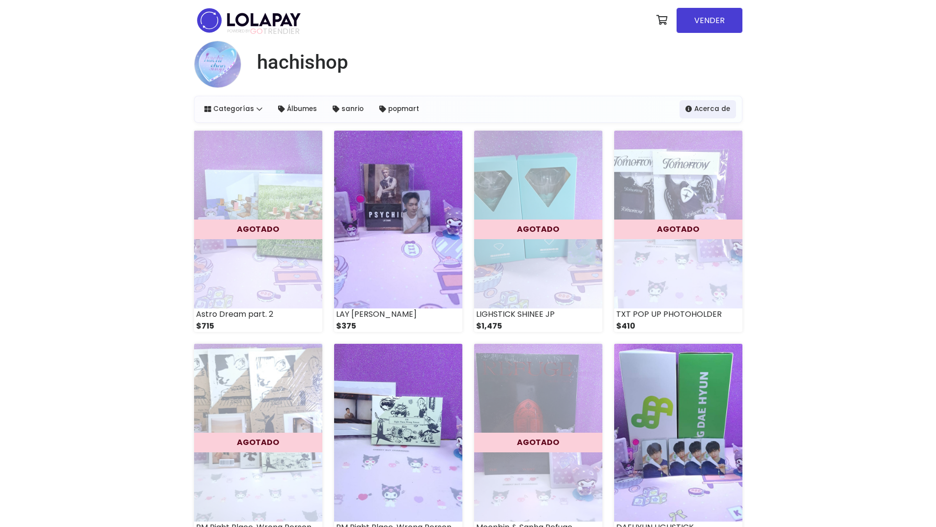
click at [482, 465] on img at bounding box center [538, 433] width 128 height 178
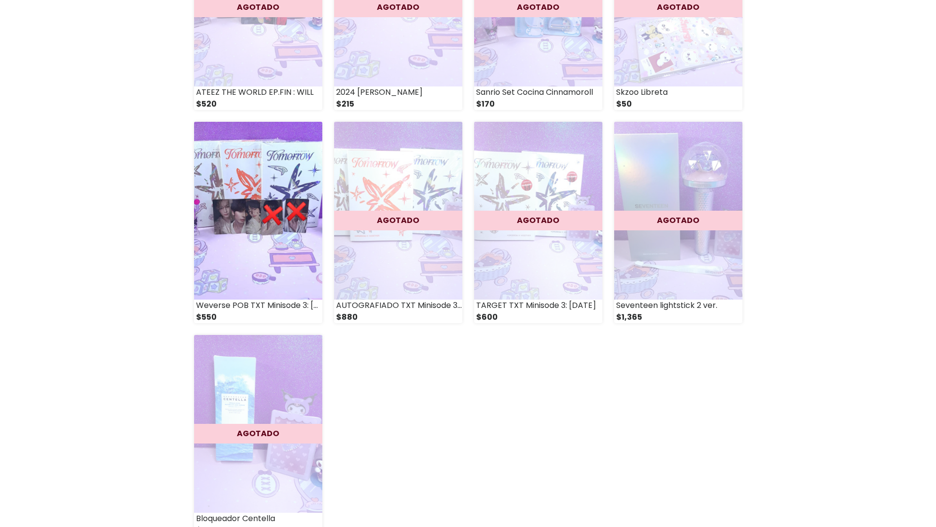
scroll to position [1278, 0]
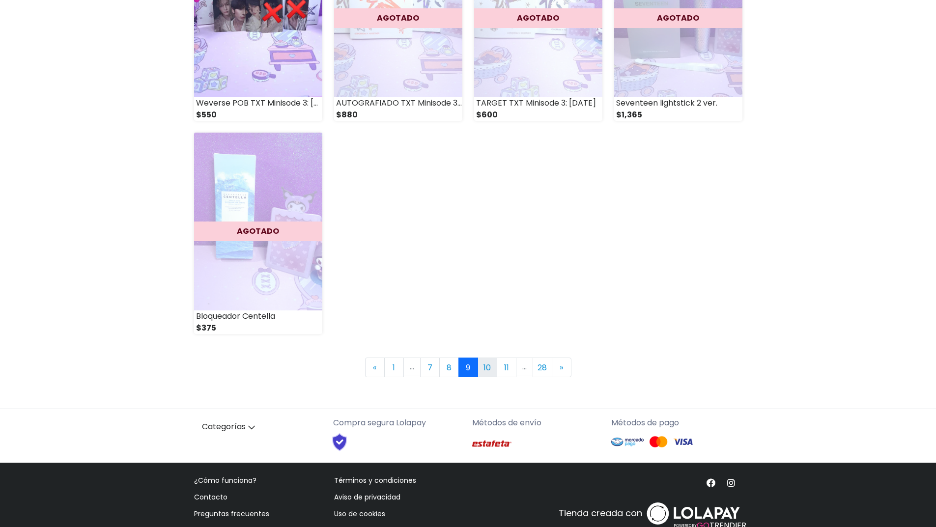
click at [486, 369] on link "10" at bounding box center [488, 368] width 20 height 20
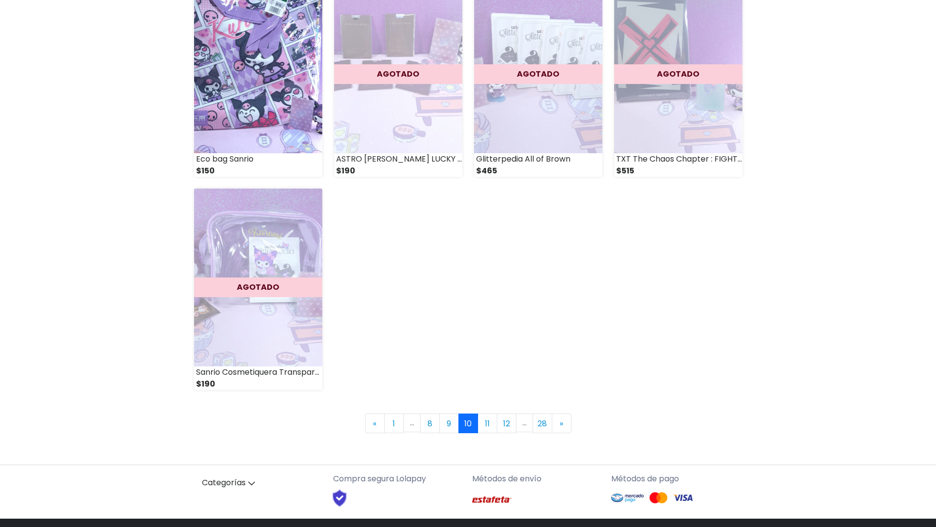
scroll to position [1298, 0]
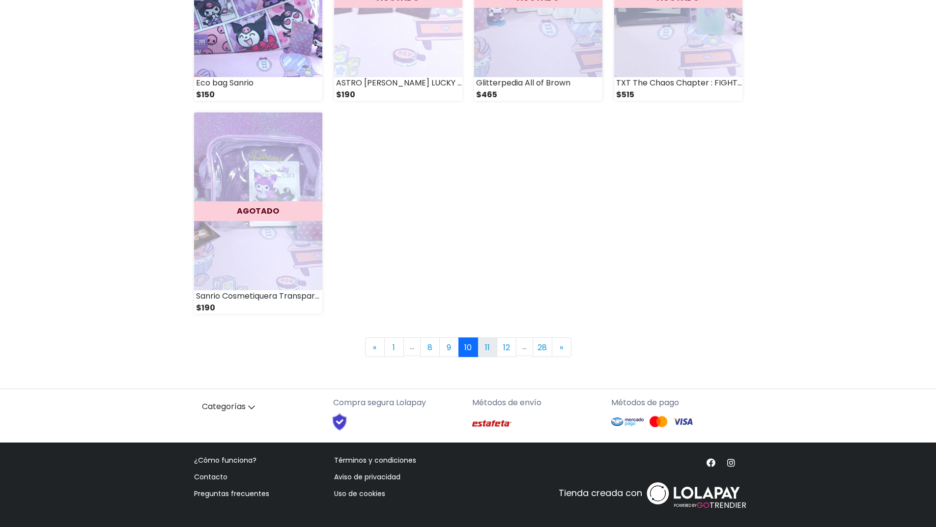
click at [487, 344] on link "11" at bounding box center [488, 348] width 20 height 20
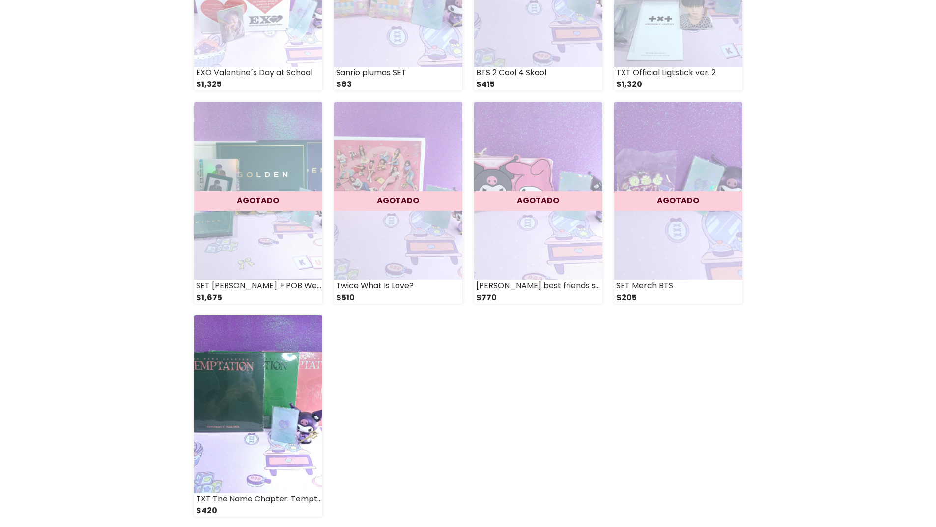
scroll to position [1278, 0]
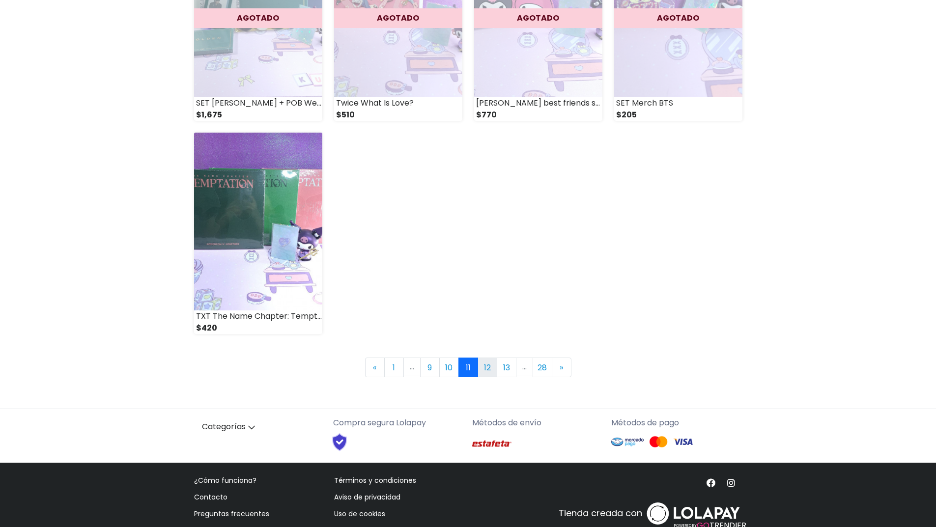
click at [490, 367] on link "12" at bounding box center [488, 368] width 20 height 20
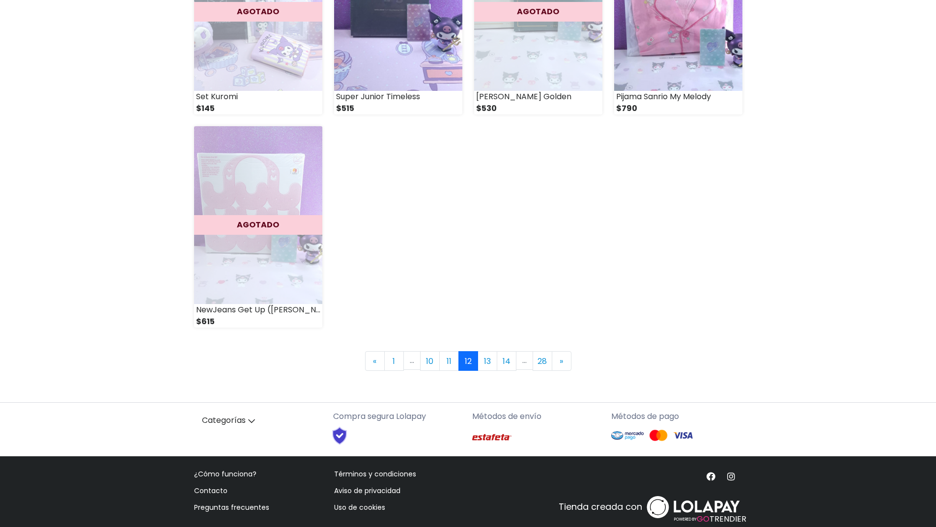
scroll to position [1298, 0]
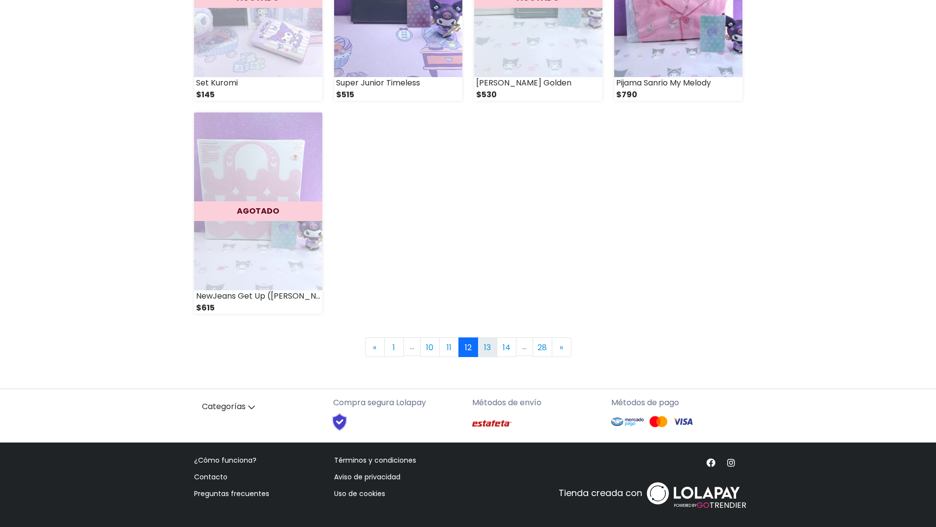
click at [487, 348] on link "13" at bounding box center [488, 348] width 20 height 20
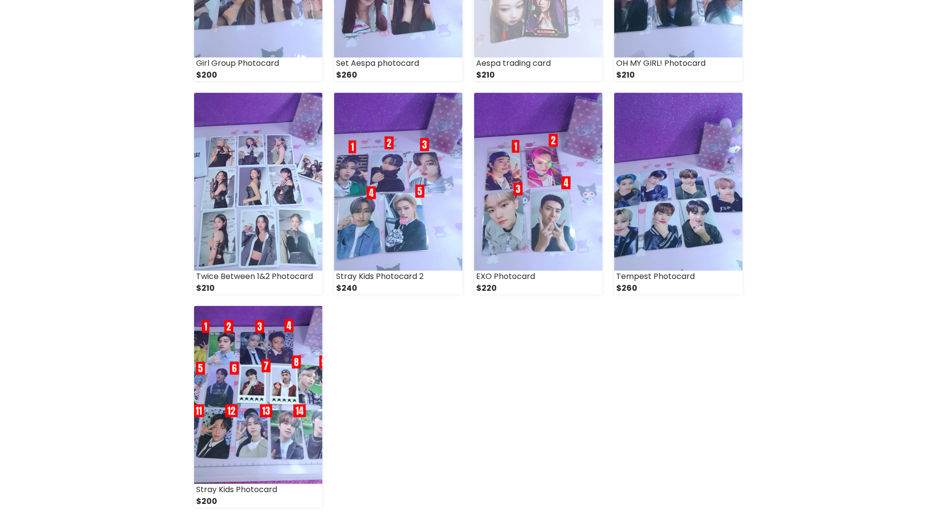
scroll to position [1180, 0]
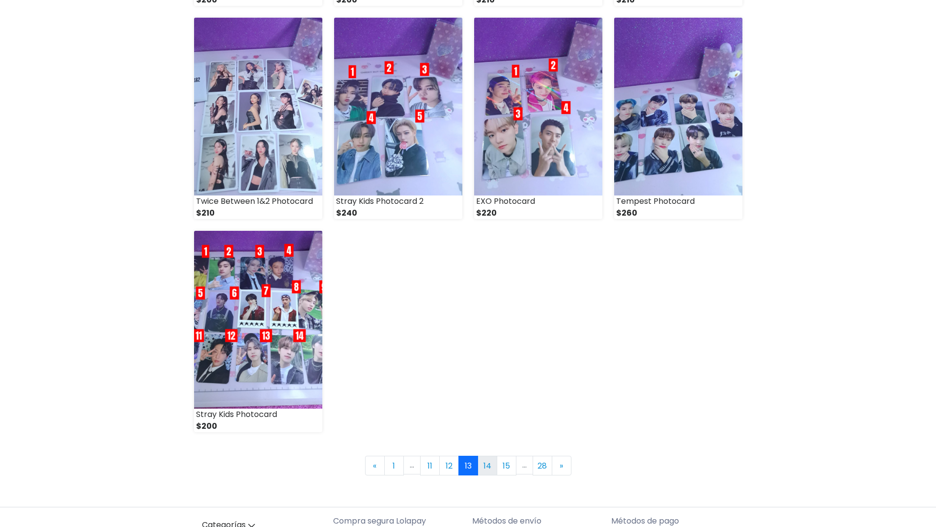
click at [490, 468] on link "14" at bounding box center [488, 466] width 20 height 20
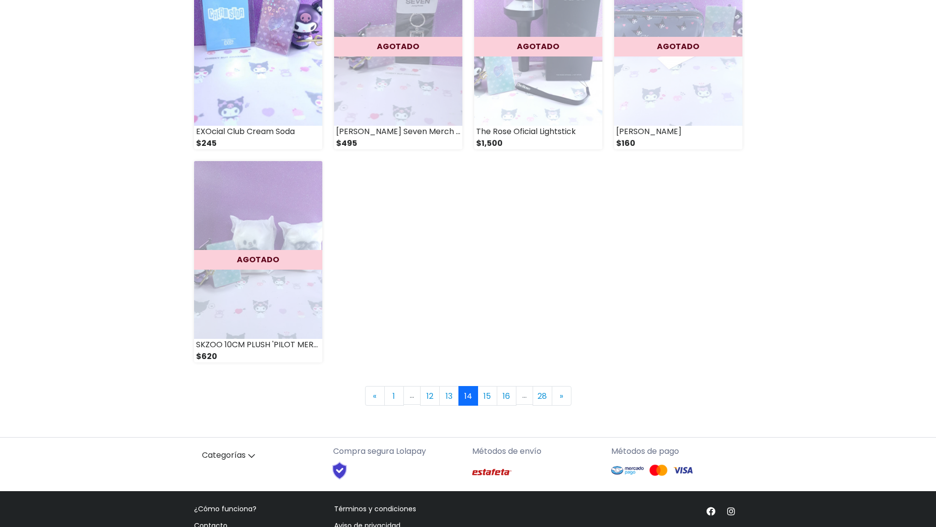
scroll to position [1278, 0]
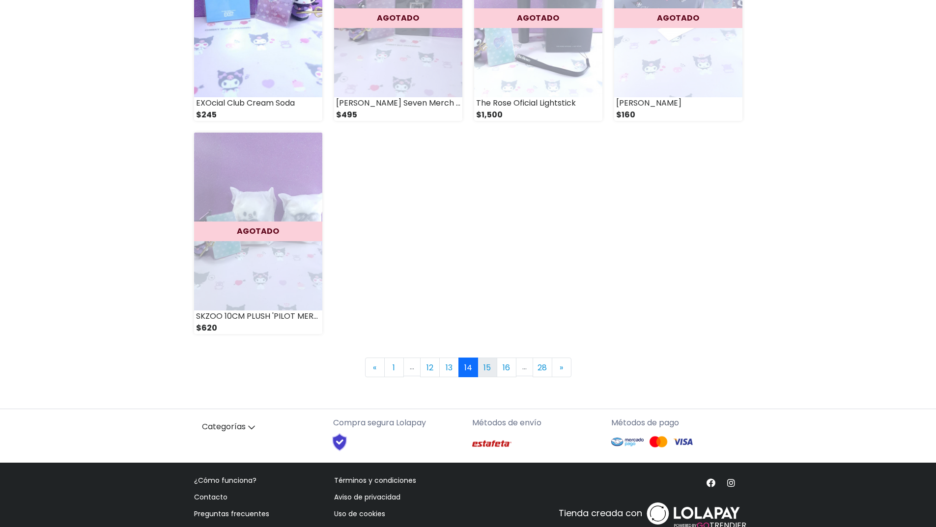
click at [489, 365] on link "15" at bounding box center [488, 368] width 20 height 20
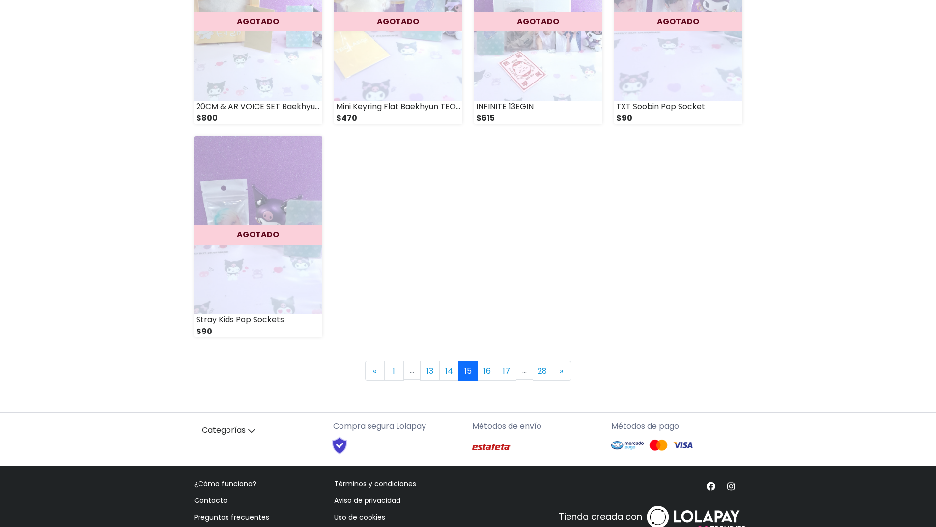
scroll to position [1298, 0]
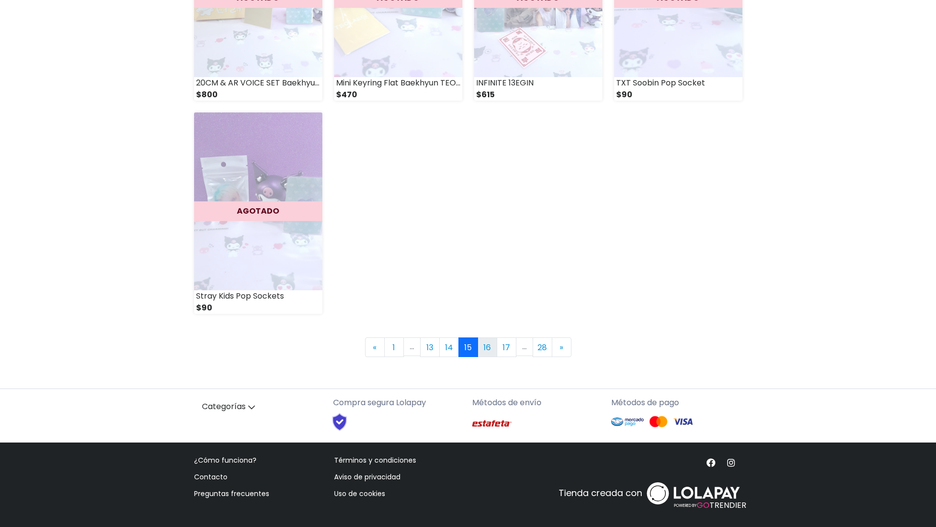
click at [485, 349] on link "16" at bounding box center [488, 348] width 20 height 20
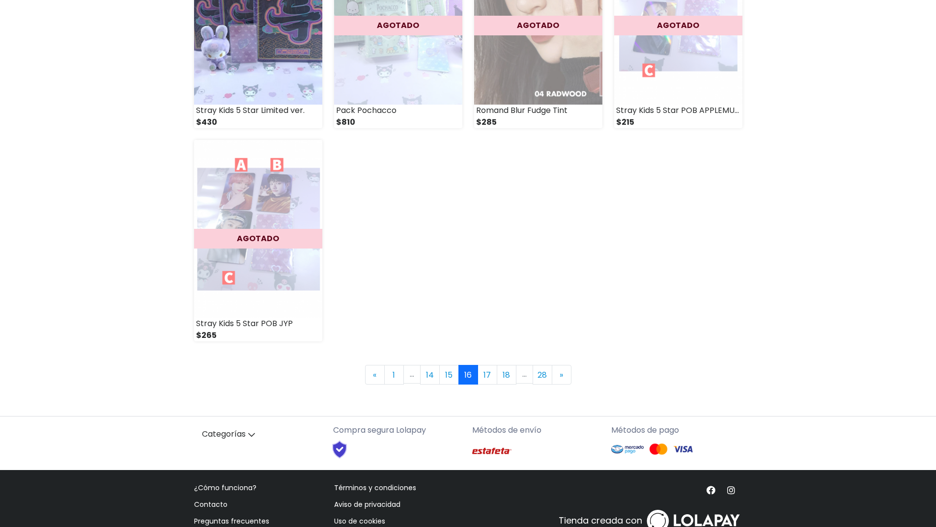
scroll to position [1298, 0]
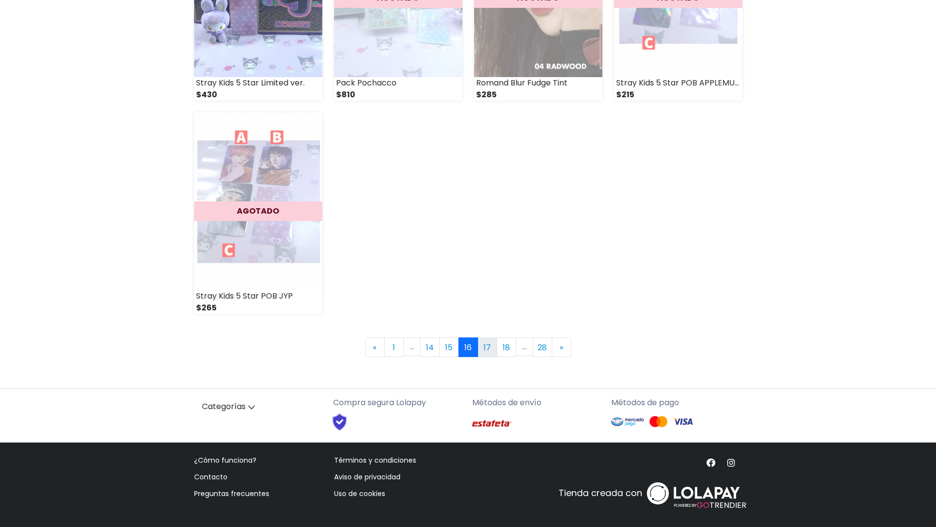
click at [482, 351] on link "17" at bounding box center [488, 348] width 20 height 20
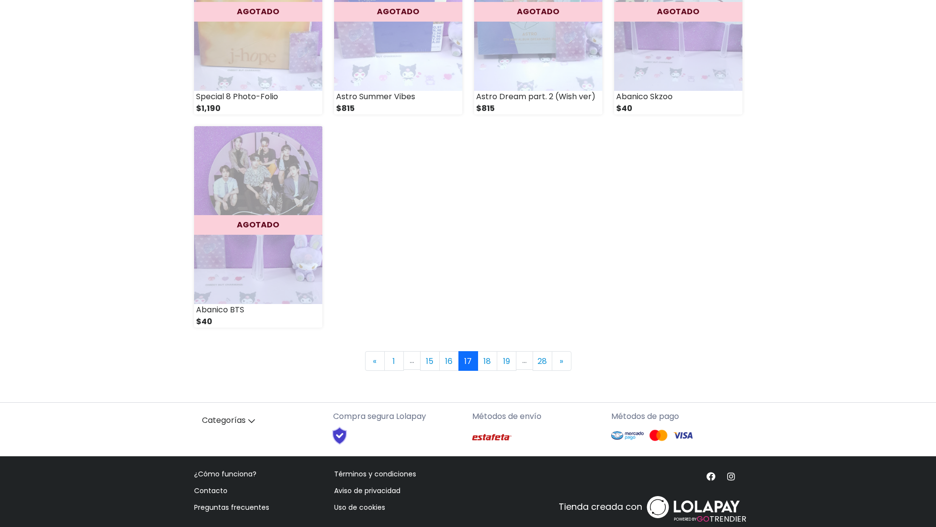
scroll to position [1298, 0]
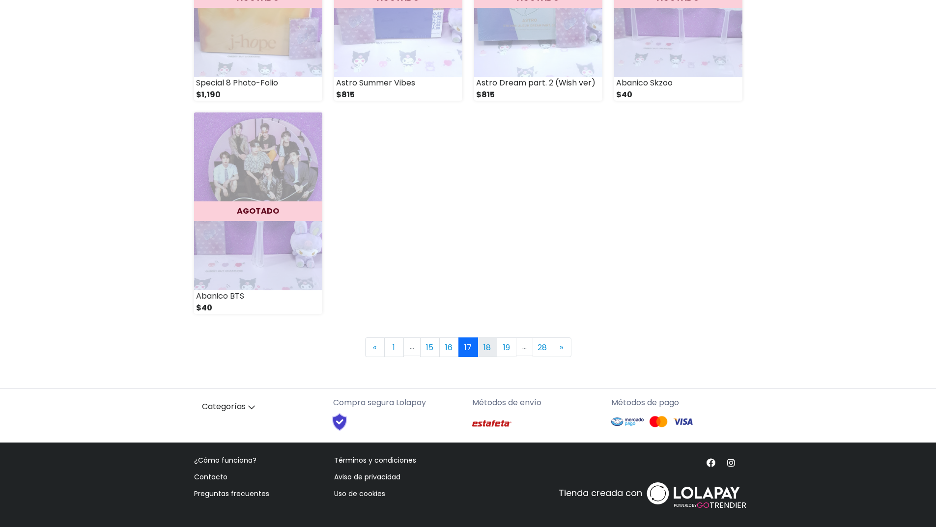
click at [485, 346] on link "18" at bounding box center [488, 348] width 20 height 20
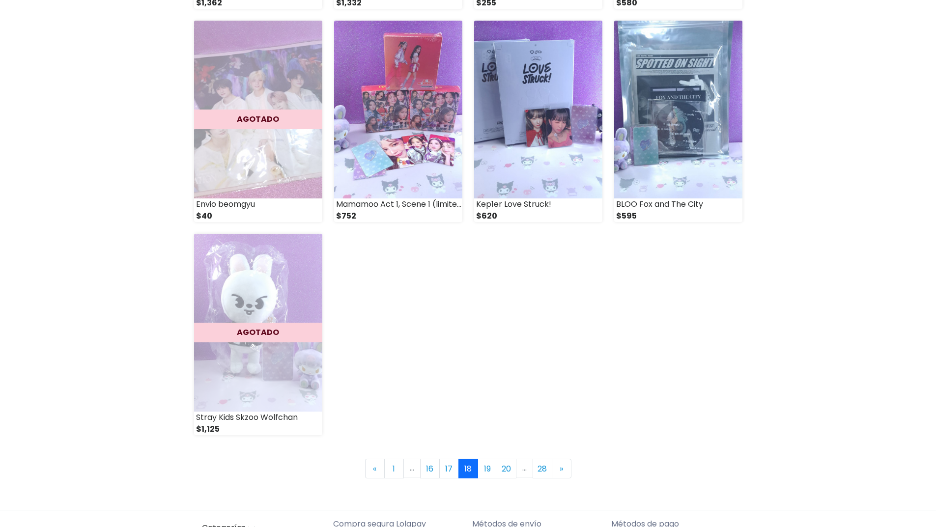
scroll to position [1180, 0]
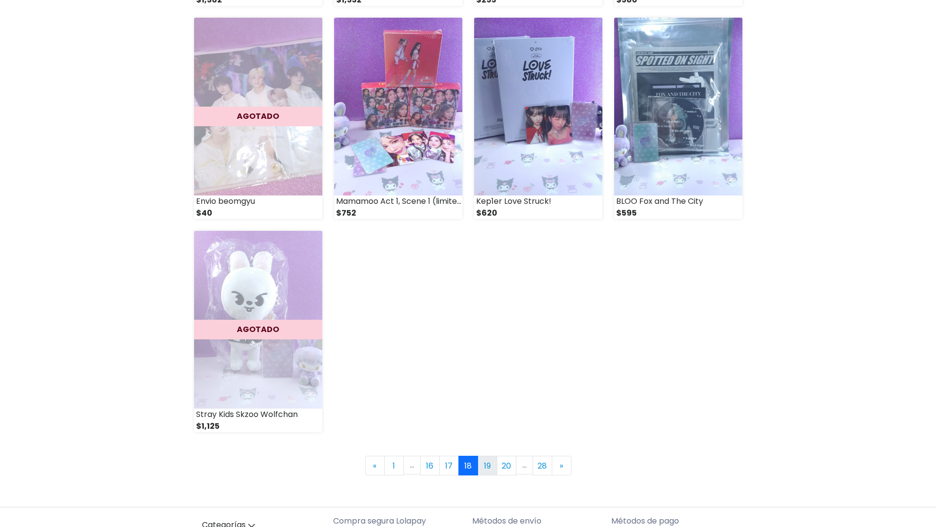
click at [492, 463] on link "19" at bounding box center [488, 466] width 20 height 20
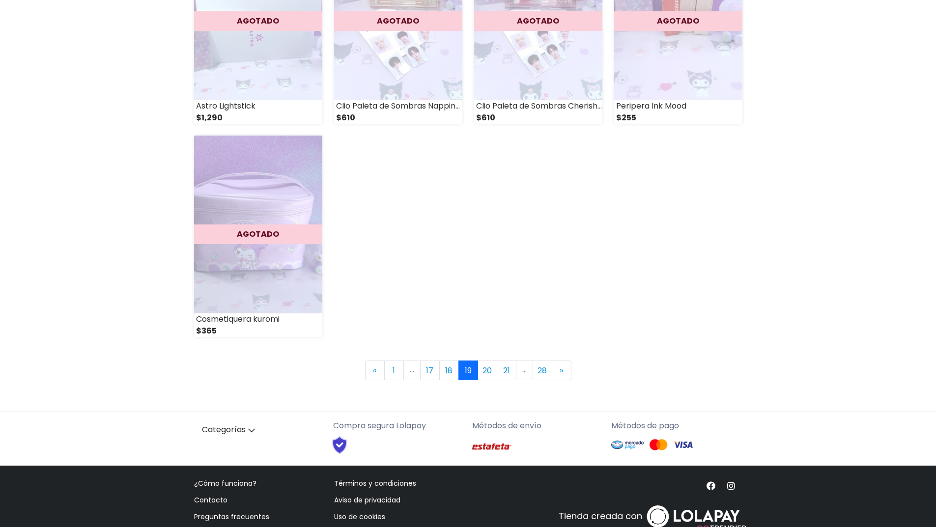
scroll to position [1278, 0]
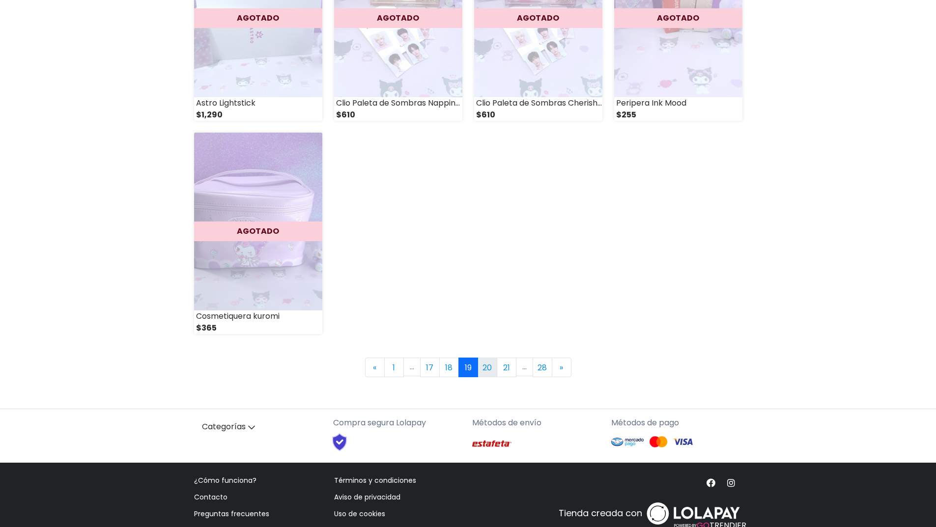
click at [487, 369] on link "20" at bounding box center [488, 368] width 20 height 20
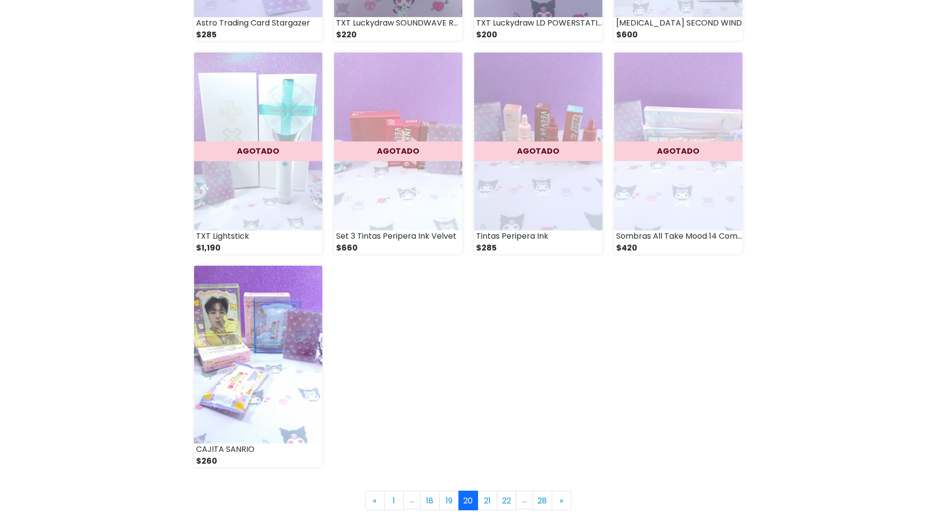
scroll to position [1180, 0]
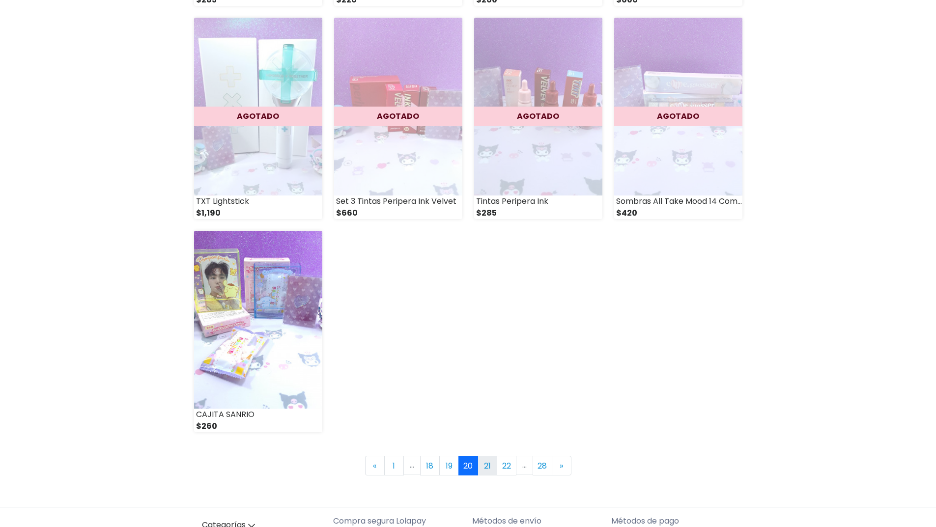
click at [490, 470] on link "21" at bounding box center [488, 466] width 20 height 20
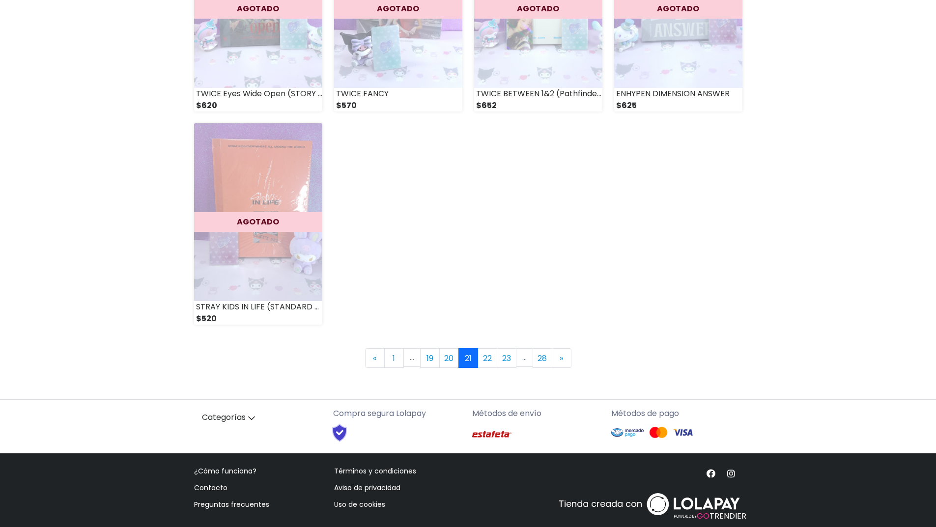
scroll to position [1298, 0]
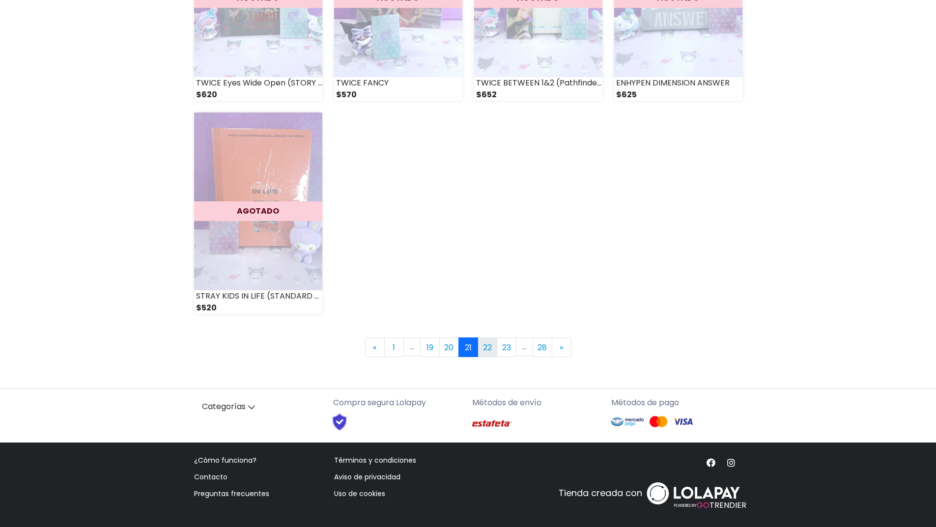
click at [486, 348] on link "22" at bounding box center [488, 348] width 20 height 20
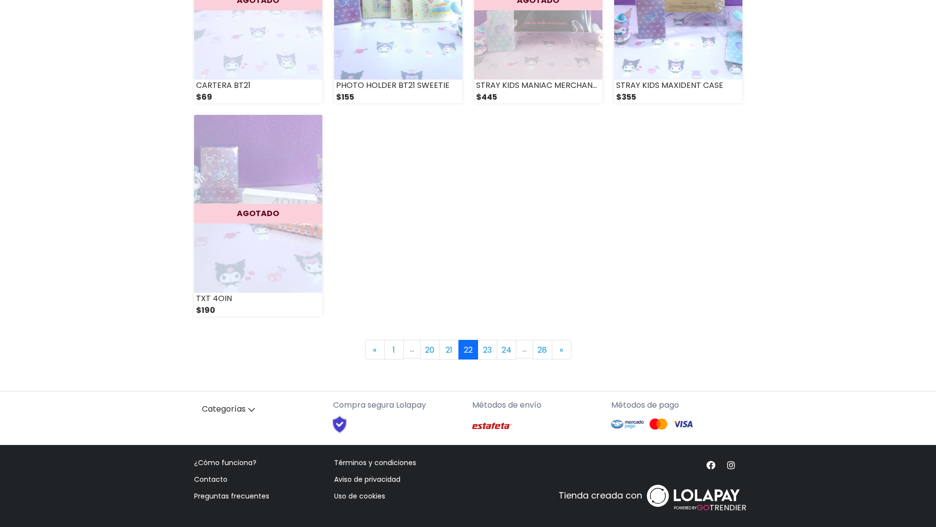
scroll to position [1298, 0]
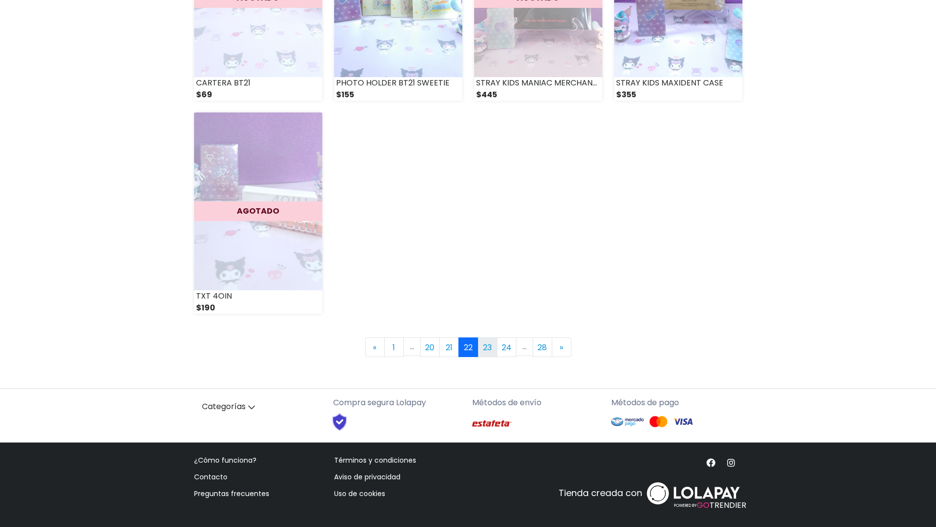
click at [490, 346] on link "23" at bounding box center [488, 348] width 20 height 20
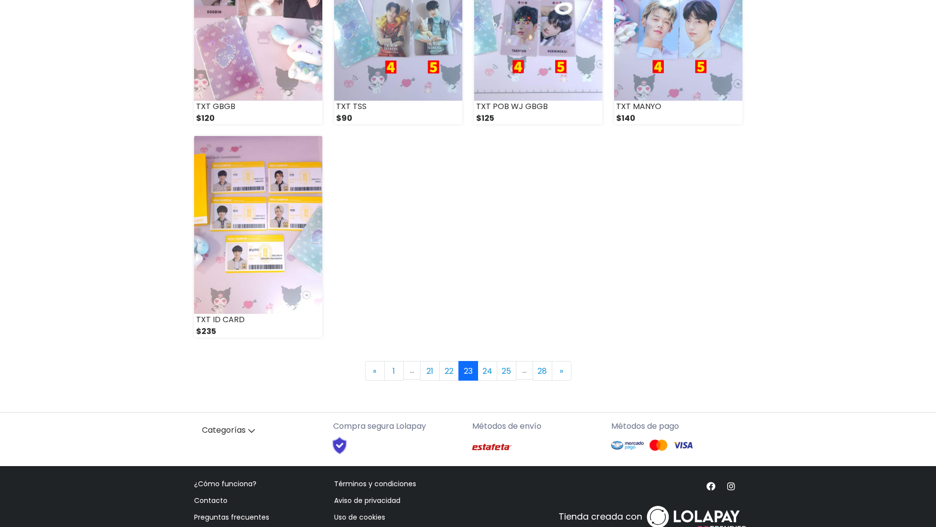
scroll to position [1298, 0]
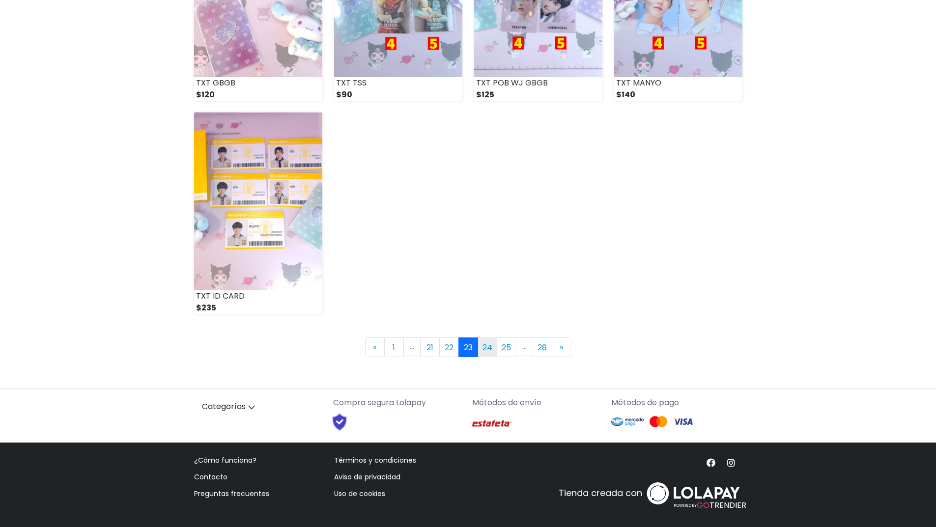
click at [485, 349] on link "24" at bounding box center [488, 348] width 20 height 20
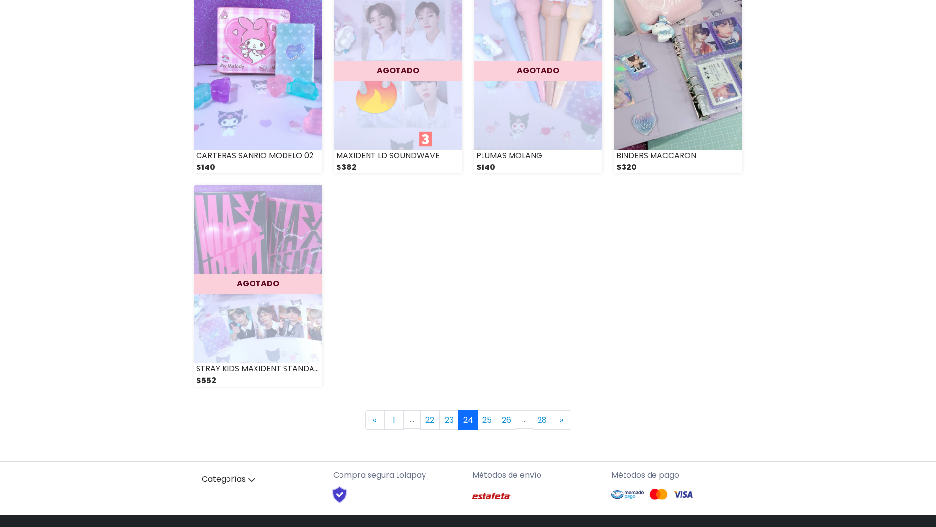
scroll to position [1229, 0]
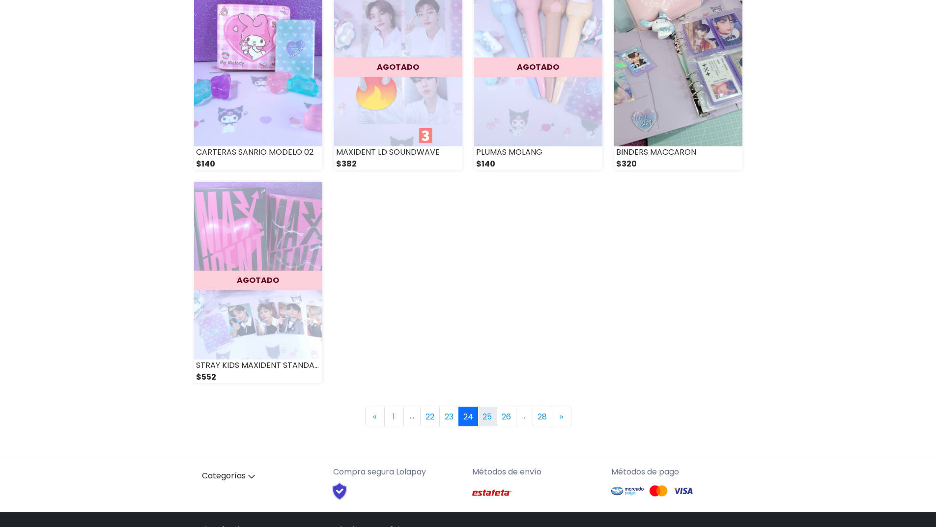
click at [487, 417] on link "25" at bounding box center [488, 417] width 20 height 20
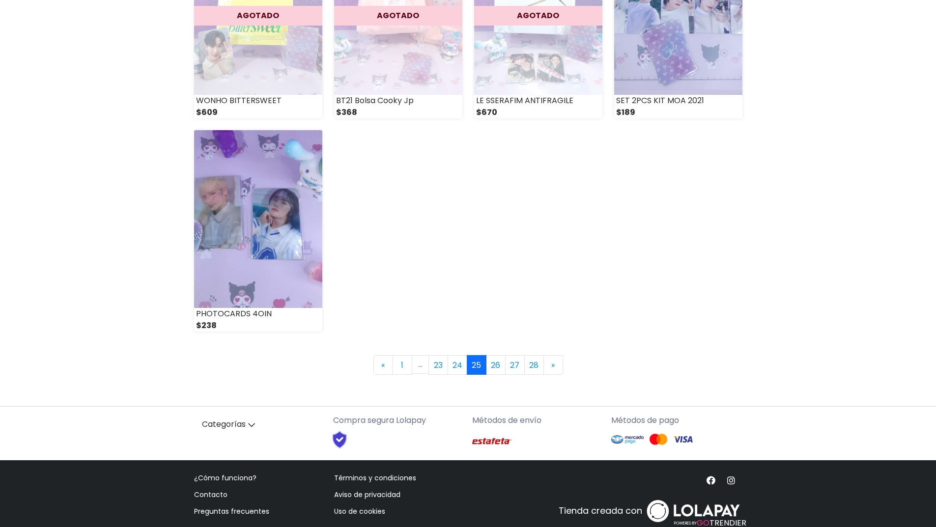
scroll to position [1298, 0]
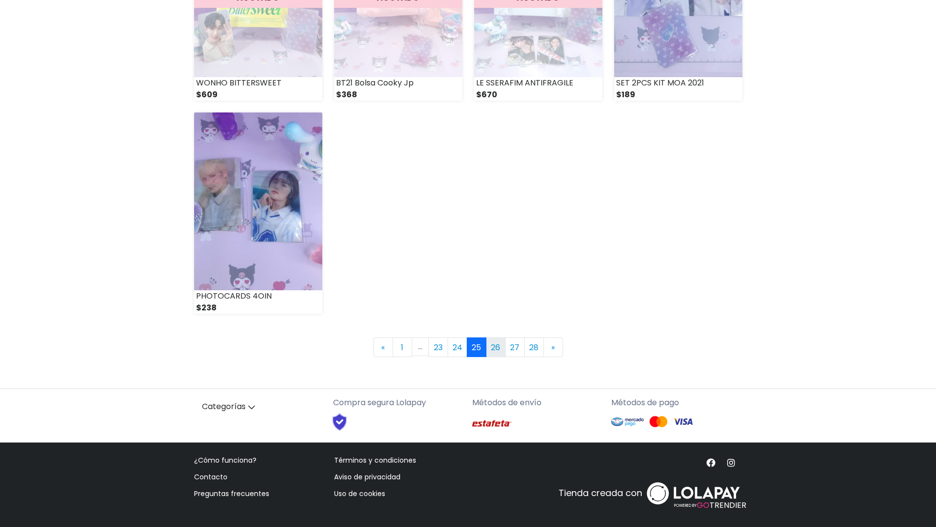
click at [492, 347] on link "26" at bounding box center [496, 348] width 20 height 20
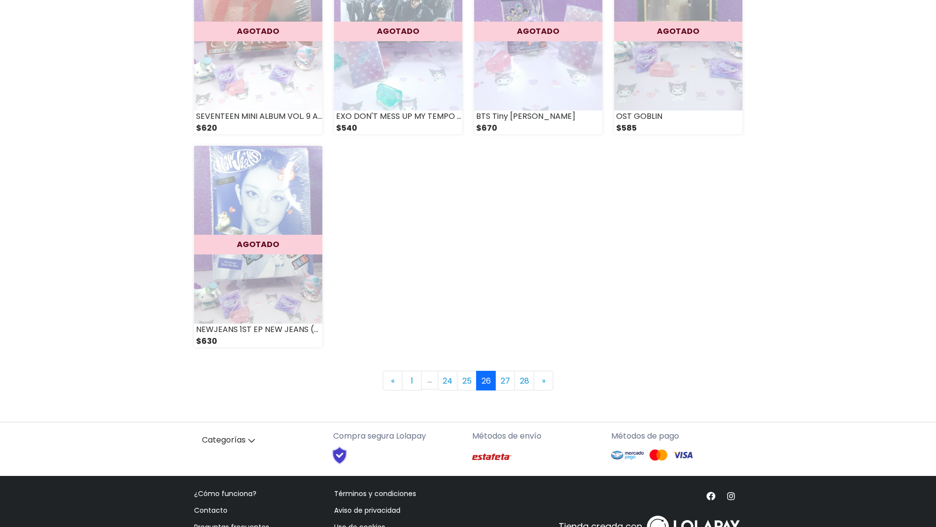
scroll to position [1298, 0]
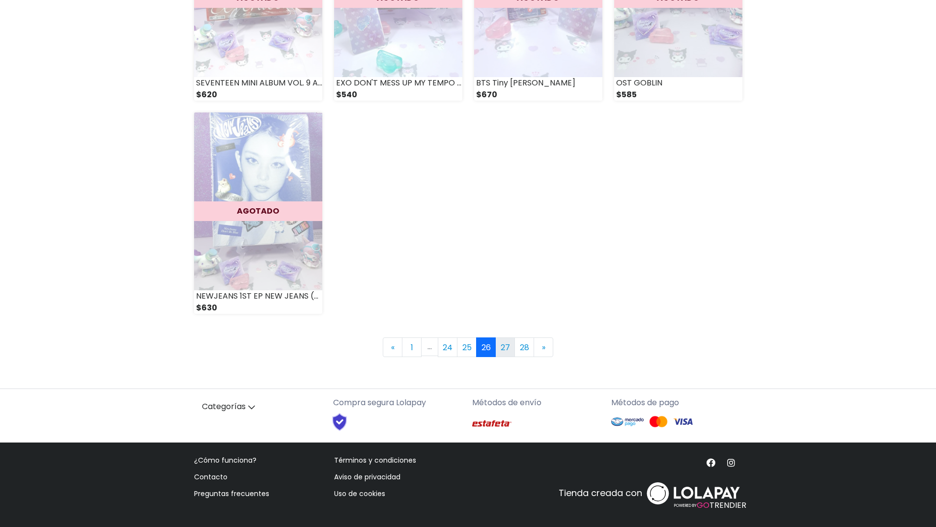
click at [505, 342] on link "27" at bounding box center [505, 348] width 20 height 20
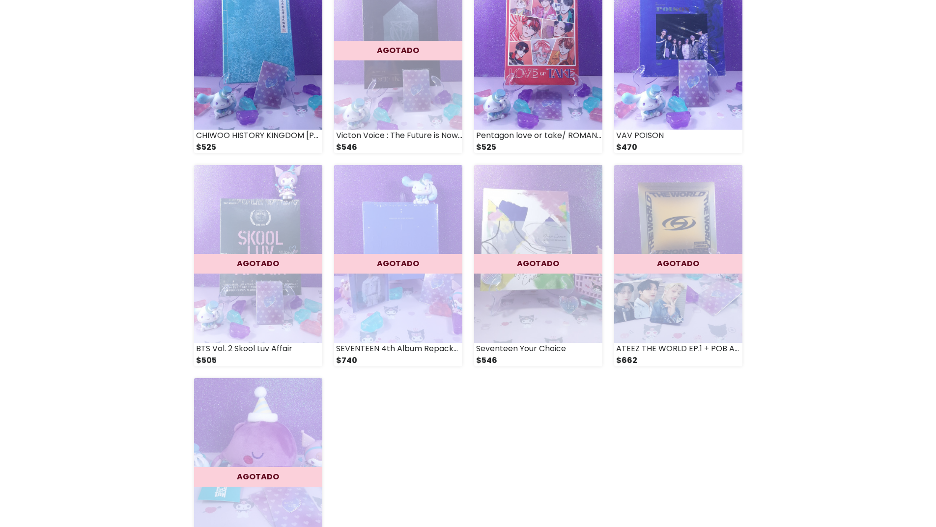
scroll to position [786, 0]
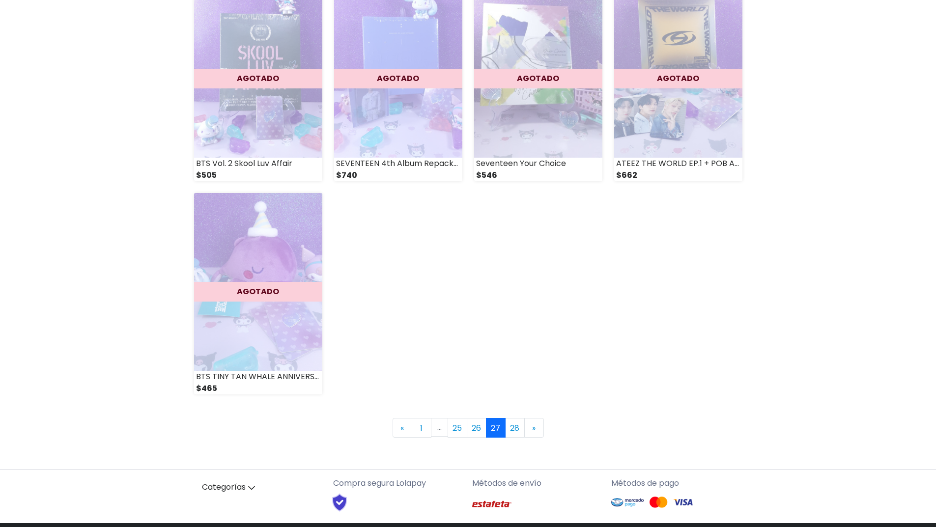
scroll to position [1298, 0]
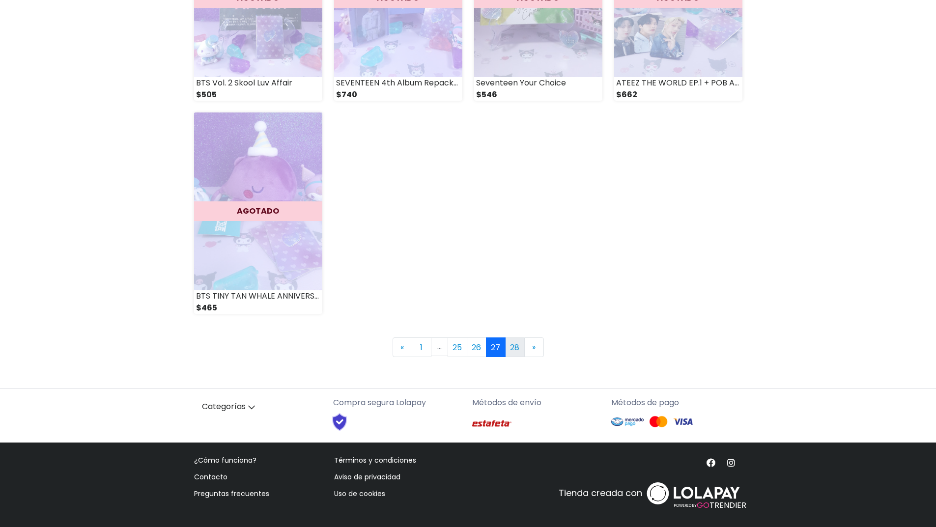
click at [514, 343] on link "28" at bounding box center [515, 348] width 20 height 20
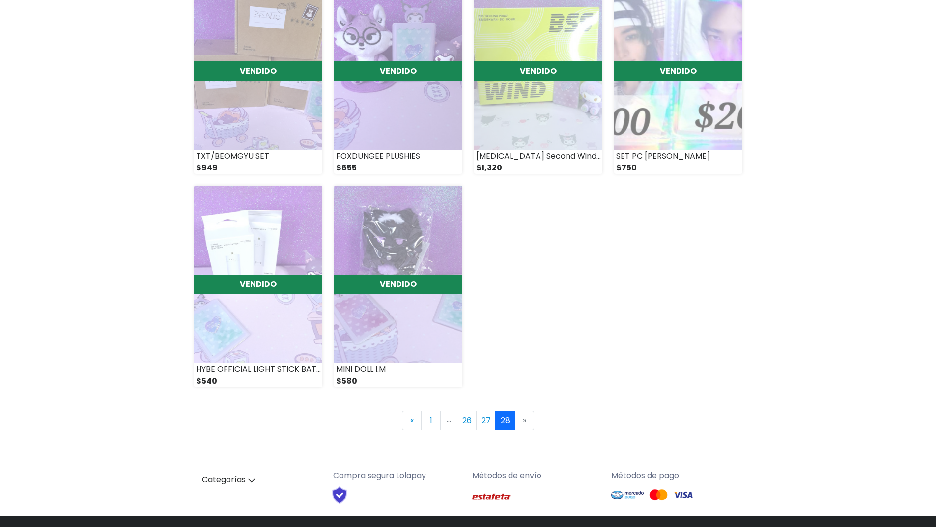
scroll to position [872, 0]
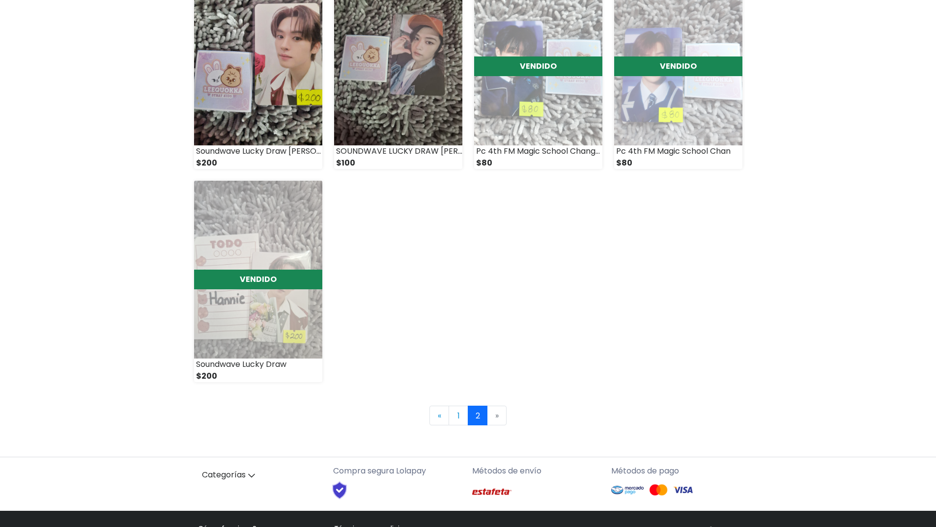
scroll to position [1298, 0]
